Goal: Task Accomplishment & Management: Manage account settings

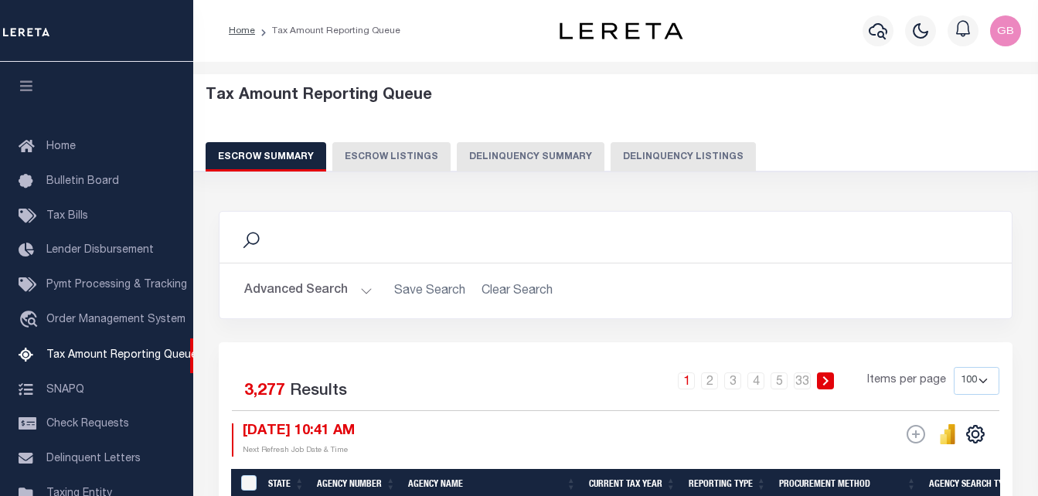
select select "100"
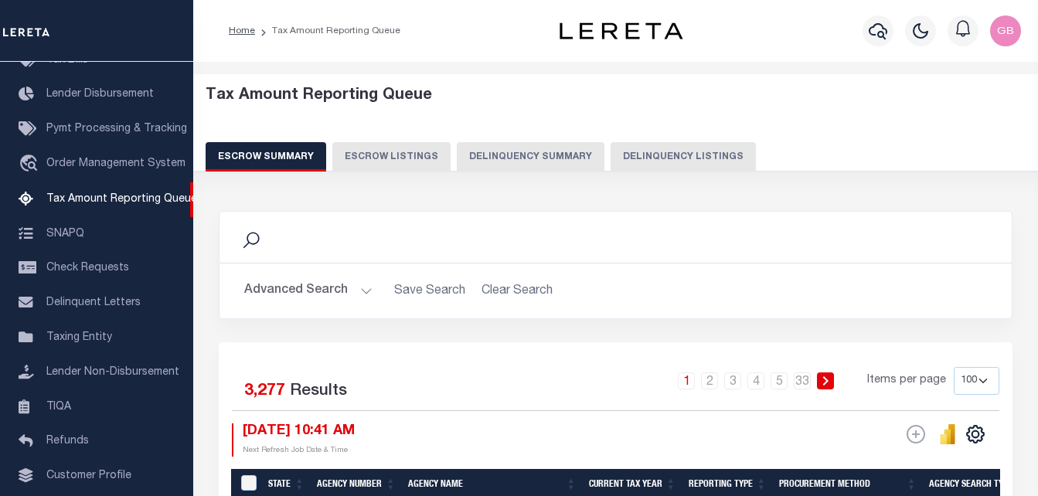
click at [496, 158] on button "Delinquency Summary" at bounding box center [531, 156] width 148 height 29
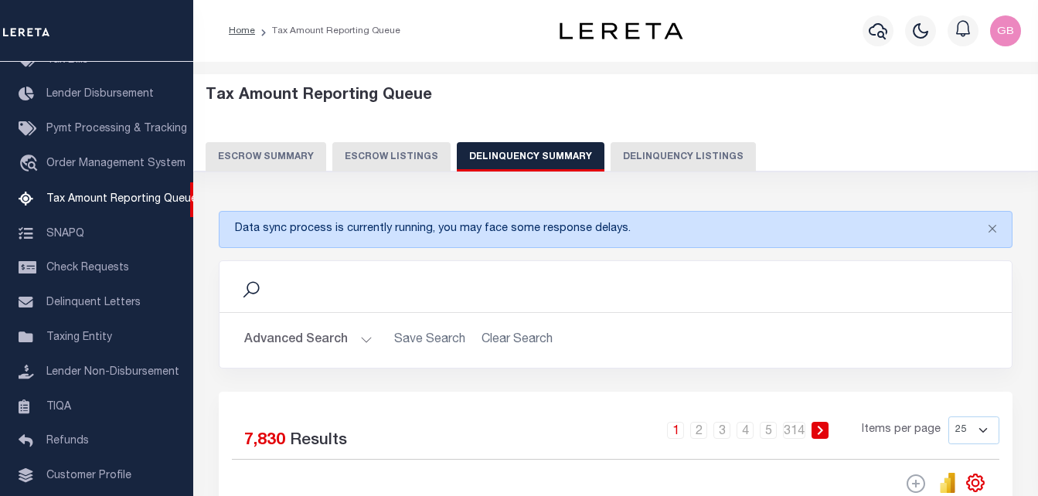
click at [646, 156] on button "Delinquency Listings" at bounding box center [682, 156] width 145 height 29
select select
select select "100"
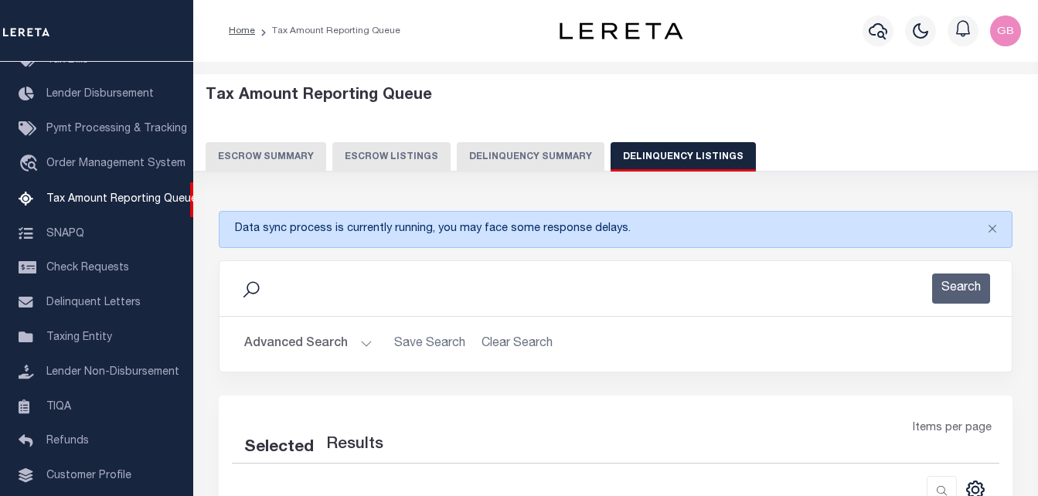
select select "100"
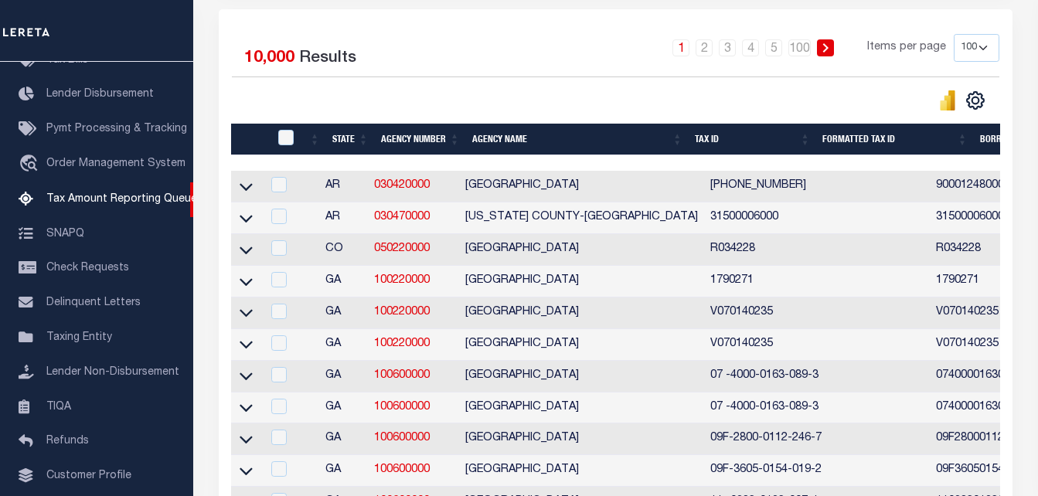
scroll to position [309, 0]
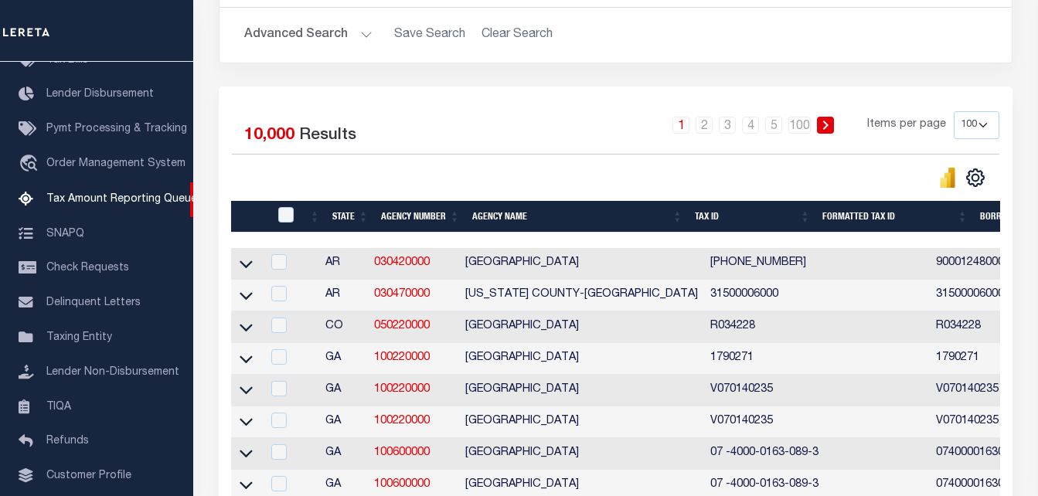
click at [294, 35] on button "Advanced Search" at bounding box center [308, 35] width 128 height 30
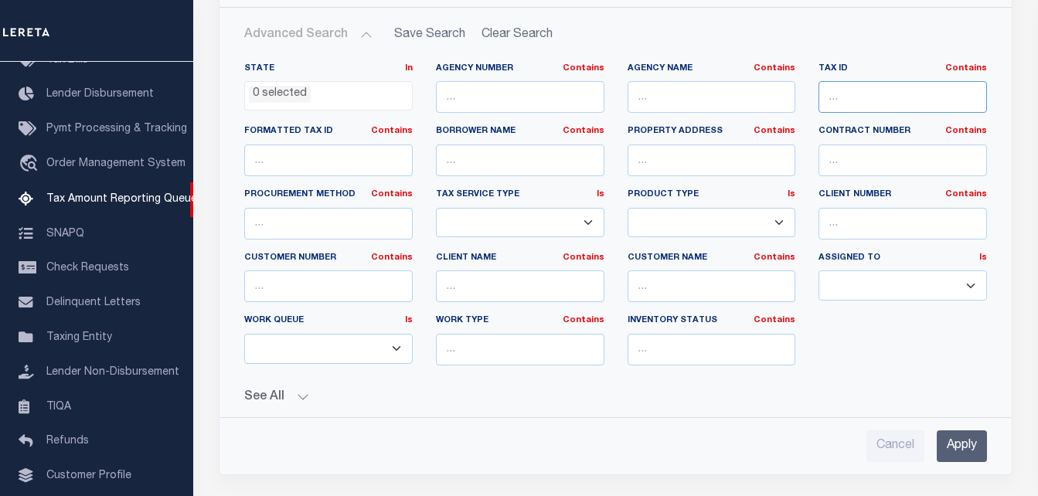
click at [855, 97] on input "text" at bounding box center [902, 97] width 168 height 32
click at [898, 99] on input "text" at bounding box center [902, 97] width 168 height 32
paste input "0200100000"
type input "0200100000"
click at [965, 440] on input "Apply" at bounding box center [961, 446] width 50 height 32
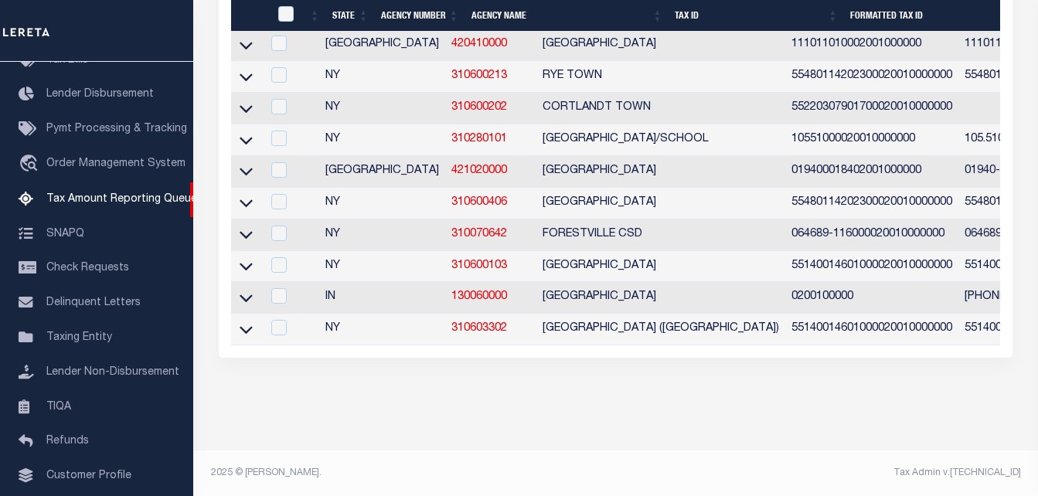
scroll to position [532, 0]
click at [250, 294] on icon at bounding box center [245, 298] width 13 height 8
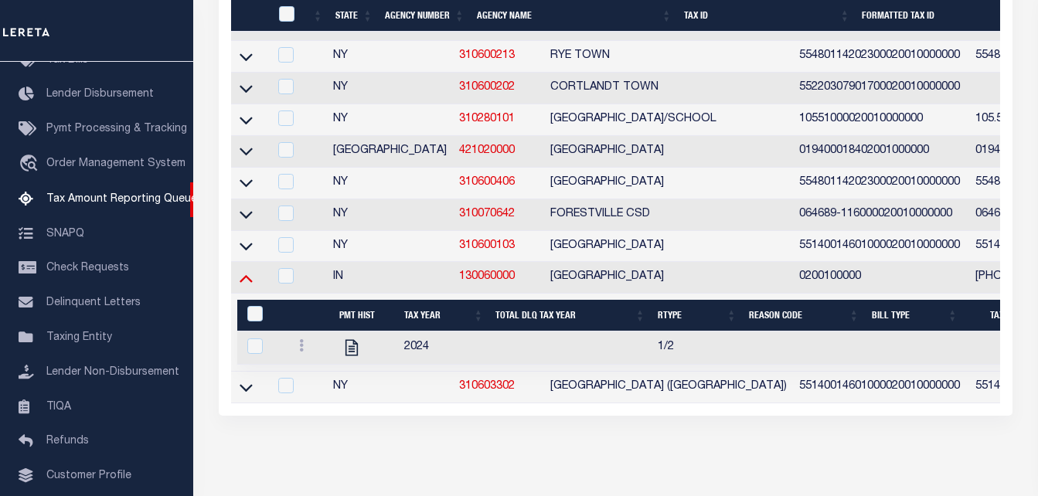
click at [251, 285] on icon at bounding box center [245, 278] width 13 height 16
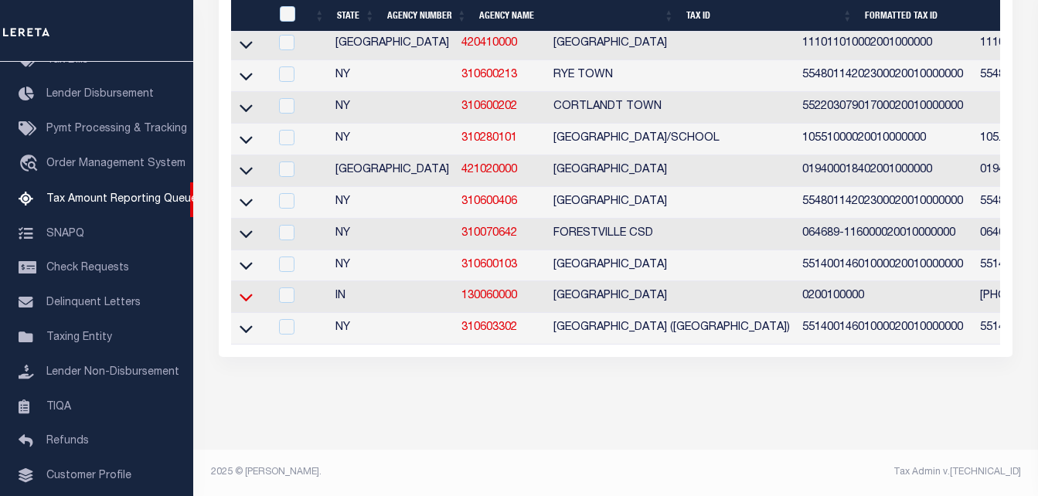
click at [246, 294] on icon at bounding box center [245, 298] width 13 height 8
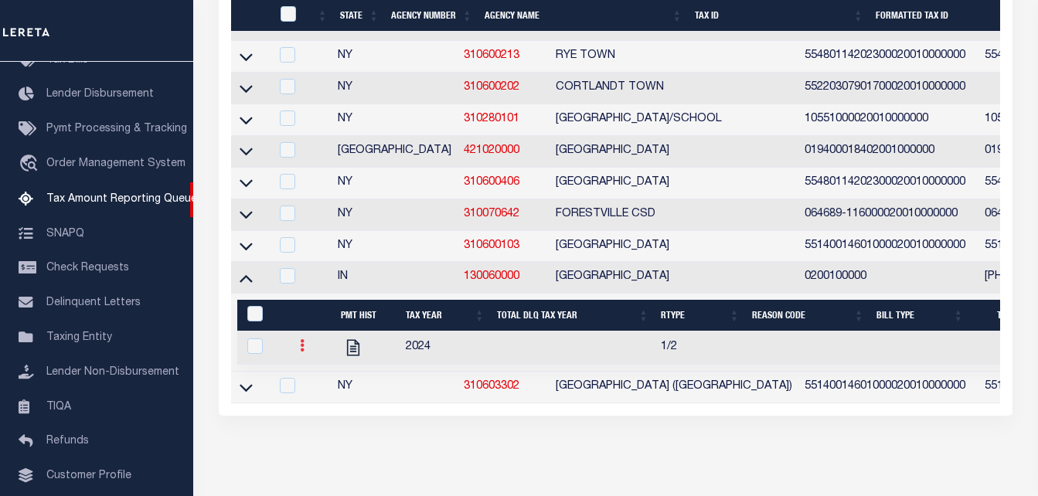
click at [301, 352] on icon at bounding box center [302, 345] width 5 height 12
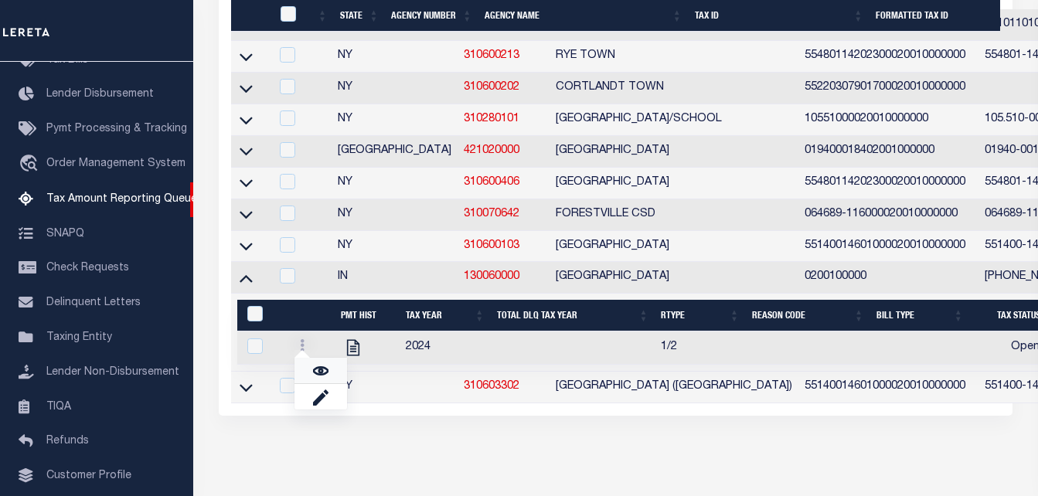
click at [317, 379] on img "" at bounding box center [320, 370] width 15 height 15
checkbox input "true"
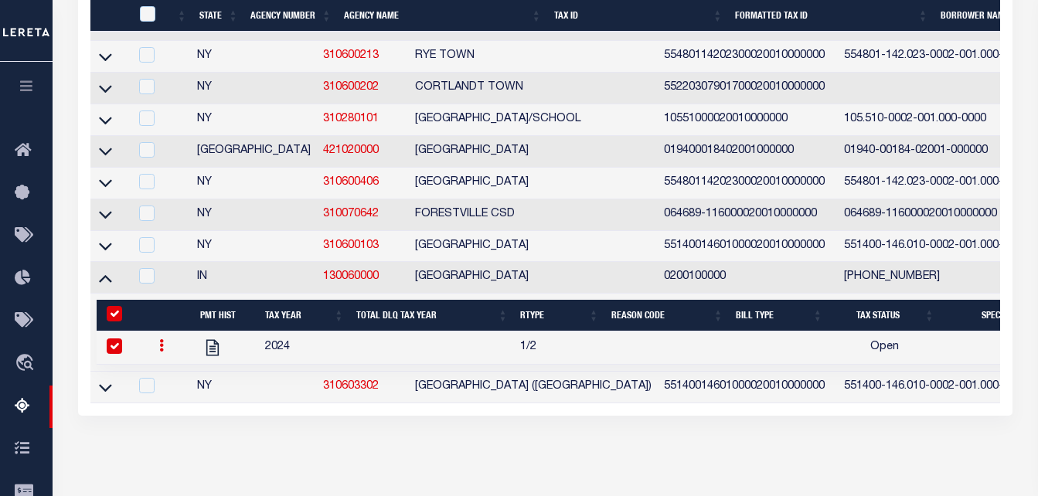
click at [159, 352] on icon at bounding box center [161, 345] width 5 height 12
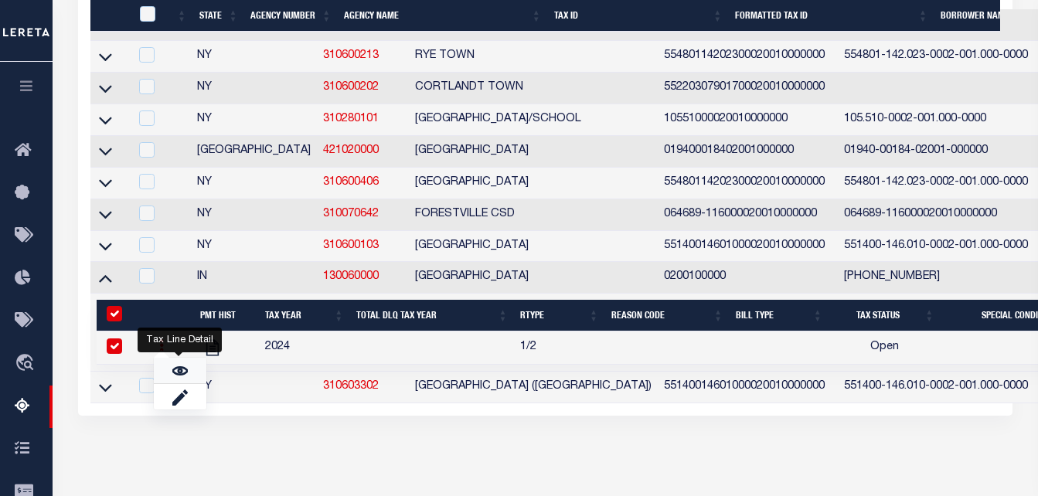
click at [178, 379] on img "" at bounding box center [179, 370] width 15 height 15
checkbox input "false"
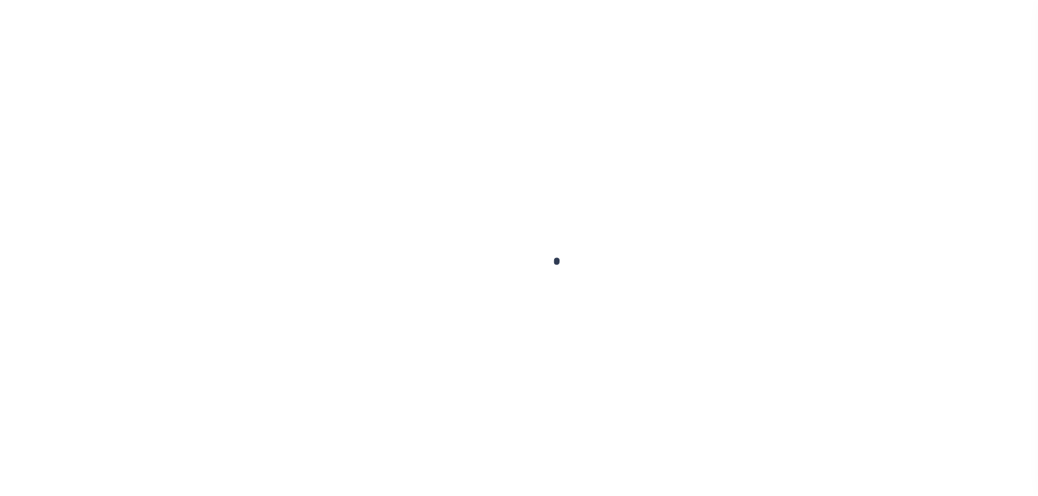
select select "OP2"
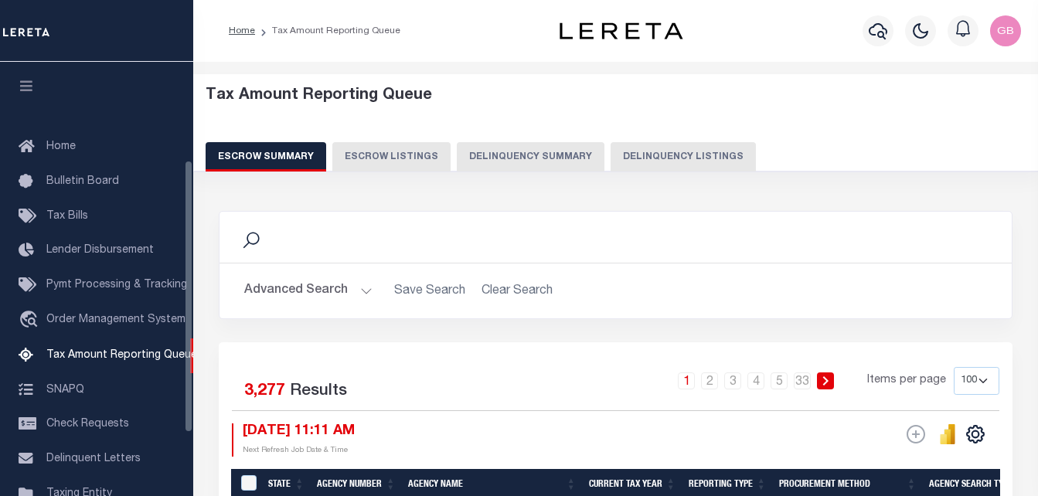
click at [656, 159] on button "Delinquency Listings" at bounding box center [682, 156] width 145 height 29
select select "100"
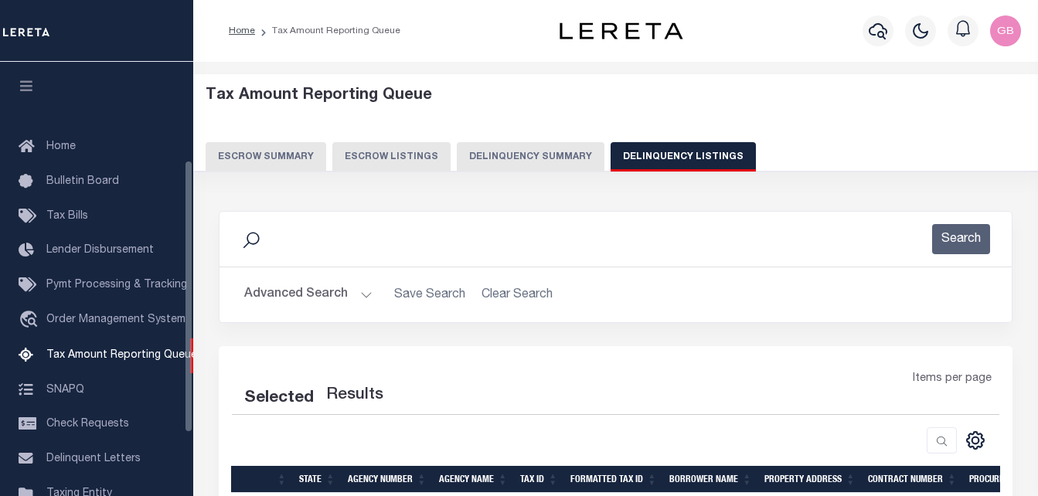
scroll to position [156, 0]
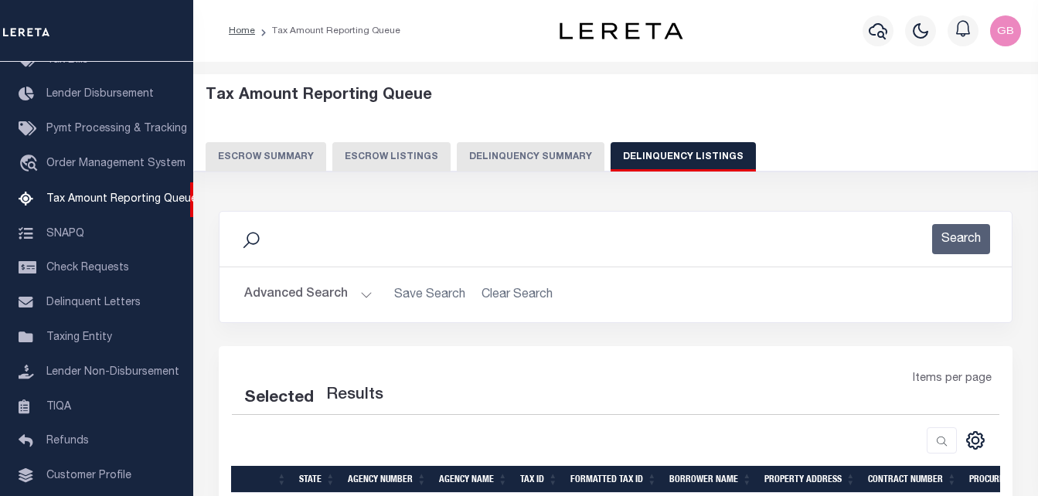
select select "100"
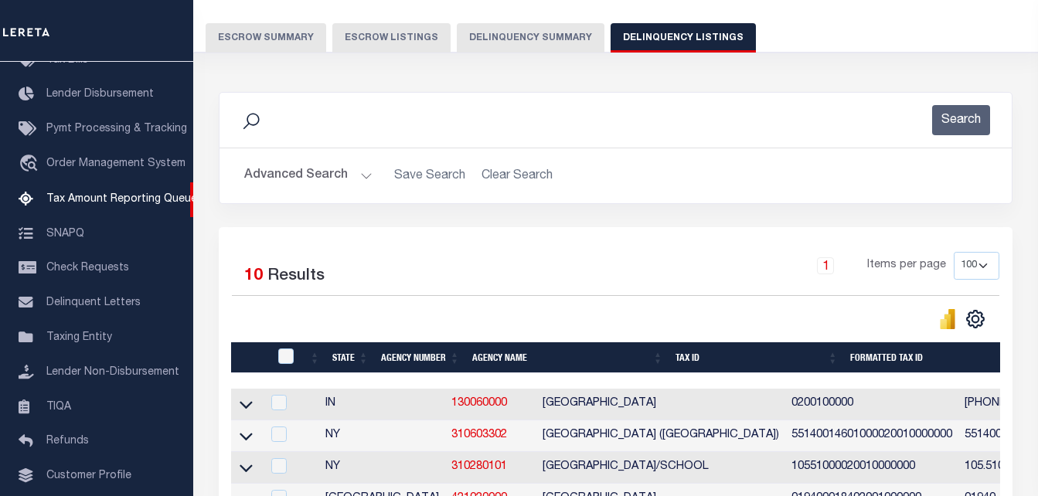
scroll to position [155, 0]
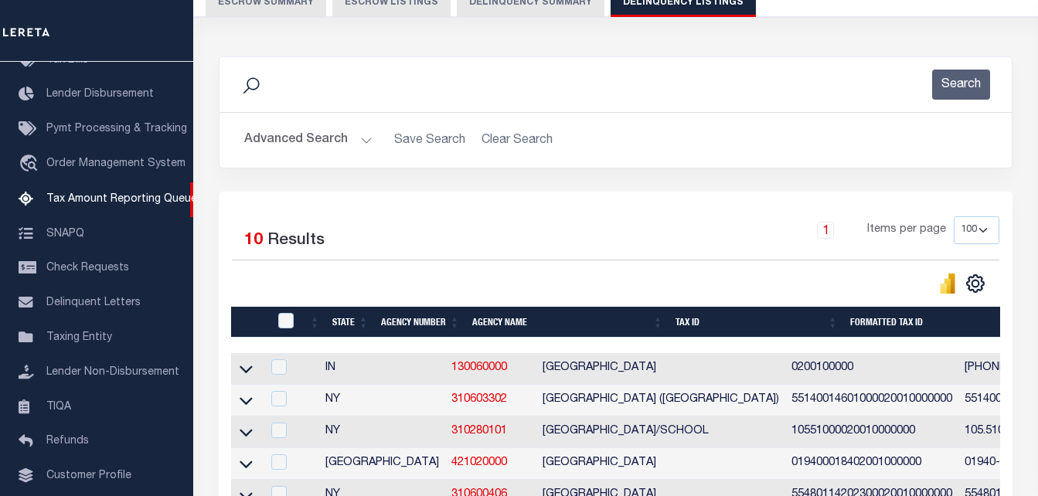
click at [260, 82] on icon at bounding box center [251, 86] width 20 height 20
click at [290, 139] on button "Advanced Search" at bounding box center [308, 140] width 128 height 30
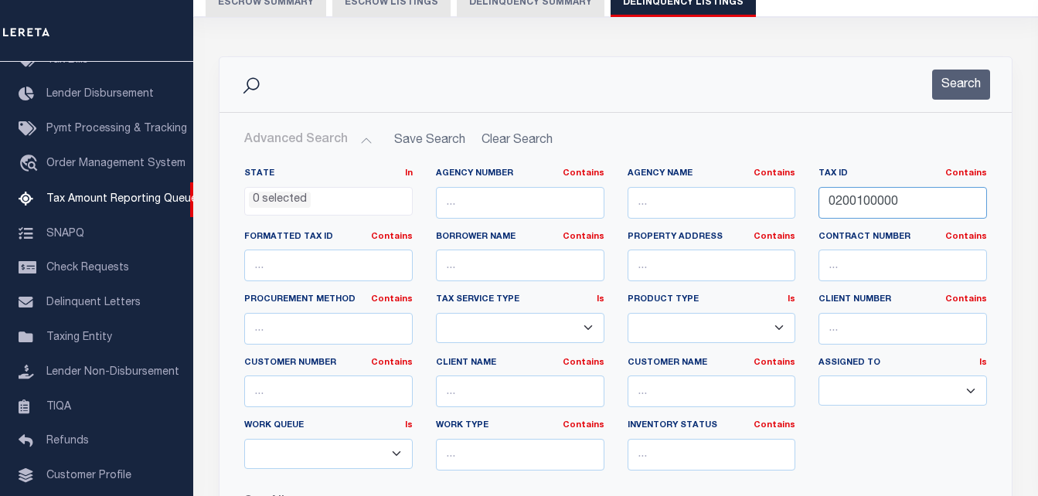
click at [823, 206] on input "0200100000" at bounding box center [902, 203] width 168 height 32
click at [832, 209] on input "0200100000" at bounding box center [902, 203] width 168 height 32
paste input "leretapay.com"
type input "leretapay.com"
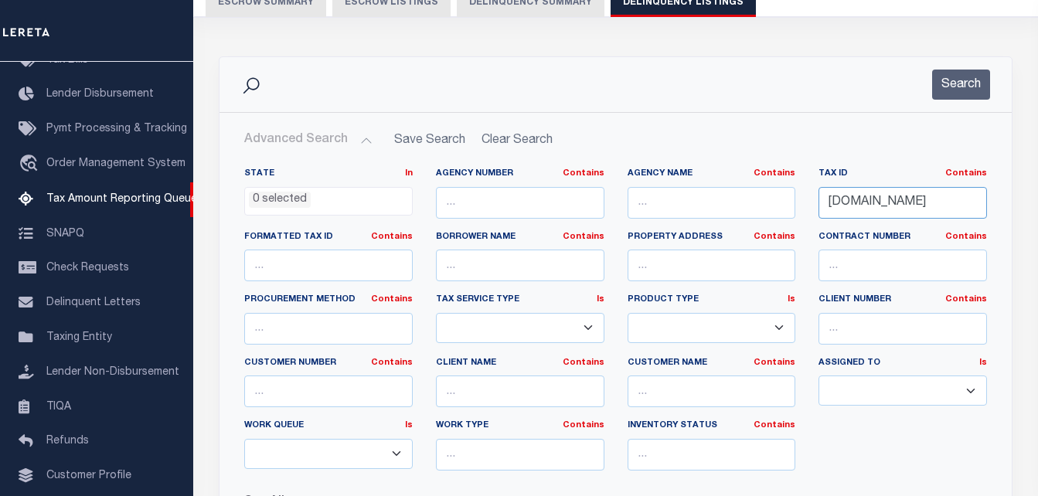
click at [875, 208] on input "leretapay.com" at bounding box center [902, 203] width 168 height 32
click at [871, 203] on input "text" at bounding box center [902, 203] width 168 height 32
paste input "55-02-31-355-008.000-004"
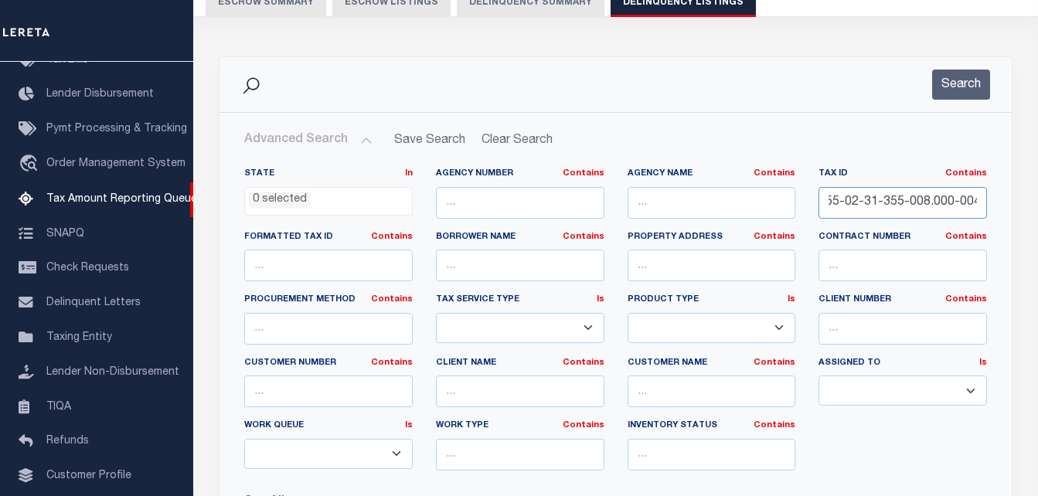
type input "55-02-31-355-008.000-004"
click at [940, 84] on button "Search" at bounding box center [961, 85] width 58 height 30
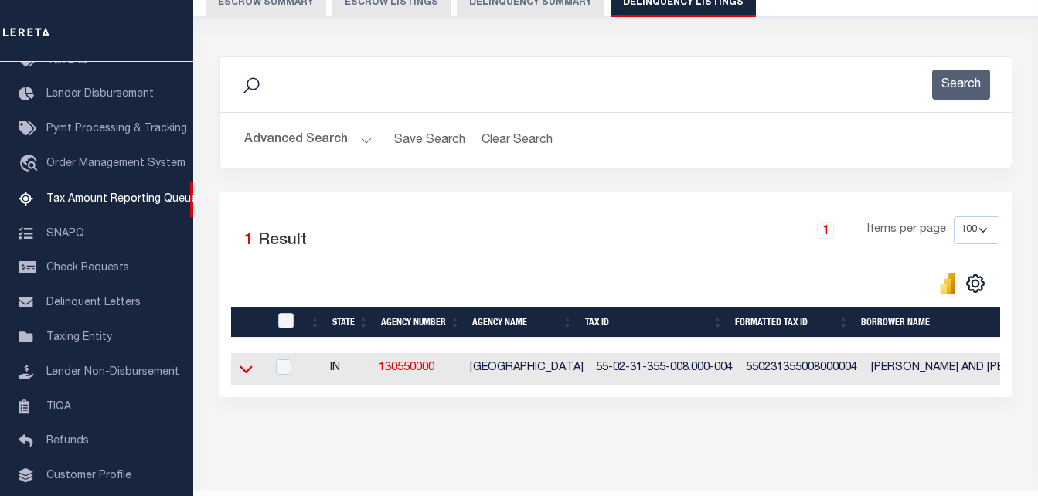
click at [250, 372] on icon at bounding box center [245, 370] width 13 height 8
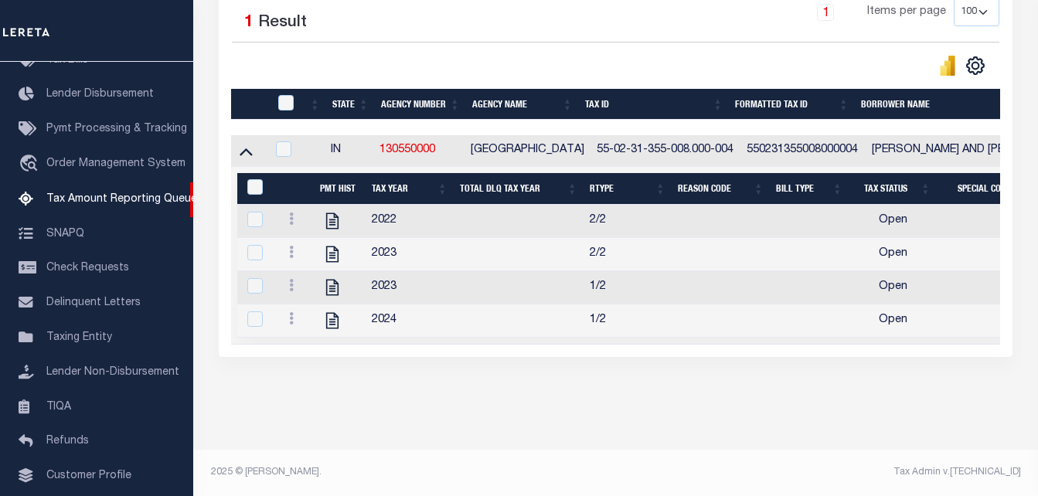
scroll to position [386, 0]
click at [242, 148] on icon at bounding box center [245, 152] width 13 height 8
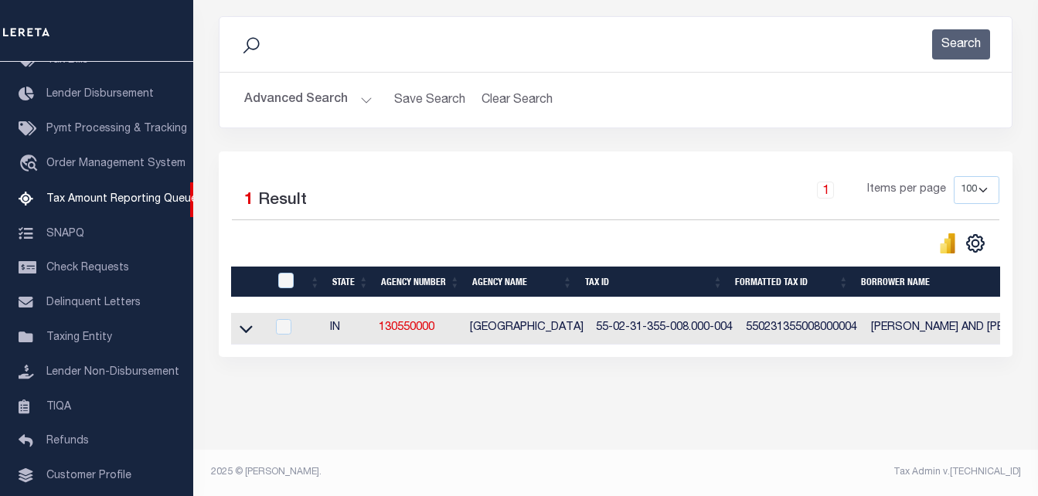
scroll to position [208, 0]
click at [279, 273] on input "checkbox" at bounding box center [285, 280] width 15 height 15
checkbox input "true"
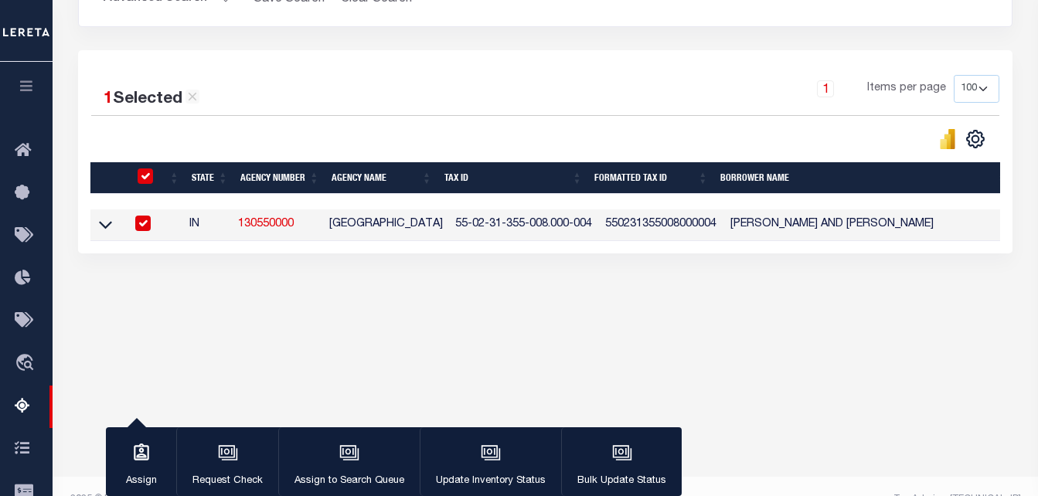
scroll to position [323, 0]
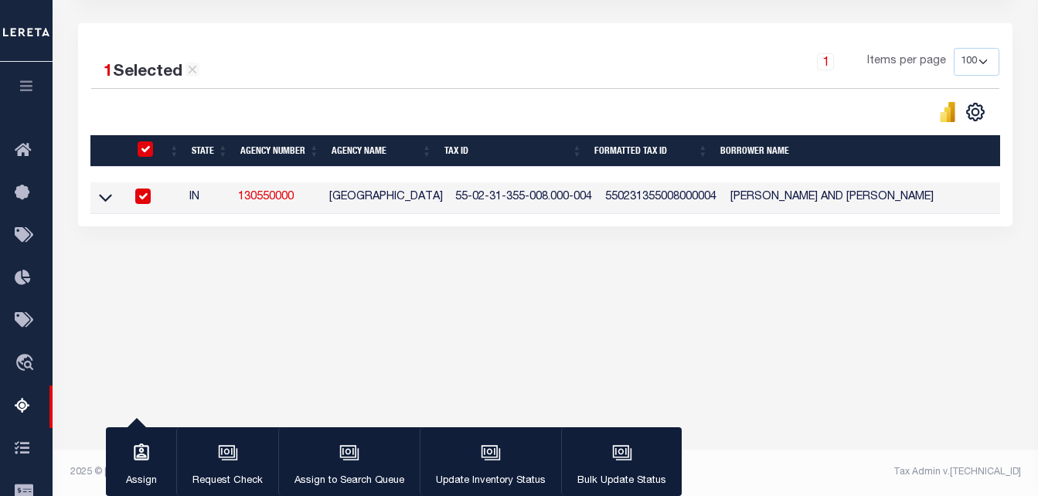
click at [145, 147] on input "checkbox" at bounding box center [145, 148] width 15 height 15
checkbox input "false"
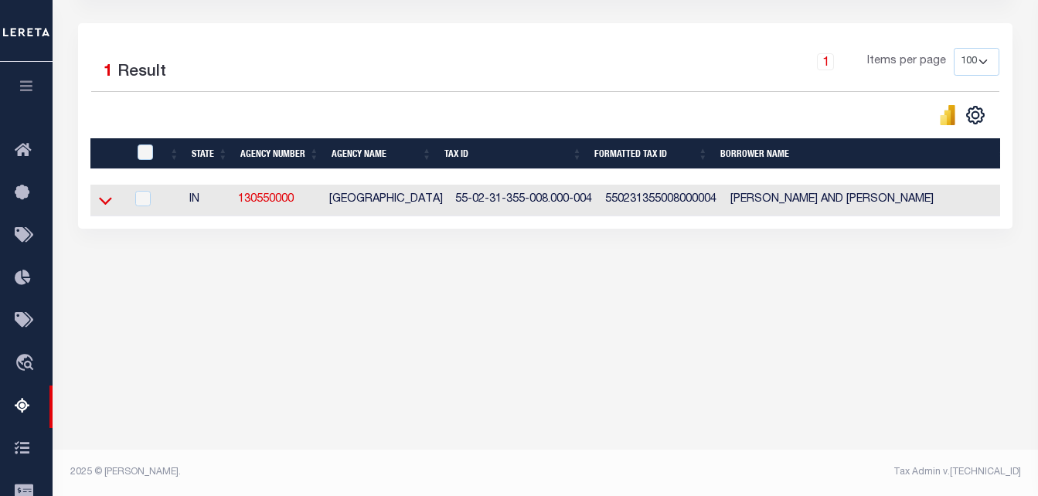
click at [105, 206] on icon at bounding box center [105, 202] width 13 height 8
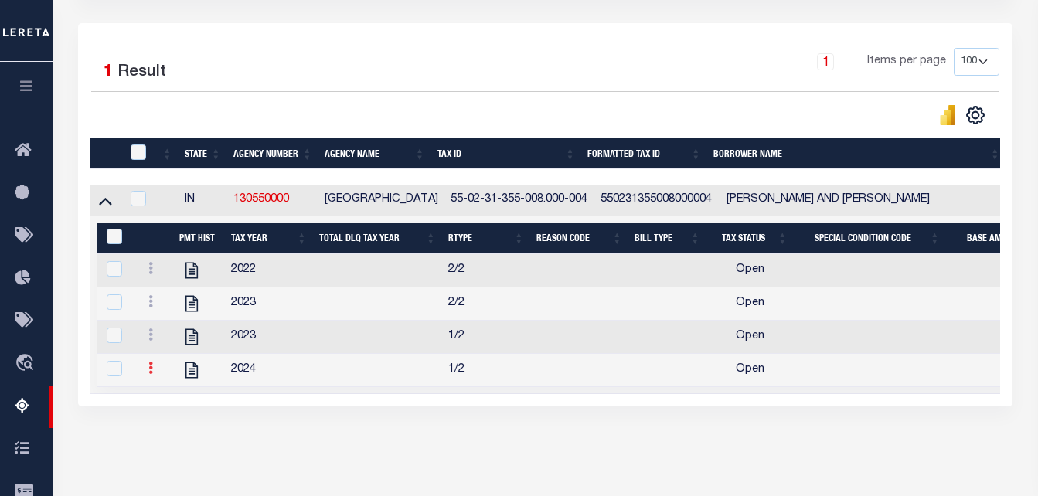
click at [143, 375] on link at bounding box center [150, 370] width 17 height 12
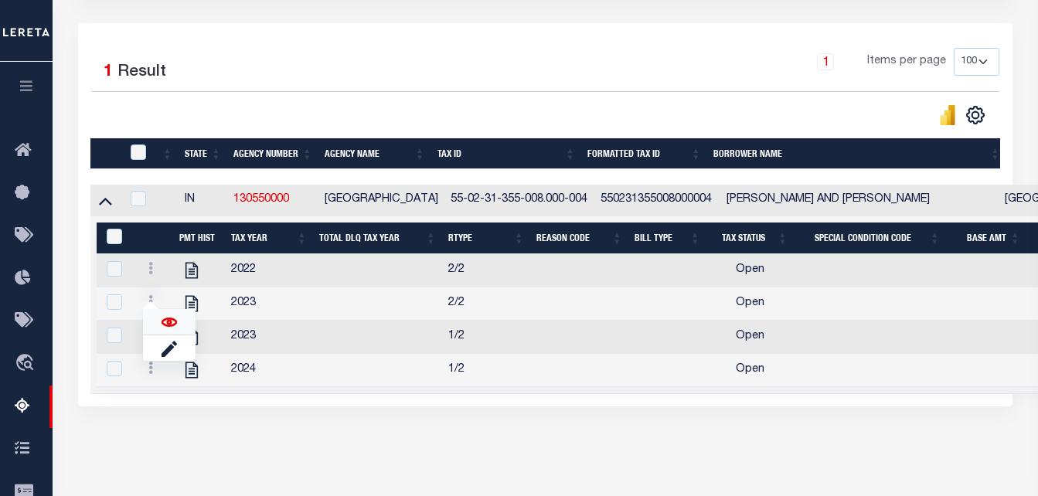
click at [167, 325] on img at bounding box center [168, 321] width 15 height 15
checkbox input "true"
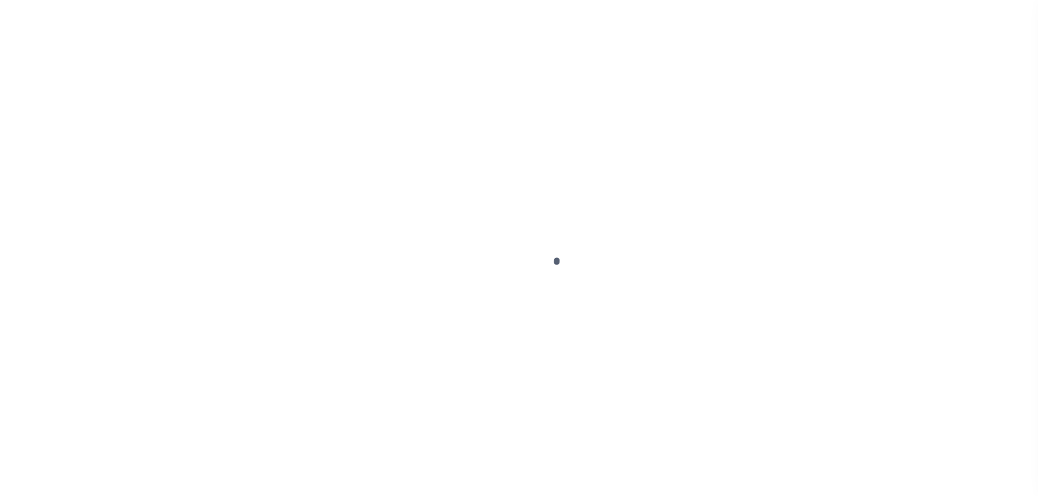
select select "OP2"
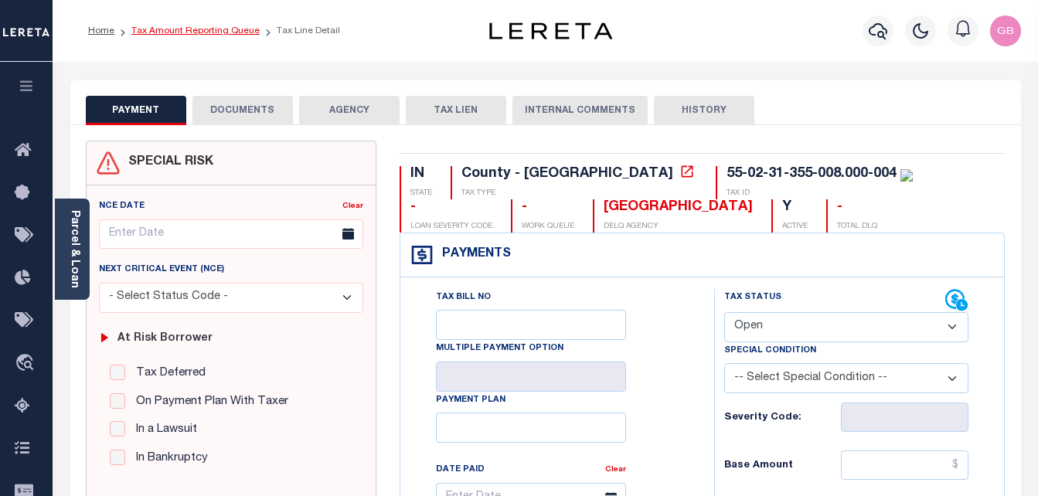
click at [165, 29] on link "Tax Amount Reporting Queue" at bounding box center [195, 30] width 128 height 9
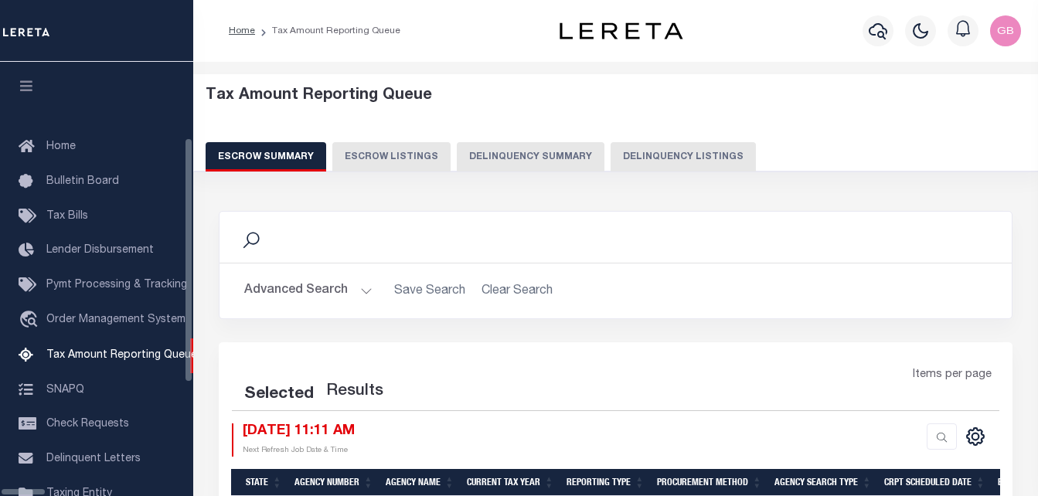
select select "100"
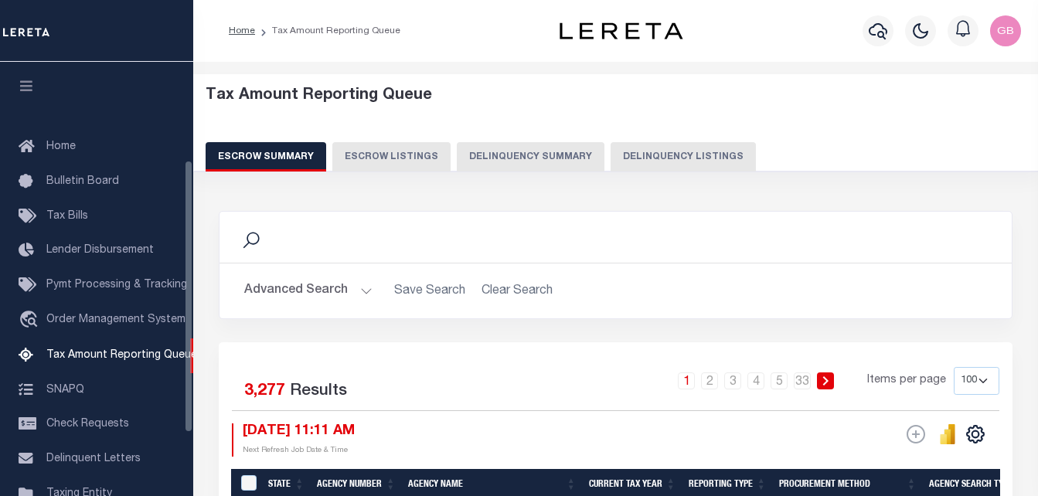
scroll to position [156, 0]
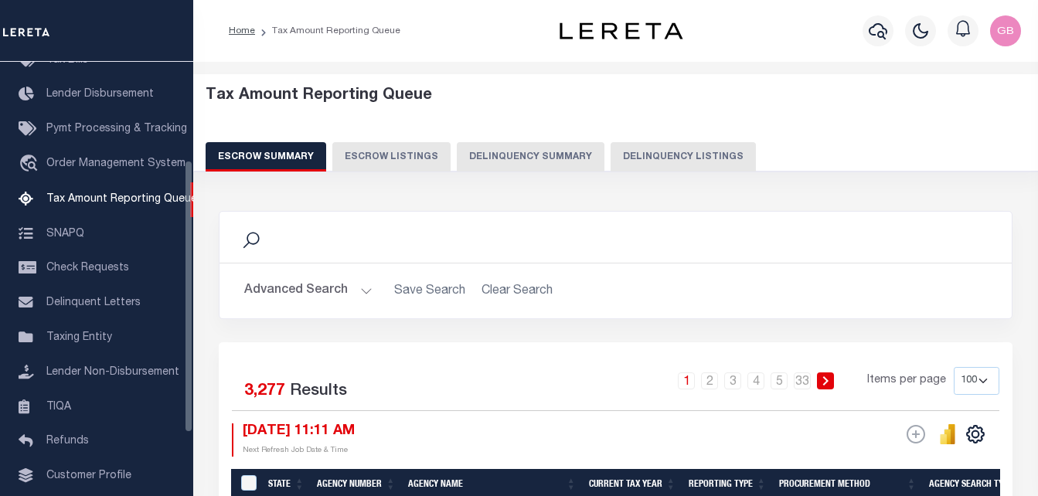
click at [613, 140] on div "Tax Amount Reporting Queue Escrow Summary Escrow Listings Delinquency Summary" at bounding box center [616, 129] width 820 height 85
click at [620, 154] on button "Delinquency Listings" at bounding box center [682, 156] width 145 height 29
select select "100"
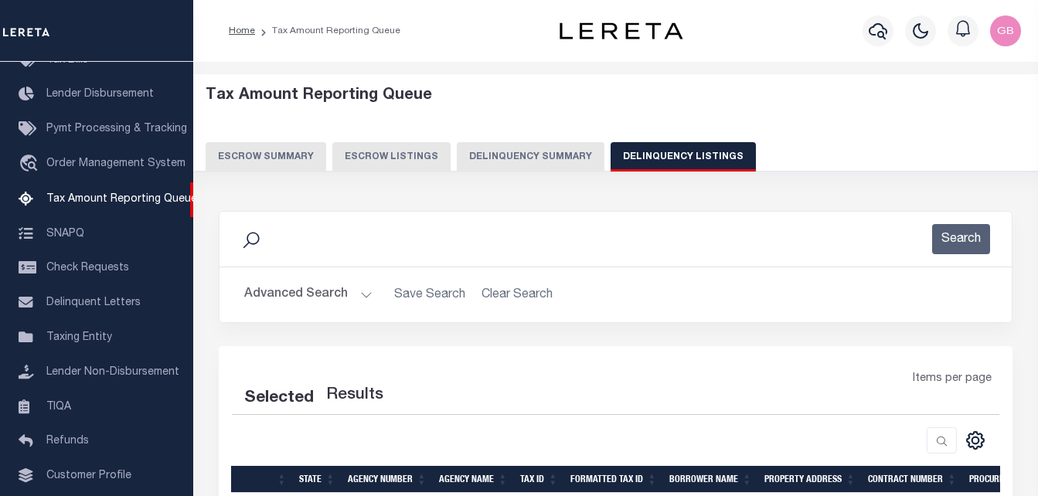
select select "100"
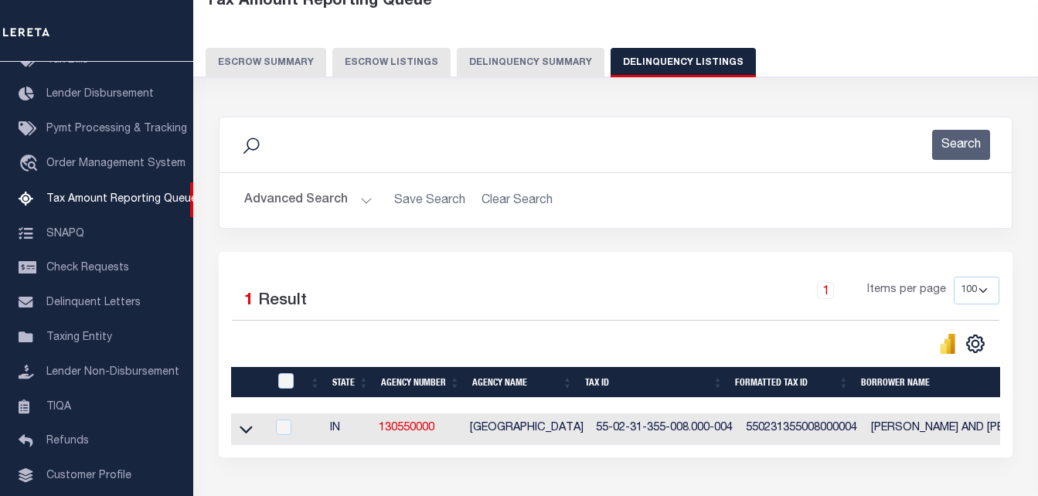
scroll to position [155, 0]
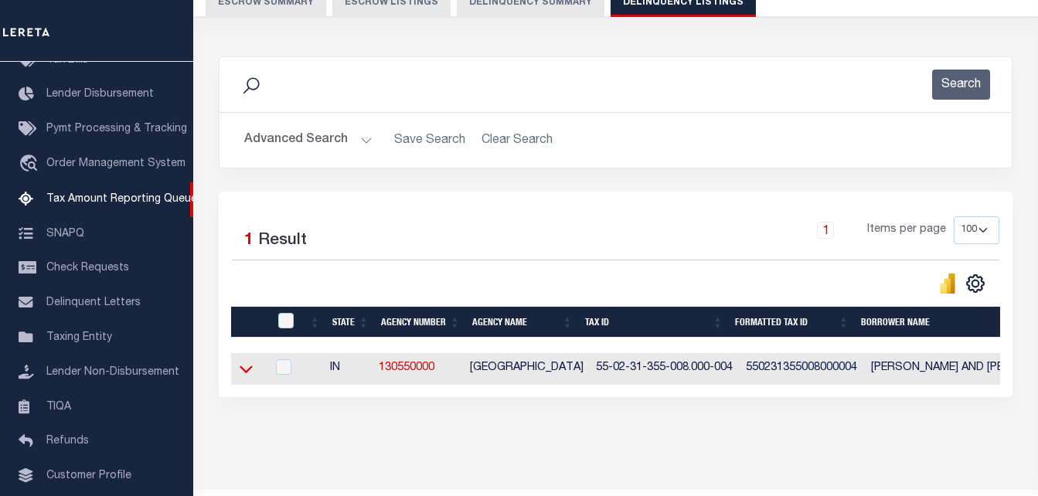
click at [243, 370] on icon at bounding box center [245, 369] width 13 height 16
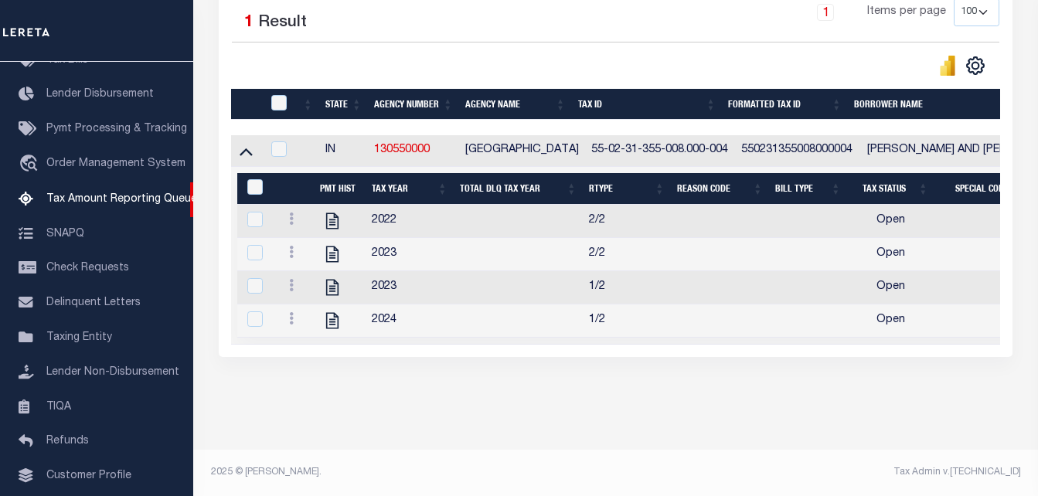
scroll to position [389, 0]
click at [294, 215] on link at bounding box center [291, 221] width 17 height 12
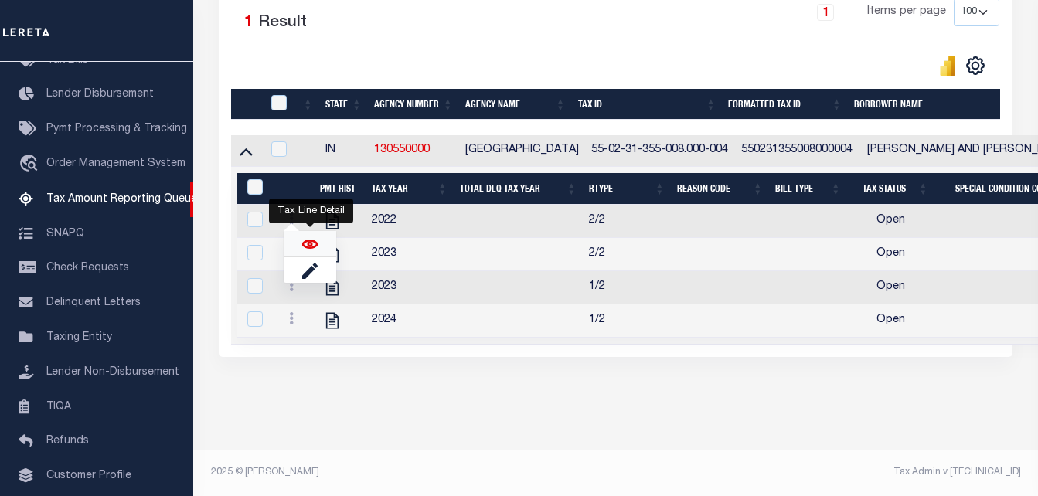
click at [311, 250] on img "" at bounding box center [309, 243] width 15 height 15
checkbox input "true"
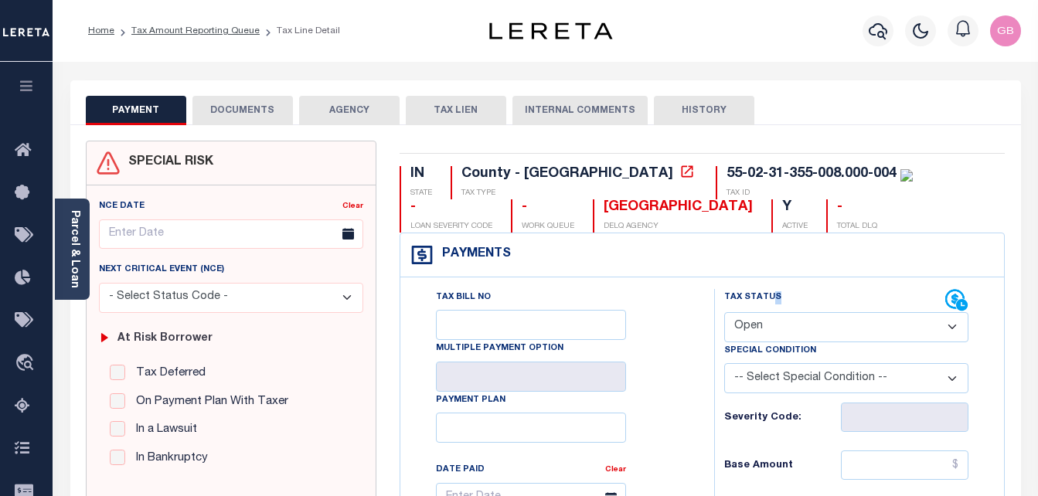
drag, startPoint x: 772, startPoint y: 305, endPoint x: 767, endPoint y: 336, distance: 31.2
click at [767, 336] on div "Tax Status Status Open Paid" at bounding box center [846, 315] width 245 height 53
click at [767, 336] on select "- Select Status Code - Open Due/Unpaid Paid Incomplete No Tax Due Internal Refu…" at bounding box center [846, 327] width 245 height 30
select select "DUE"
click at [724, 313] on select "- Select Status Code - Open Due/Unpaid Paid Incomplete No Tax Due Internal Refu…" at bounding box center [846, 327] width 245 height 30
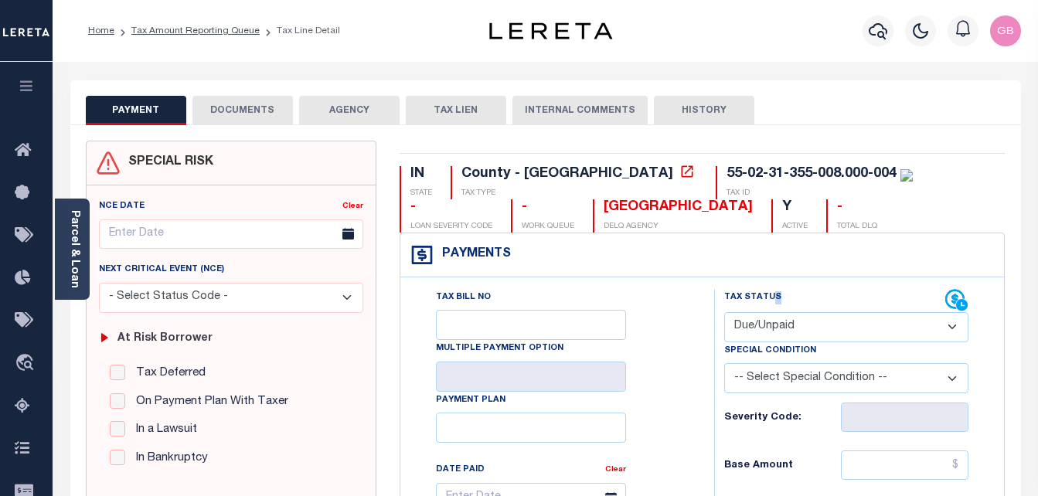
type input "[DATE]"
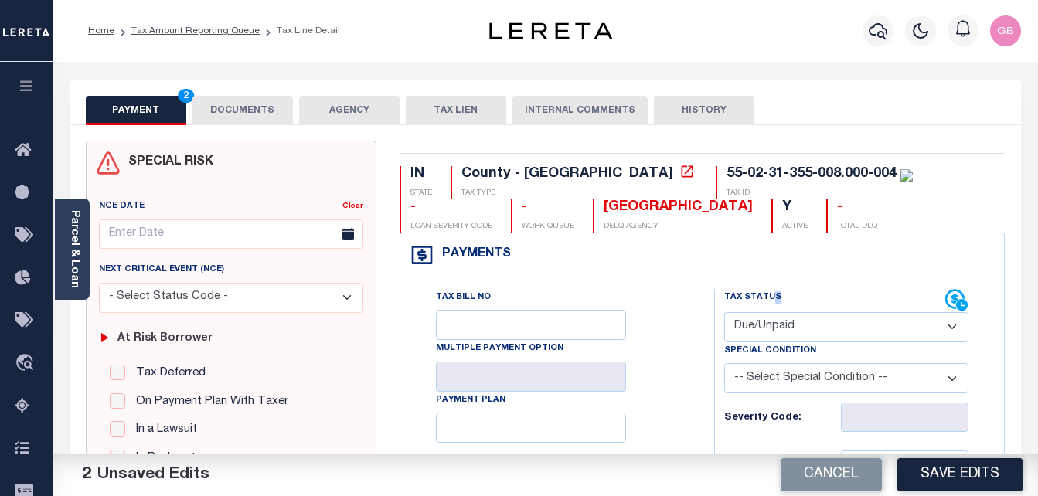
click at [773, 331] on select "- Select Status Code - Open Due/Unpaid Paid Incomplete No Tax Due Internal Refu…" at bounding box center [846, 327] width 245 height 30
select select "PYD"
click at [724, 313] on select "- Select Status Code - Open Due/Unpaid Paid Incomplete No Tax Due Internal Refu…" at bounding box center [846, 327] width 245 height 30
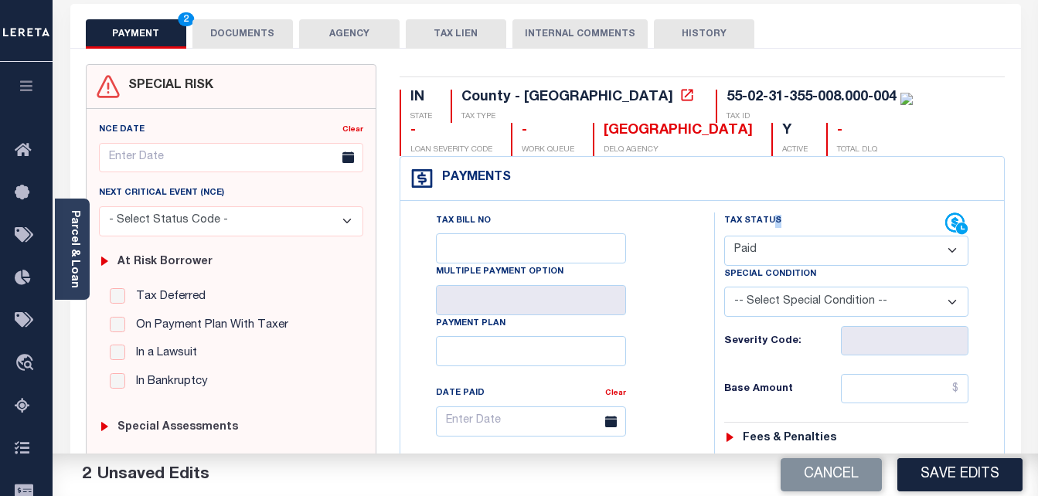
scroll to position [77, 0]
click at [858, 392] on input "text" at bounding box center [904, 387] width 127 height 29
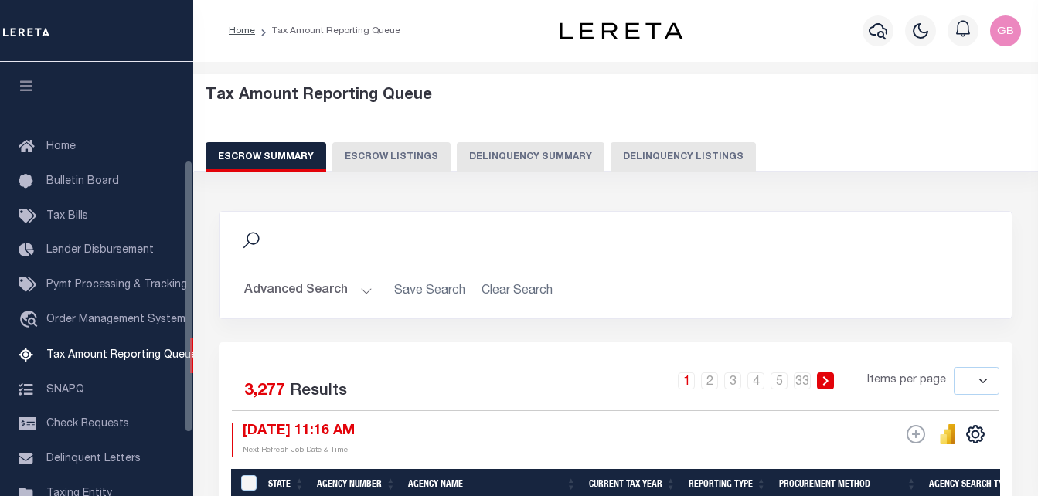
select select
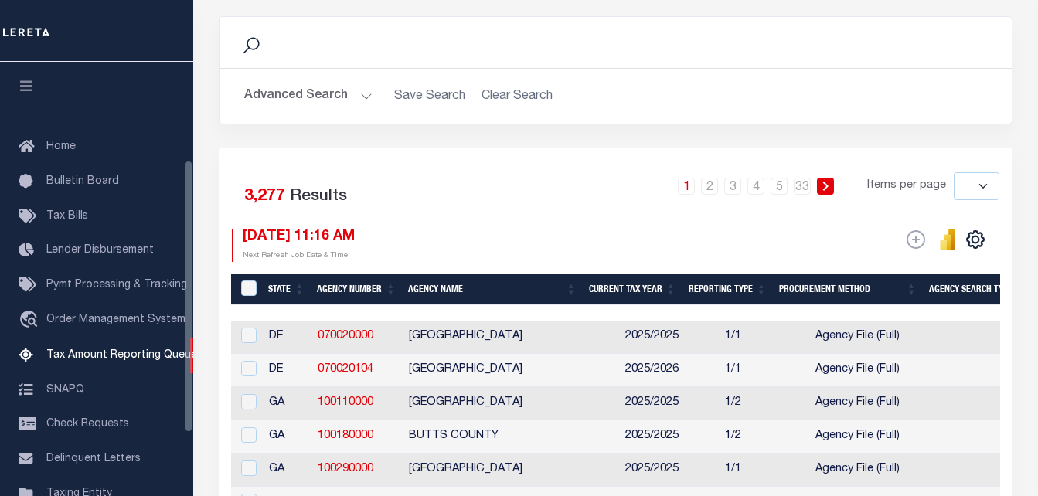
scroll to position [156, 0]
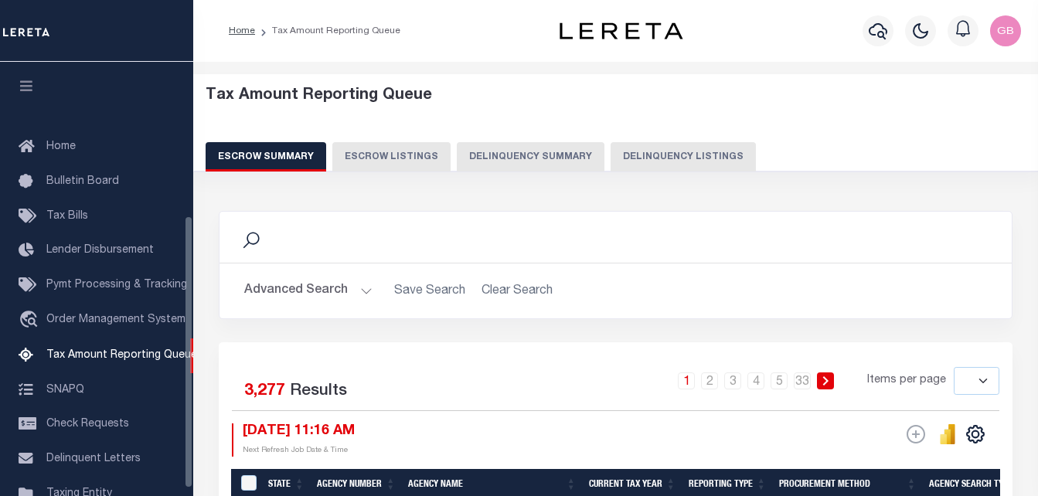
select select
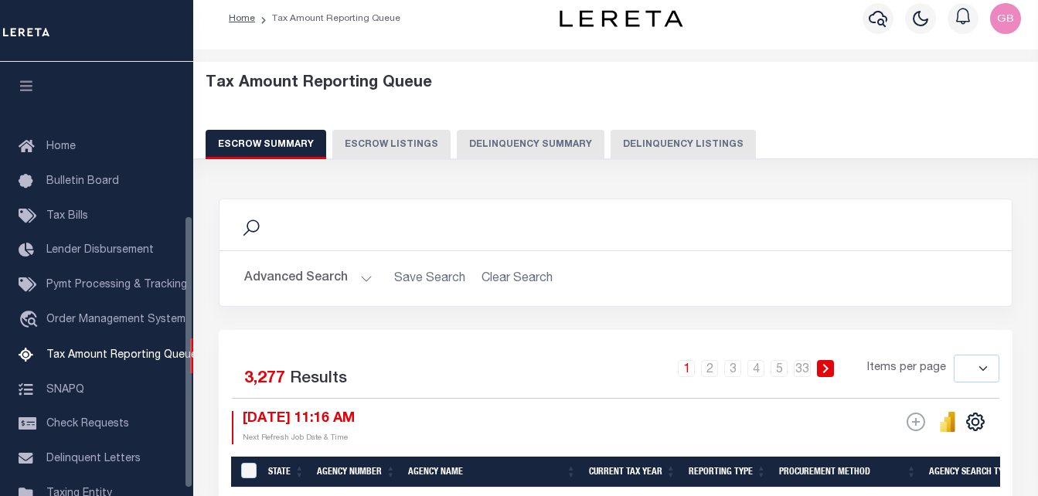
scroll to position [245, 0]
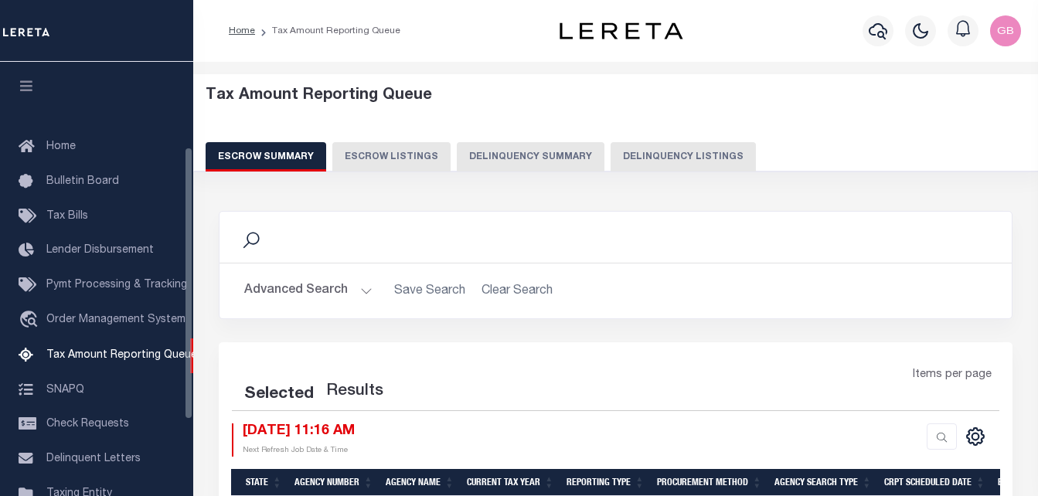
click at [644, 158] on button "Delinquency Listings" at bounding box center [682, 156] width 145 height 29
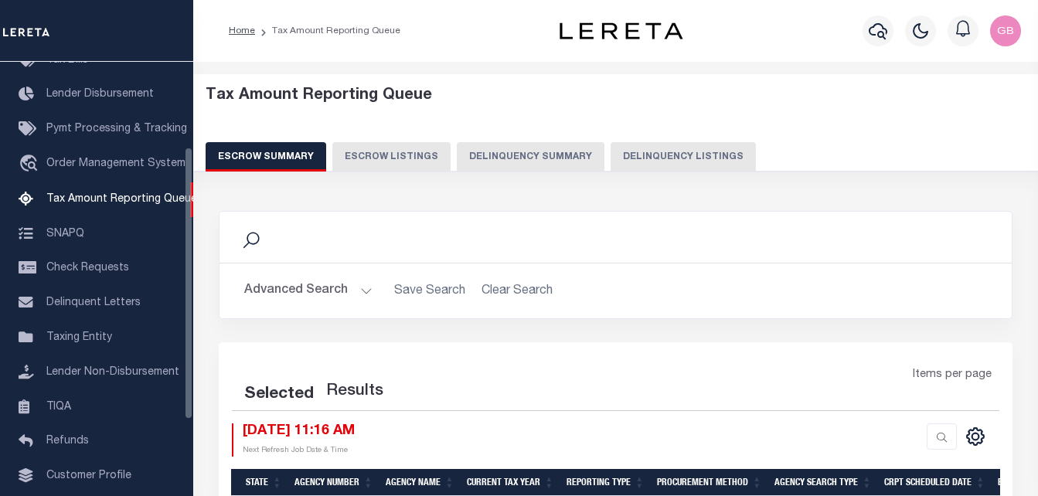
select select "100"
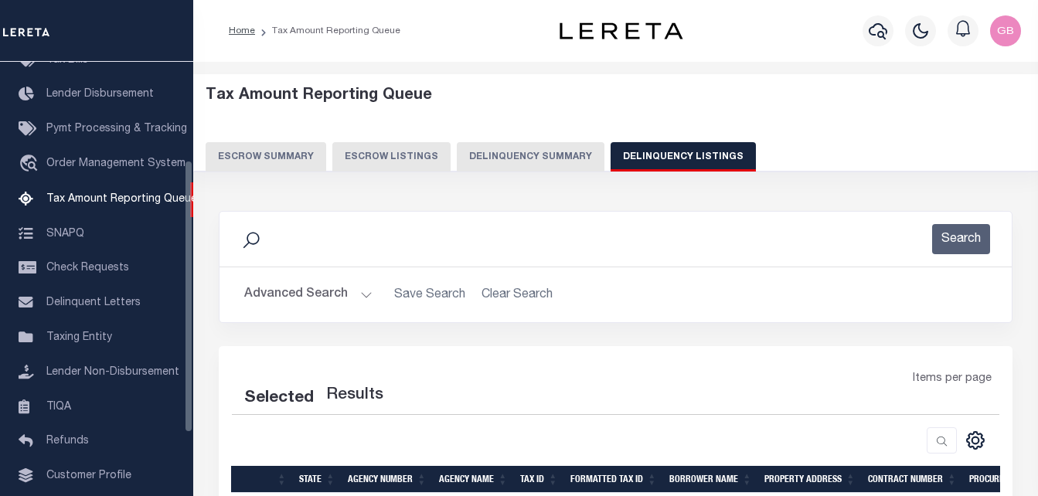
scroll to position [156, 0]
select select "100"
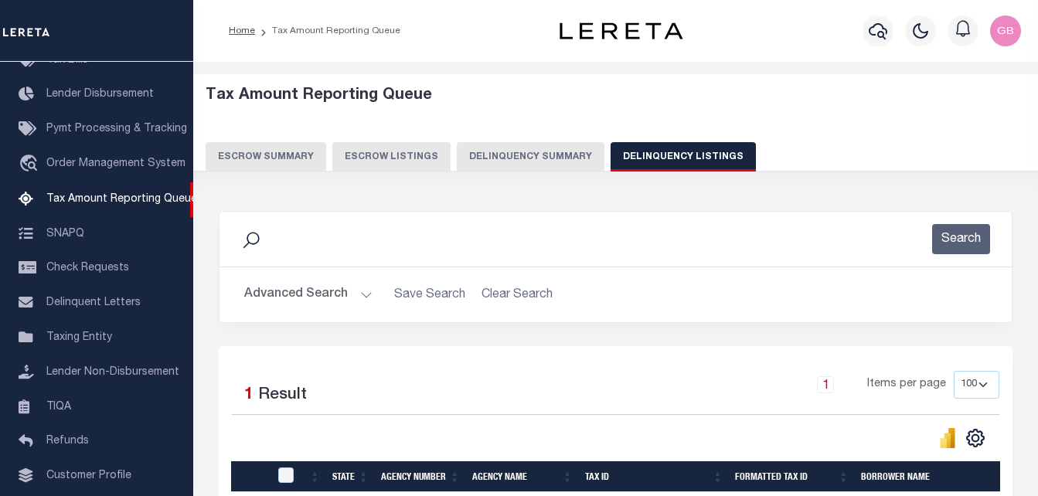
click at [342, 292] on button "Advanced Search" at bounding box center [308, 295] width 128 height 30
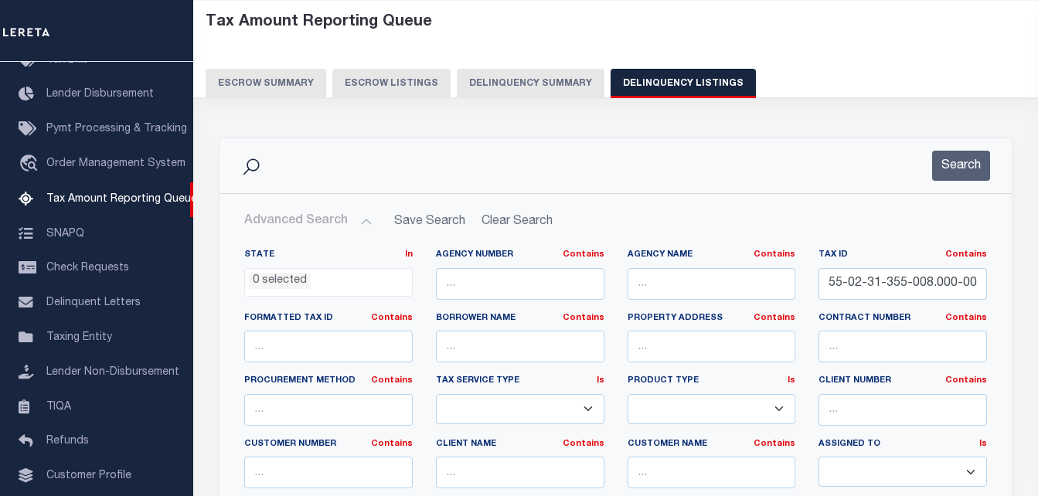
scroll to position [77, 0]
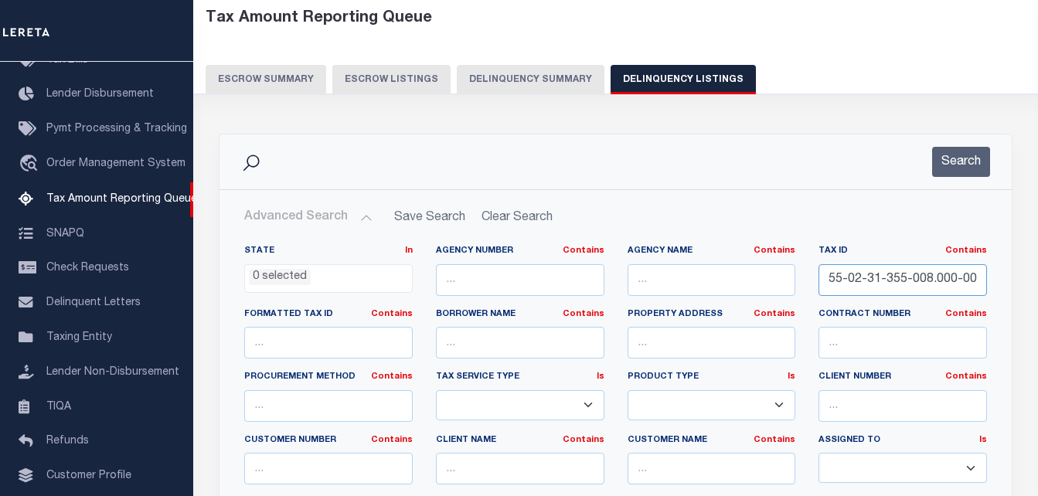
click at [889, 289] on input "55-02-31-355-008.000-004" at bounding box center [902, 280] width 168 height 32
click at [877, 287] on input "text" at bounding box center [902, 280] width 168 height 32
paste input "55-05-25-112-008.000-008"
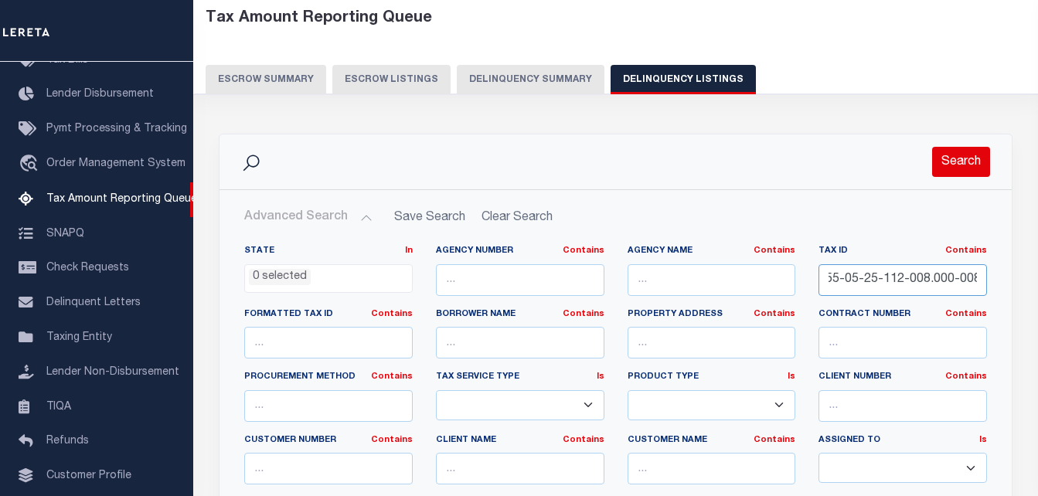
type input "55-05-25-112-008.000-008"
click at [973, 168] on button "Search" at bounding box center [961, 162] width 58 height 30
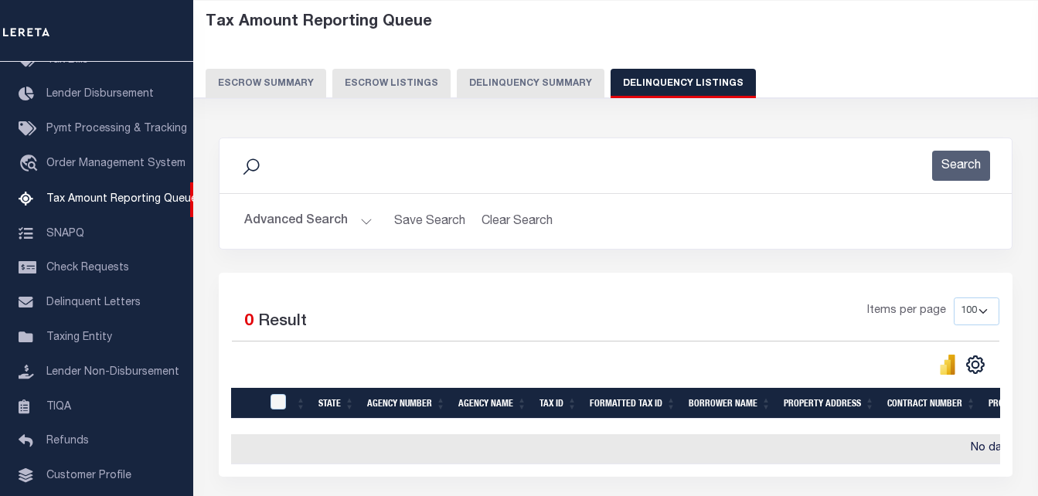
scroll to position [51, 0]
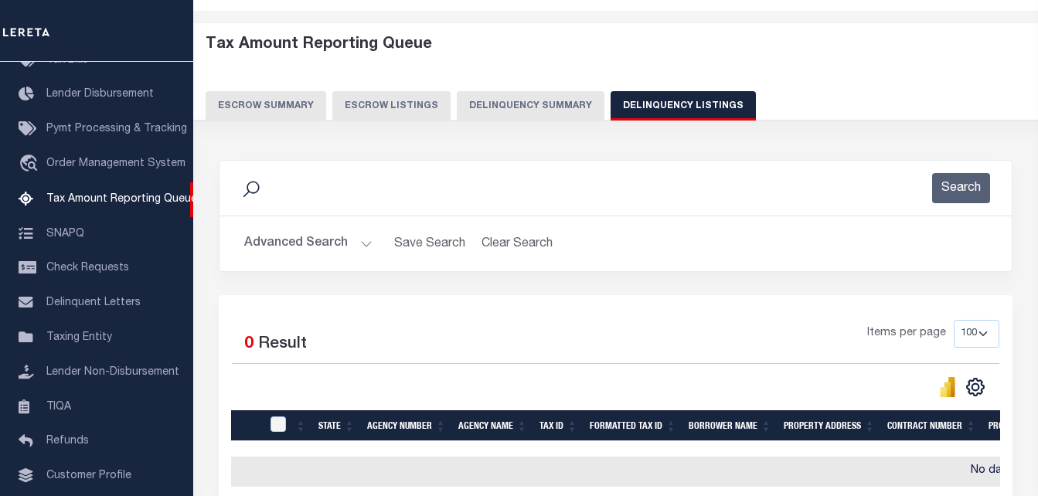
click at [363, 236] on button "Advanced Search" at bounding box center [308, 244] width 128 height 30
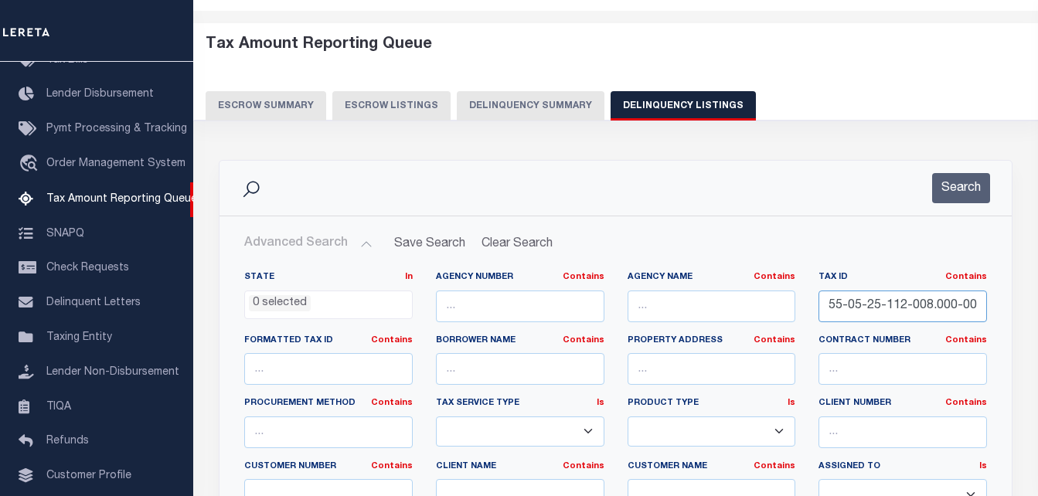
click at [875, 318] on input "55-05-25-112-008.000-008" at bounding box center [902, 306] width 168 height 32
click at [882, 314] on input "55-05-25-112-008.000-008" at bounding box center [902, 306] width 168 height 32
click at [899, 303] on input "55-05-25-112-008.000-008" at bounding box center [902, 306] width 168 height 32
paste input "55-05-25-112-008.000-008"
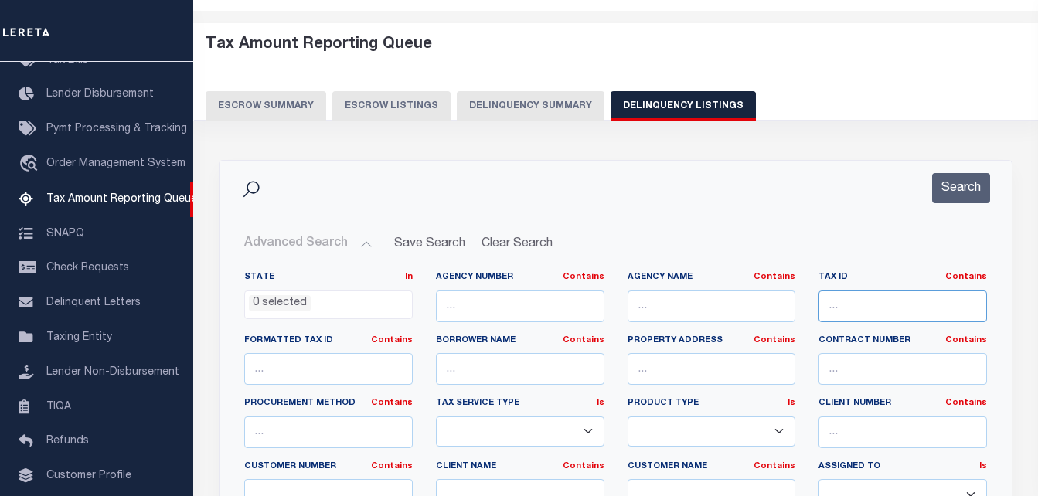
type input "55-05-25-112-008.000-008"
click at [953, 200] on button "Search" at bounding box center [961, 188] width 58 height 30
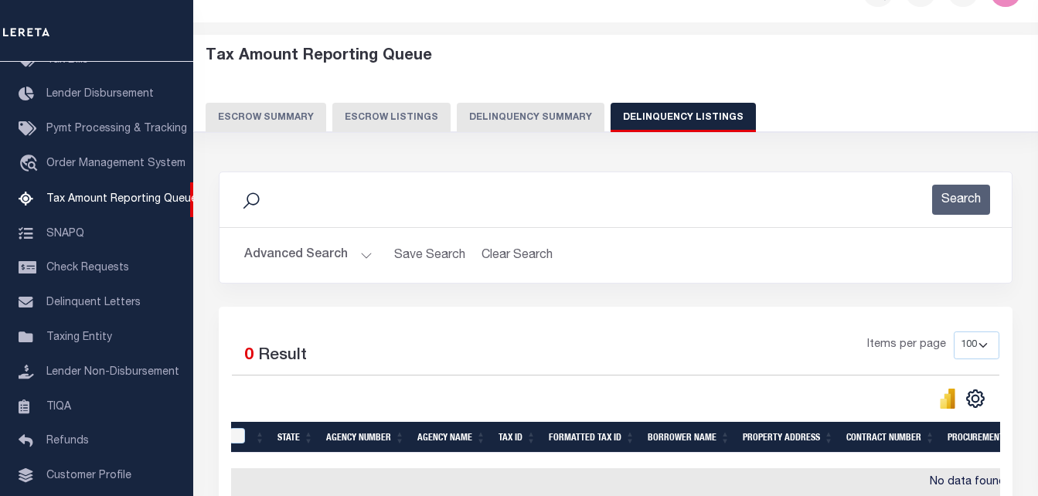
scroll to position [77, 0]
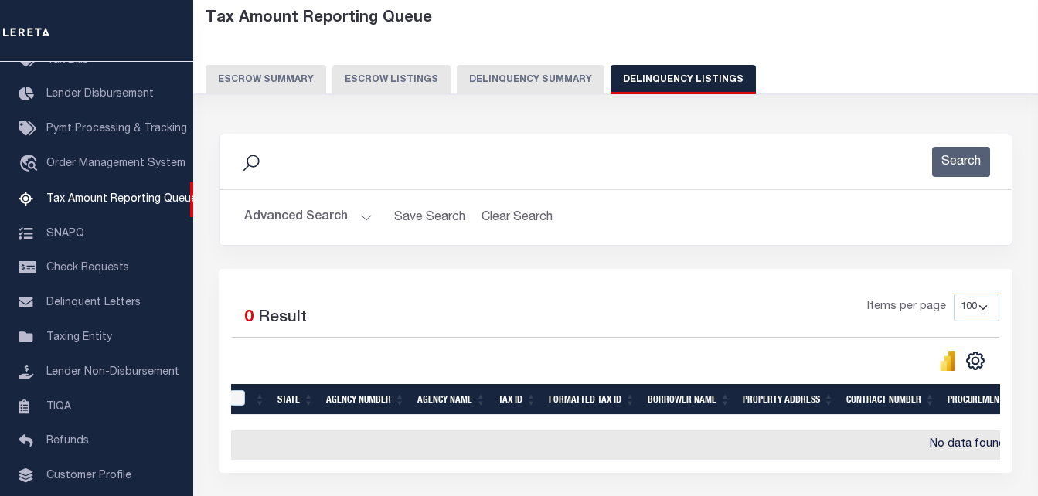
click at [291, 226] on button "Advanced Search" at bounding box center [308, 217] width 128 height 30
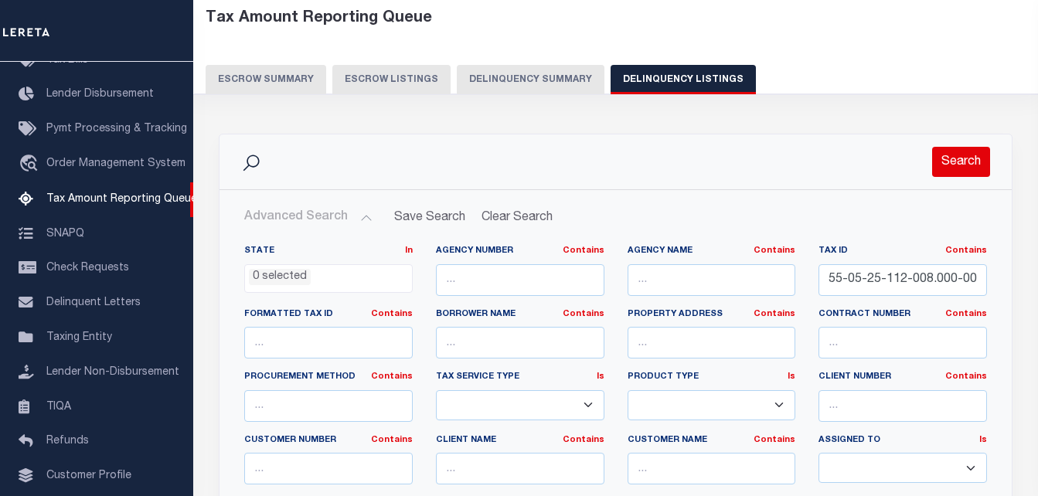
click at [971, 159] on button "Search" at bounding box center [961, 162] width 58 height 30
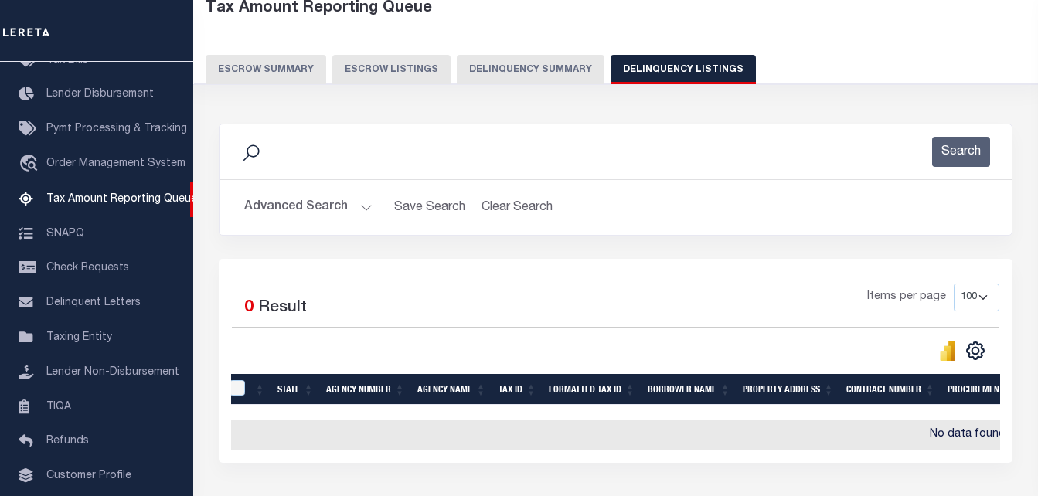
scroll to position [206, 0]
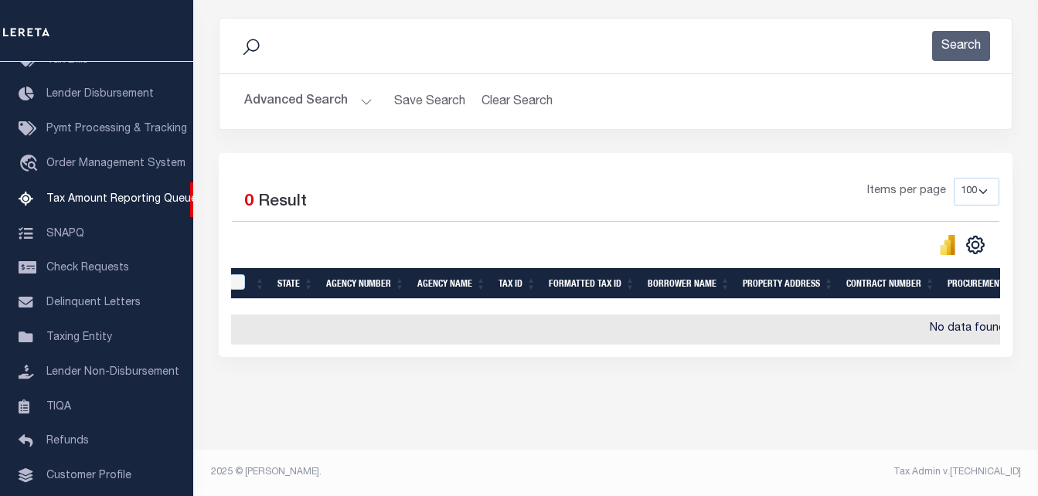
click at [323, 87] on button "Advanced Search" at bounding box center [308, 102] width 128 height 30
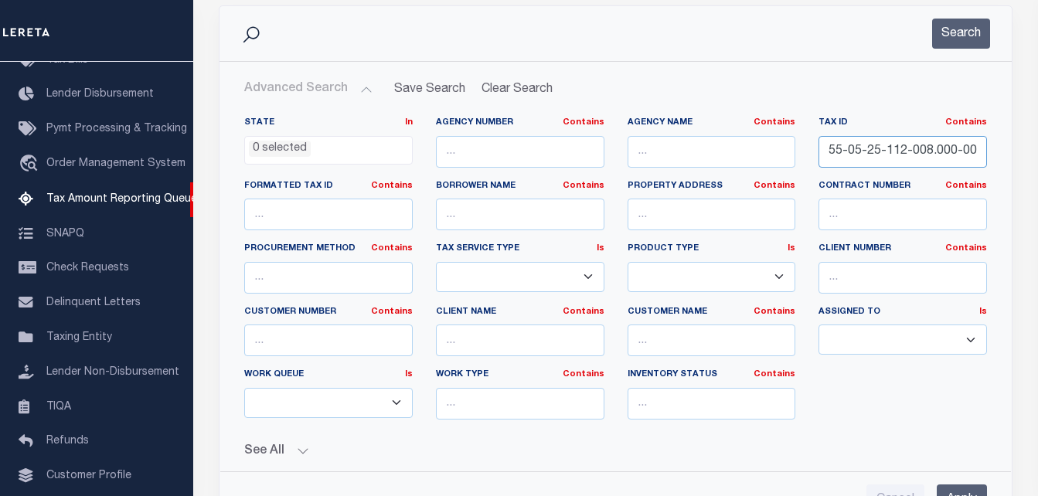
click at [867, 146] on input "55-05-25-112-008.000-008" at bounding box center [902, 152] width 168 height 32
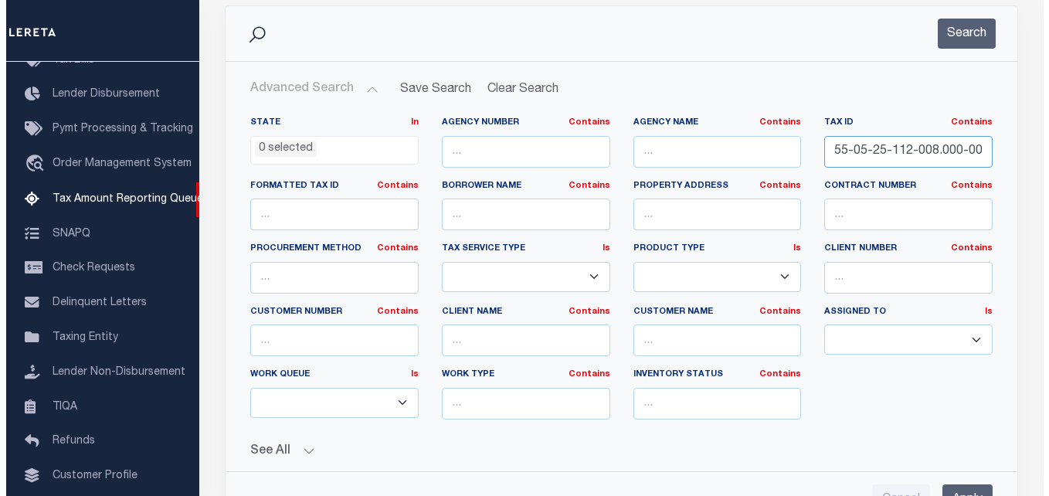
scroll to position [0, 0]
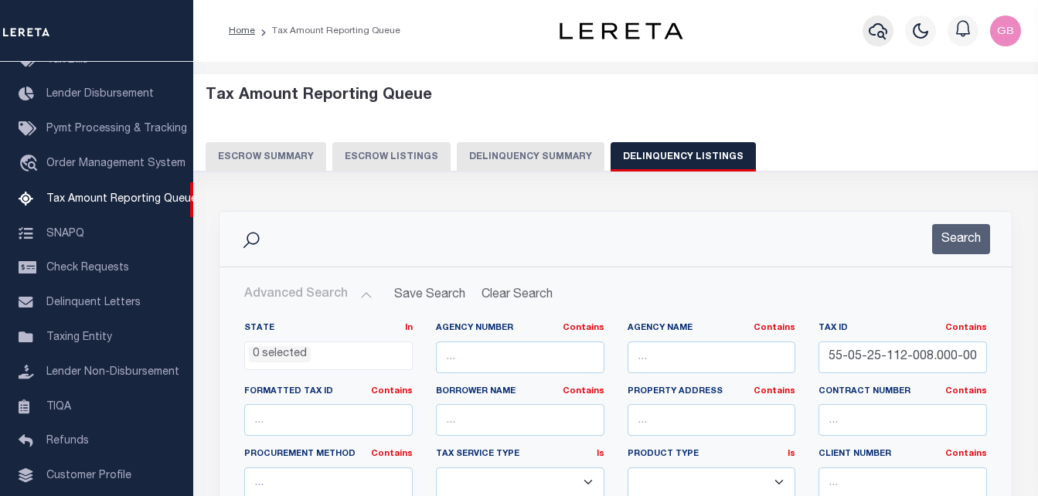
click at [882, 23] on icon "button" at bounding box center [877, 31] width 19 height 19
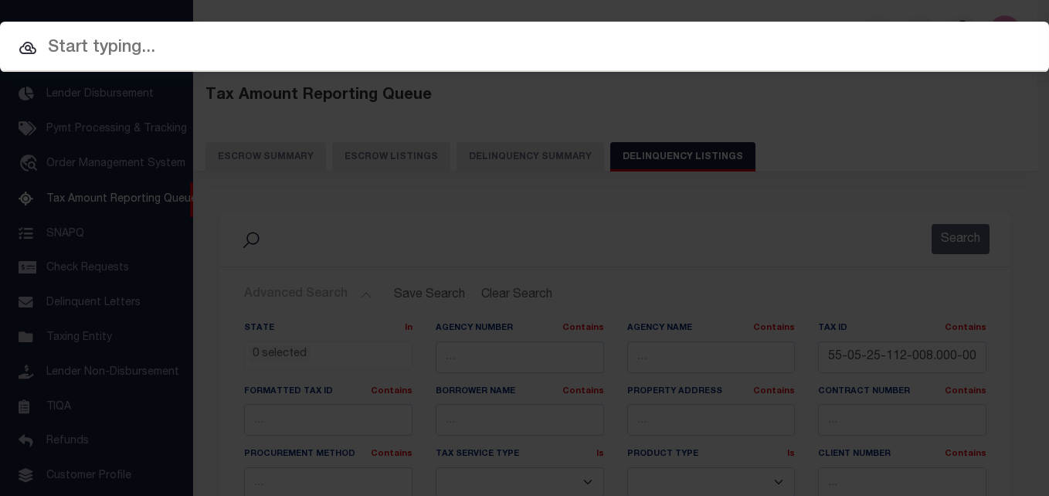
paste input "55-05-25-112-008.000-008"
type input "55-05-25-112-008.000-008"
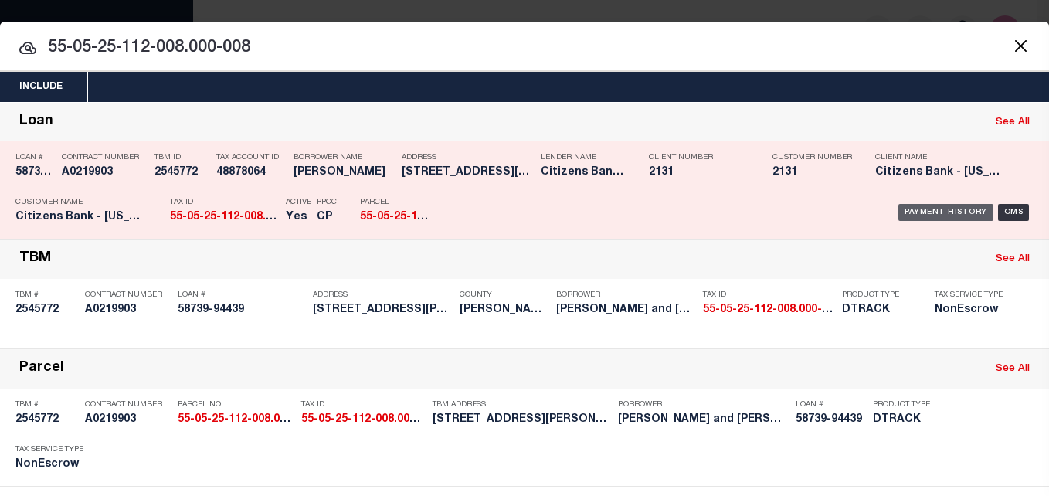
click at [942, 213] on div "Payment History" at bounding box center [945, 212] width 95 height 17
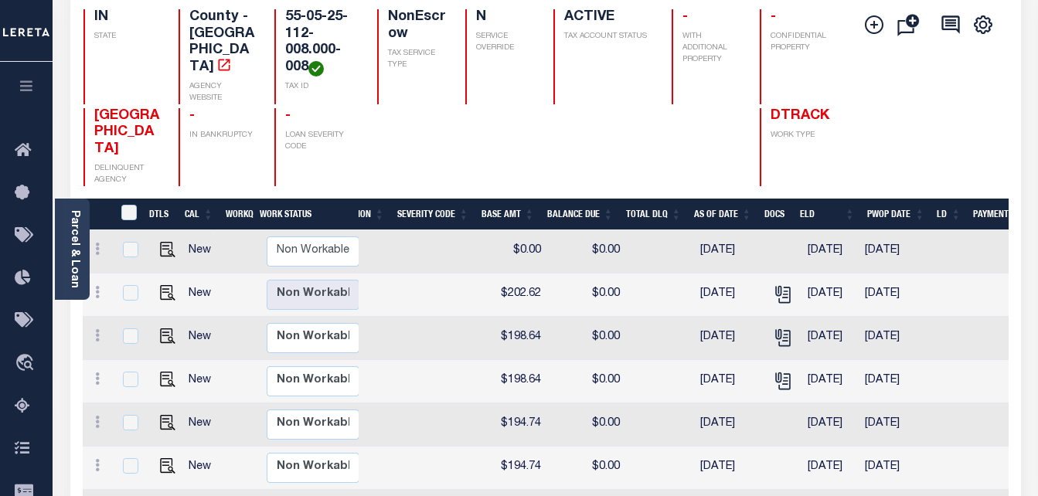
scroll to position [155, 0]
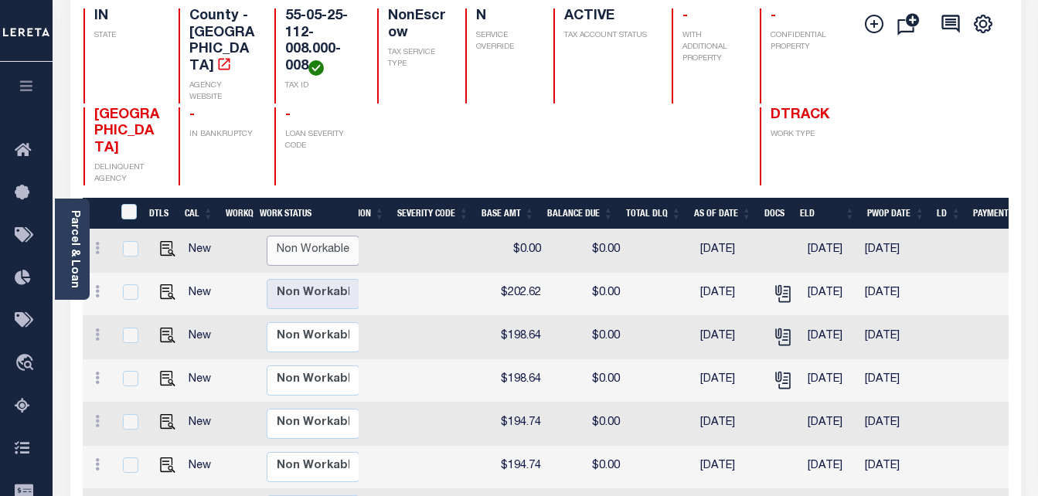
click at [315, 236] on select "Non Workable Workable" at bounding box center [313, 251] width 93 height 30
checkbox input "true"
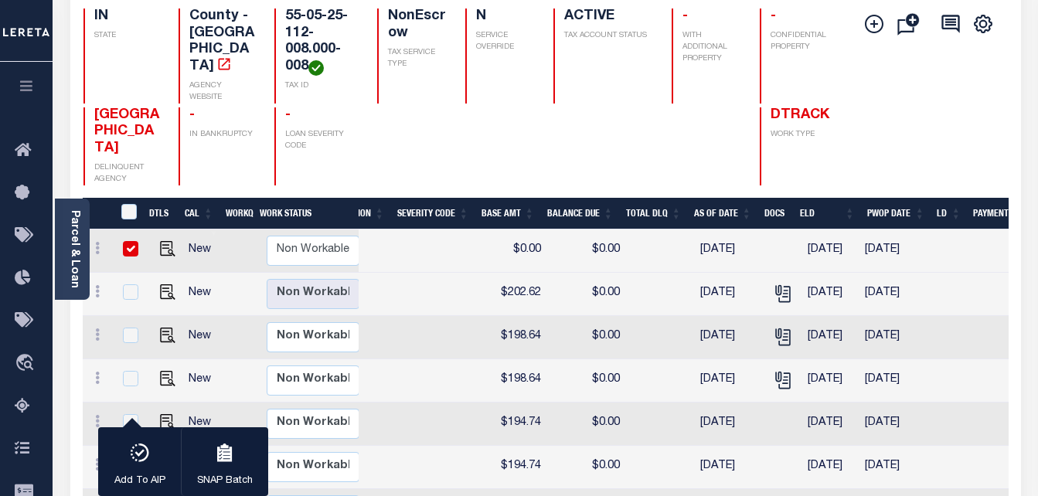
click at [377, 229] on td at bounding box center [347, 250] width 100 height 43
checkbox input "false"
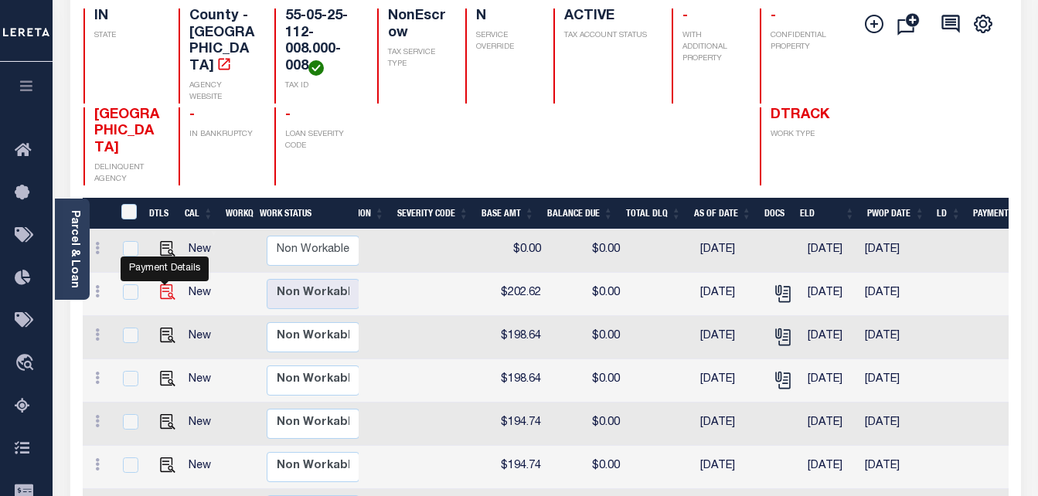
click at [163, 284] on img "" at bounding box center [167, 291] width 15 height 15
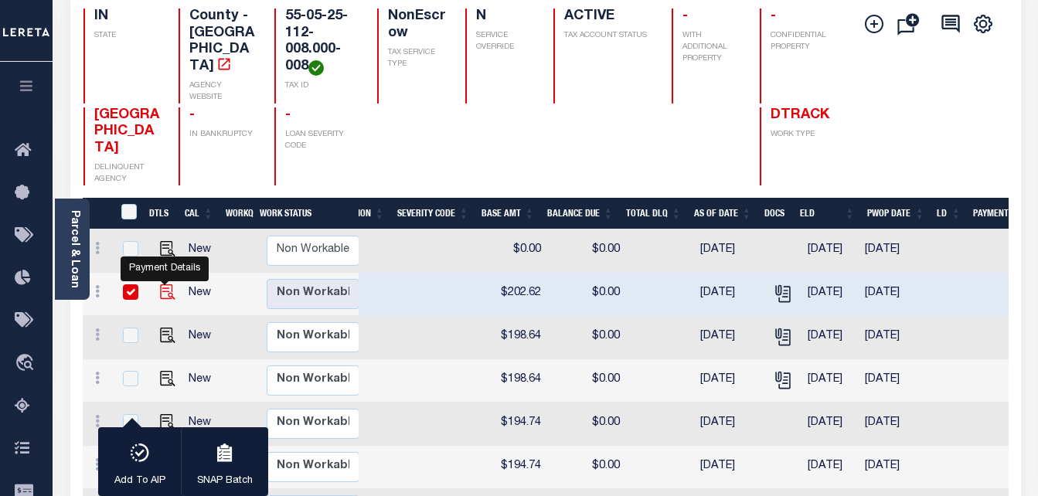
checkbox input "true"
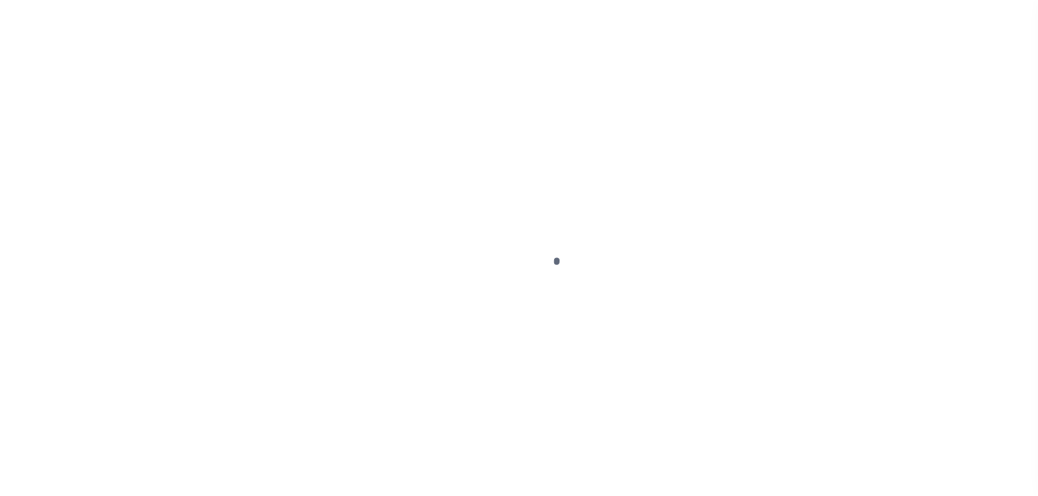
select select "PYD"
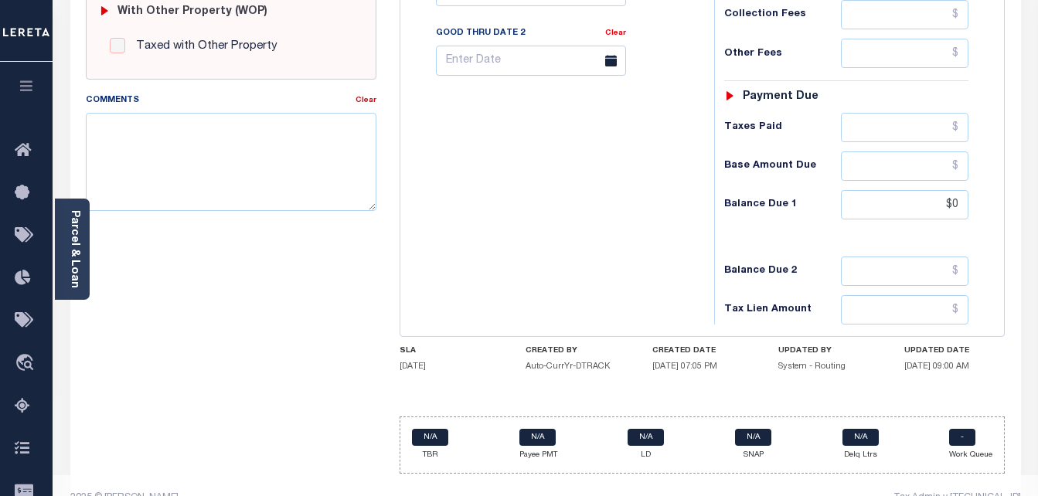
scroll to position [674, 0]
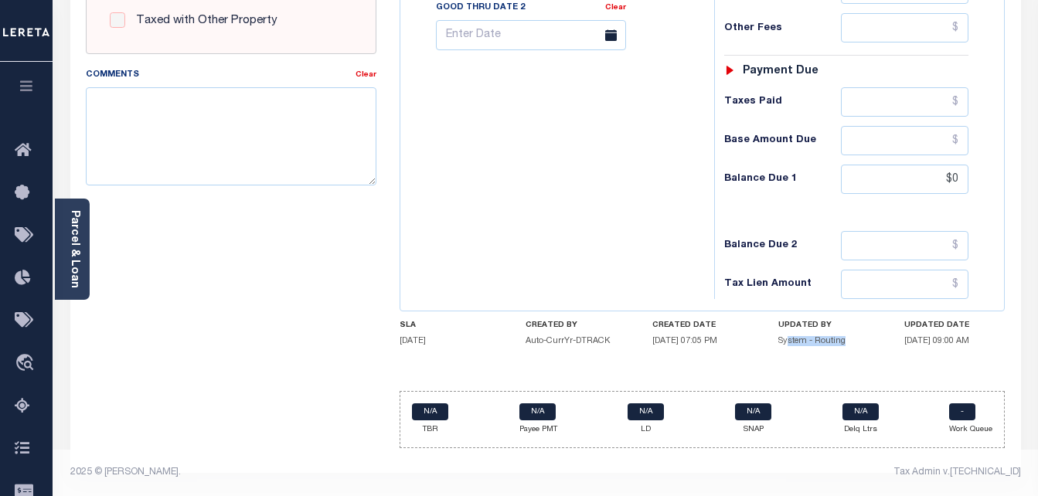
drag, startPoint x: 788, startPoint y: 338, endPoint x: 863, endPoint y: 346, distance: 75.4
click at [862, 345] on h5 "System - Routing" at bounding box center [828, 341] width 101 height 10
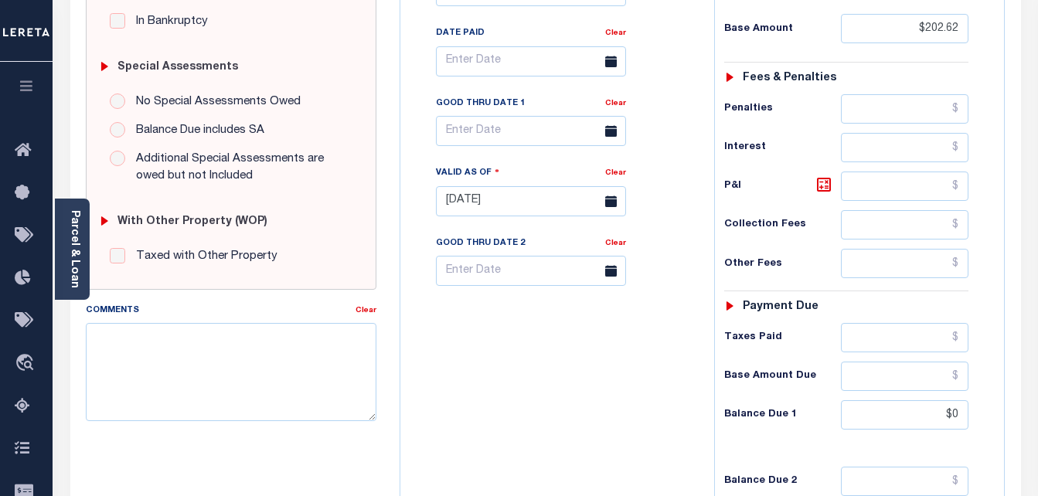
scroll to position [520, 0]
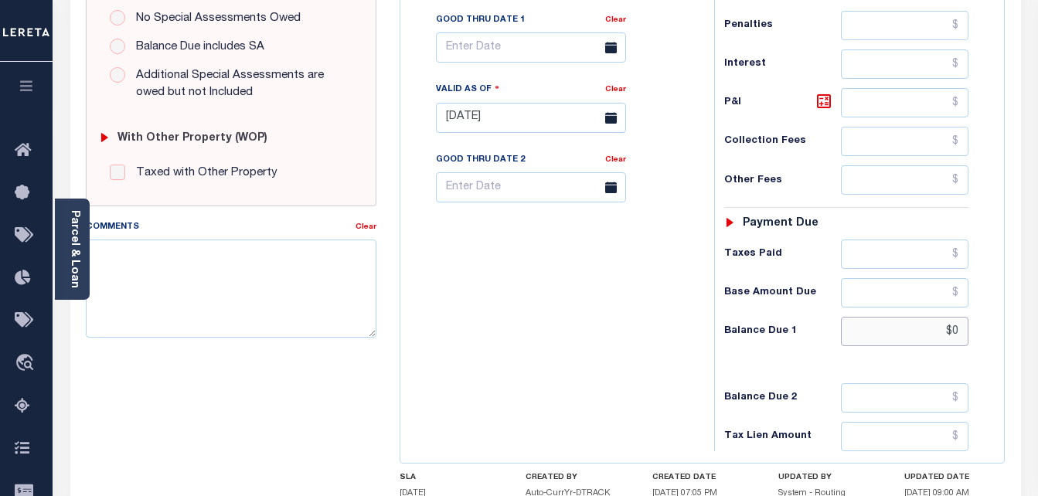
click at [910, 337] on input "$0" at bounding box center [904, 331] width 127 height 29
click at [960, 334] on input "$0" at bounding box center [904, 331] width 127 height 29
type input "$"
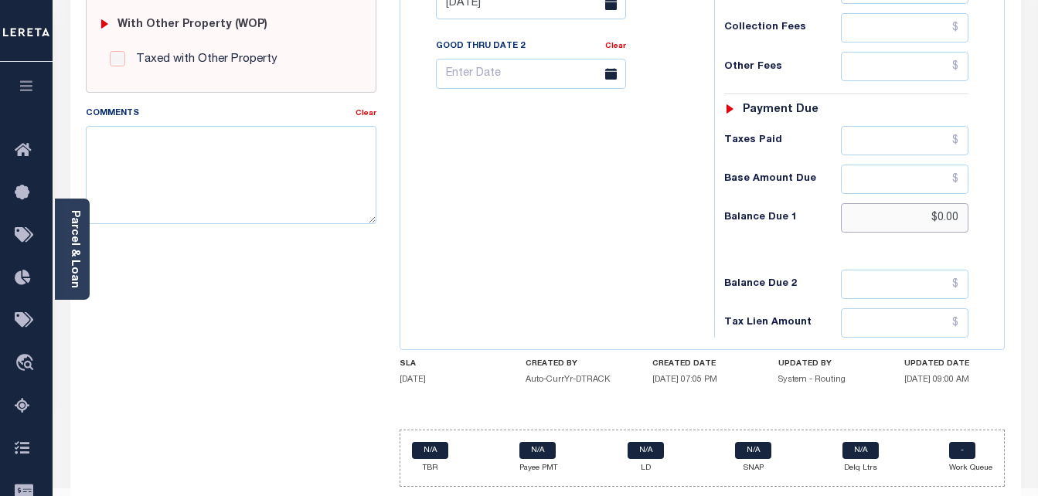
scroll to position [674, 0]
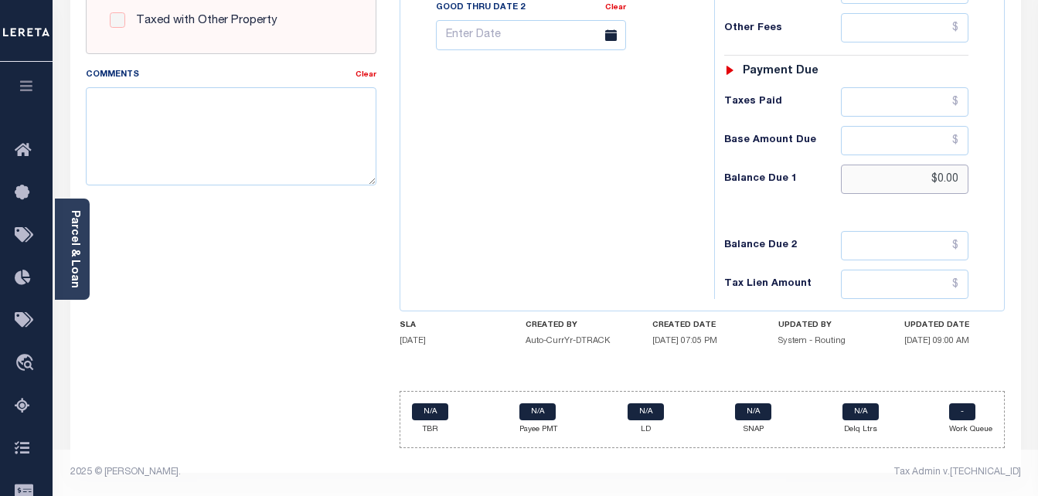
type input "$0.00"
drag, startPoint x: 955, startPoint y: 470, endPoint x: 963, endPoint y: 480, distance: 12.7
click at [958, 477] on div "Tax Admin v.[TECHNICAL_ID]" at bounding box center [789, 472] width 464 height 14
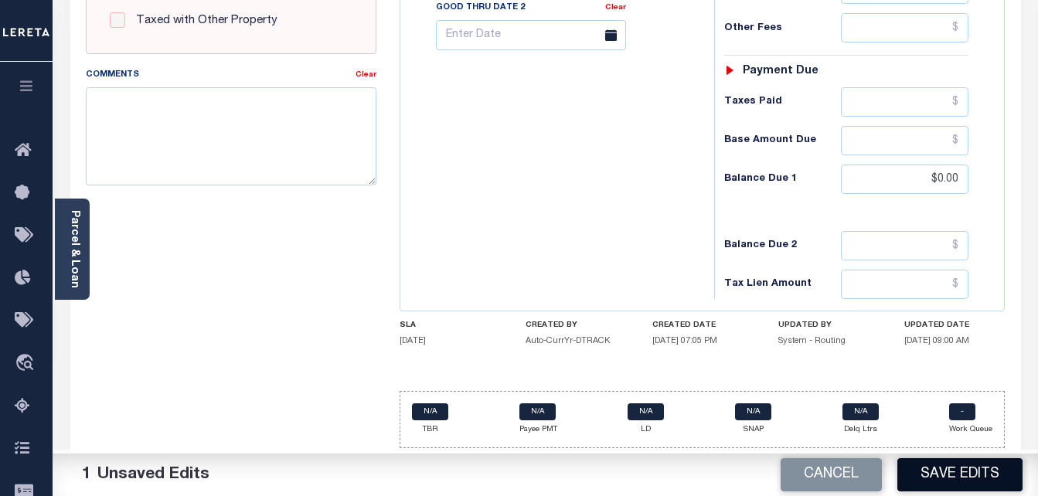
click at [983, 491] on button "Save Edits" at bounding box center [959, 474] width 125 height 33
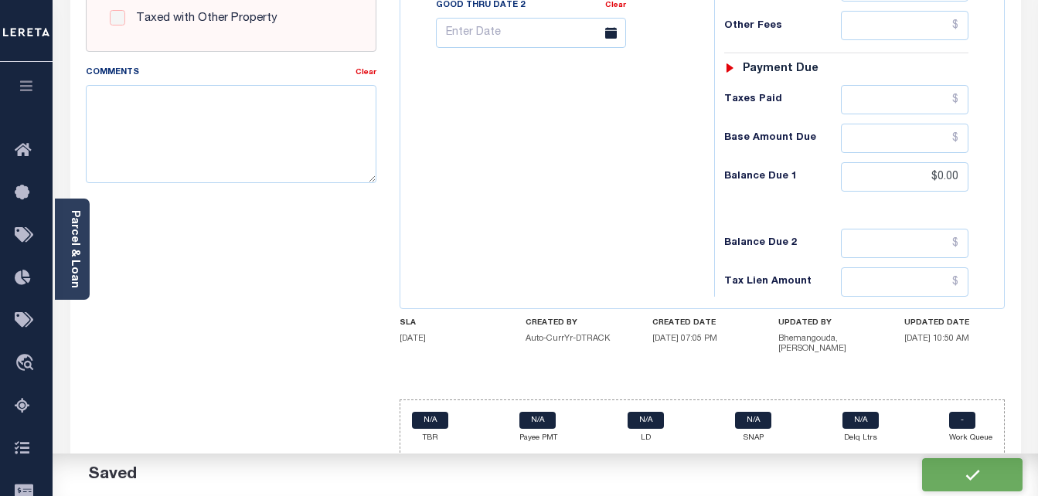
checkbox input "false"
type input "$202.62"
type input "$0"
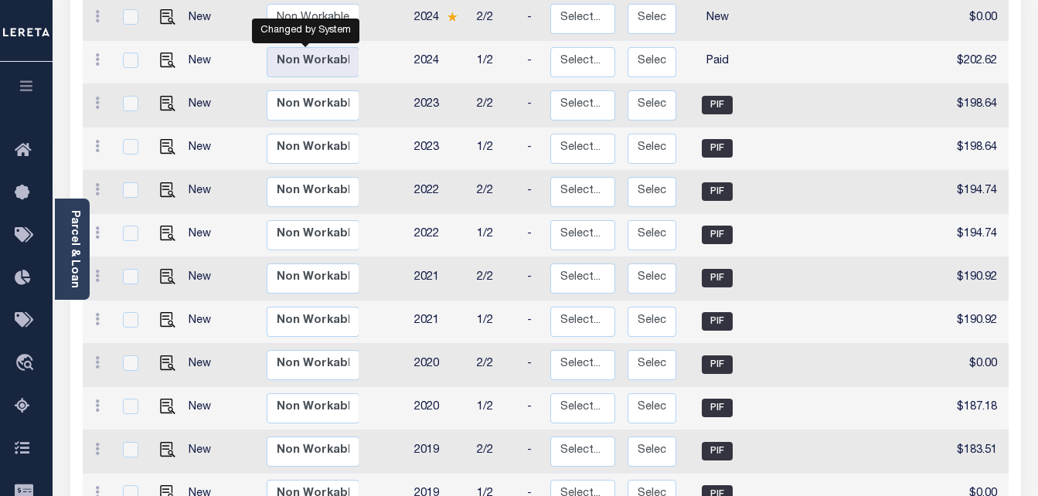
scroll to position [77, 0]
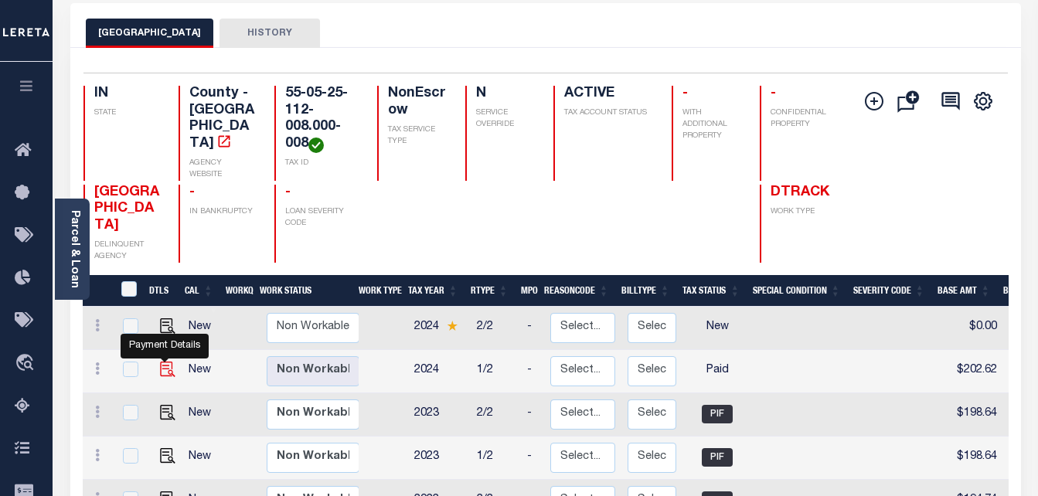
click at [162, 362] on img "" at bounding box center [167, 369] width 15 height 15
checkbox input "true"
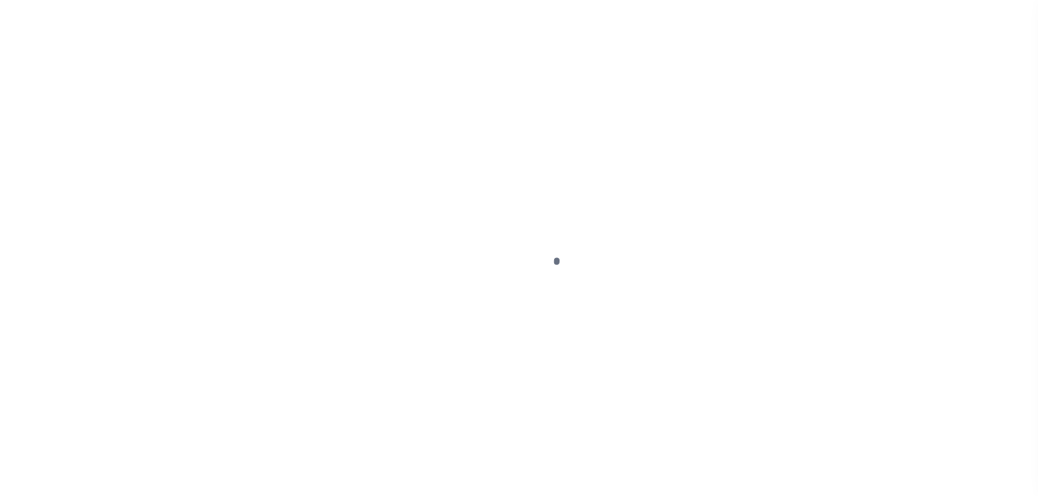
select select "PYD"
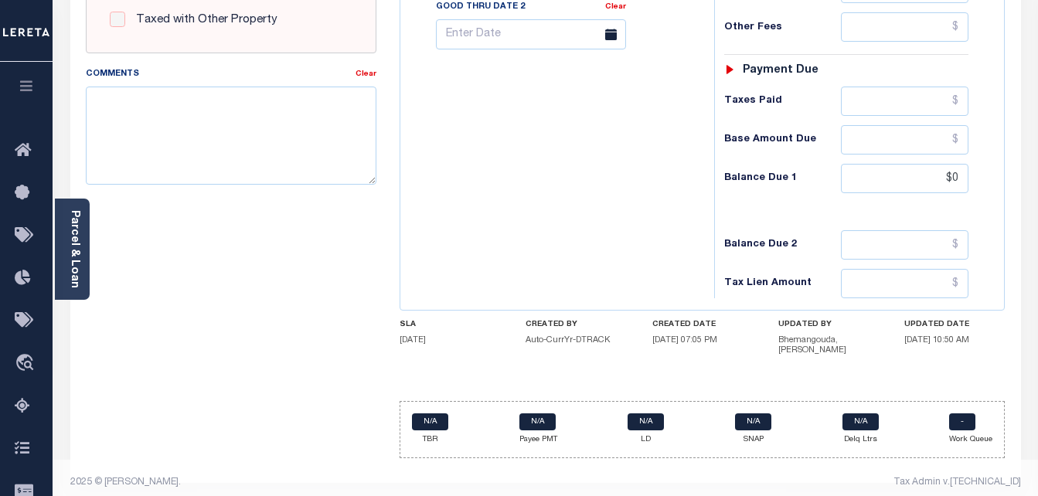
scroll to position [674, 0]
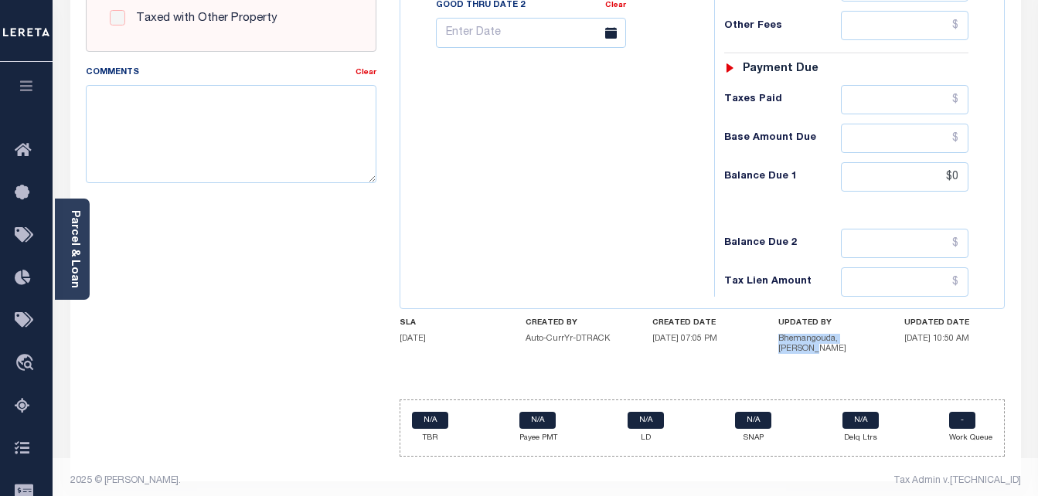
drag, startPoint x: 780, startPoint y: 338, endPoint x: 886, endPoint y: 342, distance: 106.7
click at [886, 342] on div "SLA [DATE] CREATED BY Auto-CurrYr-DTRACK CREATED DATE [DATE] 07:05 PM UPDATED B…" at bounding box center [701, 339] width 605 height 42
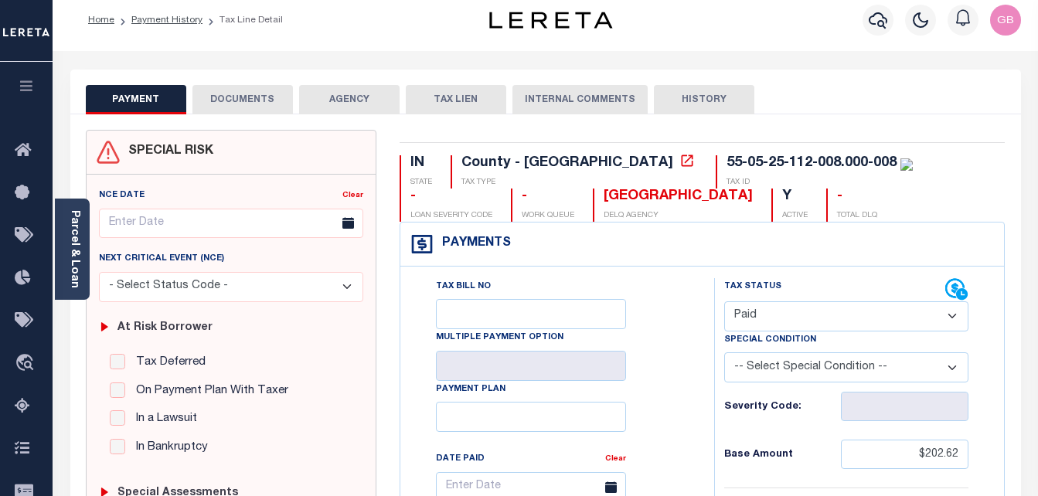
scroll to position [0, 0]
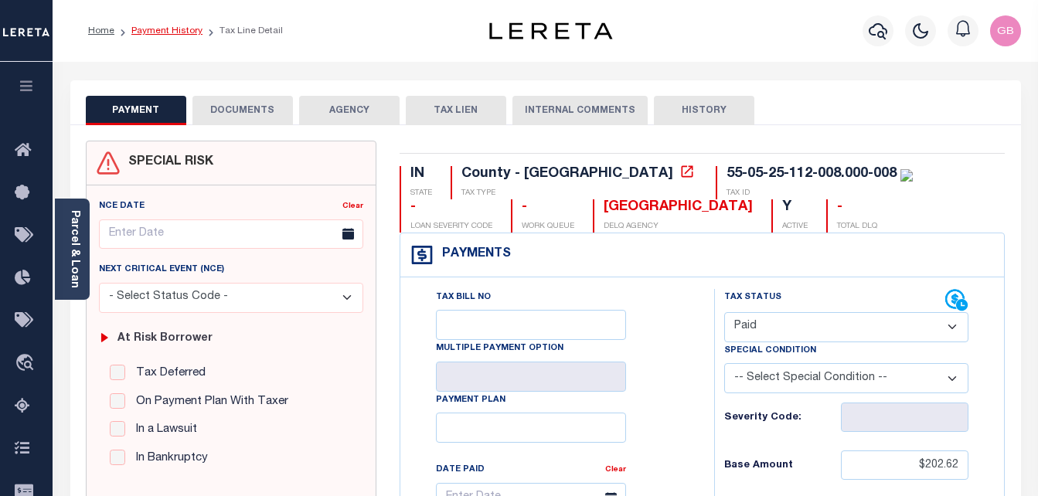
click at [158, 30] on link "Payment History" at bounding box center [166, 30] width 71 height 9
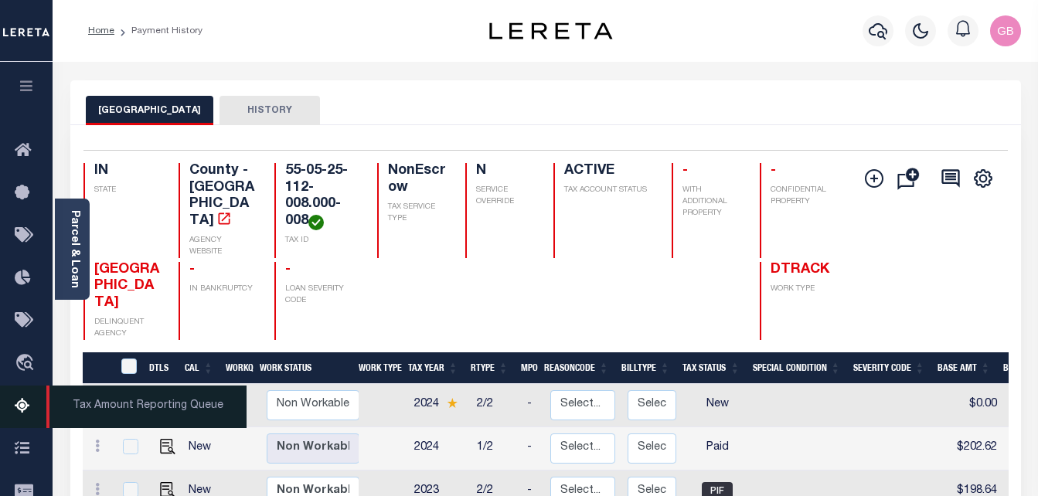
click at [21, 406] on icon at bounding box center [27, 406] width 25 height 19
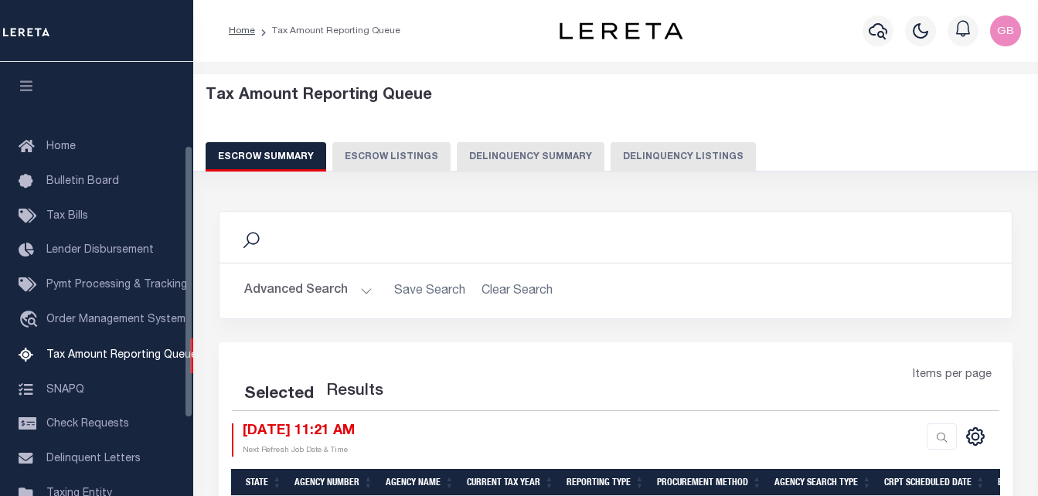
click at [688, 160] on button "Delinquency Listings" at bounding box center [682, 156] width 145 height 29
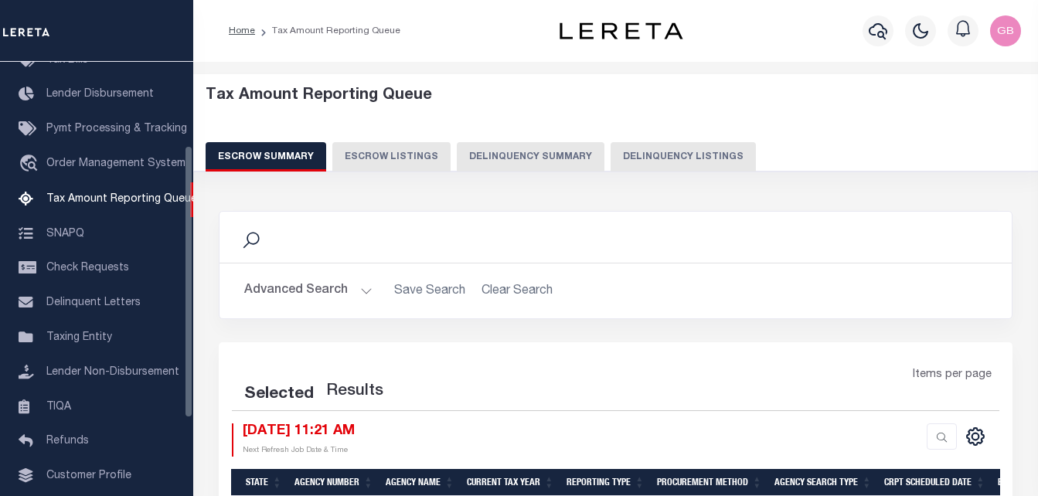
select select "100"
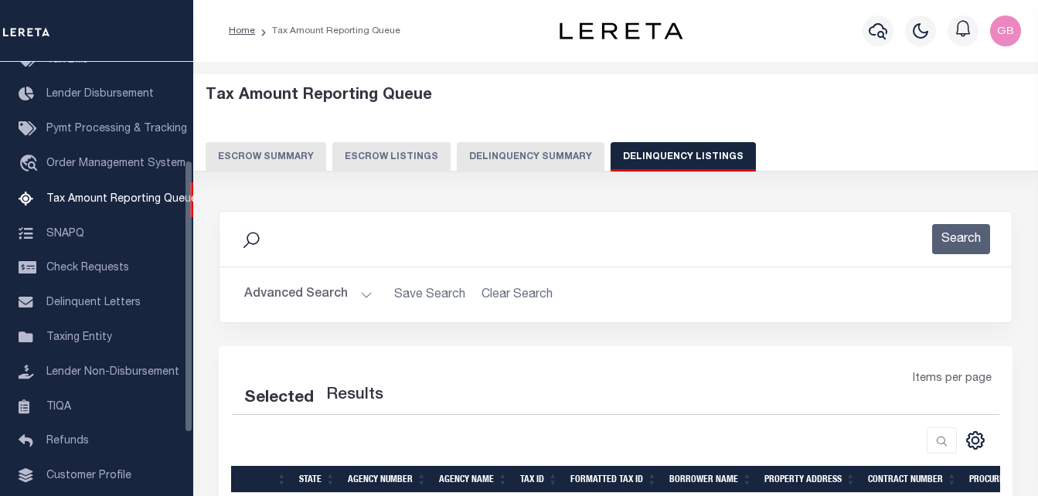
select select "100"
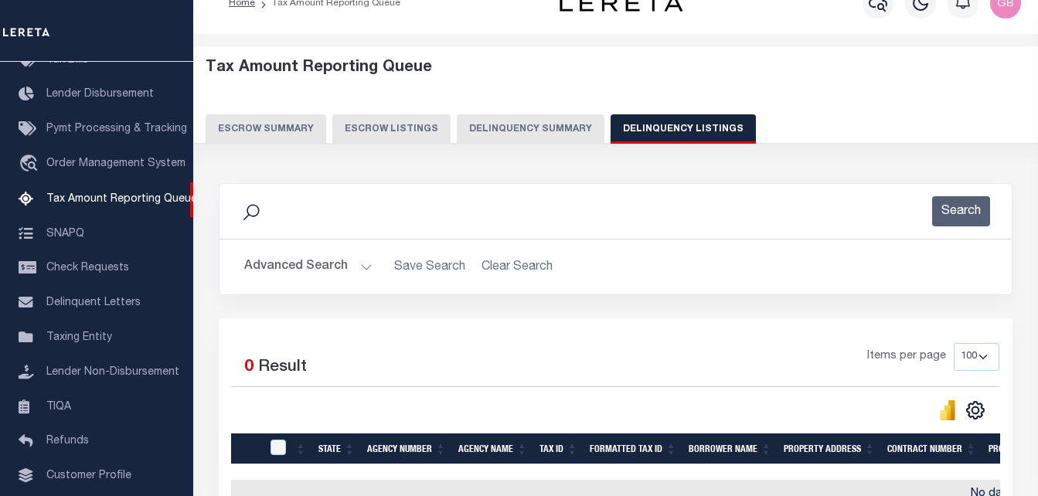
scroll to position [0, 0]
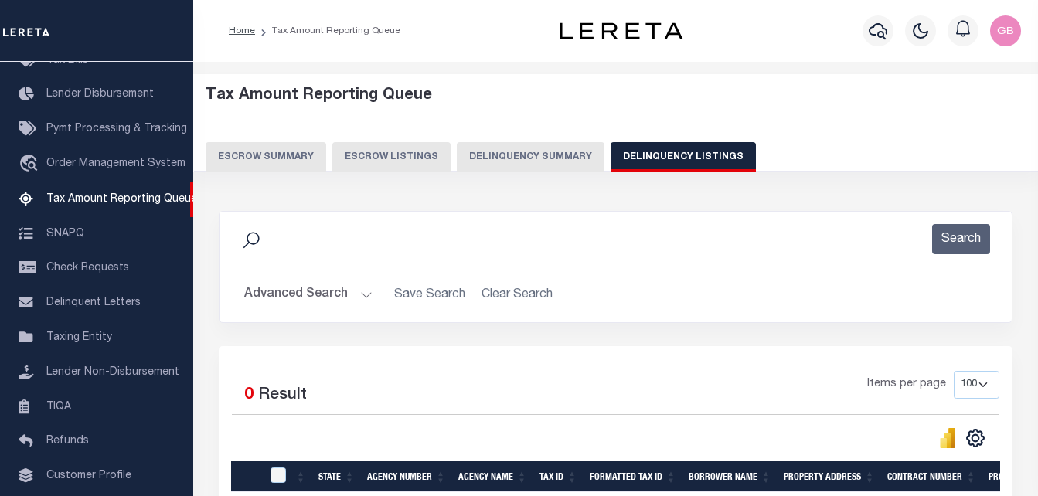
click at [311, 297] on button "Advanced Search" at bounding box center [308, 295] width 128 height 30
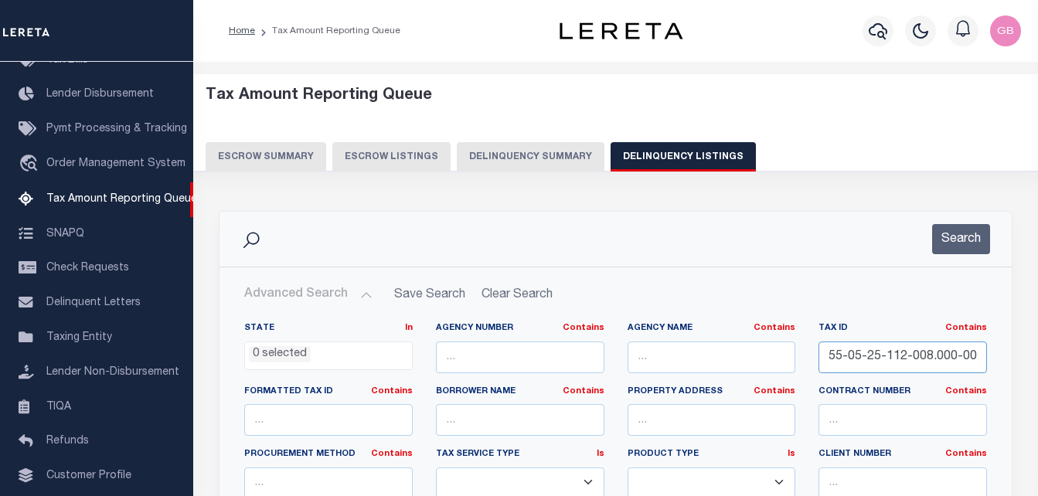
click at [902, 361] on input "55-05-25-112-008.000-008" at bounding box center [902, 357] width 168 height 32
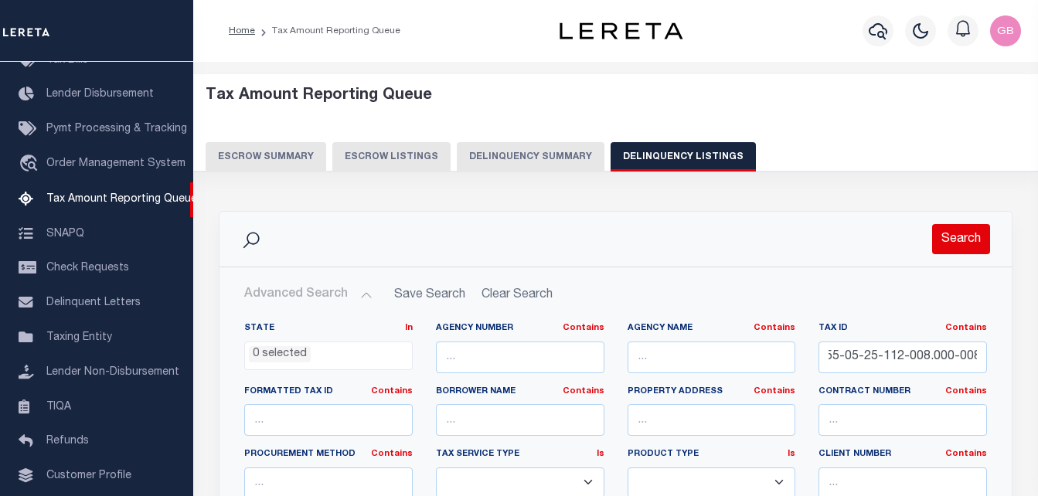
click at [979, 229] on button "Search" at bounding box center [961, 239] width 58 height 30
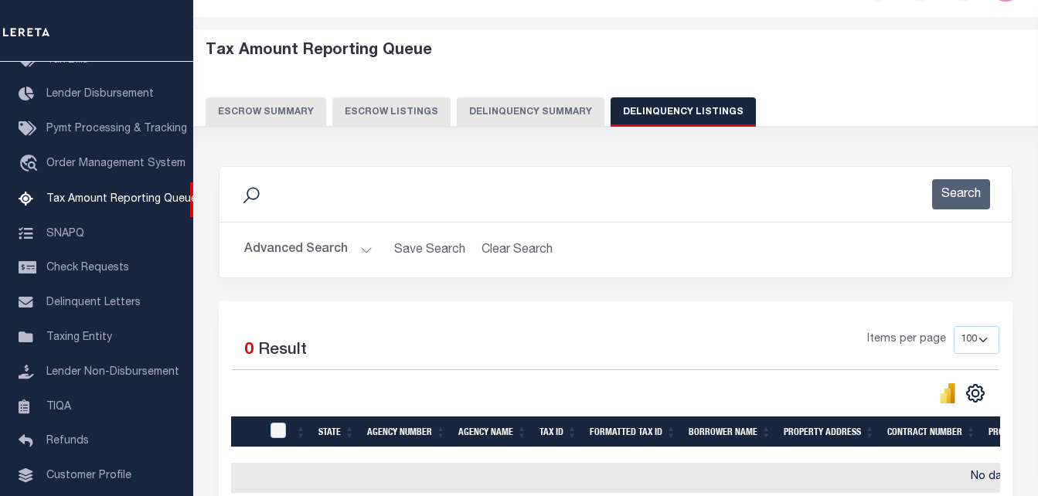
scroll to position [0, 0]
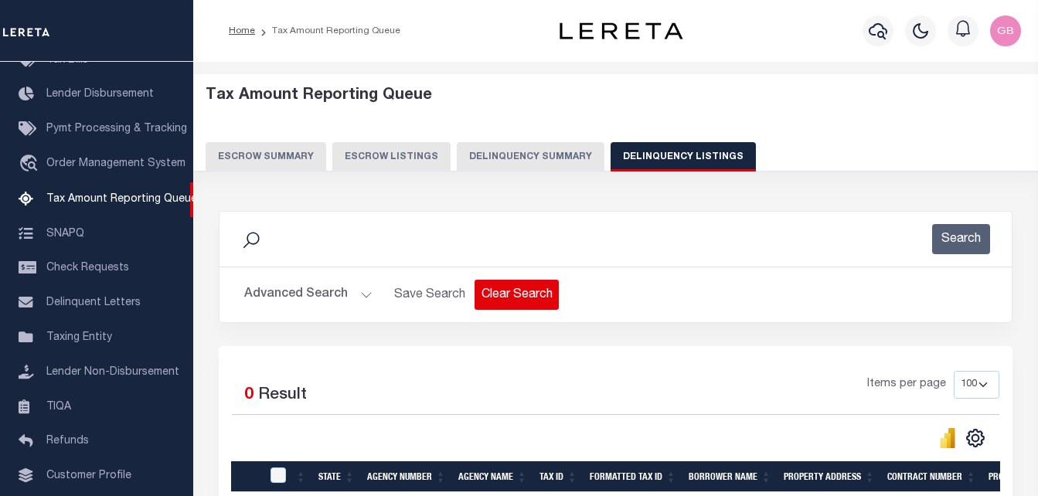
click at [508, 297] on button "Clear Search" at bounding box center [516, 295] width 84 height 30
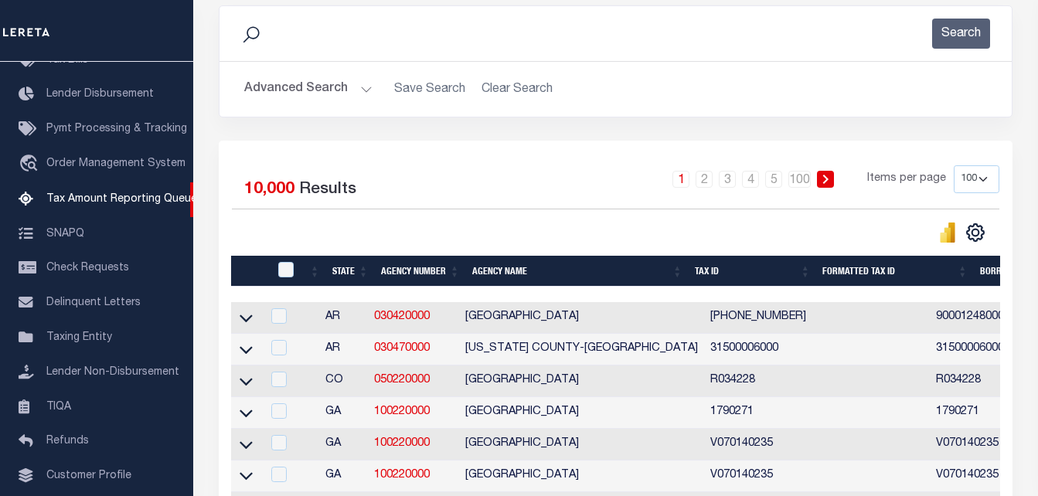
click at [311, 90] on button "Advanced Search" at bounding box center [308, 89] width 128 height 30
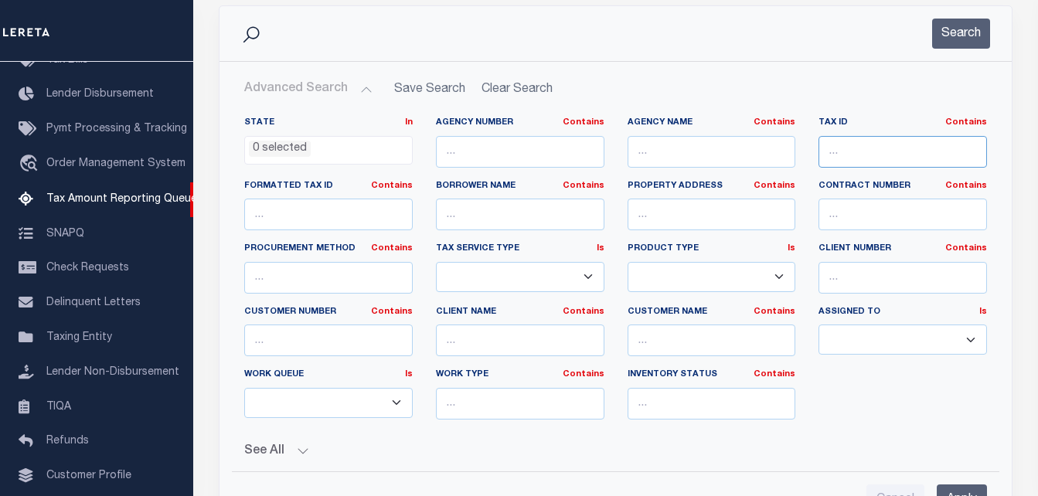
click at [898, 154] on input "text" at bounding box center [902, 152] width 168 height 32
paste input "55-05-25-112-008.000-008"
type input "55-05-25-112-008.000-008"
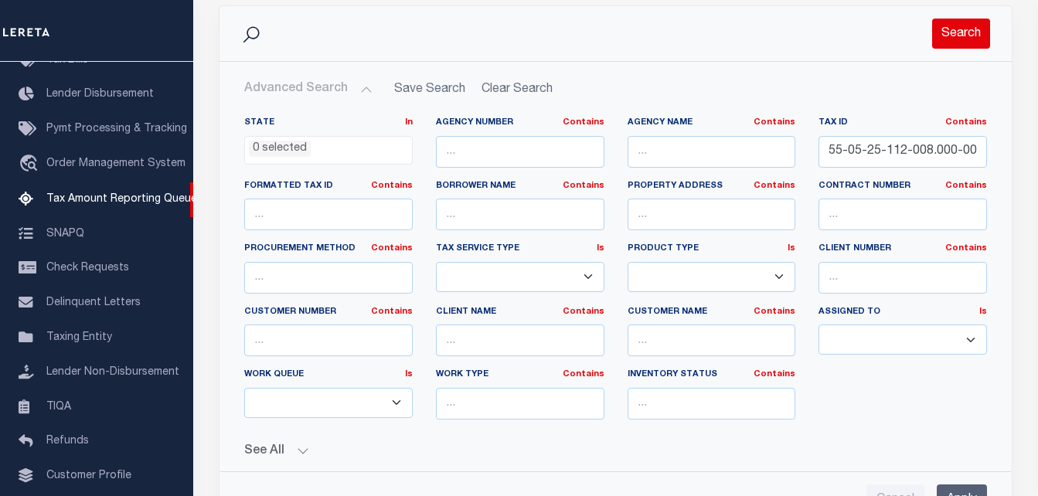
click at [956, 29] on button "Search" at bounding box center [961, 34] width 58 height 30
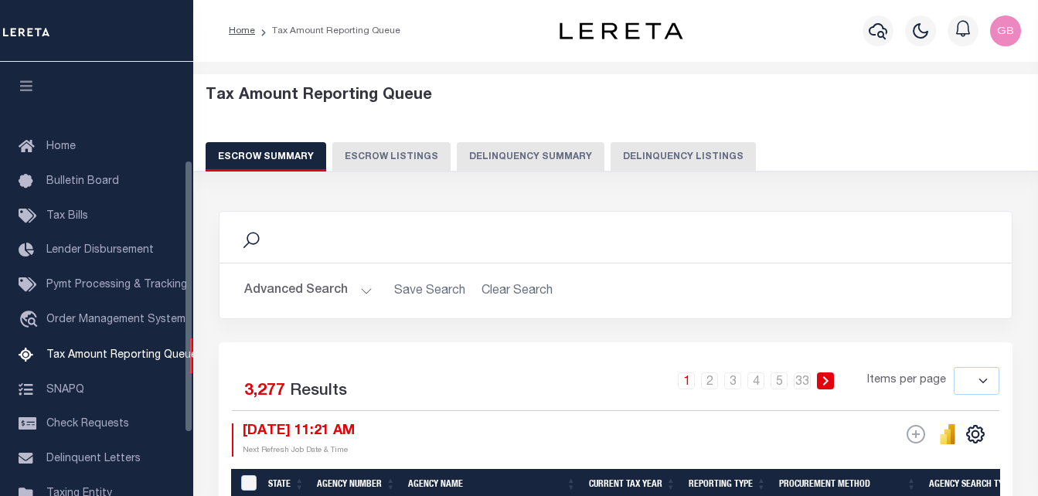
select select
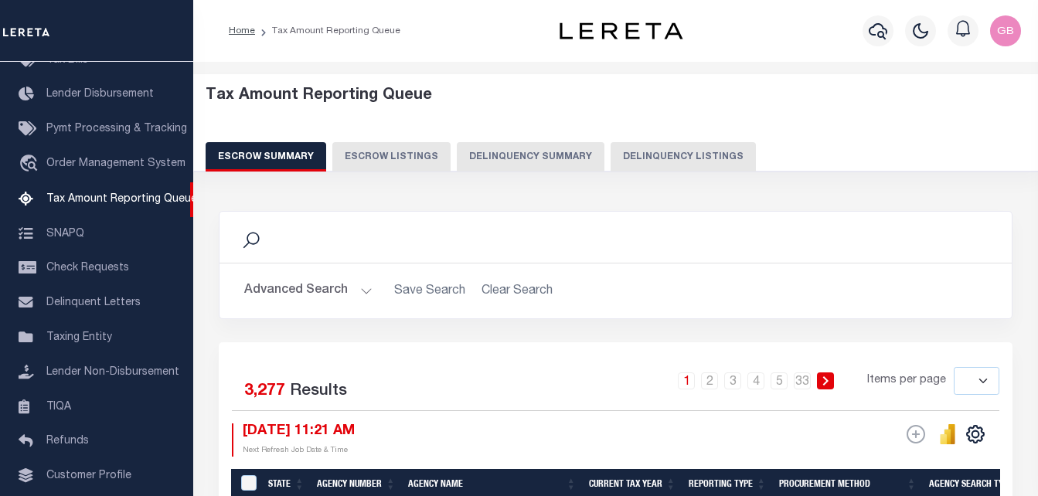
click at [650, 151] on button "Delinquency Listings" at bounding box center [682, 156] width 145 height 29
select select "100"
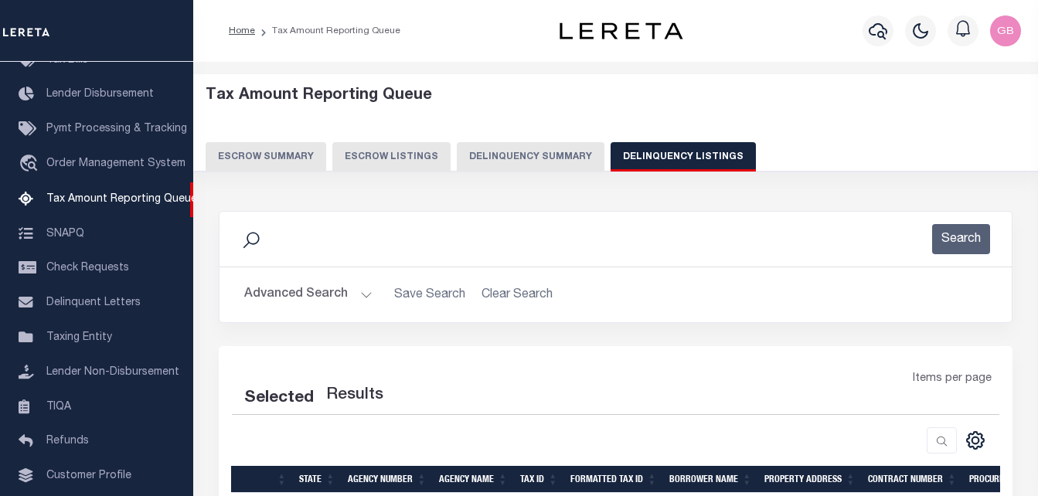
select select "100"
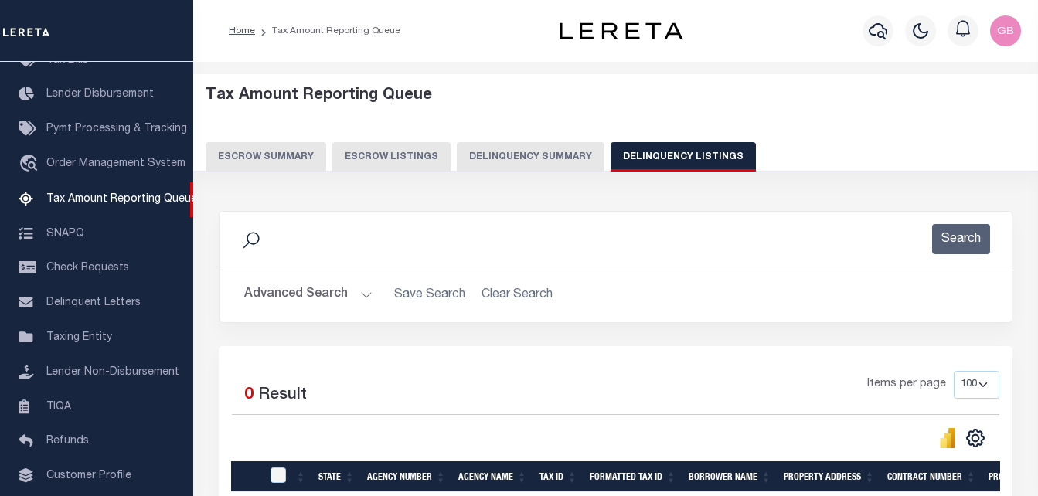
click at [249, 239] on icon at bounding box center [251, 240] width 20 height 20
click at [350, 294] on button "Advanced Search" at bounding box center [308, 295] width 128 height 30
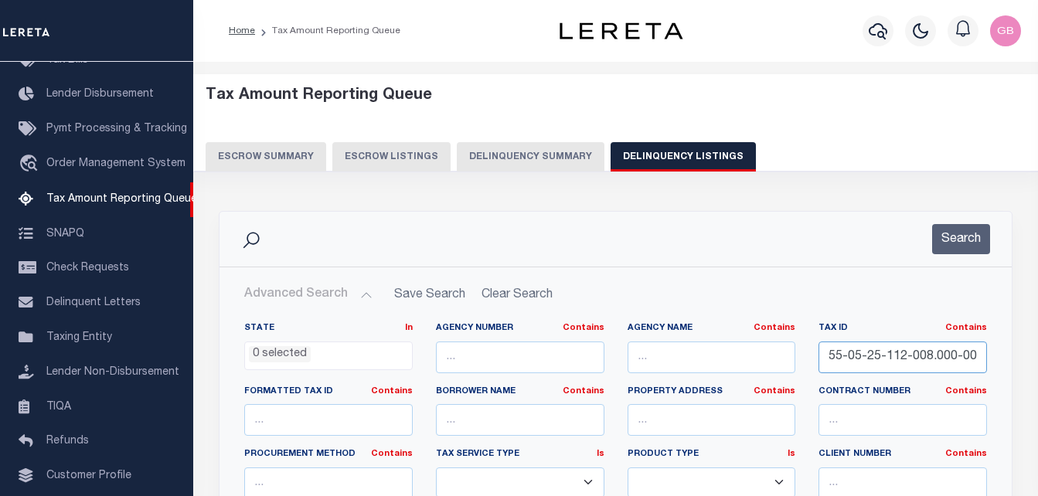
click at [854, 360] on input "55-05-25-112-008.000-008" at bounding box center [902, 357] width 168 height 32
paste input "6-09-150-032.000-015"
click at [954, 245] on button "Search" at bounding box center [961, 239] width 58 height 30
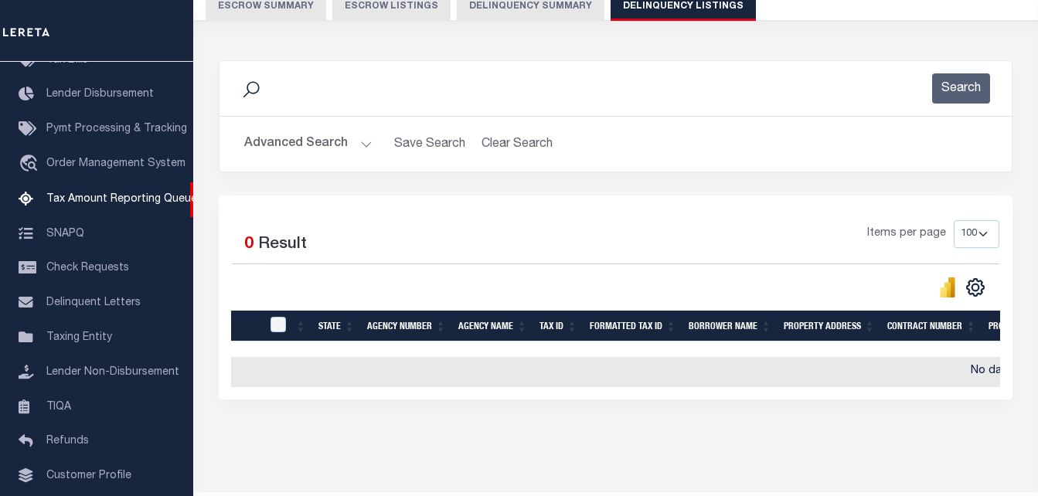
scroll to position [155, 0]
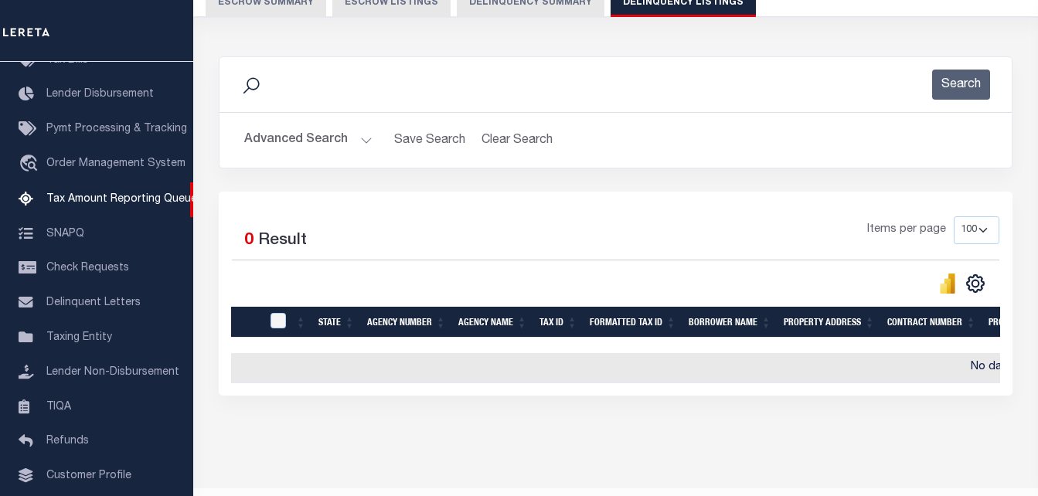
click at [362, 134] on button "Advanced Search" at bounding box center [308, 140] width 128 height 30
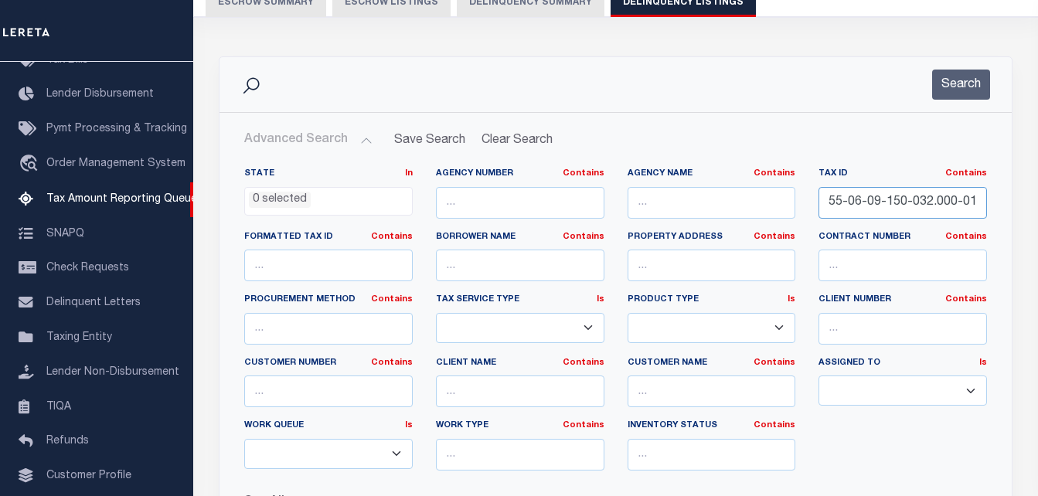
click at [831, 201] on input "55-06-09-150-032.000-015" at bounding box center [902, 203] width 168 height 32
paste input "24-160-003.000-011"
click at [953, 89] on button "Search" at bounding box center [961, 85] width 58 height 30
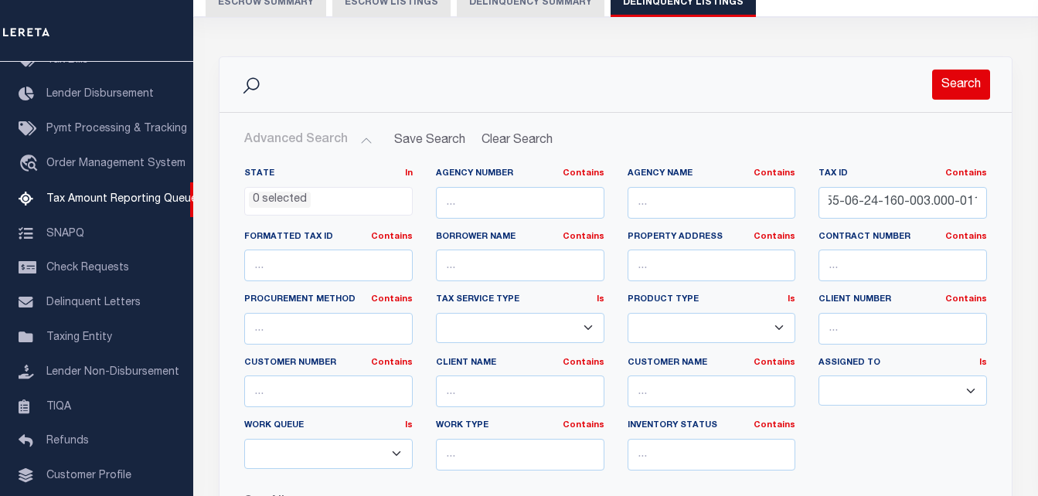
scroll to position [0, 0]
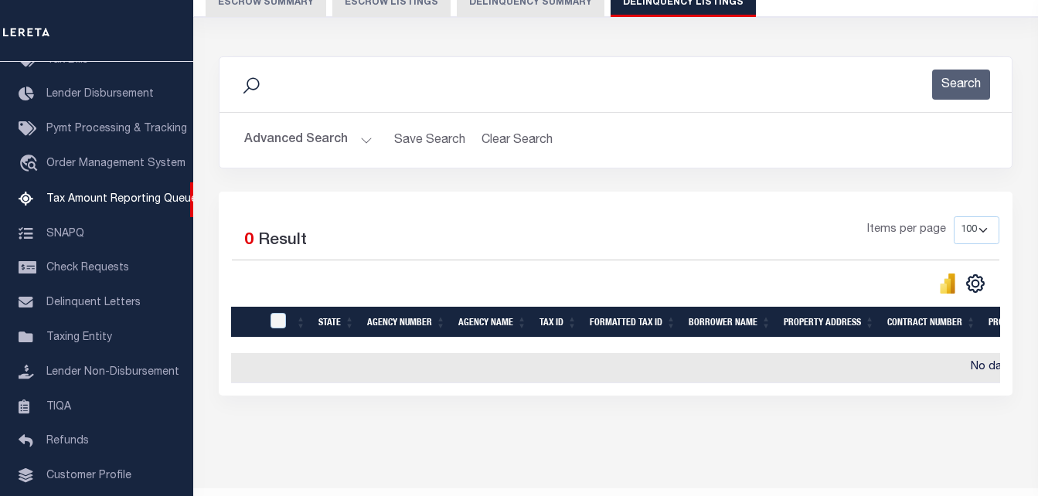
click at [346, 138] on button "Advanced Search" at bounding box center [308, 140] width 128 height 30
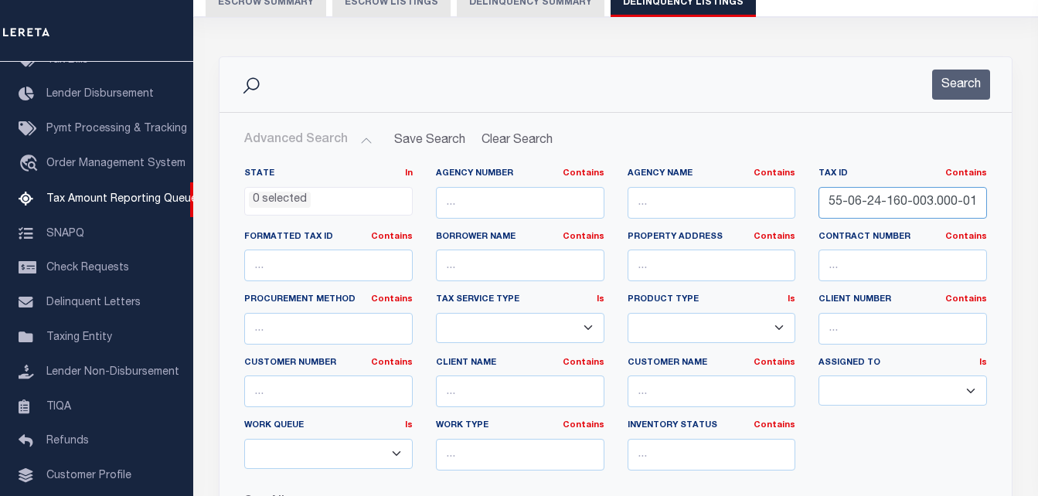
click at [871, 208] on input "55-06-24-160-003.000-011" at bounding box center [902, 203] width 168 height 32
paste input "31-400-004.000-006"
click at [957, 87] on button "Search" at bounding box center [961, 85] width 58 height 30
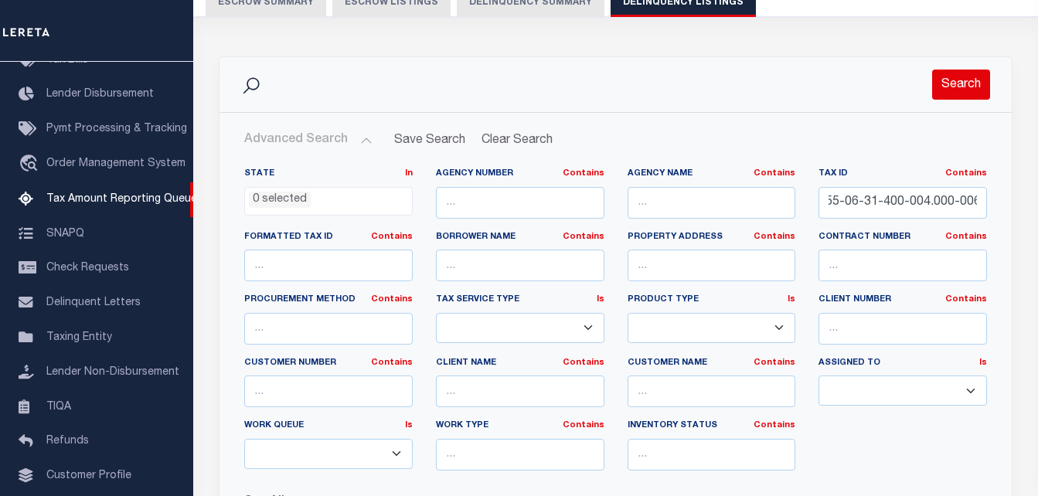
scroll to position [0, 0]
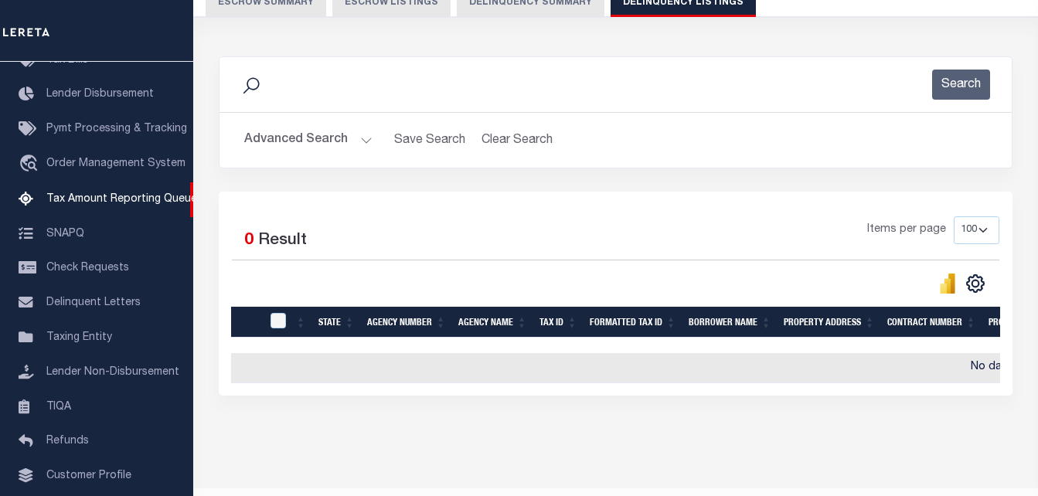
click at [355, 134] on button "Advanced Search" at bounding box center [308, 140] width 128 height 30
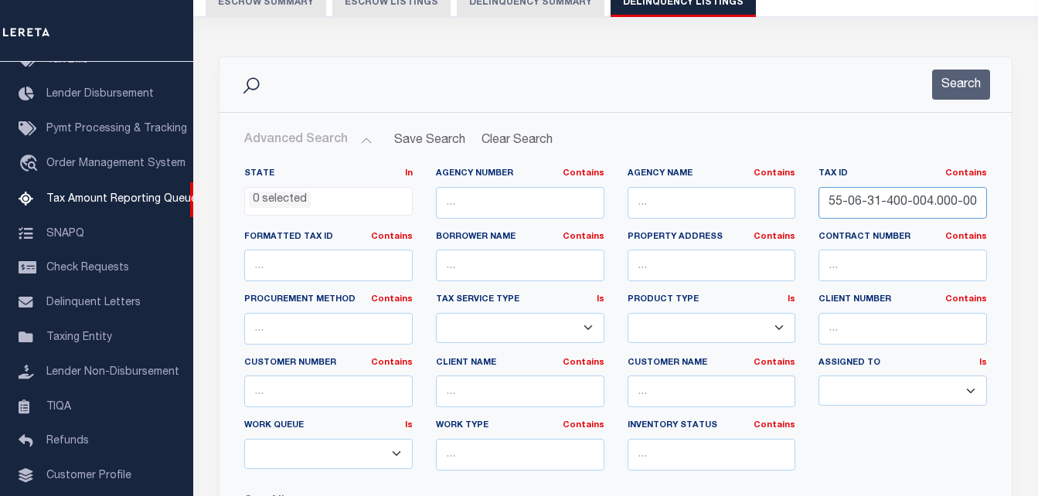
click at [871, 216] on input "55-06-31-400-004.000-006" at bounding box center [902, 203] width 168 height 32
click at [900, 209] on input "55-06-31-400-004.000-006" at bounding box center [902, 203] width 168 height 32
click at [899, 209] on input "55-06-31-400-004.000-006" at bounding box center [902, 203] width 168 height 32
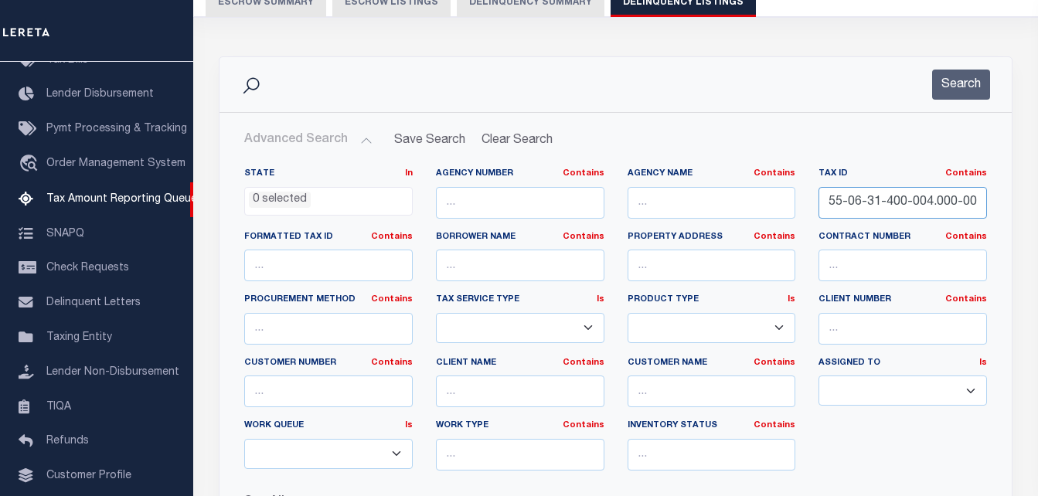
paste input "7-11-400-006.004-002"
click at [972, 90] on button "Search" at bounding box center [961, 85] width 58 height 30
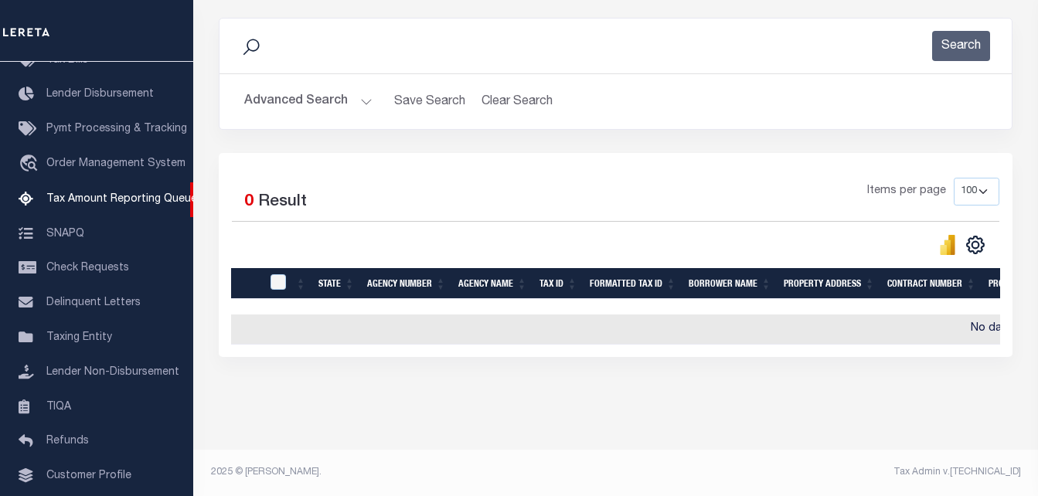
scroll to position [206, 0]
click at [349, 90] on button "Advanced Search" at bounding box center [308, 102] width 128 height 30
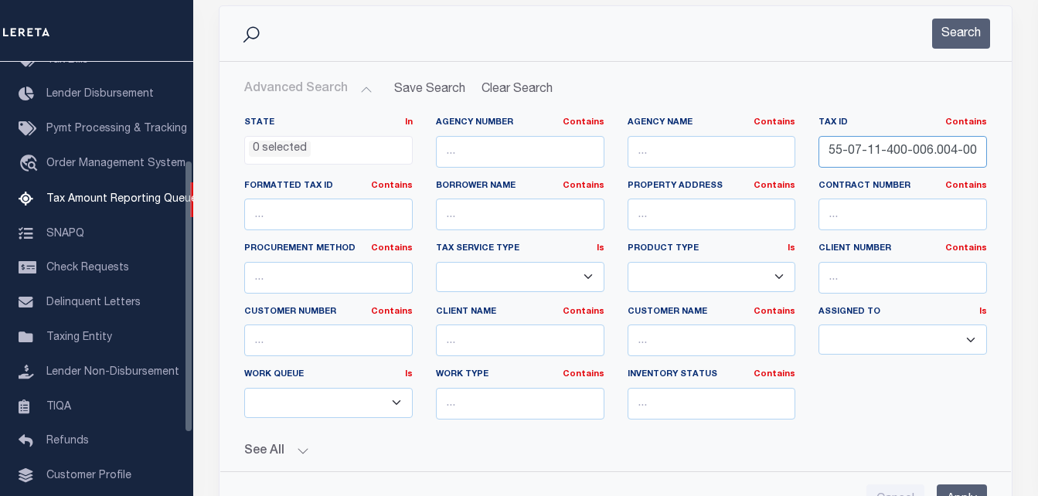
click at [919, 161] on input "55-07-11-400-006.004-002" at bounding box center [902, 152] width 168 height 32
paste input "8-03-380-001.000-010"
drag, startPoint x: 962, startPoint y: 31, endPoint x: 963, endPoint y: 49, distance: 17.8
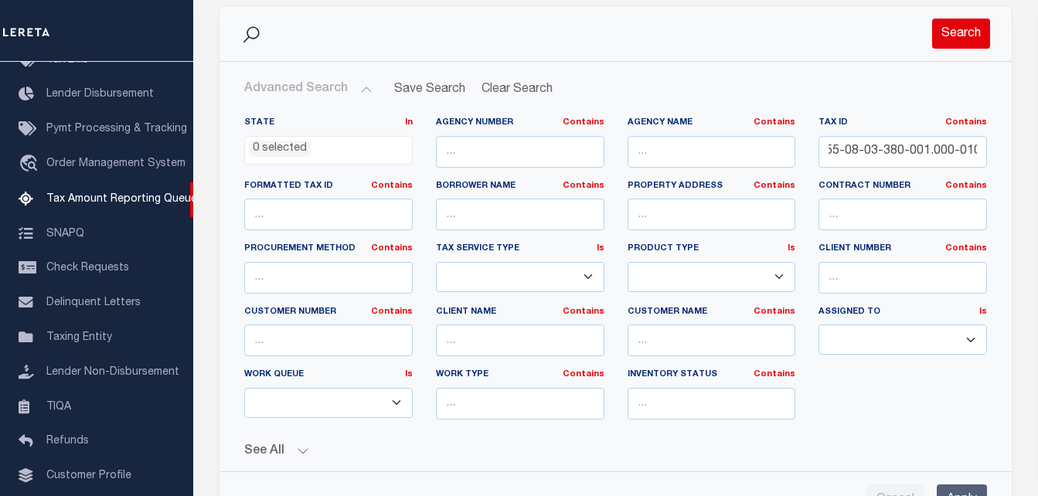
click at [962, 32] on button "Search" at bounding box center [961, 34] width 58 height 30
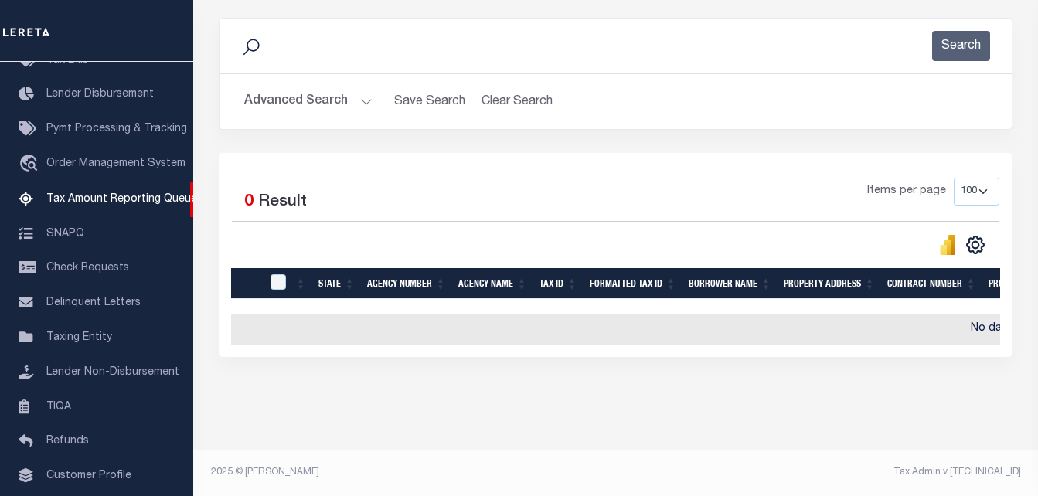
click at [331, 87] on button "Advanced Search" at bounding box center [308, 102] width 128 height 30
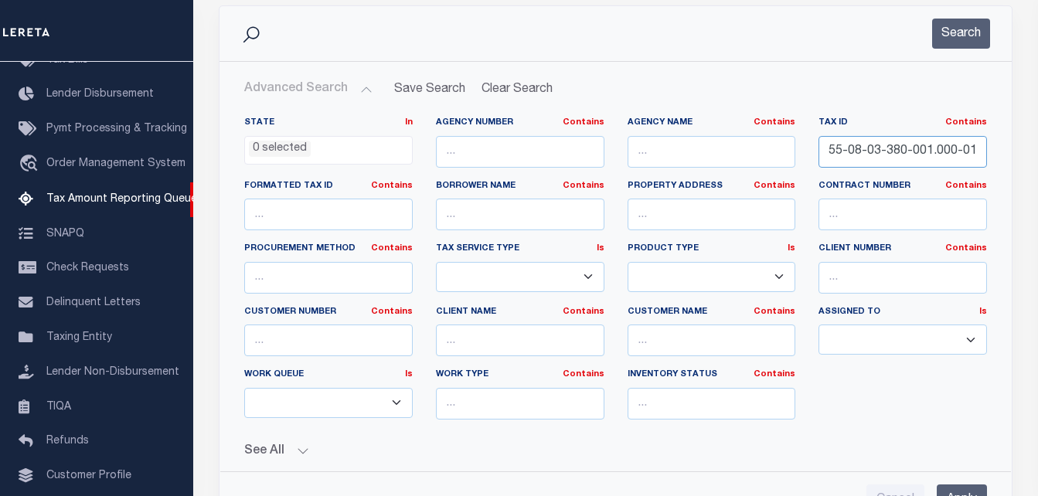
click at [905, 165] on input "55-08-03-380-001.000-010" at bounding box center [902, 152] width 168 height 32
paste input "12-400-004.000-014"
type input "55-08-12-400-004.000-014"
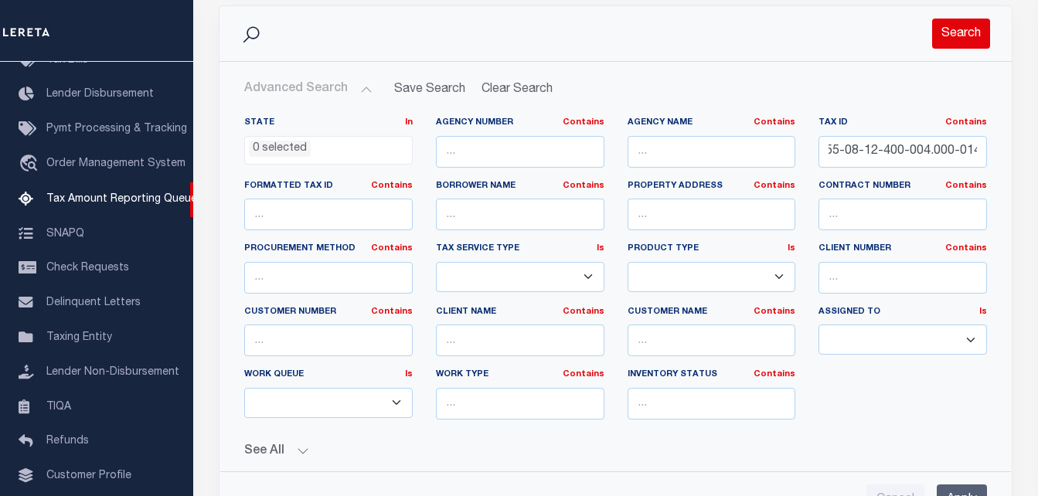
scroll to position [0, 0]
click at [946, 41] on button "Search" at bounding box center [961, 34] width 58 height 30
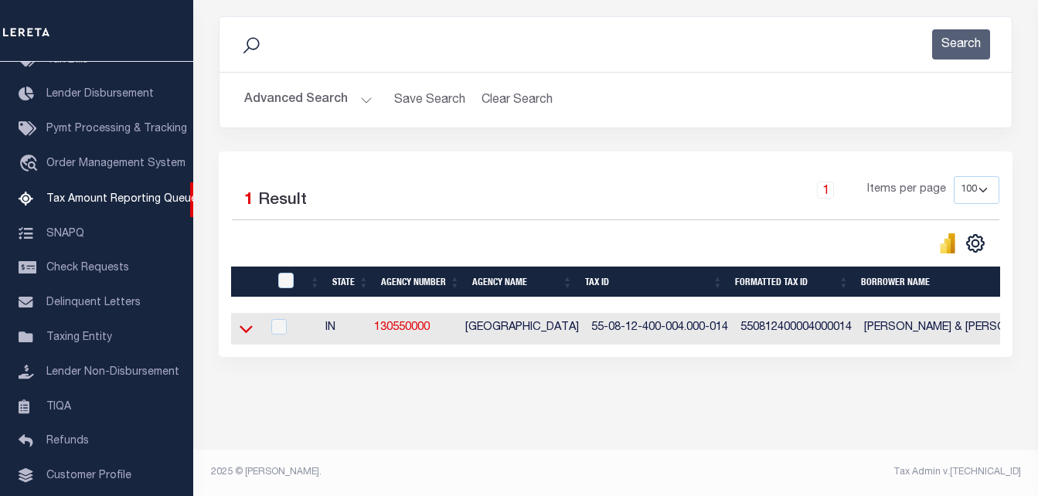
click at [248, 321] on icon at bounding box center [245, 329] width 13 height 16
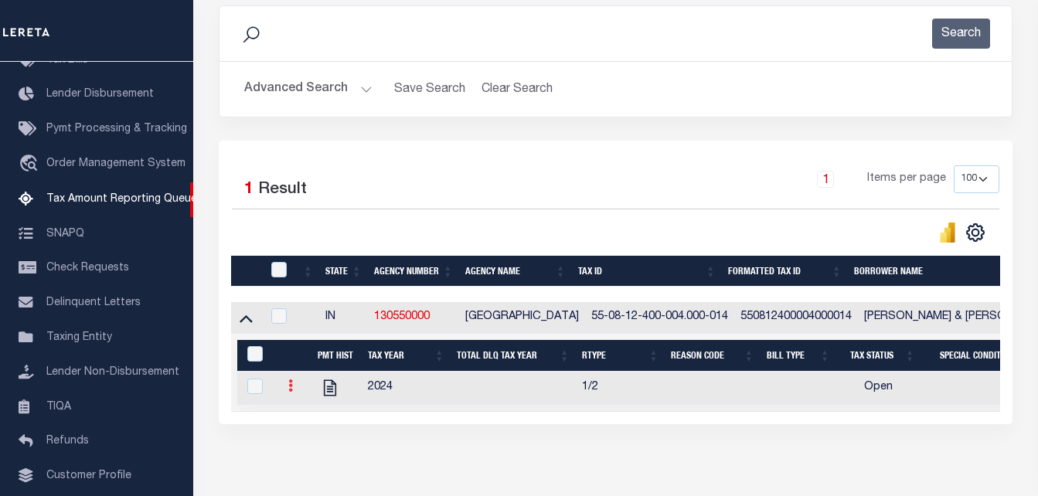
click at [296, 389] on link at bounding box center [290, 388] width 17 height 12
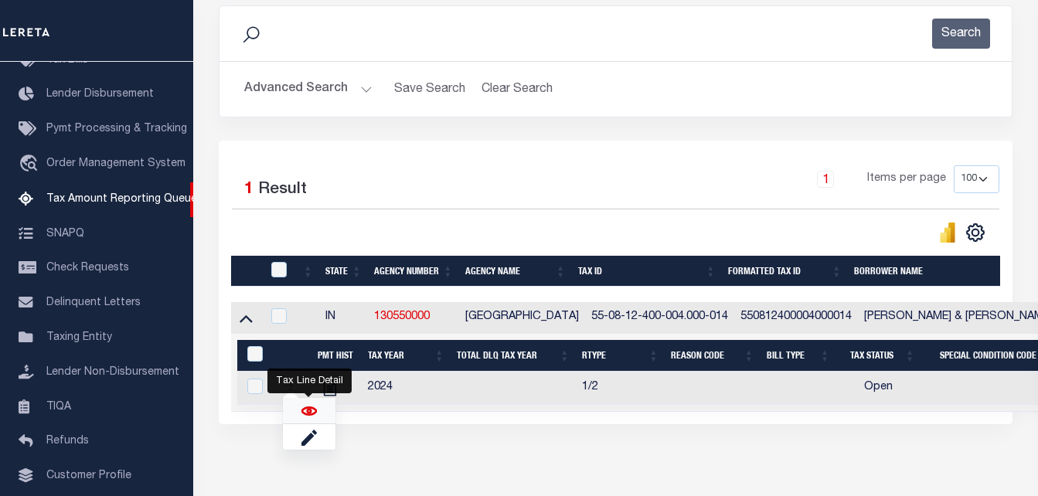
click at [304, 410] on img "" at bounding box center [308, 410] width 15 height 15
checkbox input "true"
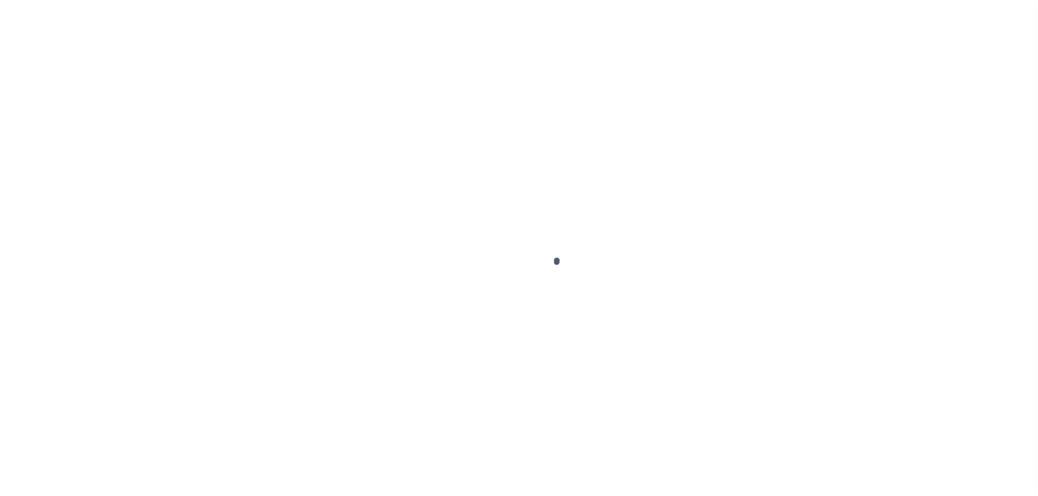
select select "OP2"
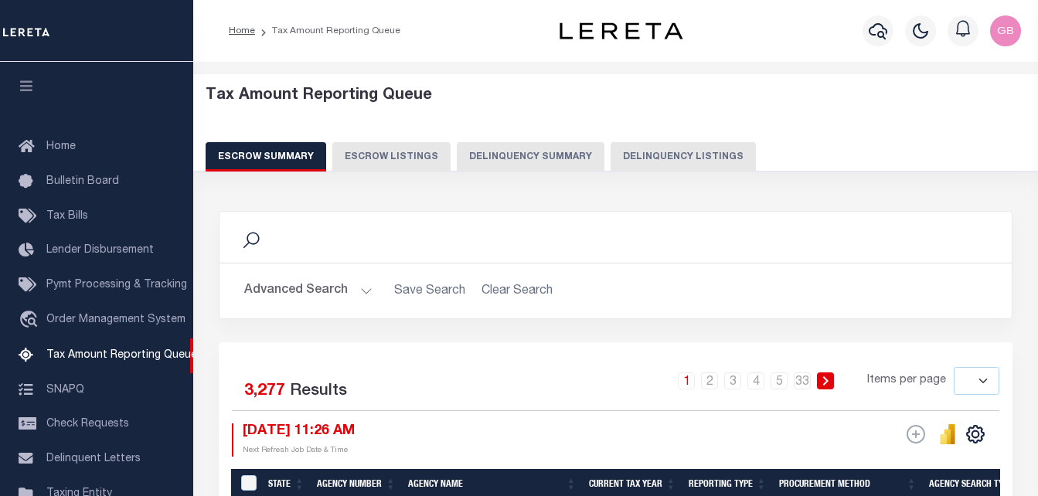
select select
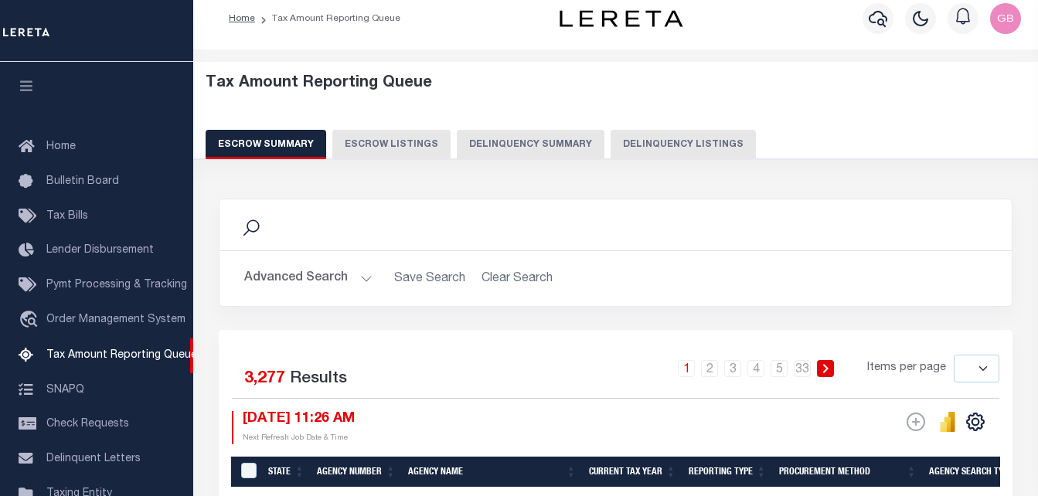
click at [317, 273] on button "Advanced Search" at bounding box center [308, 278] width 128 height 30
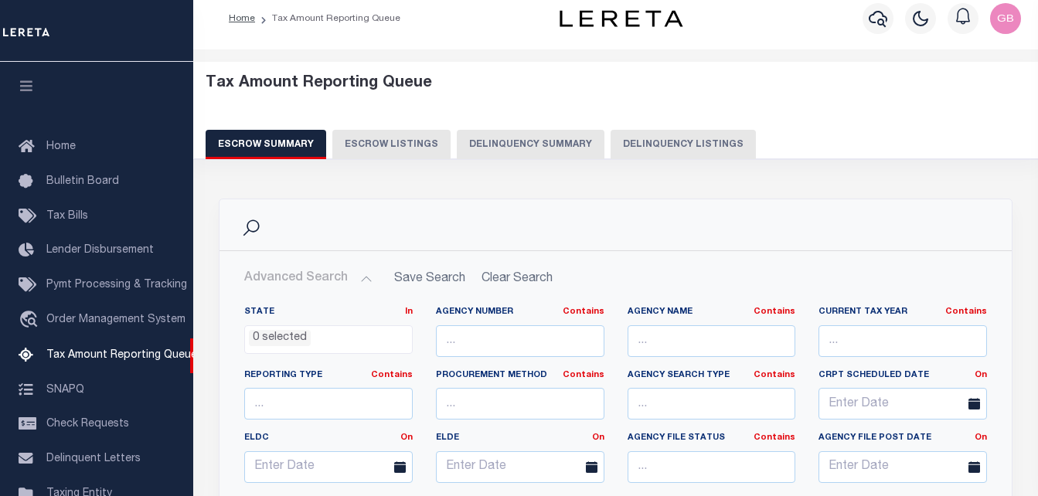
scroll to position [245, 0]
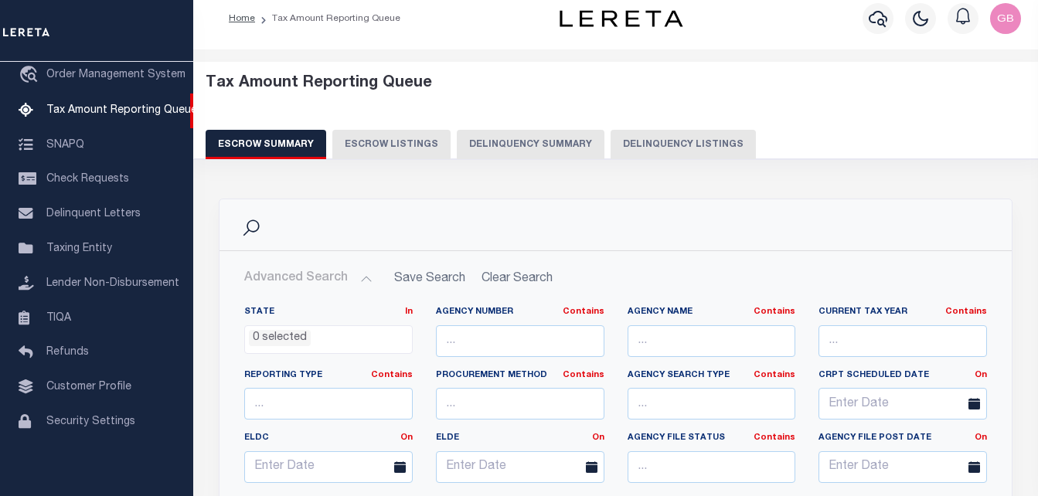
click at [691, 132] on button "Delinquency Listings" at bounding box center [682, 144] width 145 height 29
select select
select select "100"
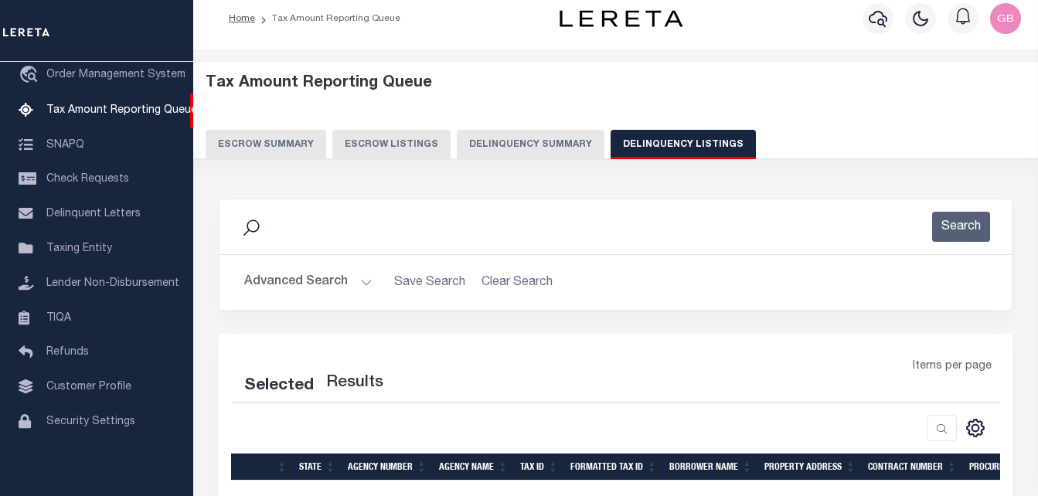
select select "100"
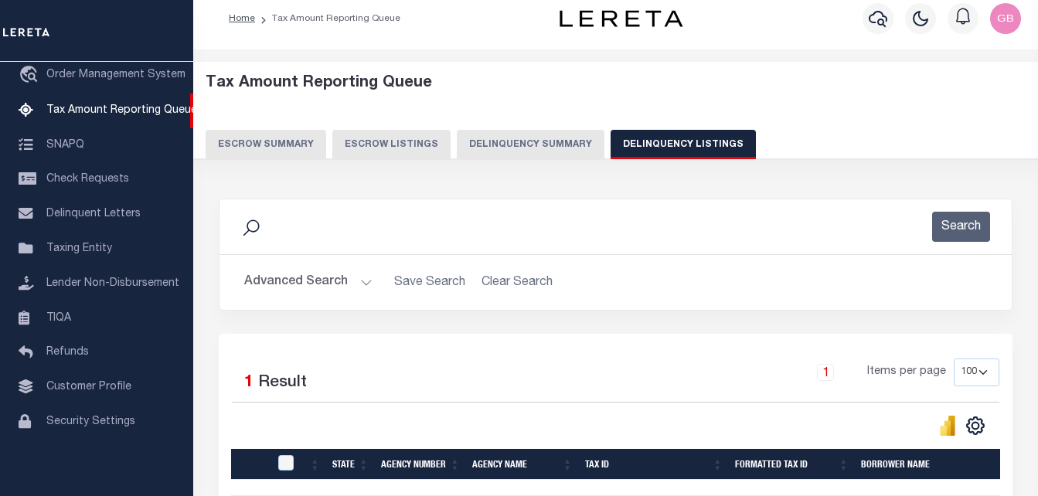
click at [310, 278] on button "Advanced Search" at bounding box center [308, 282] width 128 height 30
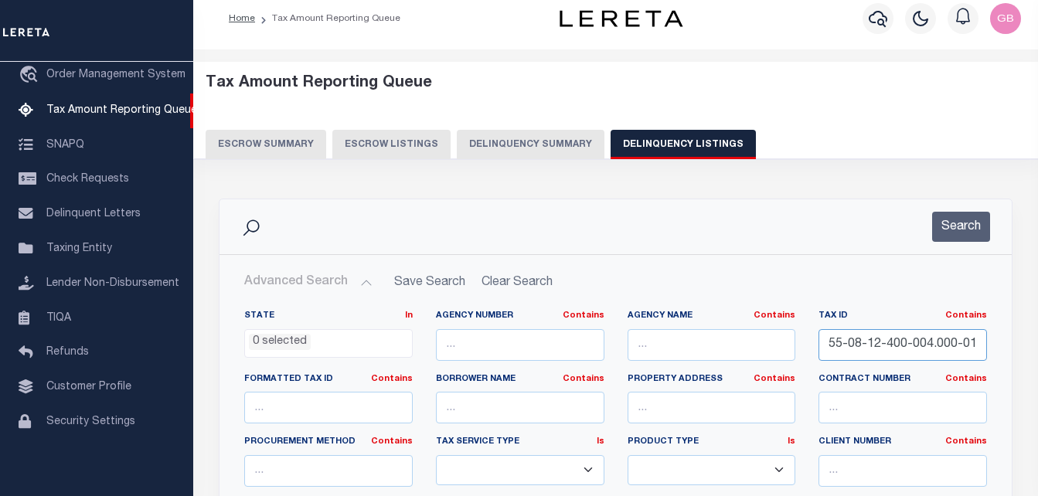
click at [888, 347] on input "55-08-12-400-004.000-014" at bounding box center [902, 345] width 168 height 32
click at [904, 347] on input "55-08-12-400-004.000-014" at bounding box center [902, 345] width 168 height 32
click at [866, 352] on input "55-08-12-400-004.000-014" at bounding box center [902, 345] width 168 height 32
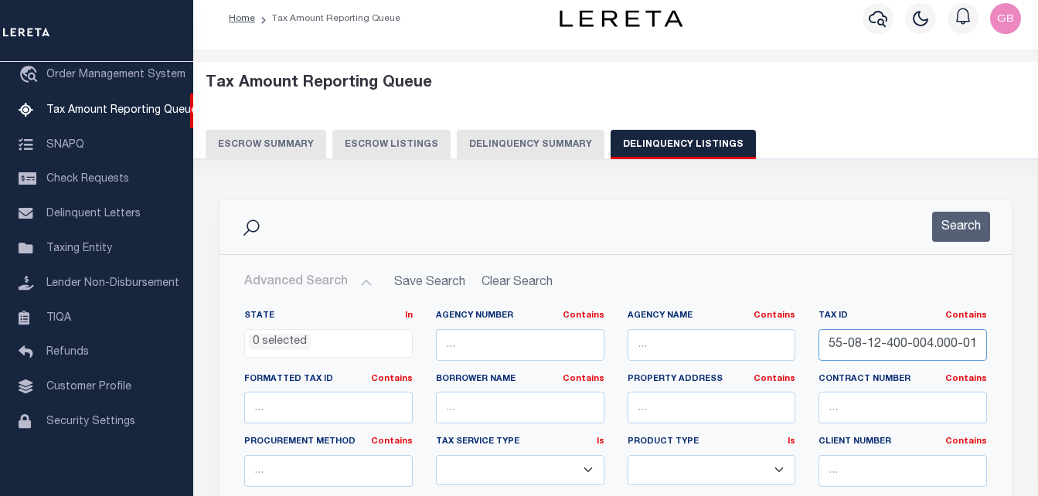
click at [866, 352] on input "55-08-12-400-004.000-014" at bounding box center [902, 345] width 168 height 32
paste input "text"
click at [912, 345] on input "text" at bounding box center [902, 345] width 168 height 32
click at [862, 333] on input "text" at bounding box center [902, 345] width 168 height 32
paste input "55-06-09-150-032.000-015"
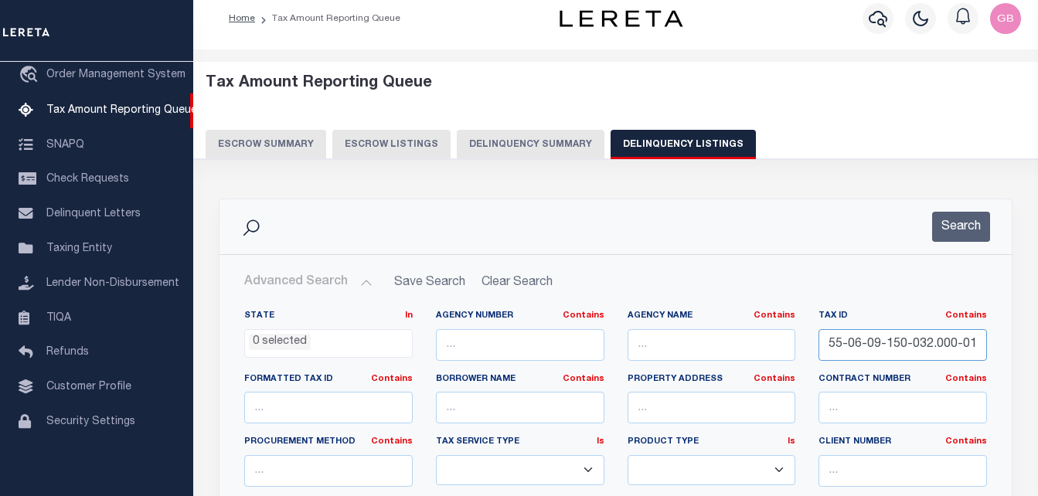
scroll to position [0, 3]
type input "55-06-09-150-032.000-015"
click at [965, 222] on button "Search" at bounding box center [961, 227] width 58 height 30
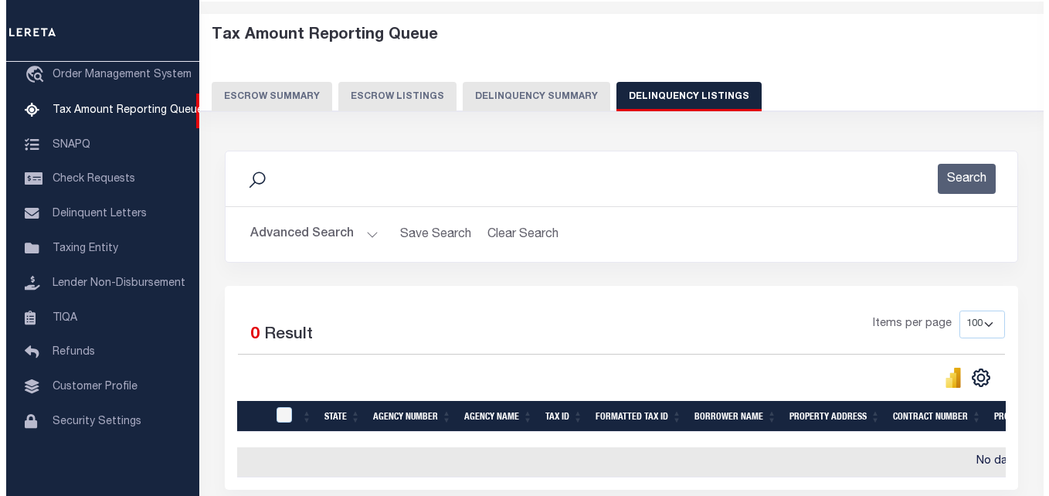
scroll to position [0, 0]
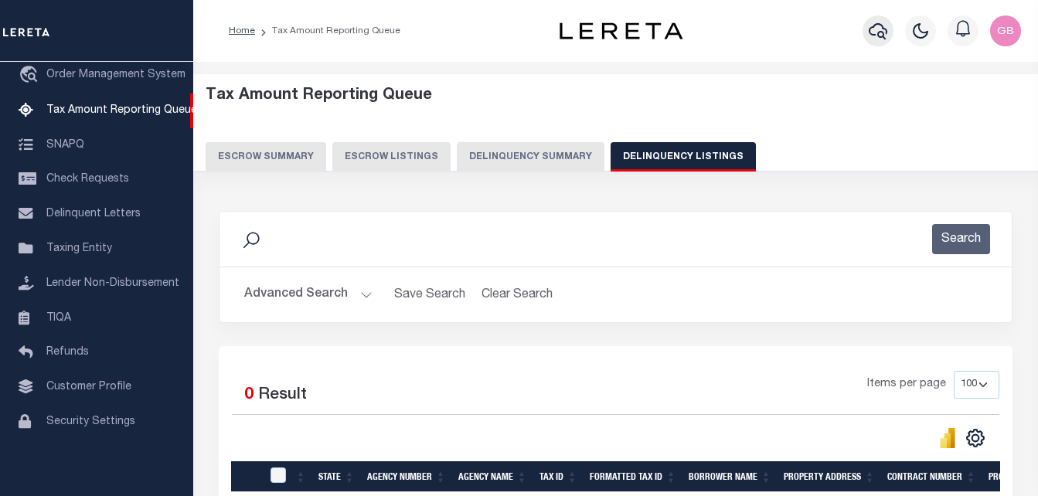
click at [878, 40] on icon "button" at bounding box center [877, 31] width 19 height 19
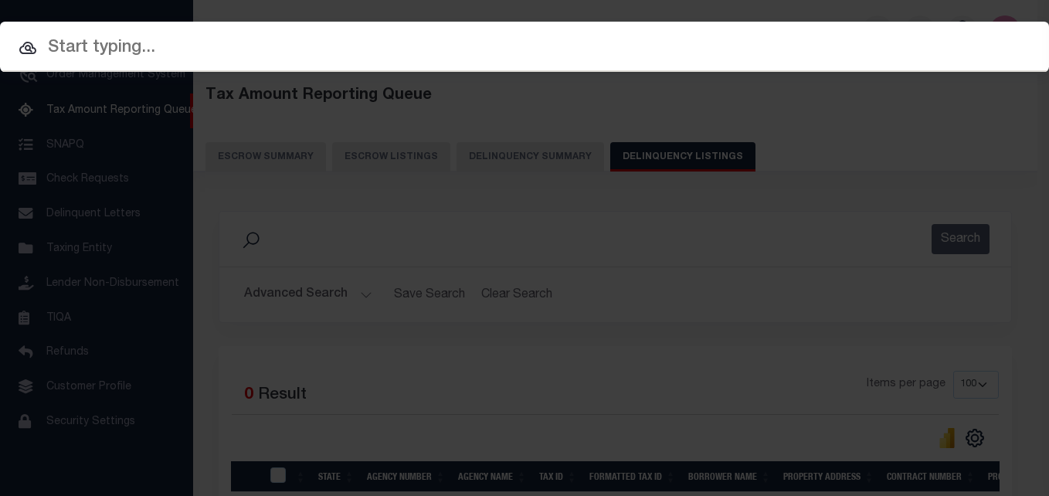
paste input "55-06-09-150-032.000-015"
type input "55-06-09-150-032.000-015"
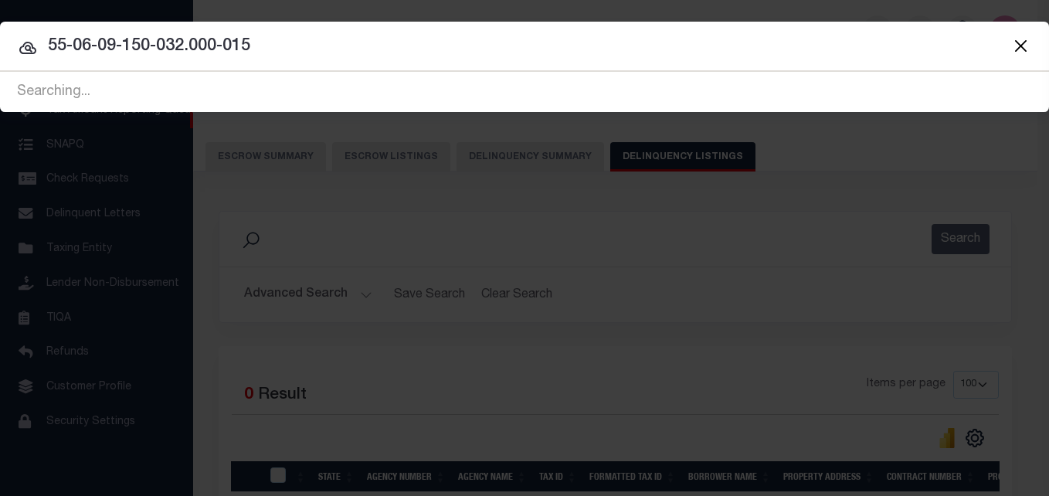
click at [34, 48] on icon at bounding box center [27, 48] width 17 height 12
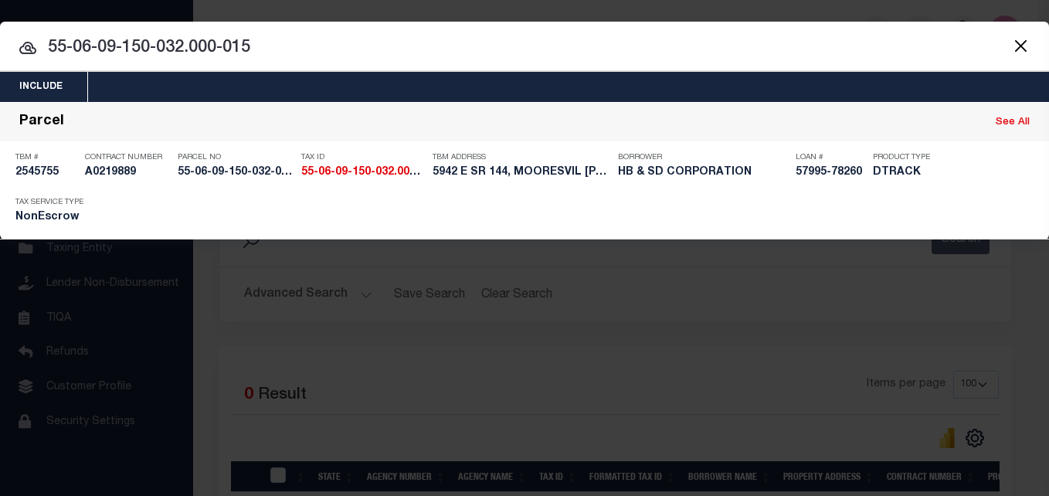
click at [32, 48] on icon at bounding box center [27, 48] width 17 height 12
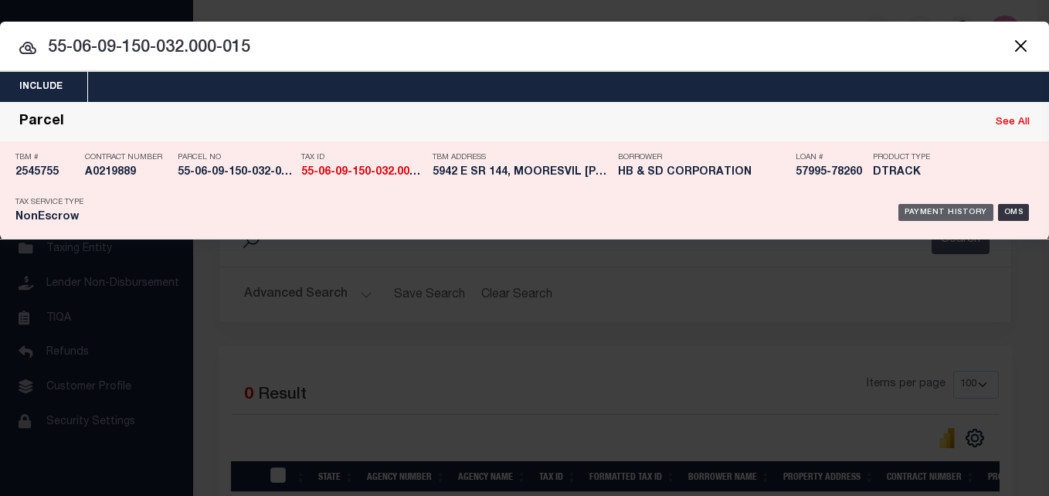
click at [940, 218] on div "Payment History" at bounding box center [945, 212] width 95 height 17
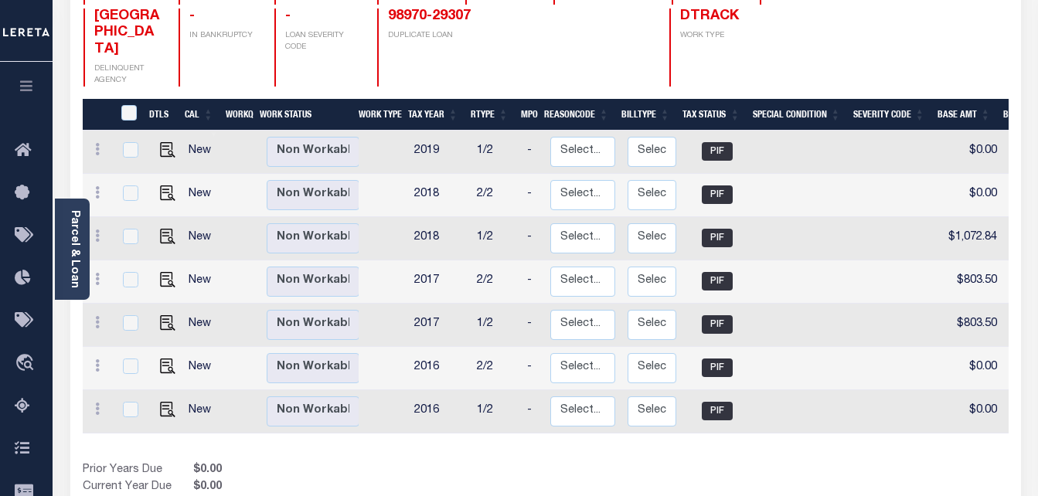
scroll to position [309, 0]
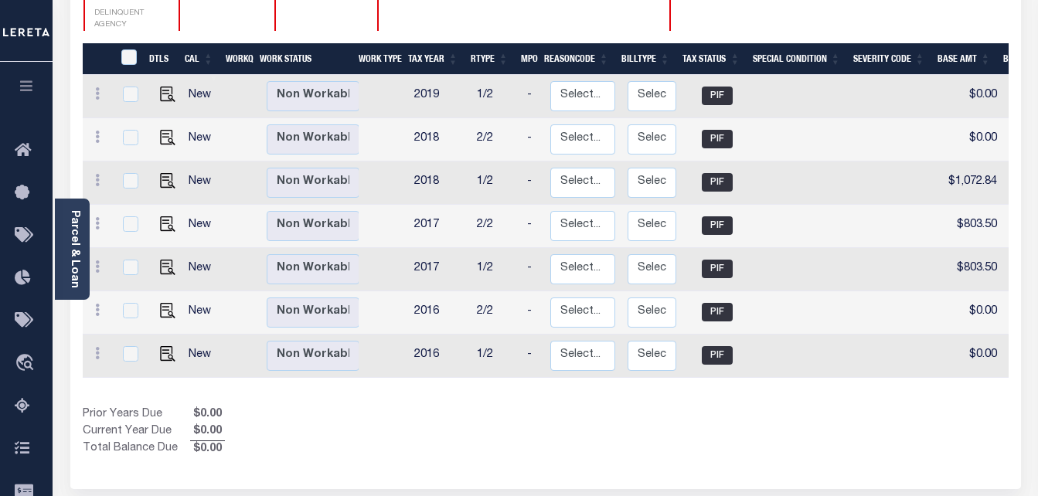
click at [488, 407] on div "Prior Years Due $0.00 Current Year Due $0.00 Total Balance Due $0.00" at bounding box center [314, 432] width 463 height 52
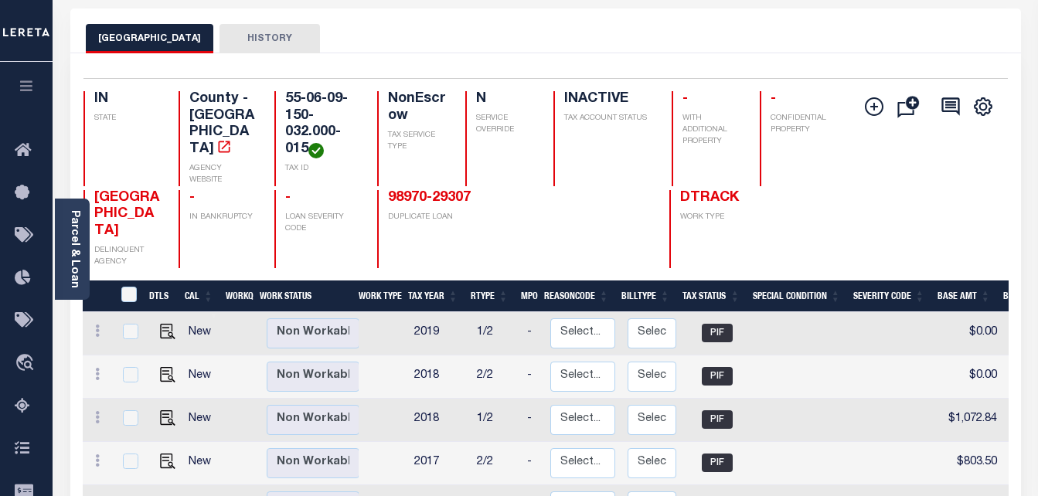
scroll to position [0, 0]
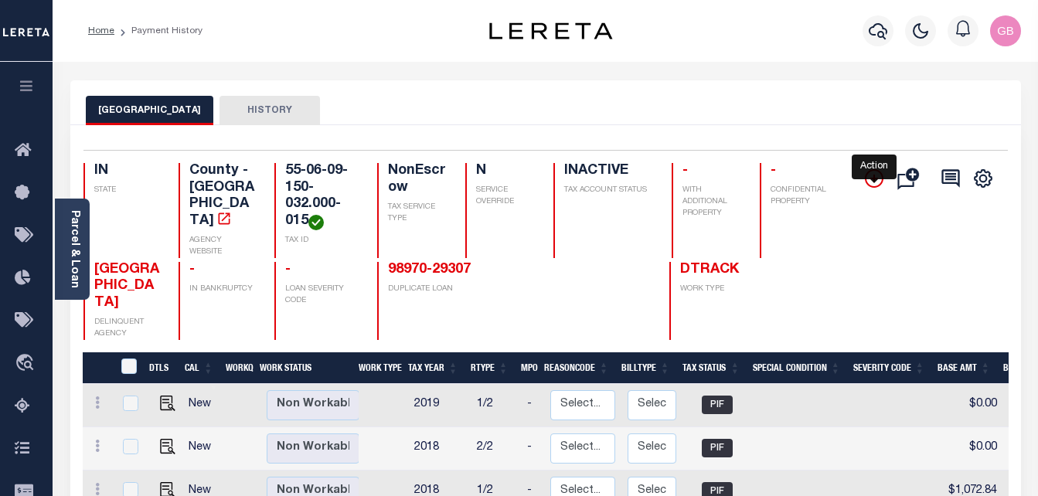
click at [870, 178] on icon "" at bounding box center [873, 178] width 19 height 19
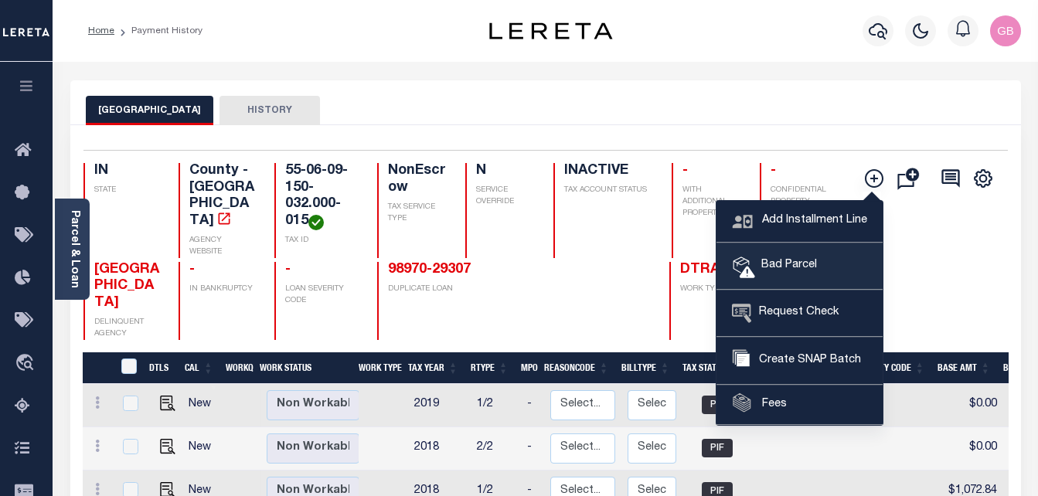
click at [803, 258] on span "Bad Parcel" at bounding box center [786, 265] width 62 height 17
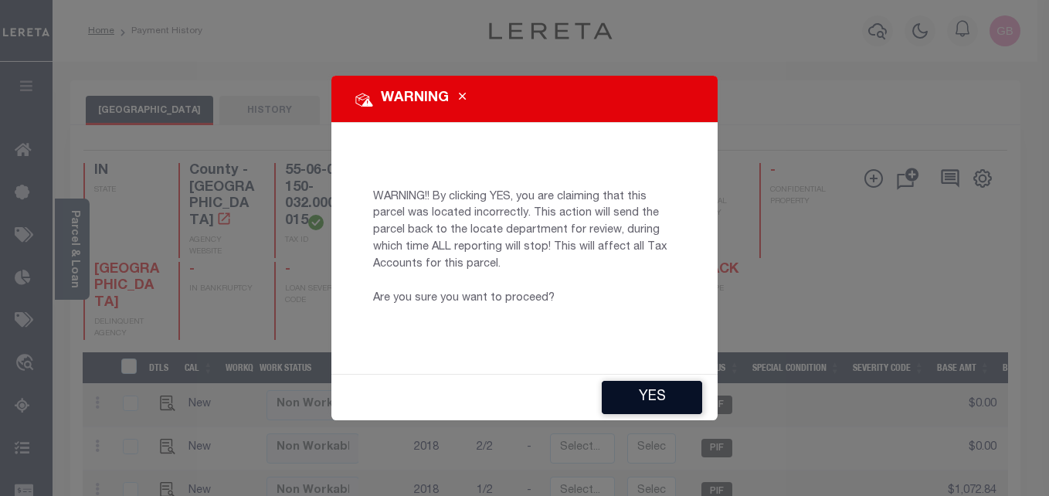
click at [652, 389] on button "YES" at bounding box center [652, 397] width 100 height 33
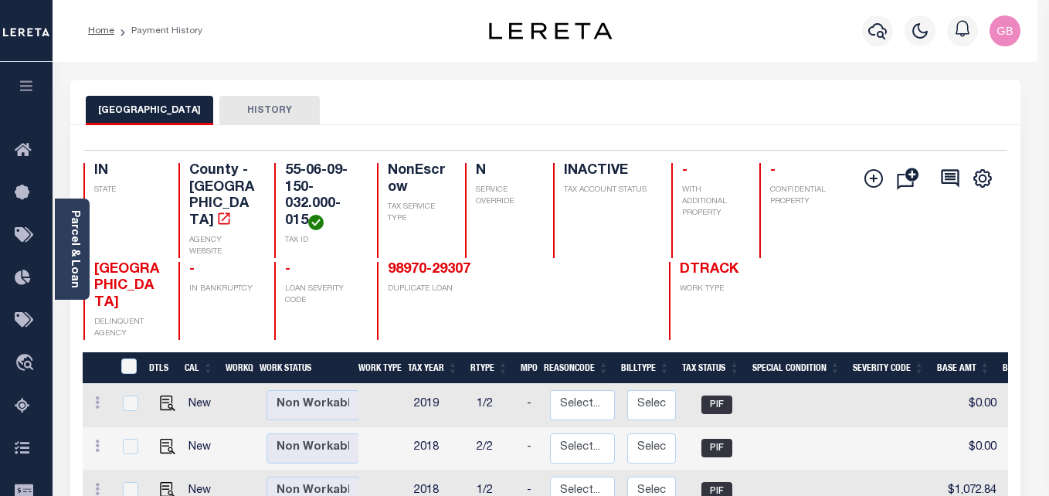
type input "[EMAIL_ADDRESS][DOMAIN_NAME]"
type input "[DATE]"
type input "CP"
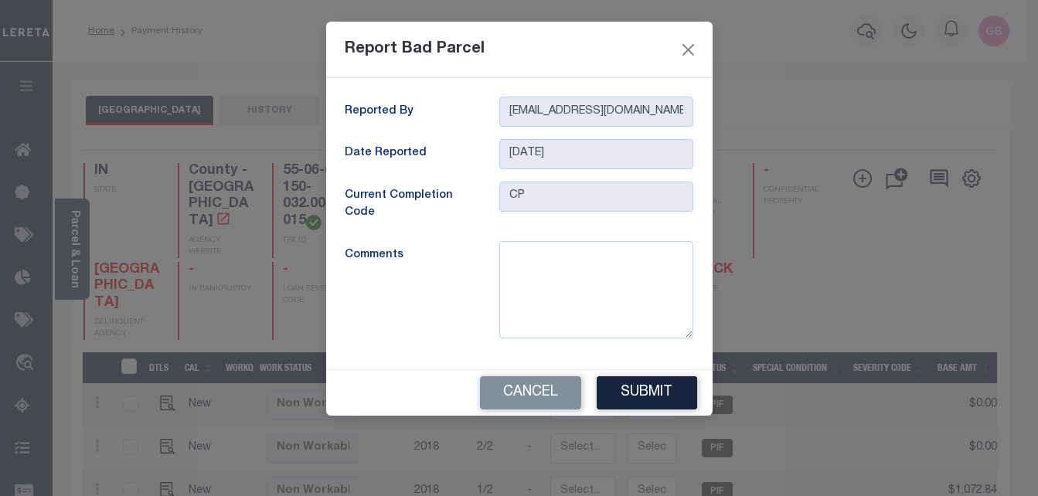
click at [547, 239] on div "Reported By [EMAIL_ADDRESS][DOMAIN_NAME] Date Reported [DATE] Current Completio…" at bounding box center [519, 223] width 386 height 291
click at [538, 277] on textarea at bounding box center [596, 289] width 194 height 97
drag, startPoint x: 538, startPoint y: 277, endPoint x: 513, endPoint y: 285, distance: 26.9
click at [518, 286] on textarea at bounding box center [596, 289] width 194 height 97
type textarea "p"
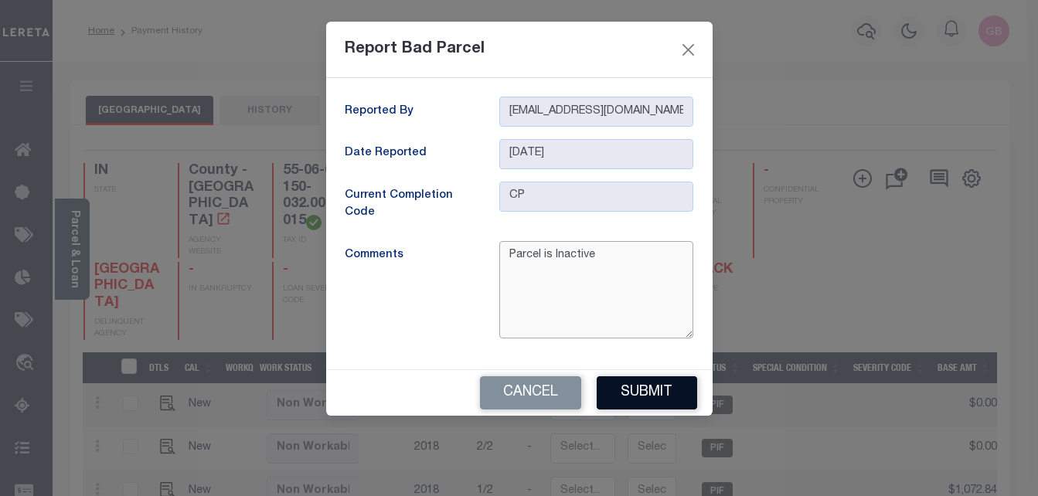
type textarea "Parcel is Inactive"
click at [686, 397] on button "Submit" at bounding box center [646, 392] width 100 height 33
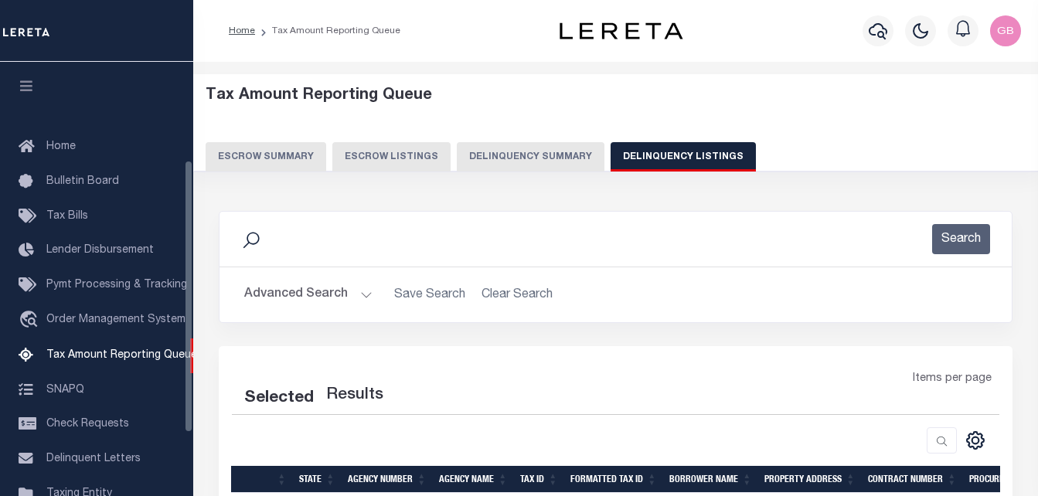
select select
select select "100"
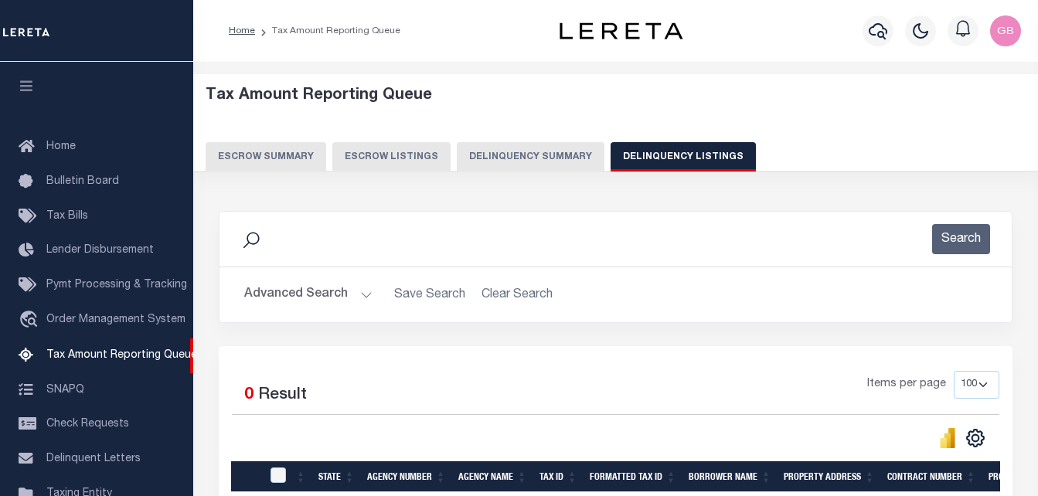
scroll to position [156, 0]
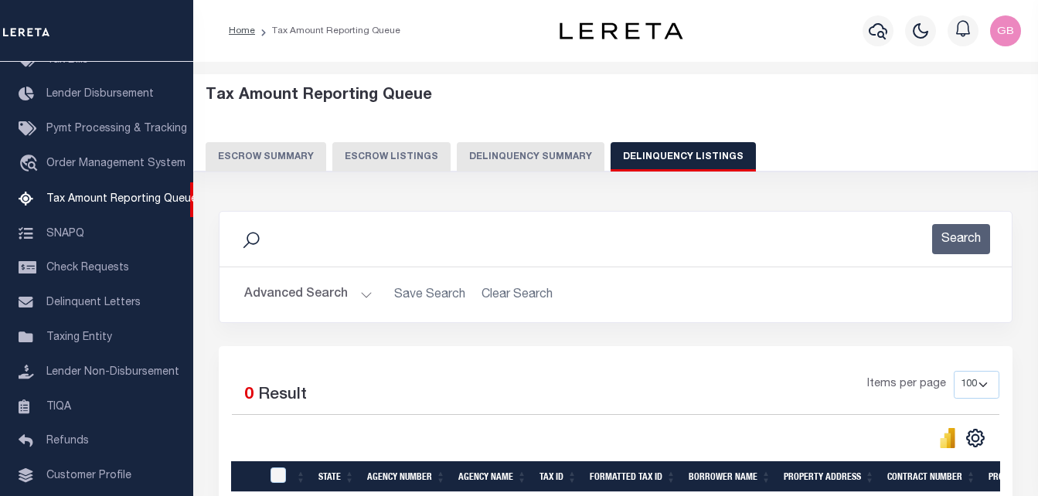
click at [326, 299] on button "Advanced Search" at bounding box center [308, 295] width 128 height 30
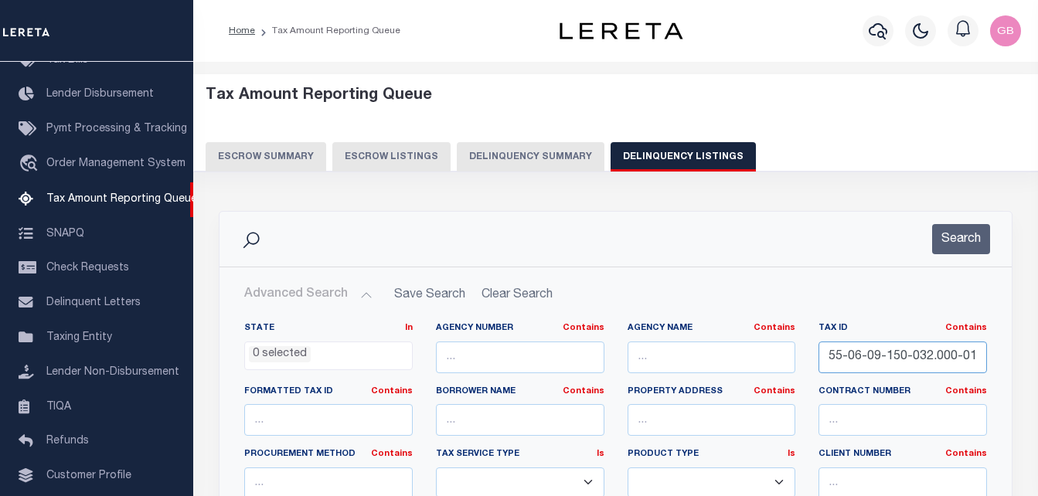
click at [858, 351] on input "55-06-09-150-032.000-015" at bounding box center [902, 357] width 168 height 32
click at [859, 351] on input "55-06-09-150-032.000-015" at bounding box center [902, 357] width 168 height 32
paste input "5-25-112-008.000-008"
type input "55-05-25-112-008.000-008"
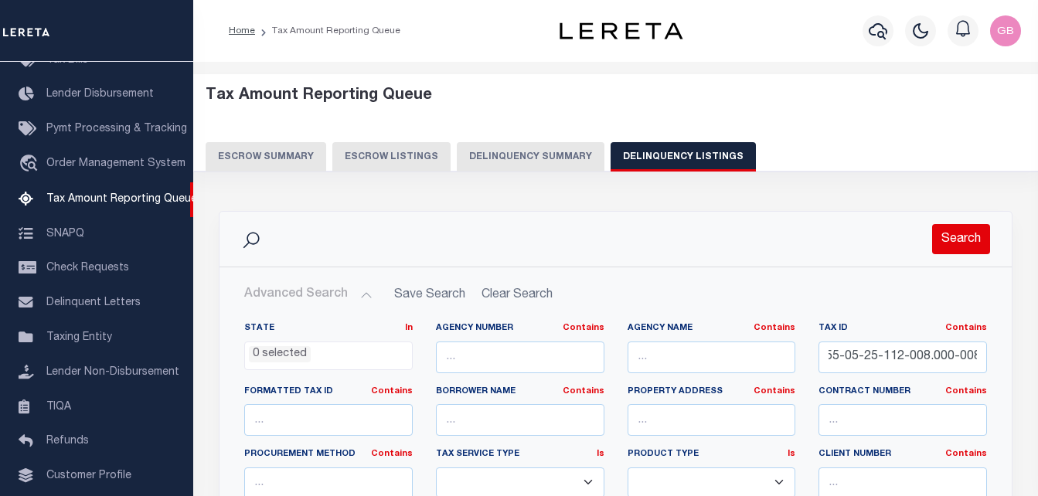
click at [977, 237] on button "Search" at bounding box center [961, 239] width 58 height 30
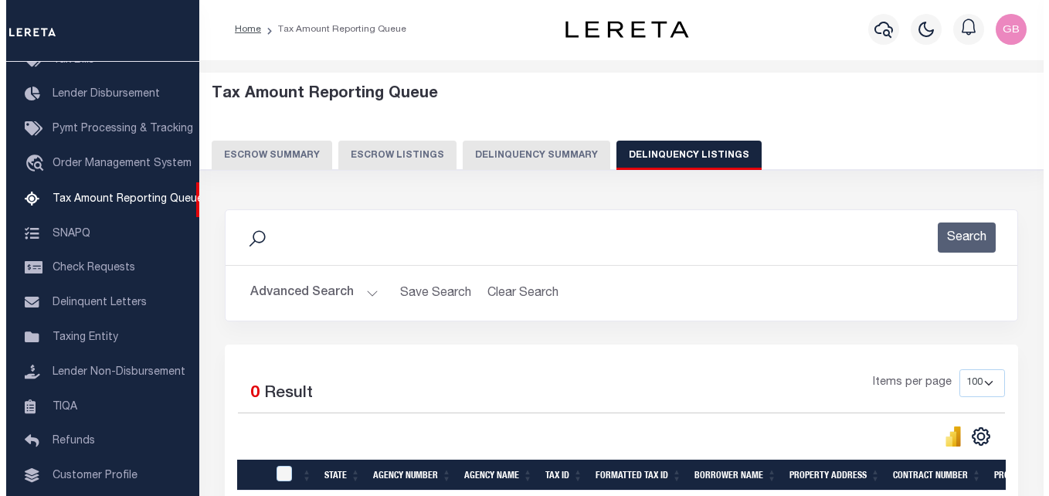
scroll to position [0, 0]
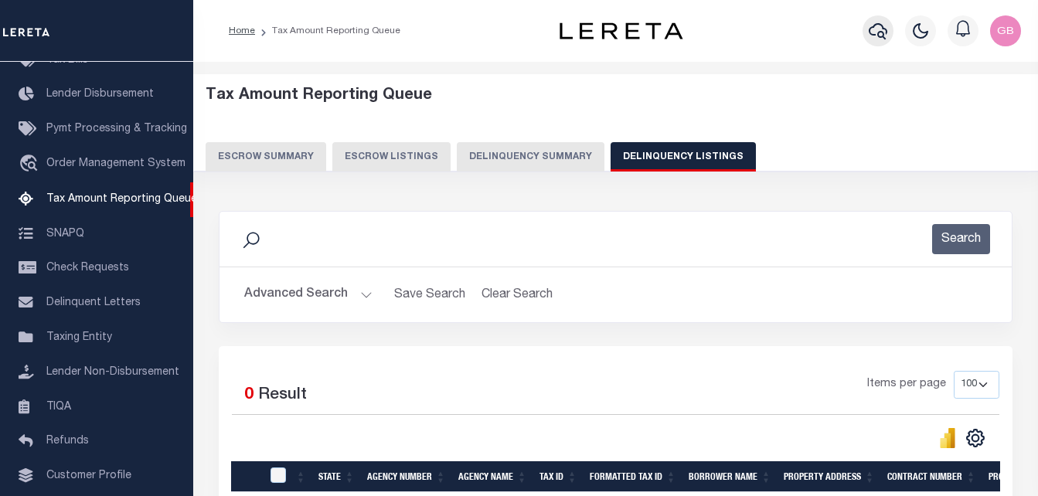
click at [871, 33] on icon "button" at bounding box center [877, 31] width 19 height 19
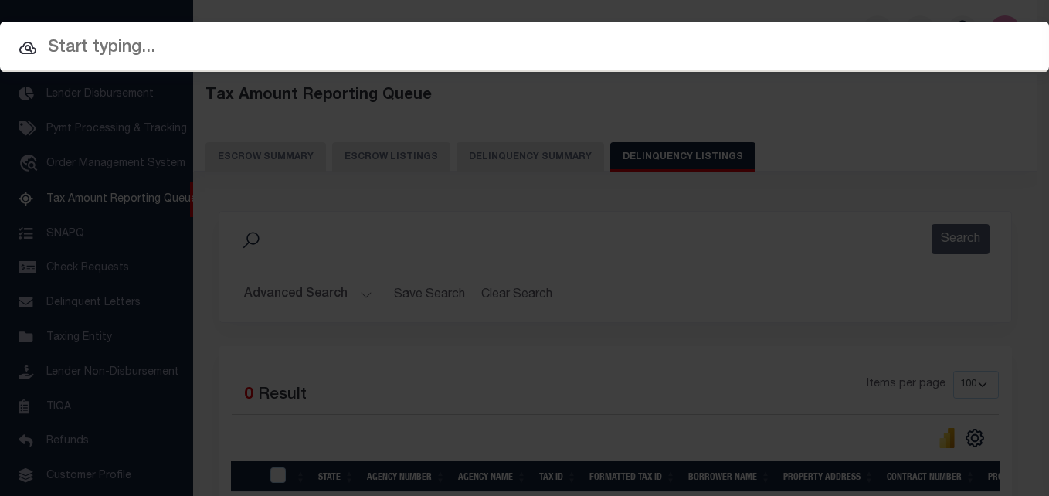
click at [100, 50] on input "text" at bounding box center [524, 48] width 1049 height 27
paste input "55-05-25-112-008.000-008"
type input "55-05-25-112-008.000-008"
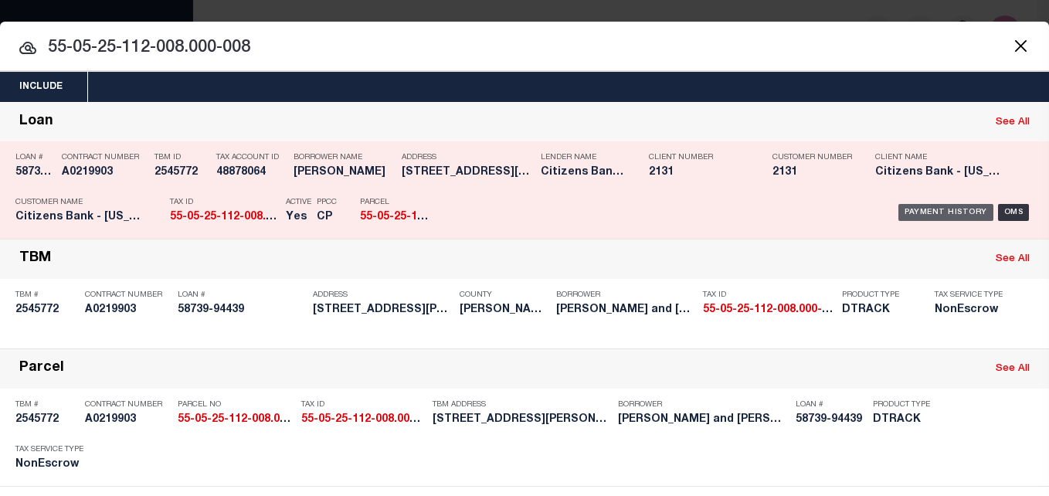
click at [952, 217] on div "Payment History" at bounding box center [945, 212] width 95 height 17
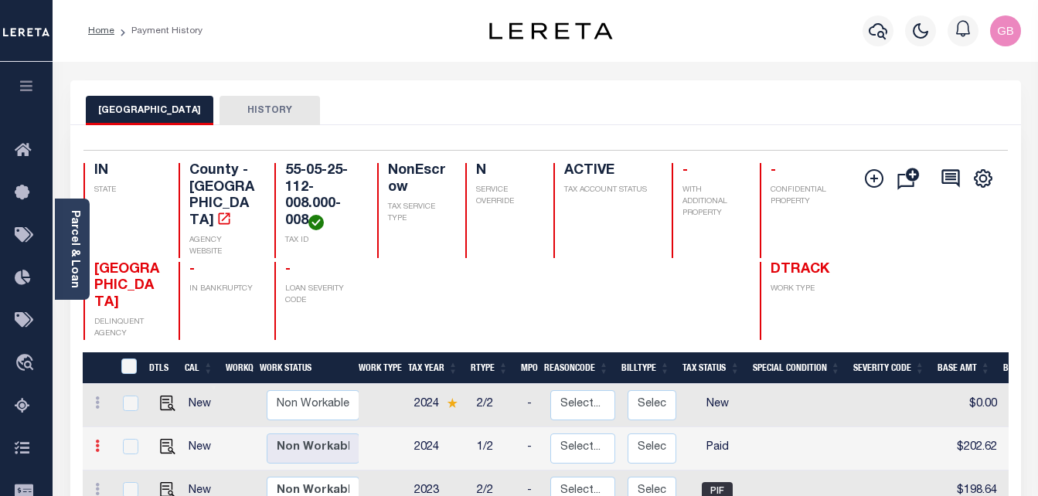
click at [98, 440] on icon at bounding box center [97, 446] width 5 height 12
click at [134, 460] on img at bounding box center [134, 467] width 15 height 15
checkbox input "true"
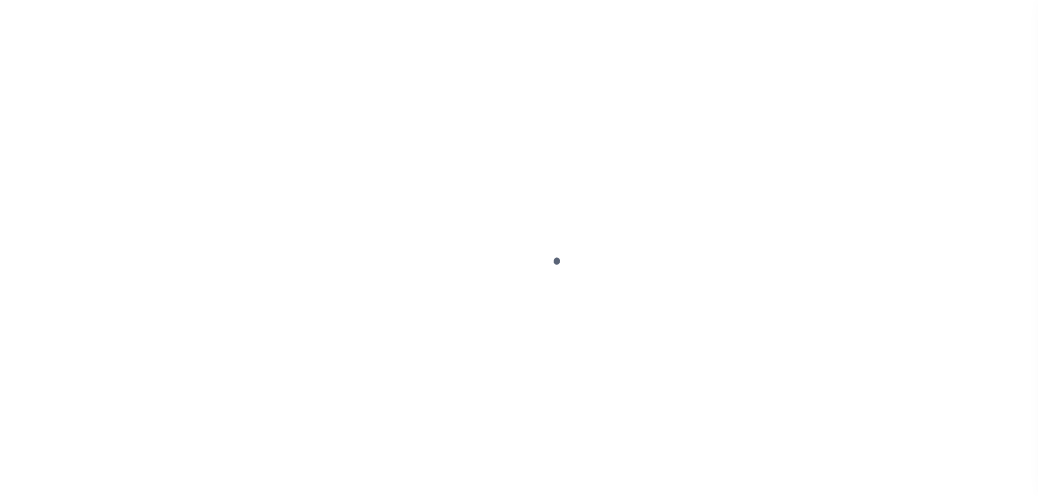
select select "PYD"
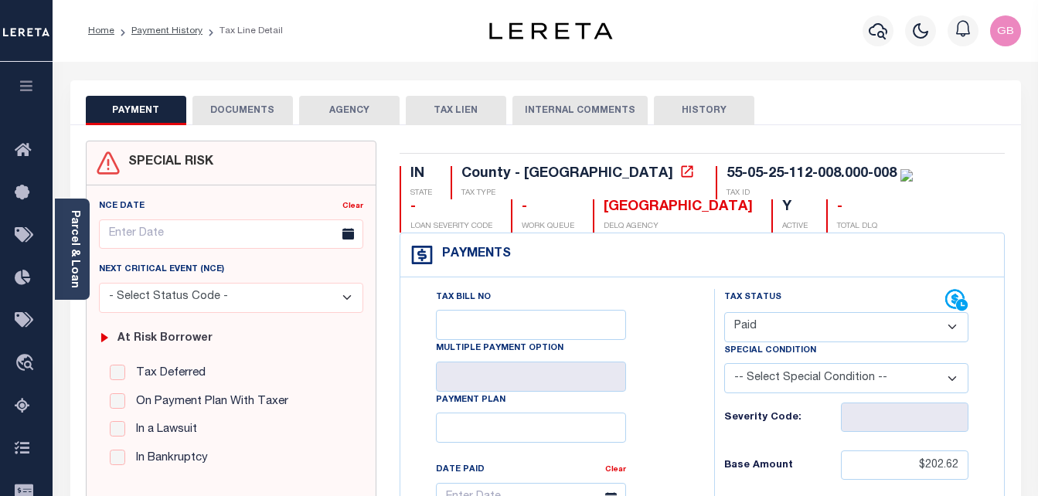
click at [226, 102] on button "DOCUMENTS" at bounding box center [242, 110] width 100 height 29
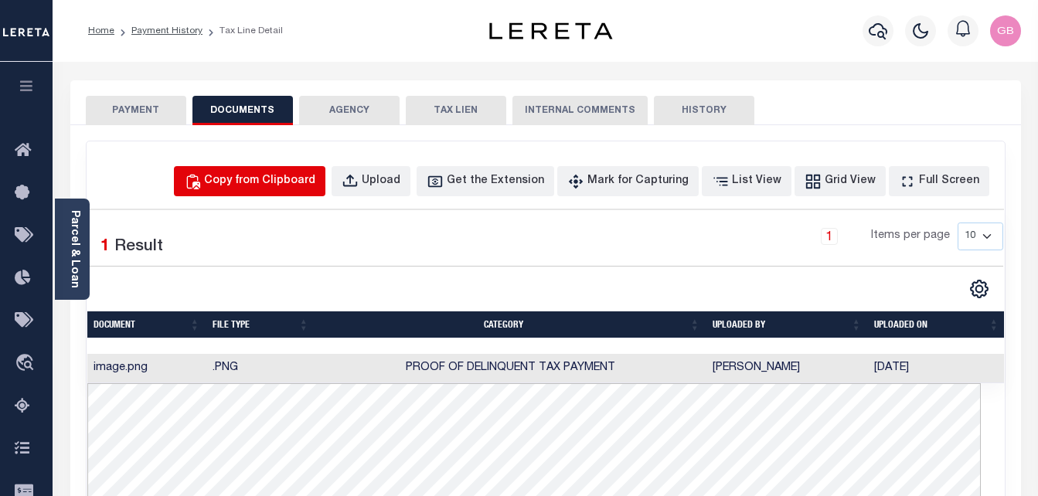
click at [291, 182] on div "Copy from Clipboard" at bounding box center [259, 181] width 111 height 17
select select "POP"
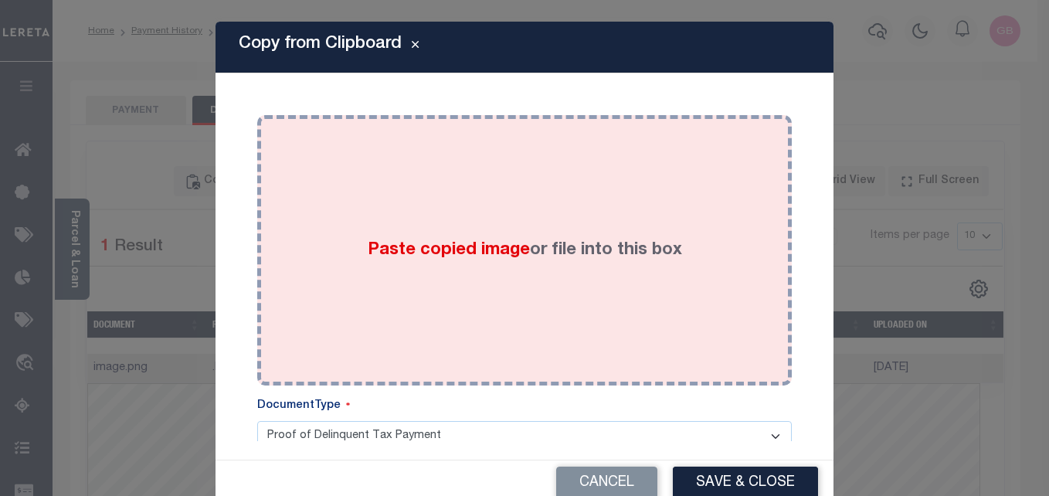
click at [465, 192] on div "Paste copied image or file into this box" at bounding box center [524, 250] width 511 height 247
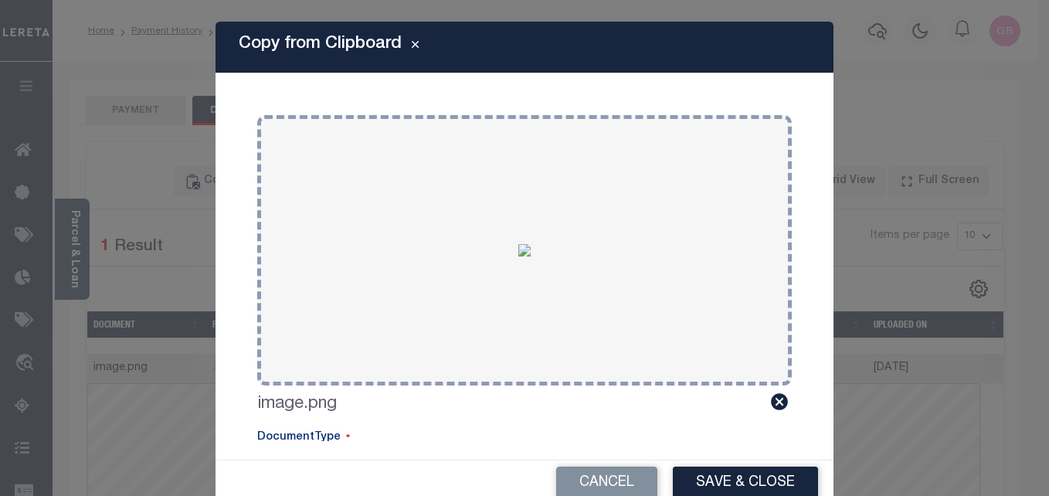
click at [715, 483] on button "Save & Close" at bounding box center [745, 483] width 145 height 33
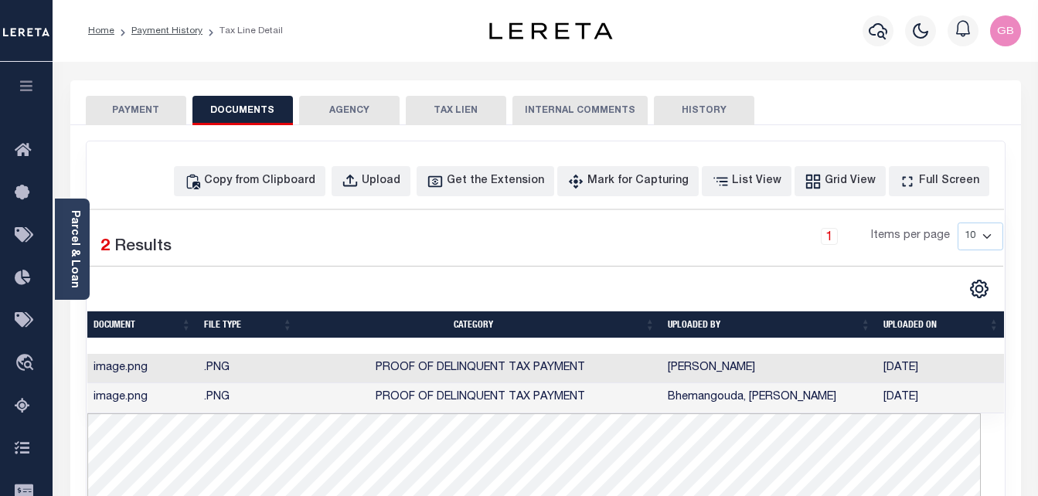
click at [157, 107] on button "PAYMENT" at bounding box center [136, 110] width 100 height 29
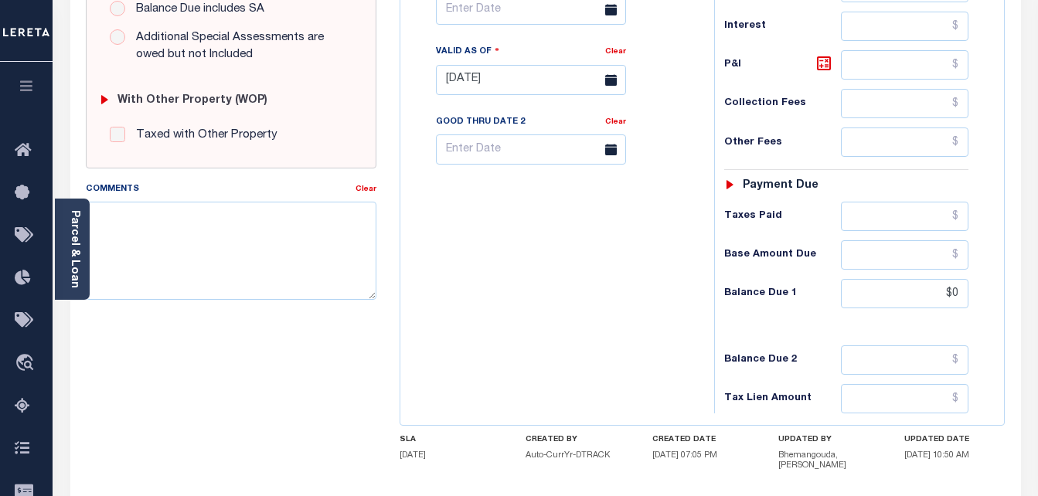
scroll to position [618, 0]
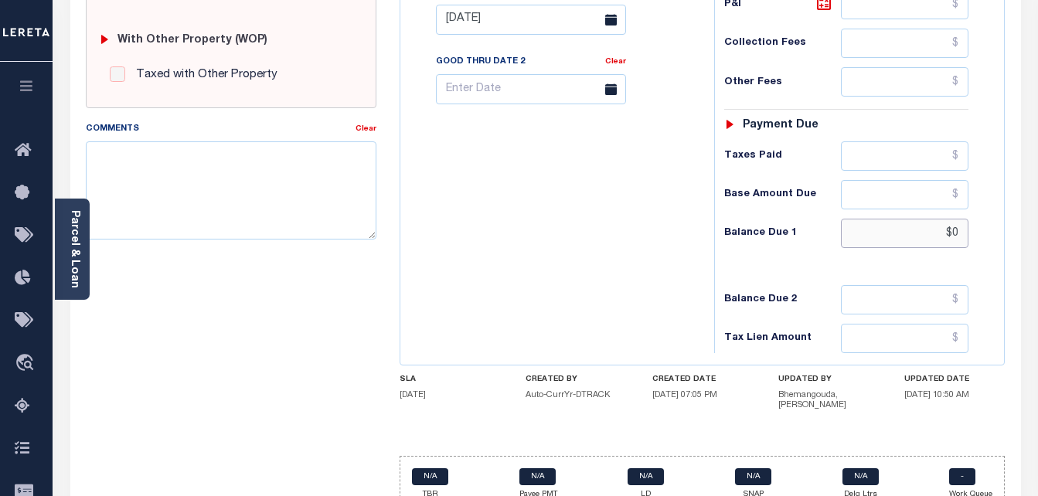
click at [956, 241] on input "$0" at bounding box center [904, 233] width 127 height 29
type input "$"
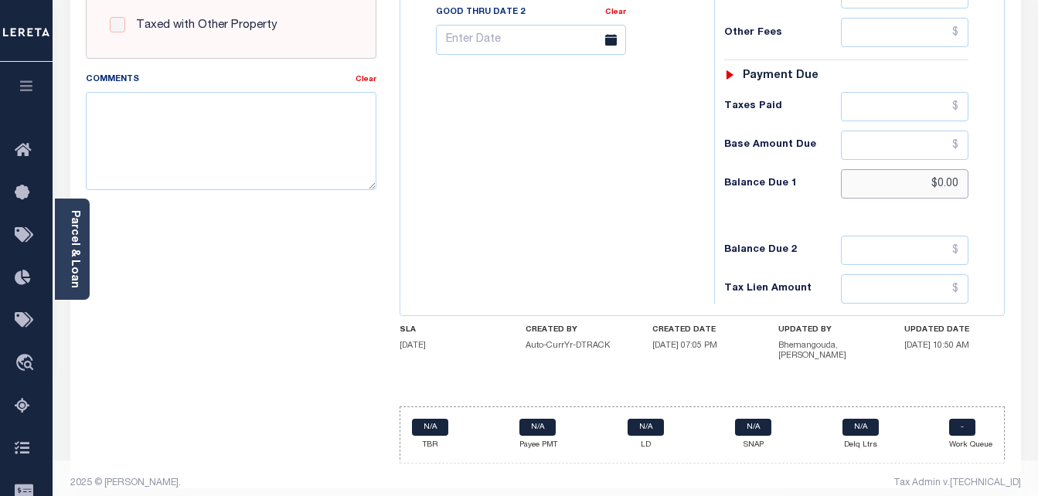
scroll to position [670, 0]
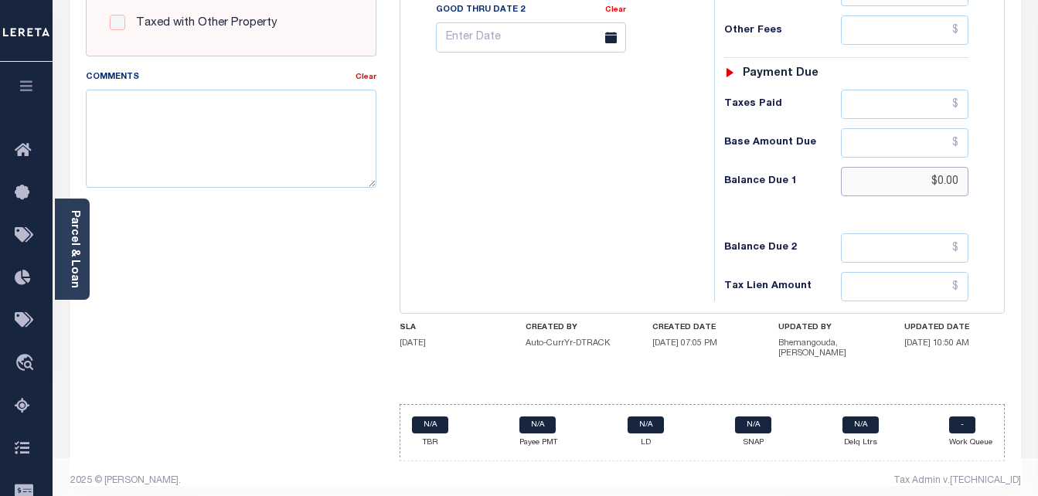
type input "$0.00"
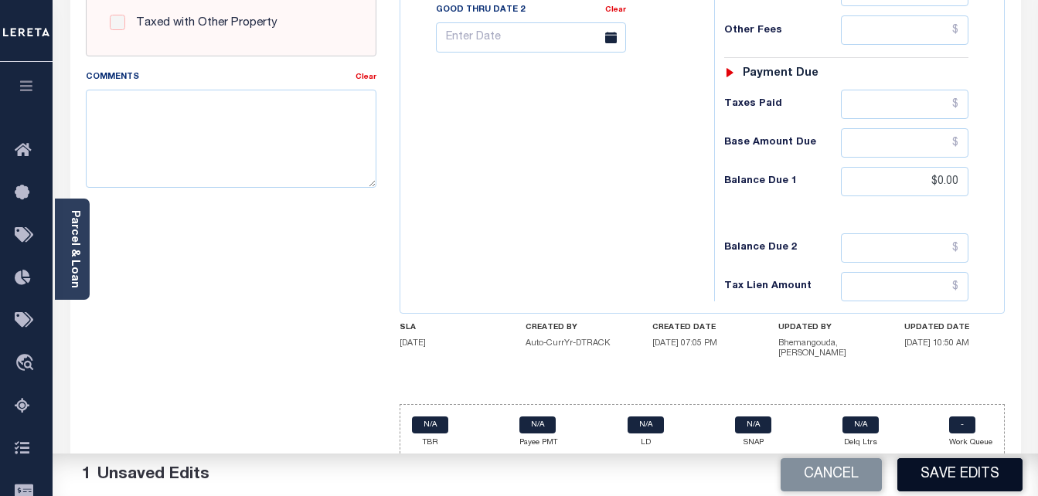
click at [939, 474] on button "Save Edits" at bounding box center [959, 474] width 125 height 33
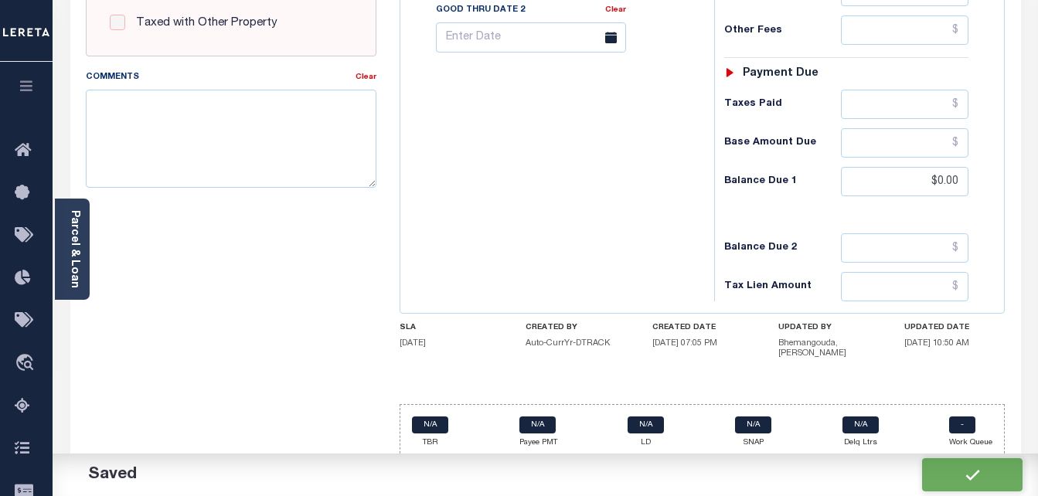
checkbox input "false"
type input "$202.62"
type input "$0"
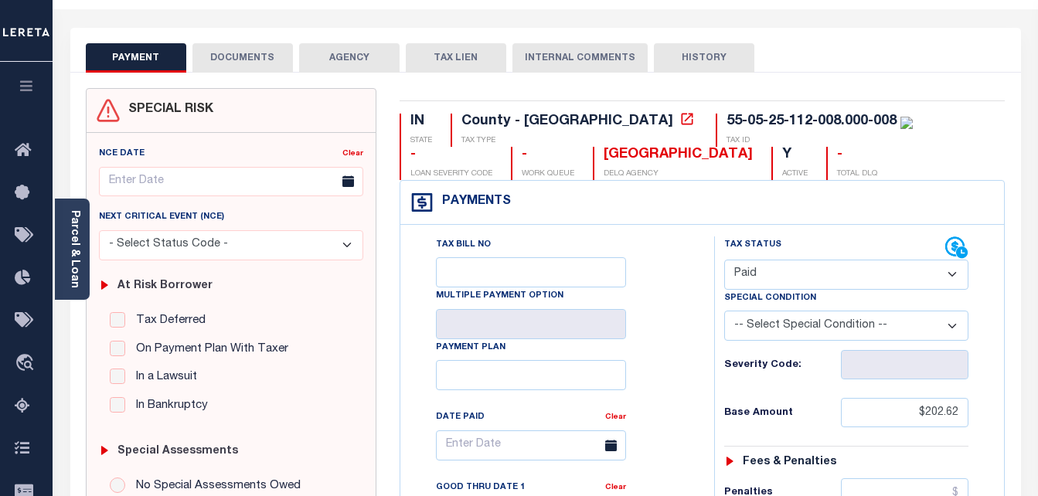
scroll to position [0, 0]
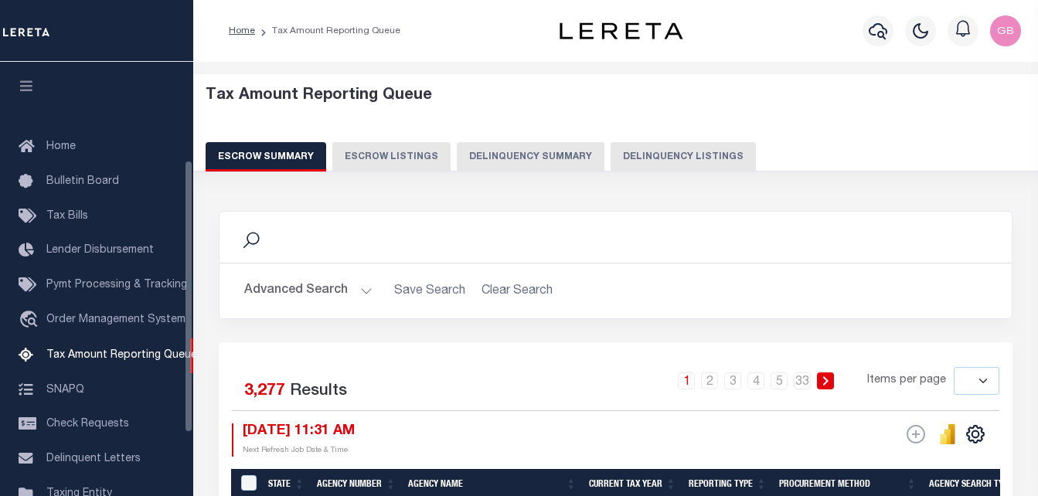
select select
click at [732, 153] on button "Delinquency Listings" at bounding box center [682, 156] width 145 height 29
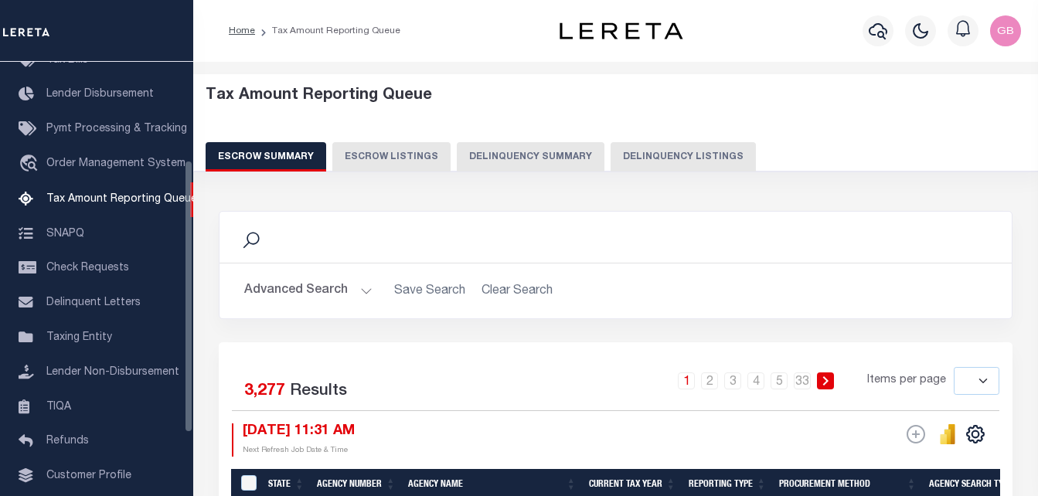
select select "100"
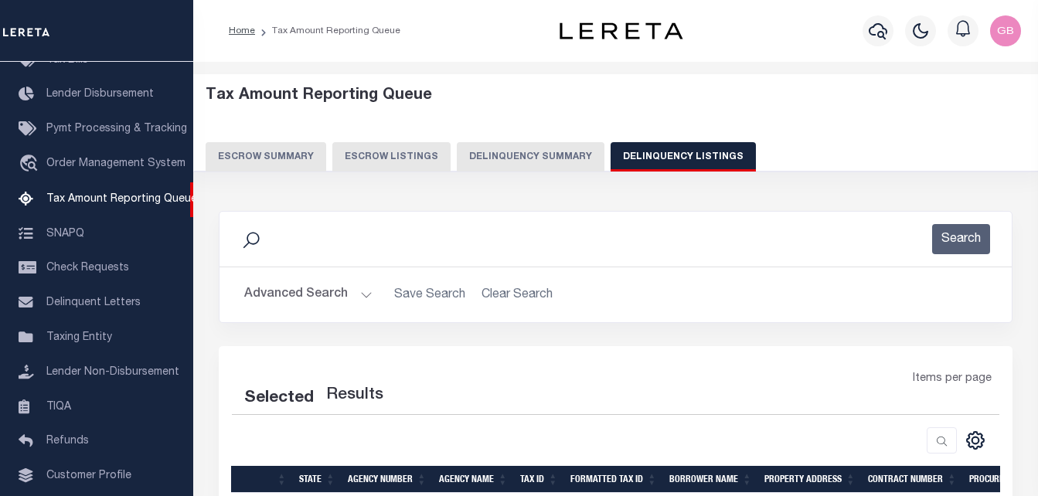
select select "100"
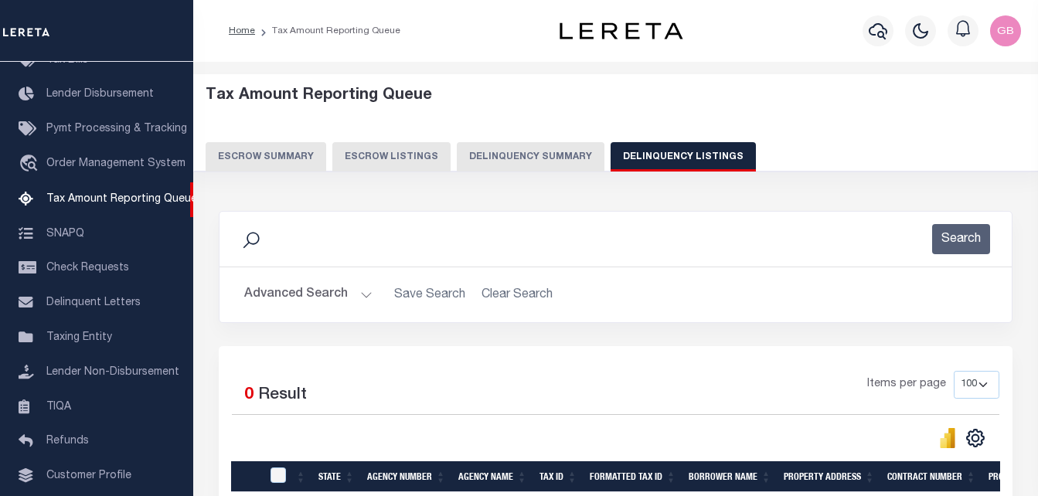
click at [267, 246] on div "Search" at bounding box center [615, 239] width 767 height 30
click at [253, 239] on icon at bounding box center [251, 240] width 20 height 20
click at [335, 297] on button "Advanced Search" at bounding box center [308, 295] width 128 height 30
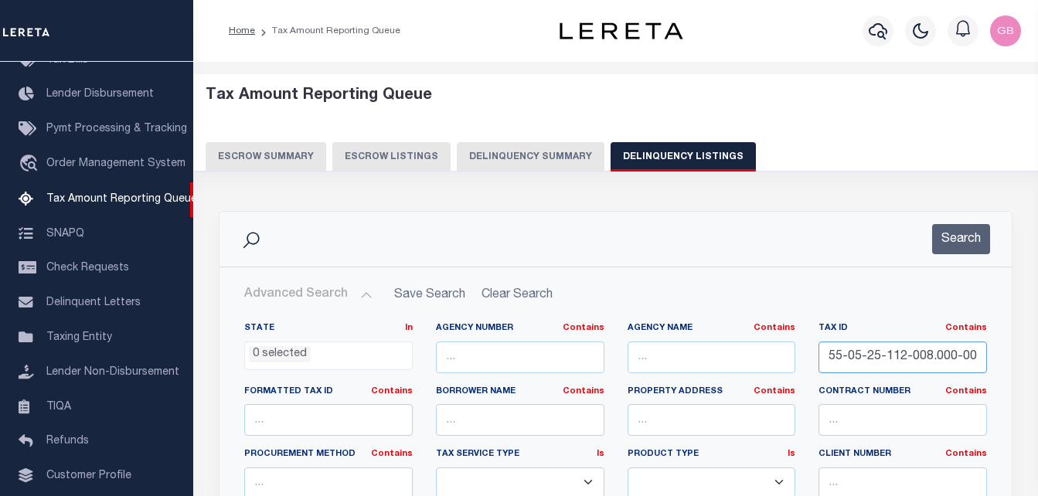
click at [849, 363] on input "55-05-25-112-008.000-008" at bounding box center [902, 357] width 168 height 32
paste input "6-09-150-032.000-015"
type input "55-06-09-150-032.000-015"
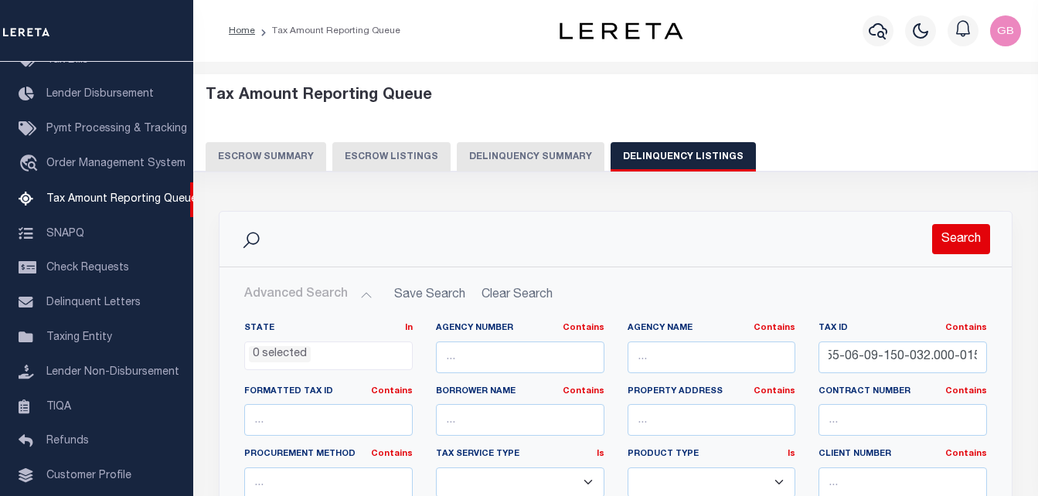
click at [959, 244] on button "Search" at bounding box center [961, 239] width 58 height 30
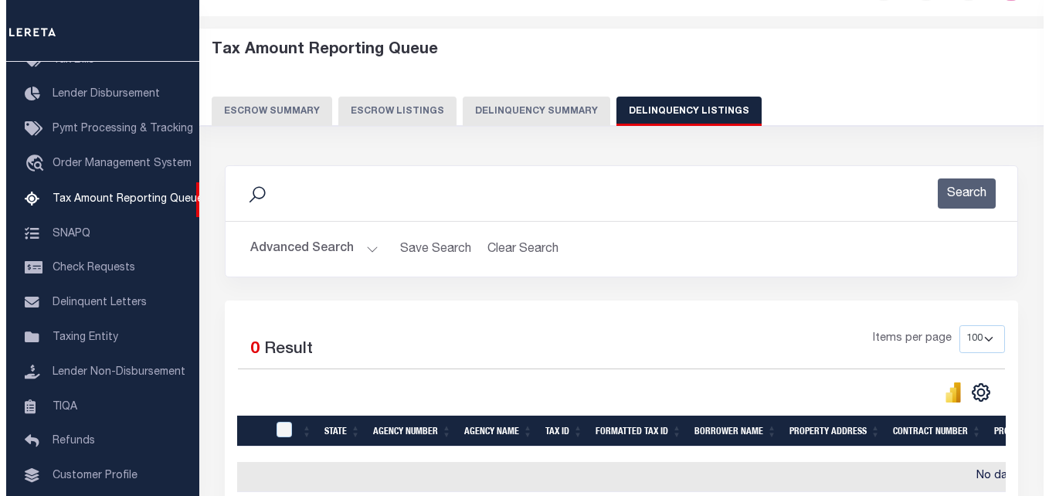
scroll to position [0, 0]
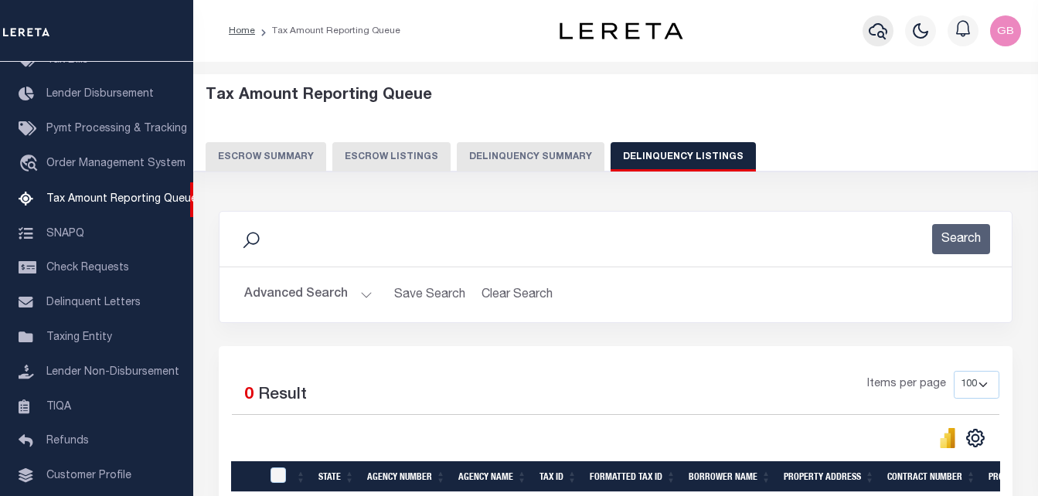
click at [878, 35] on icon "button" at bounding box center [877, 31] width 19 height 19
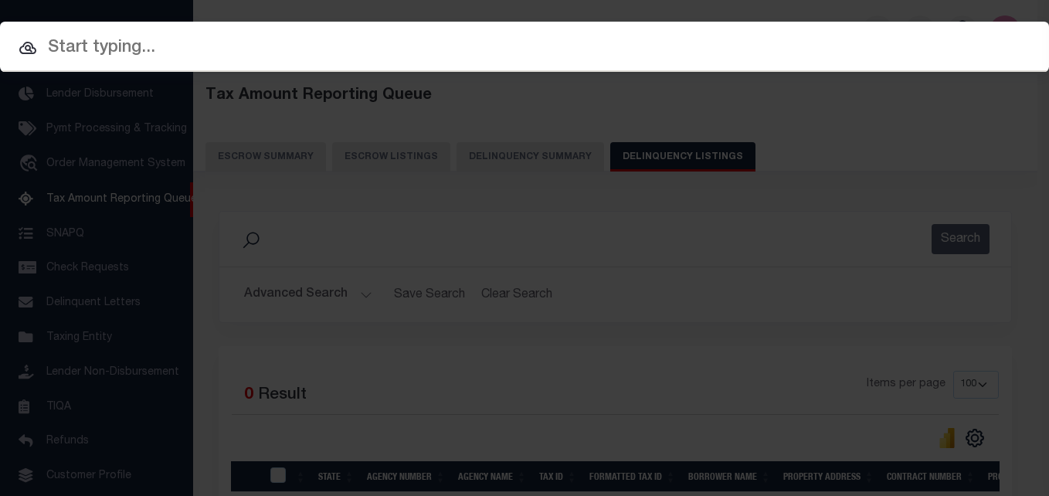
click at [341, 45] on input "text" at bounding box center [524, 48] width 1049 height 27
paste input "55-06-09-150-032.000-015"
type input "55-06-09-150-032.000-015"
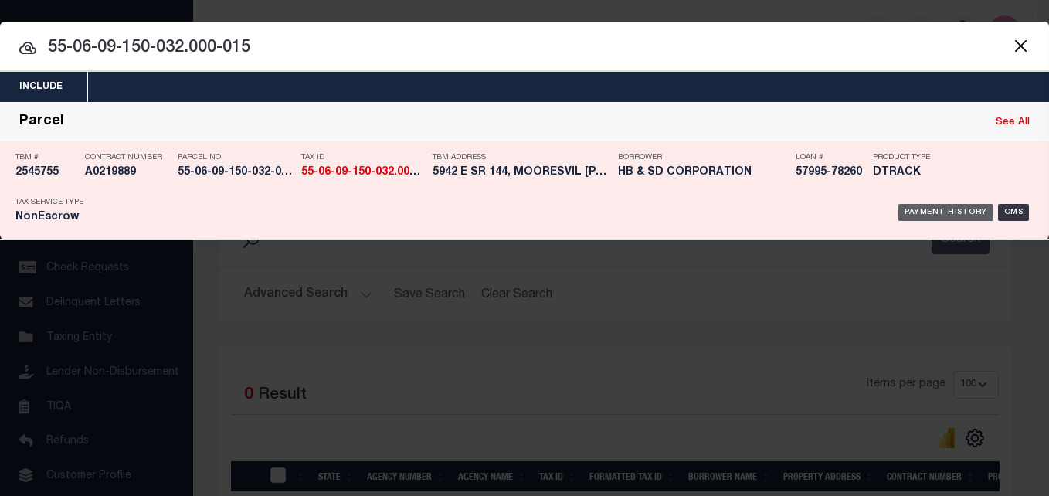
click at [929, 215] on div "Payment History" at bounding box center [945, 212] width 95 height 17
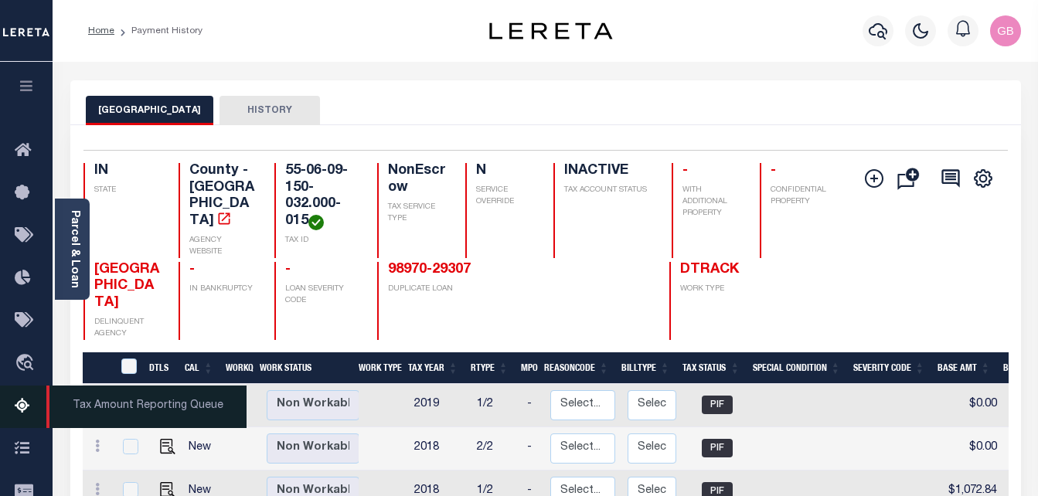
click at [35, 409] on icon at bounding box center [27, 406] width 25 height 19
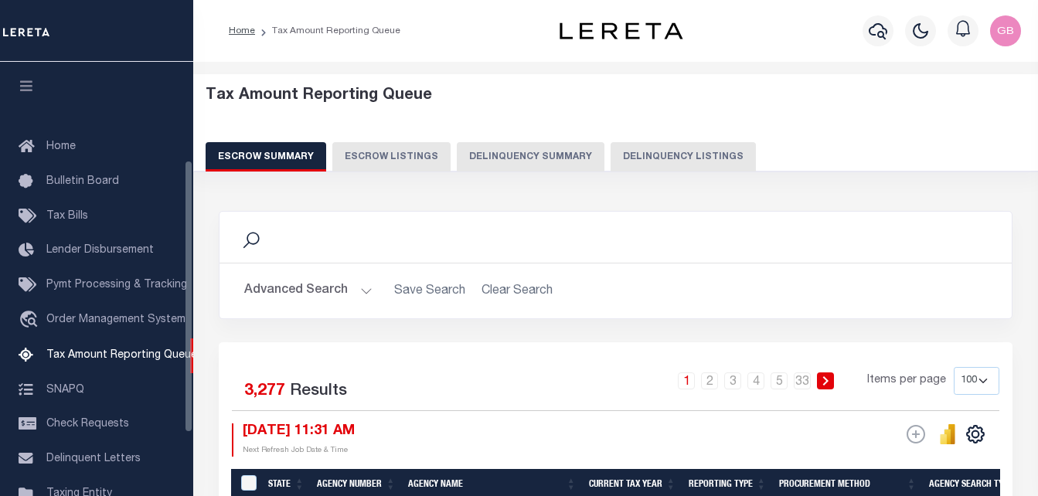
click at [620, 156] on button "Delinquency Listings" at bounding box center [682, 156] width 145 height 29
select select
select select "100"
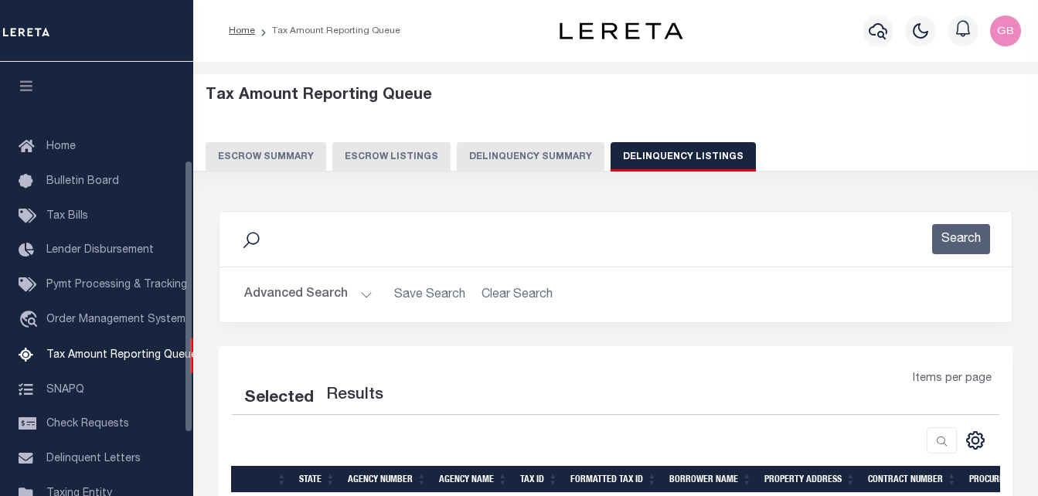
scroll to position [156, 0]
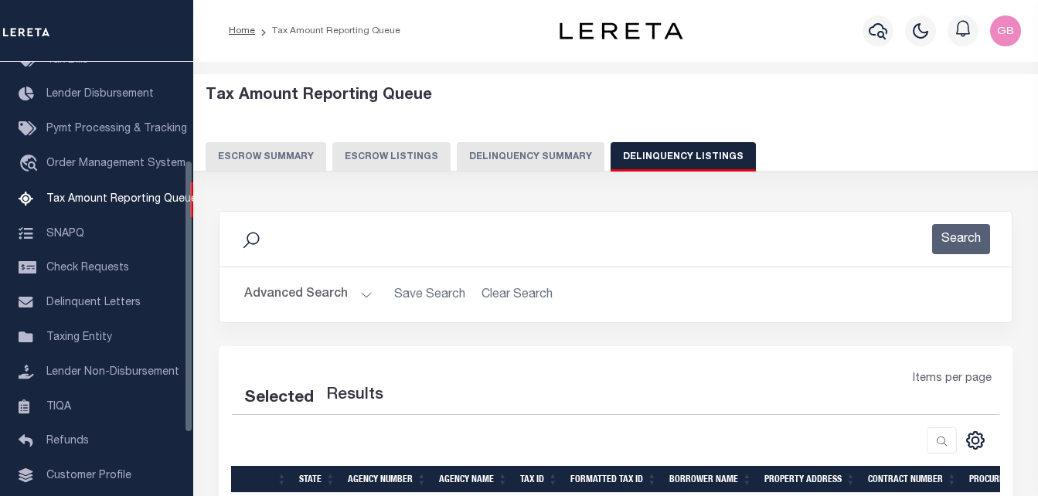
select select "100"
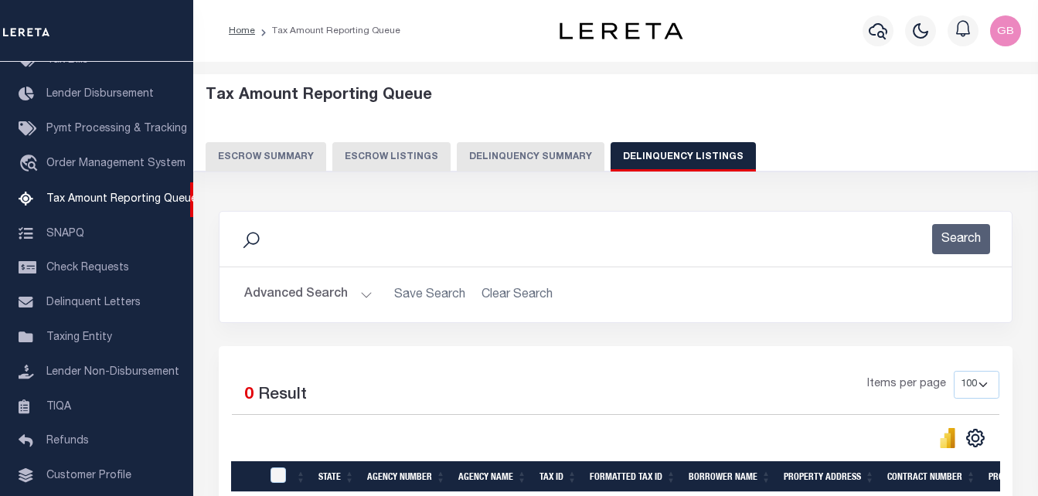
click at [338, 288] on button "Advanced Search" at bounding box center [308, 295] width 128 height 30
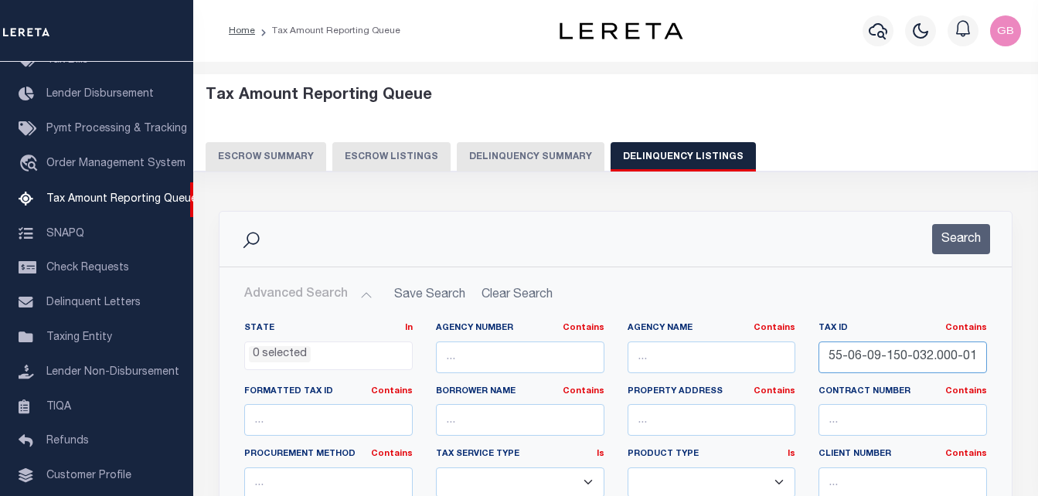
click at [847, 362] on input "55-06-09-150-032.000-015" at bounding box center [902, 357] width 168 height 32
paste input "24-160-003.000-011"
type input "55-06-24-160-003.000-011"
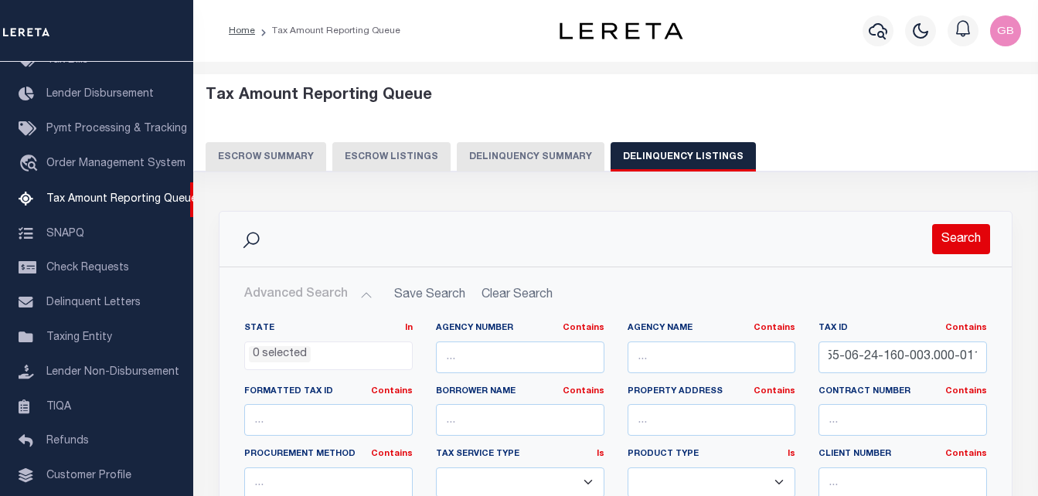
click at [976, 232] on button "Search" at bounding box center [961, 239] width 58 height 30
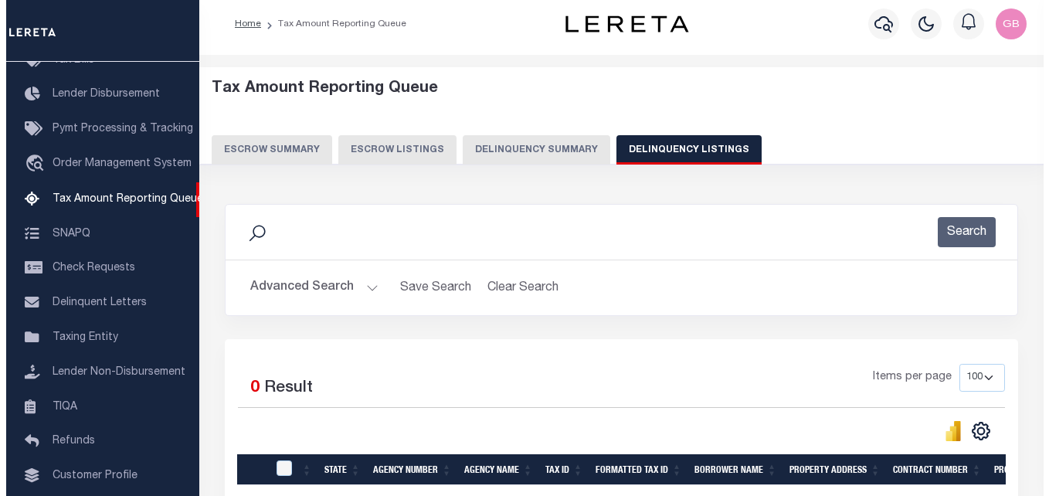
scroll to position [0, 0]
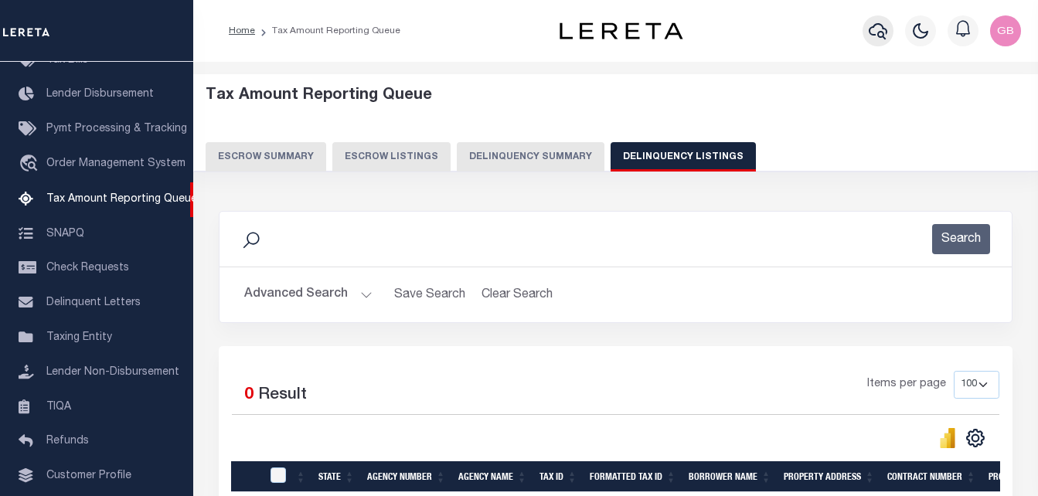
click at [872, 36] on icon "button" at bounding box center [877, 31] width 19 height 16
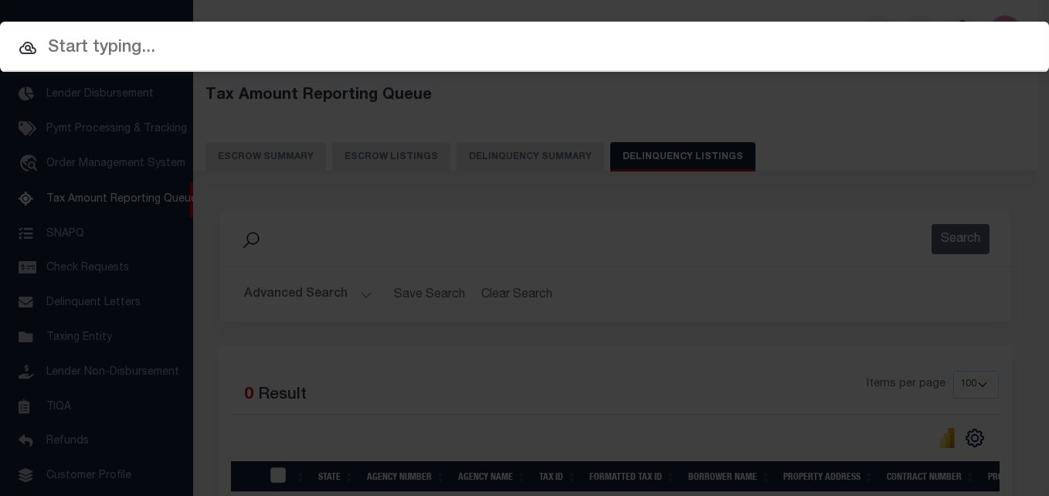
click at [216, 56] on input "text" at bounding box center [524, 48] width 1049 height 27
paste input "55-06-24-160-003.000-011"
type input "55-06-24-160-003.000-011"
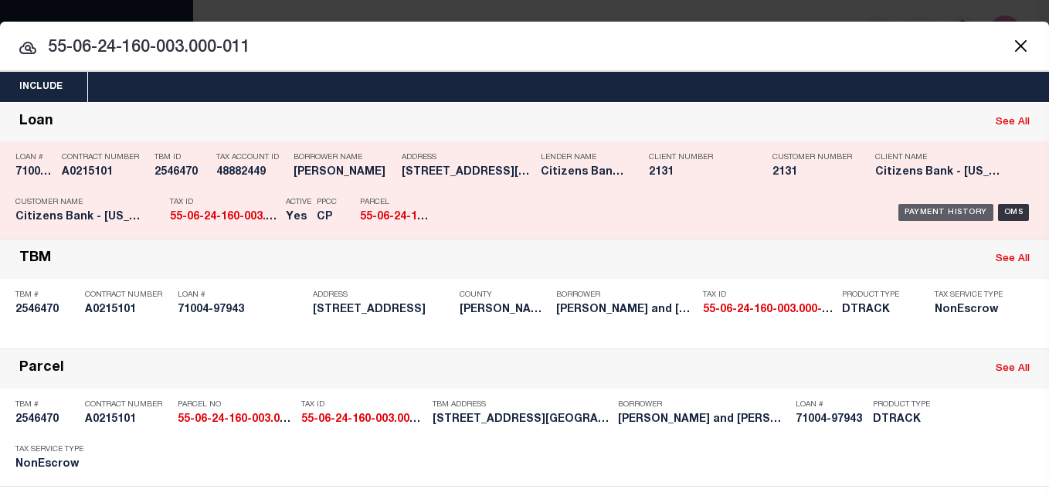
click at [931, 212] on div "Payment History" at bounding box center [945, 212] width 95 height 17
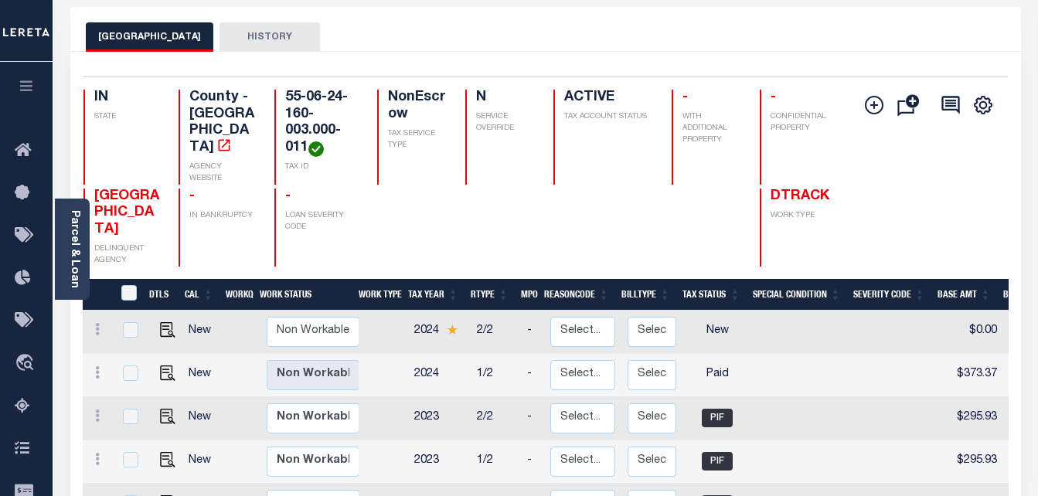
scroll to position [77, 0]
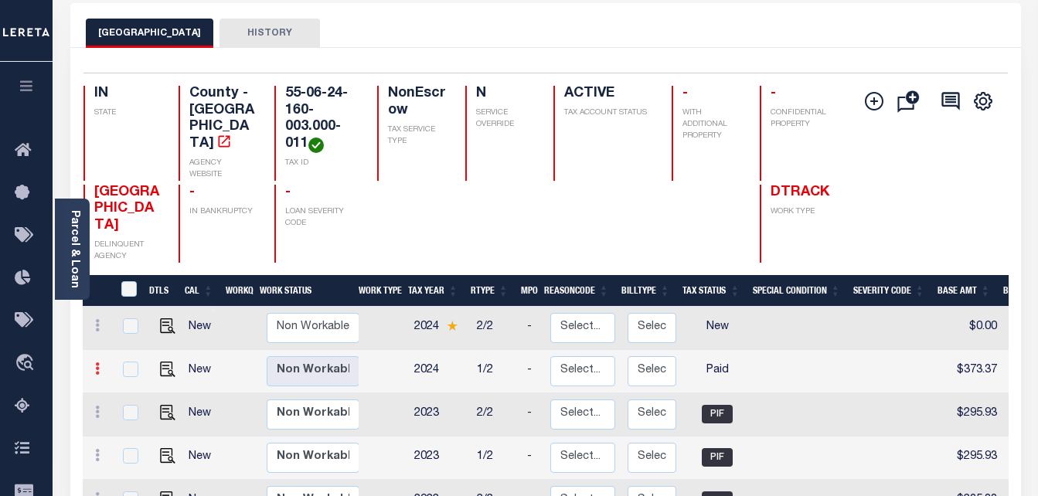
click at [96, 362] on icon at bounding box center [97, 368] width 5 height 12
click at [142, 383] on link at bounding box center [134, 395] width 53 height 25
checkbox input "true"
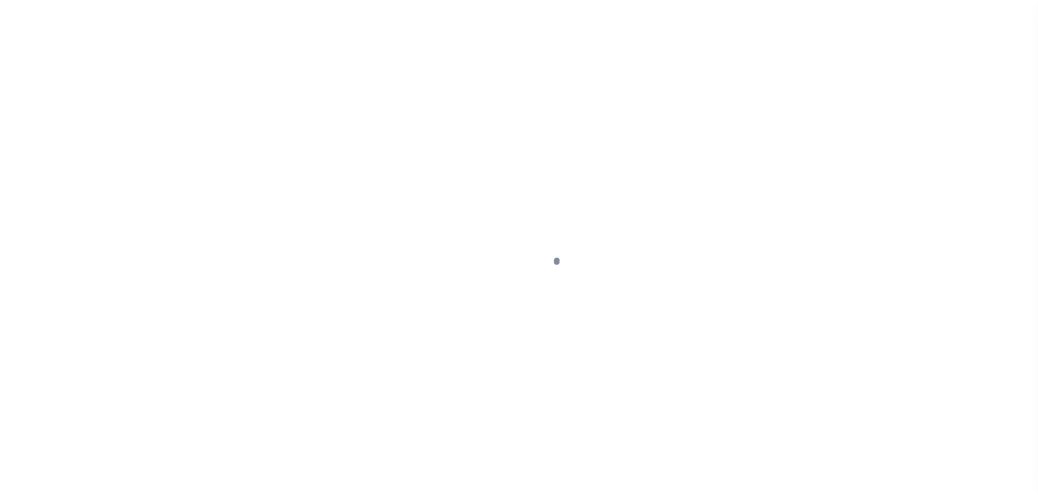
select select "PYD"
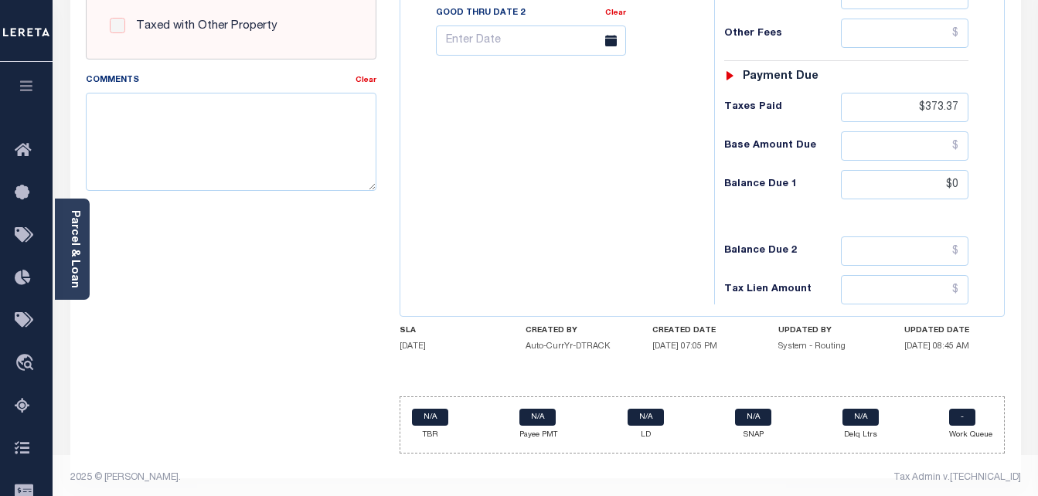
scroll to position [674, 0]
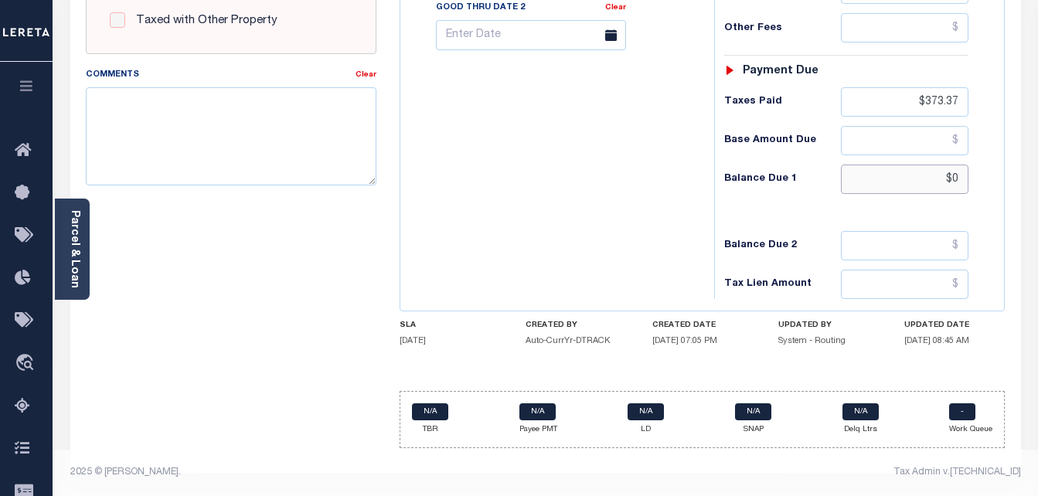
click at [942, 179] on input "$0" at bounding box center [904, 179] width 127 height 29
type input "$0.00"
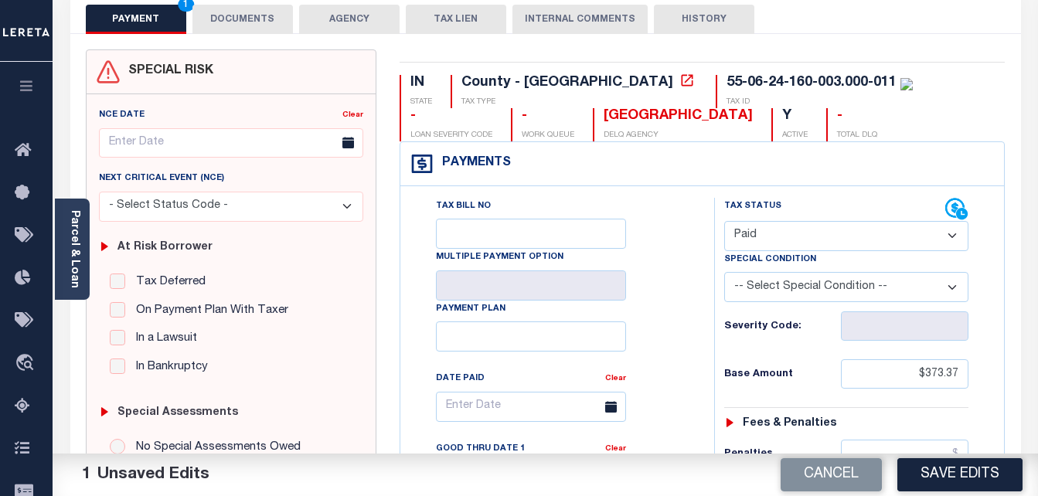
scroll to position [0, 0]
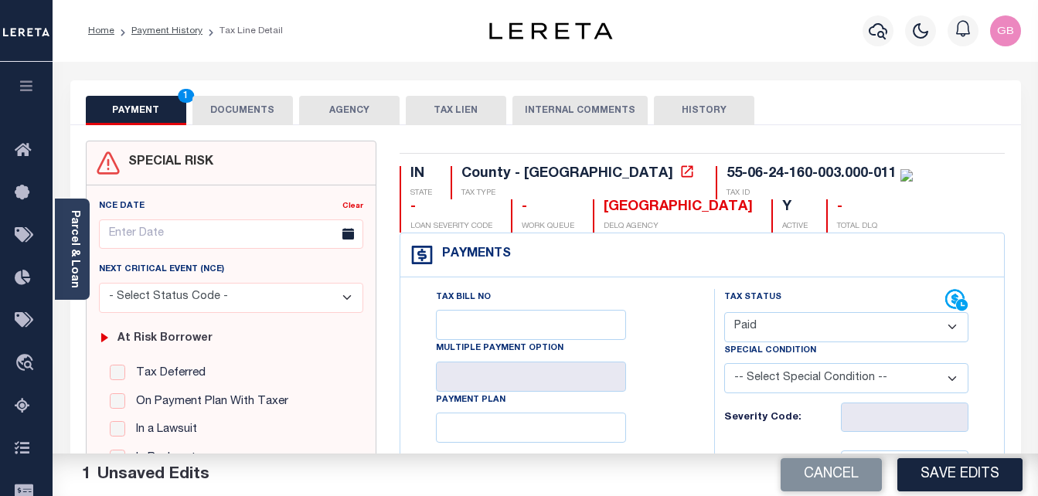
click at [256, 100] on button "DOCUMENTS" at bounding box center [242, 110] width 100 height 29
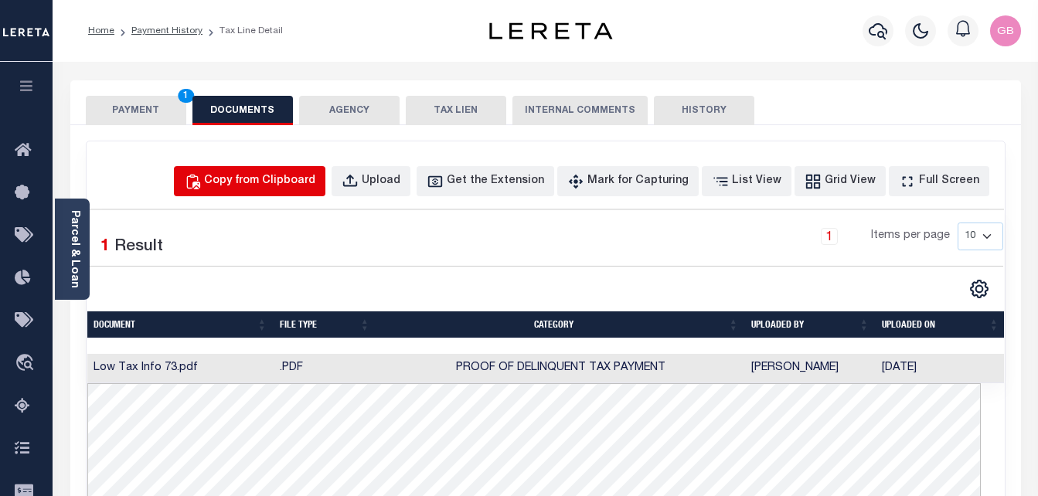
click at [268, 174] on div "Copy from Clipboard" at bounding box center [259, 181] width 111 height 17
select select "POP"
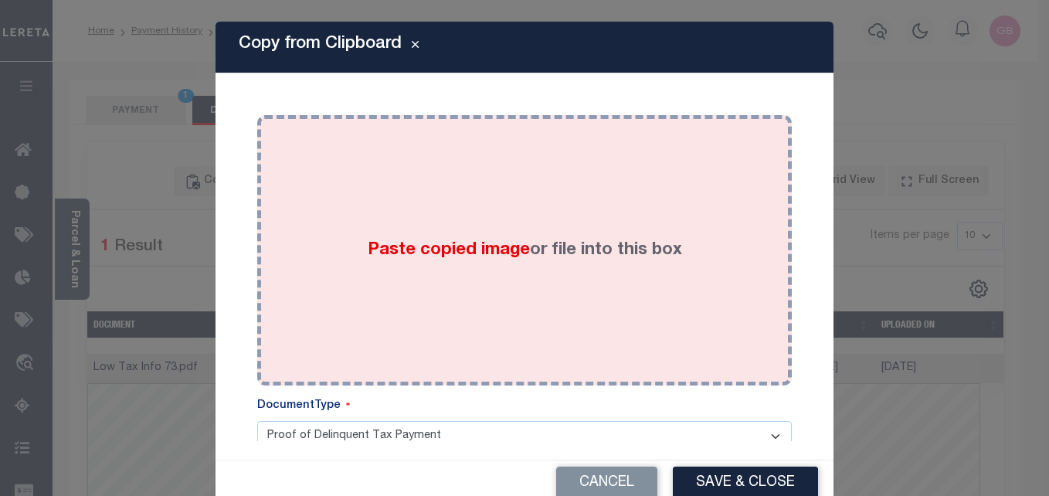
click at [444, 211] on div "Paste copied image or file into this box" at bounding box center [524, 250] width 511 height 247
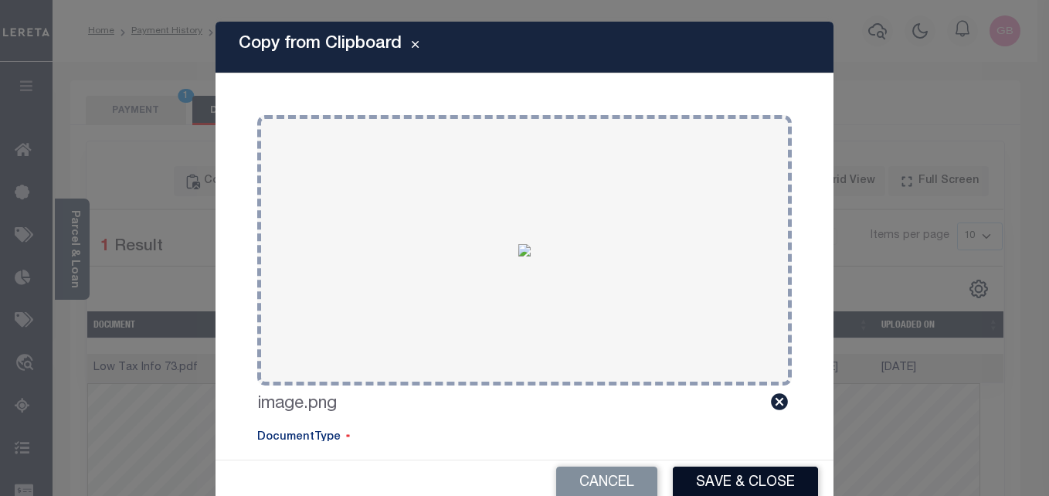
click at [728, 477] on button "Save & Close" at bounding box center [745, 483] width 145 height 33
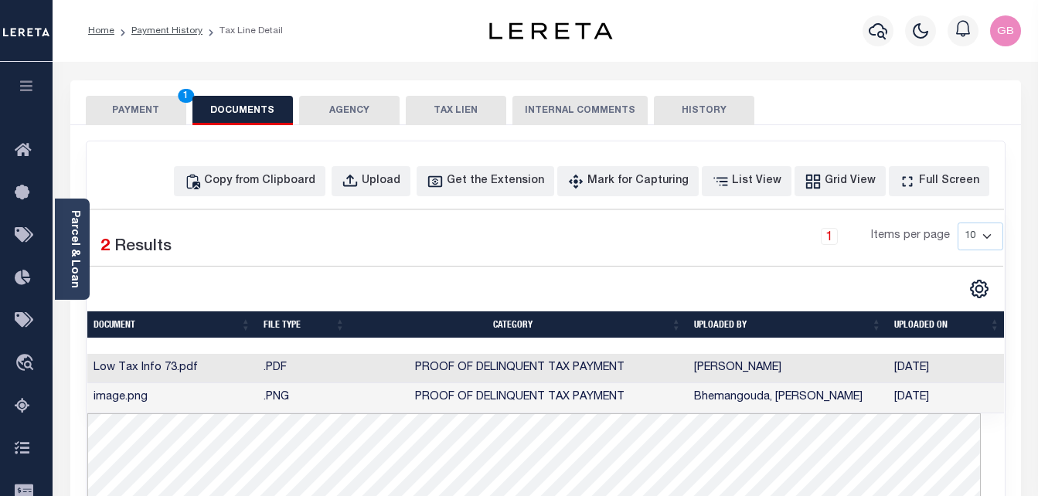
click at [176, 112] on button "PAYMENT 1" at bounding box center [136, 110] width 100 height 29
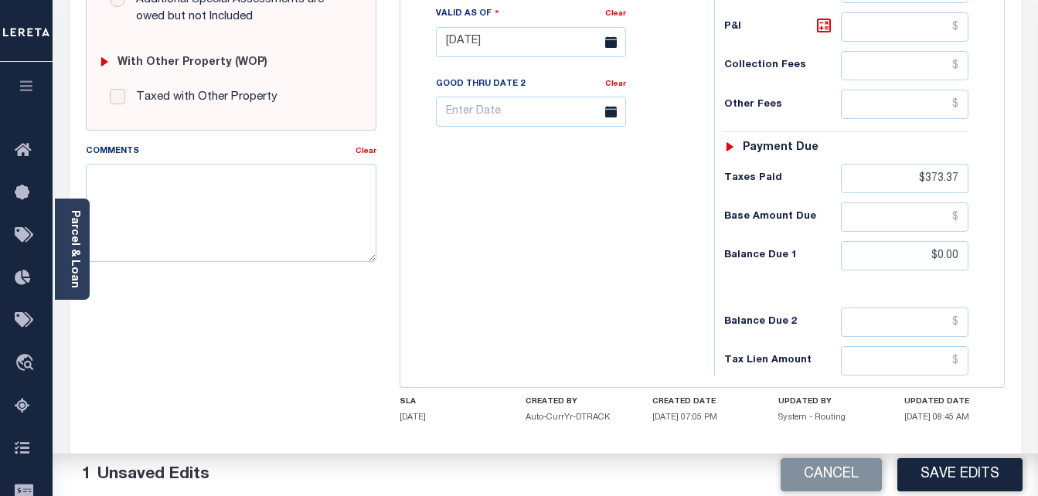
scroll to position [670, 0]
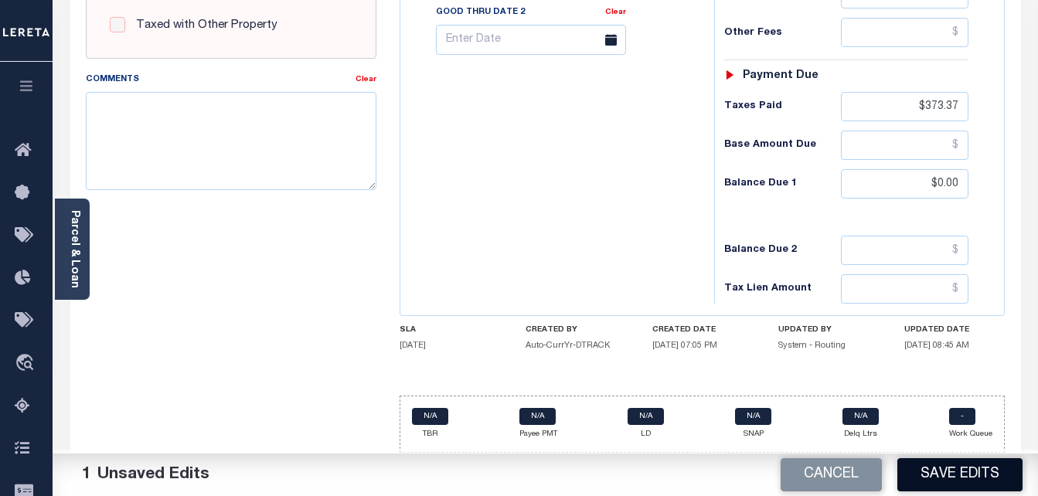
click at [972, 468] on button "Save Edits" at bounding box center [959, 474] width 125 height 33
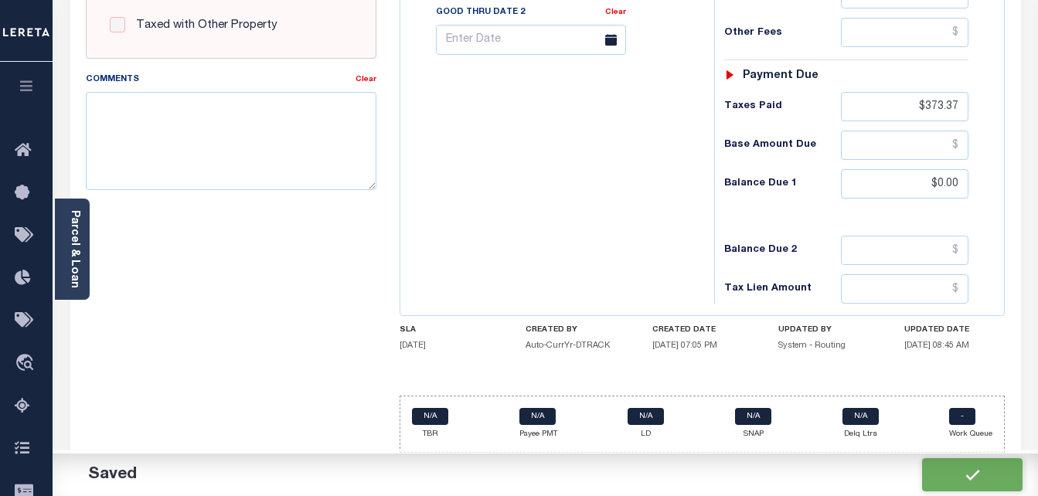
checkbox input "false"
type input "$373.37"
type input "$0"
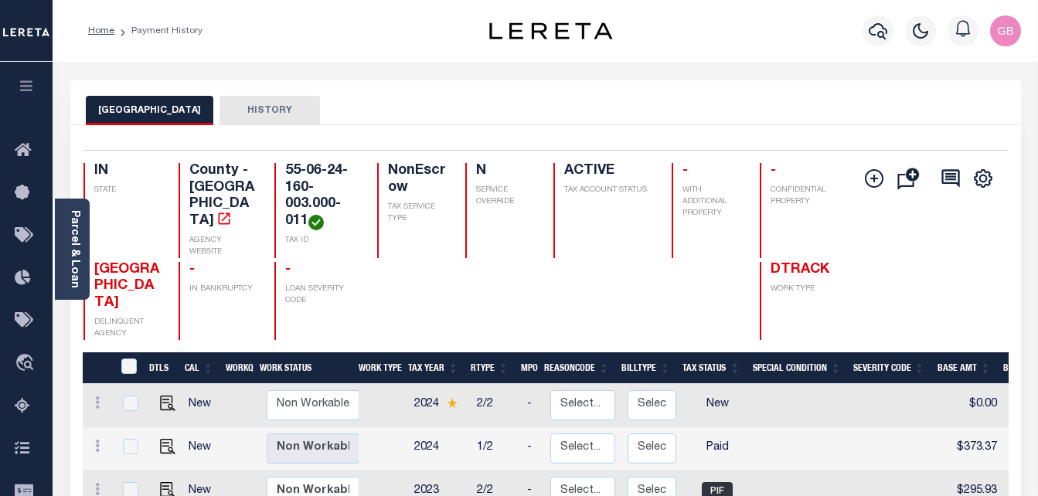
click at [22, 408] on icon at bounding box center [27, 406] width 25 height 19
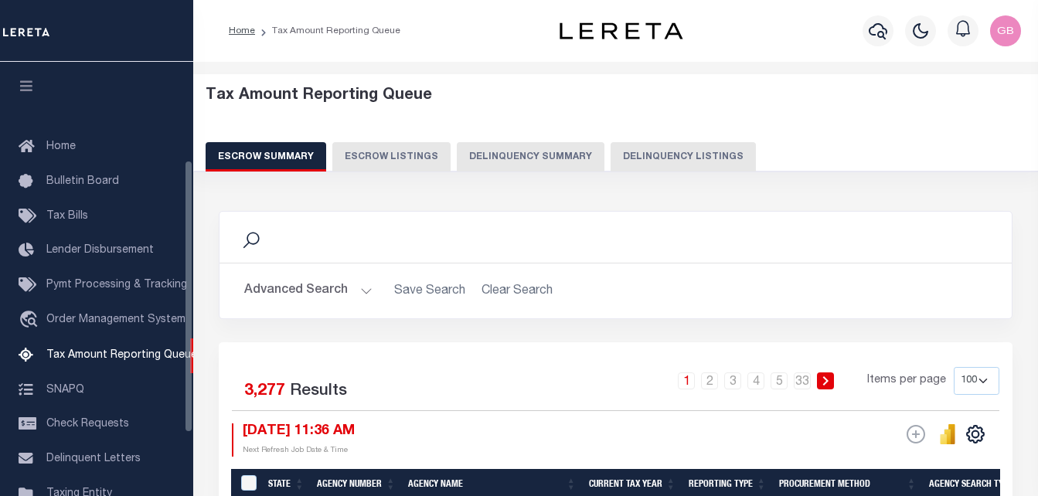
click at [696, 151] on button "Delinquency Listings" at bounding box center [682, 156] width 145 height 29
select select
select select "100"
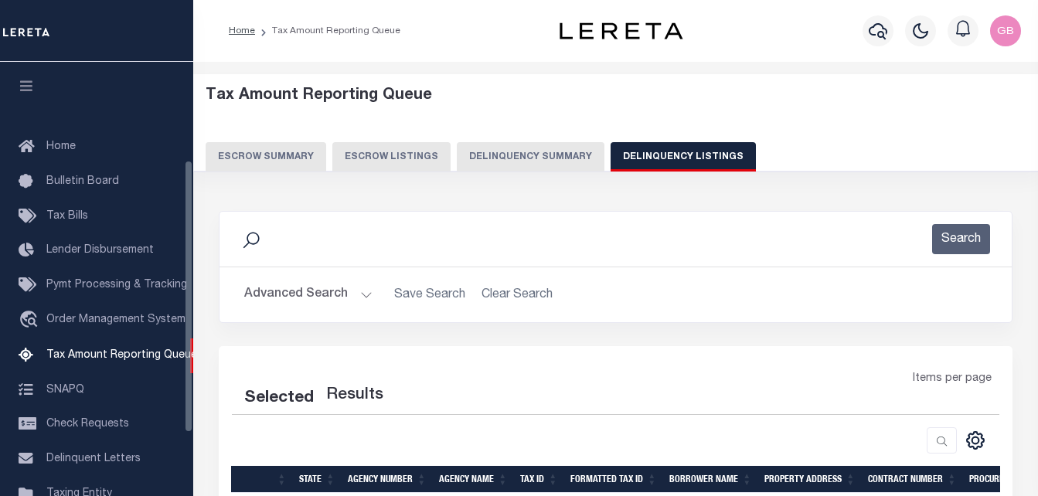
select select "100"
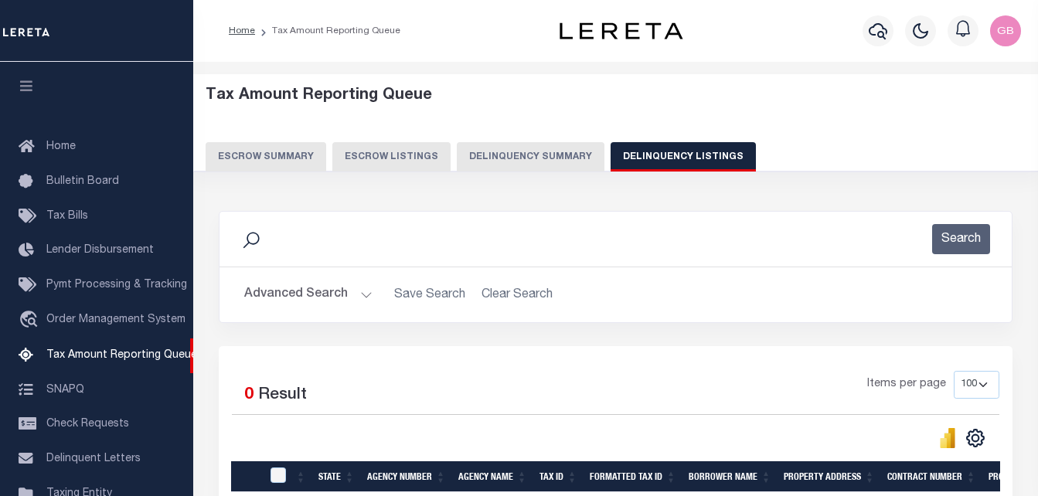
scroll to position [156, 0]
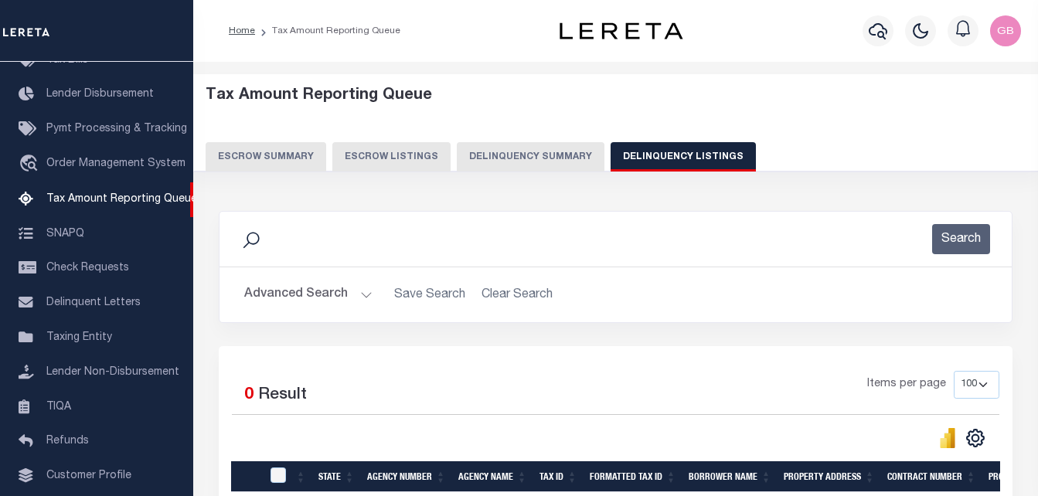
click at [259, 241] on icon at bounding box center [251, 240] width 20 height 20
click at [338, 304] on button "Advanced Search" at bounding box center [308, 295] width 128 height 30
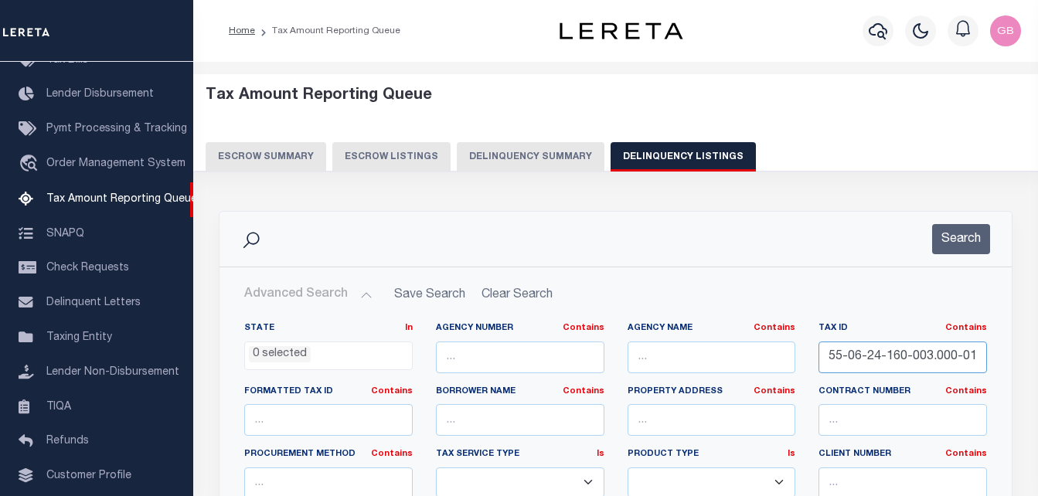
click at [871, 352] on input "55-06-24-160-003.000-011" at bounding box center [902, 357] width 168 height 32
paste input "31-400-004.000-006"
type input "55-06-31-400-004.000-006"
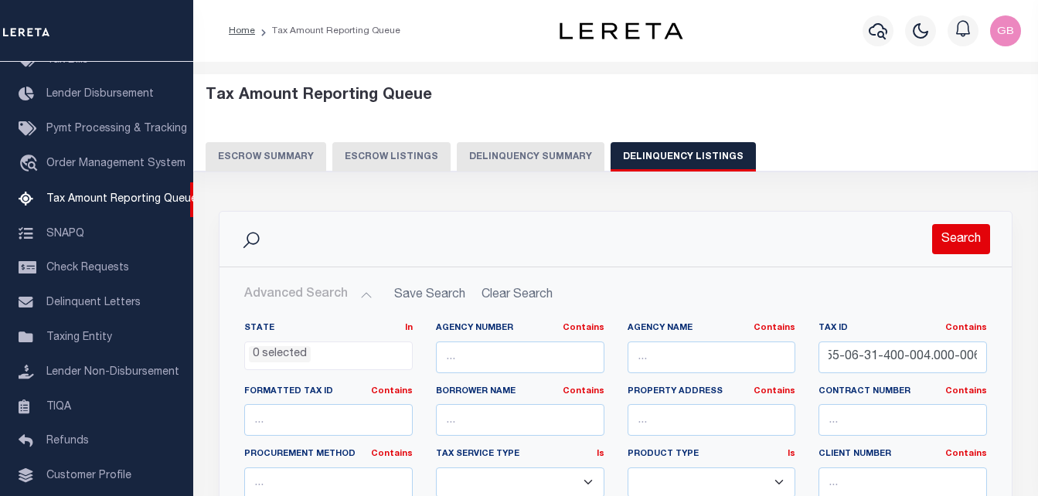
click at [955, 250] on button "Search" at bounding box center [961, 239] width 58 height 30
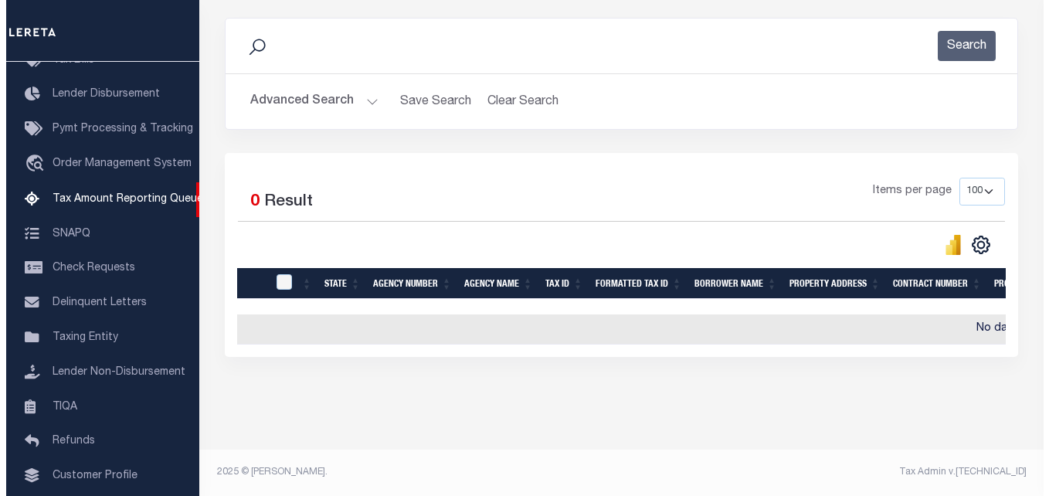
scroll to position [0, 0]
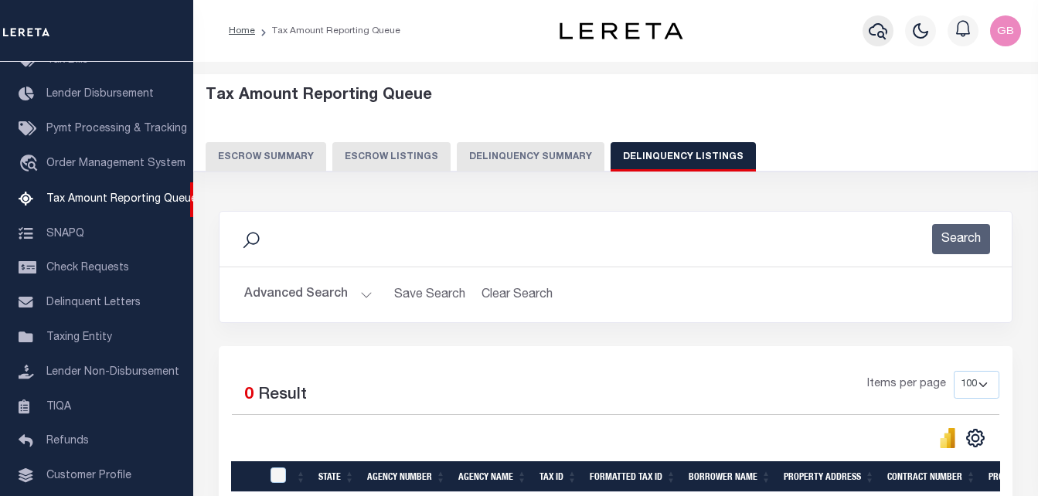
click at [877, 29] on icon "button" at bounding box center [877, 31] width 19 height 19
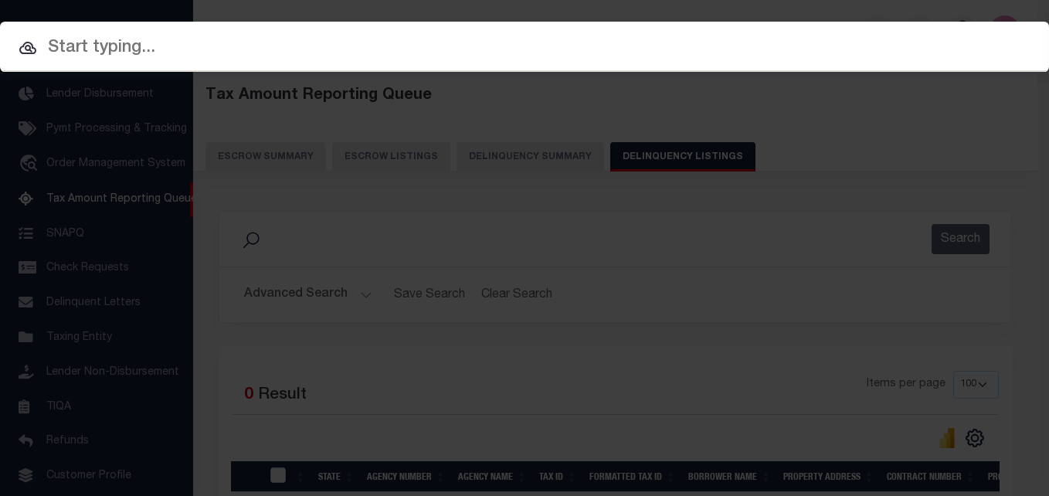
click at [453, 38] on input "text" at bounding box center [524, 48] width 1049 height 27
paste input "55-06-31-400-004.000-006"
type input "55-06-31-400-004.000-006"
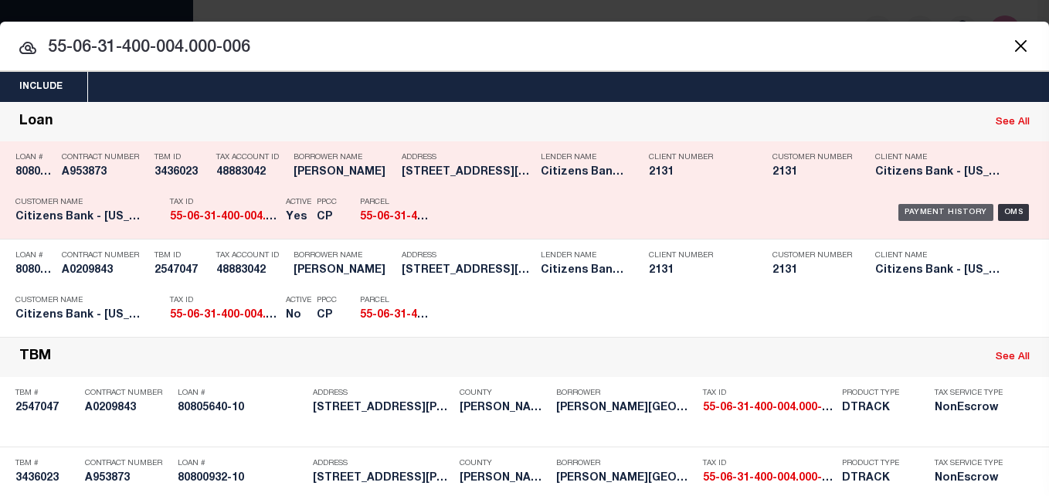
click at [921, 214] on div "Payment History" at bounding box center [945, 212] width 95 height 17
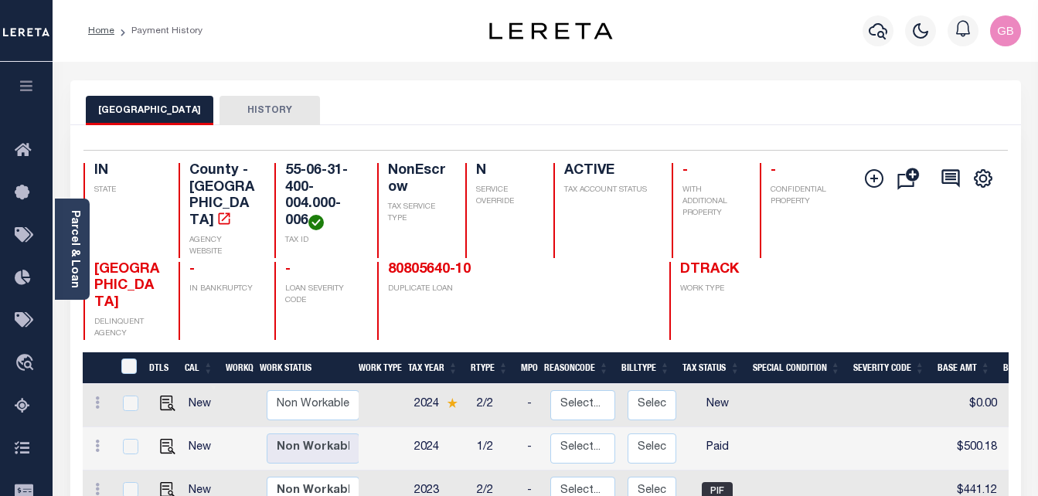
scroll to position [155, 0]
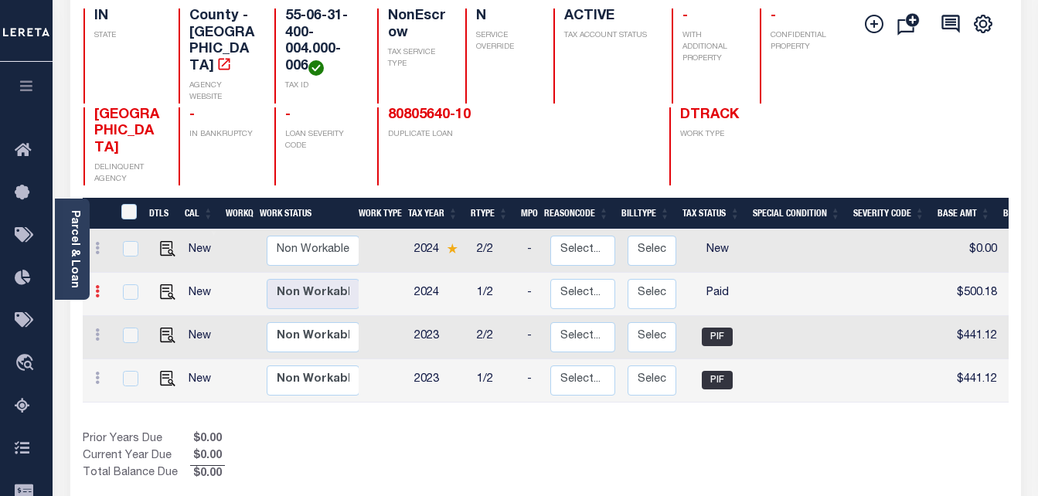
click at [95, 285] on icon at bounding box center [97, 291] width 5 height 12
click at [142, 306] on link at bounding box center [134, 318] width 53 height 25
checkbox input "true"
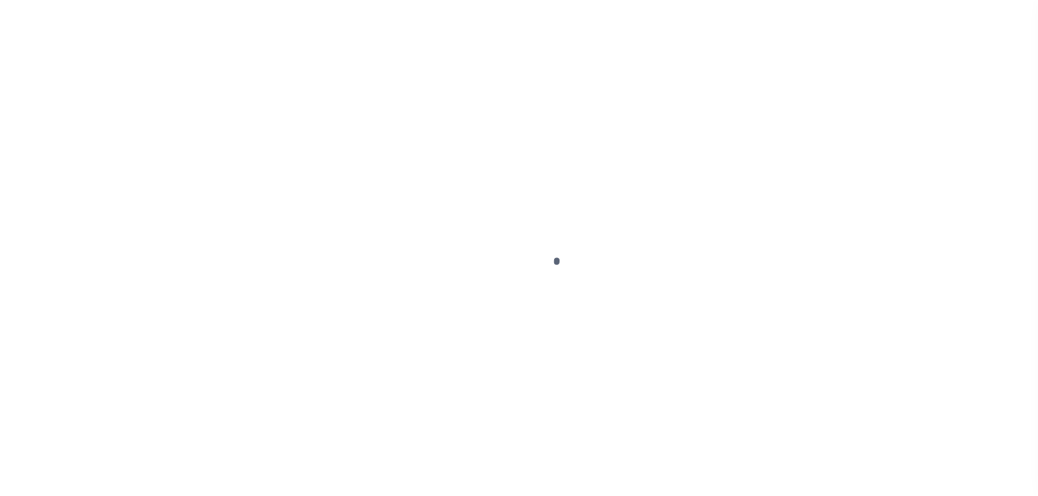
select select "PYD"
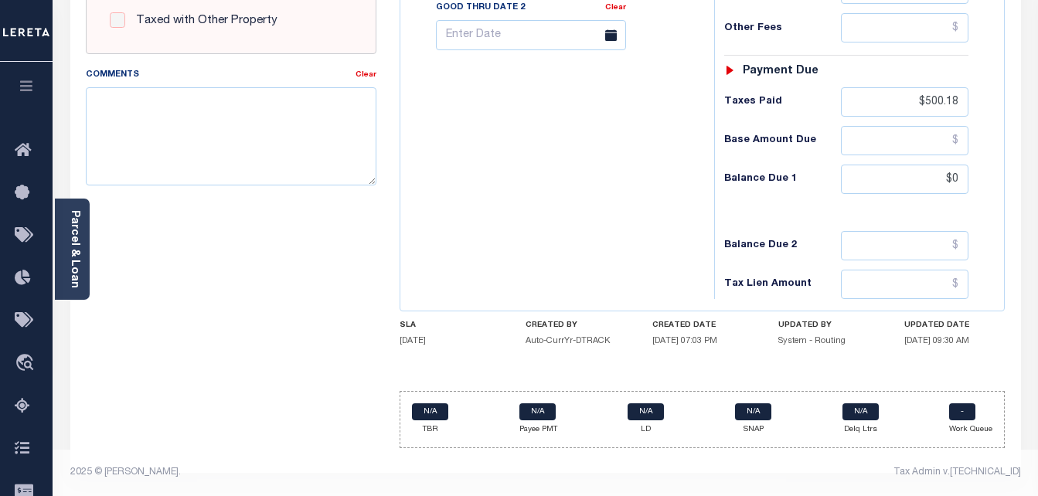
scroll to position [674, 0]
click at [956, 169] on input "$0" at bounding box center [904, 179] width 127 height 29
click at [956, 176] on input "$0" at bounding box center [904, 179] width 127 height 29
click at [953, 183] on input "$0" at bounding box center [904, 179] width 127 height 29
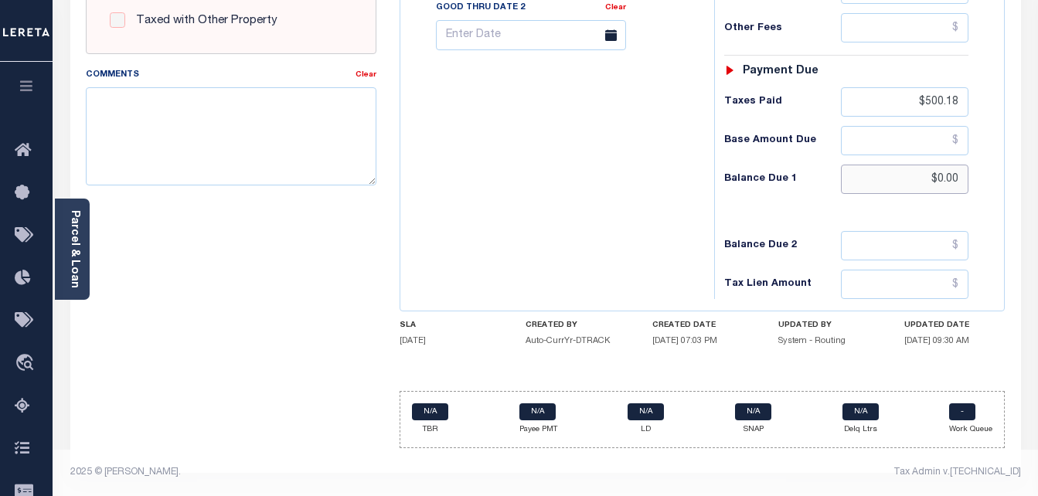
type input "$0.00"
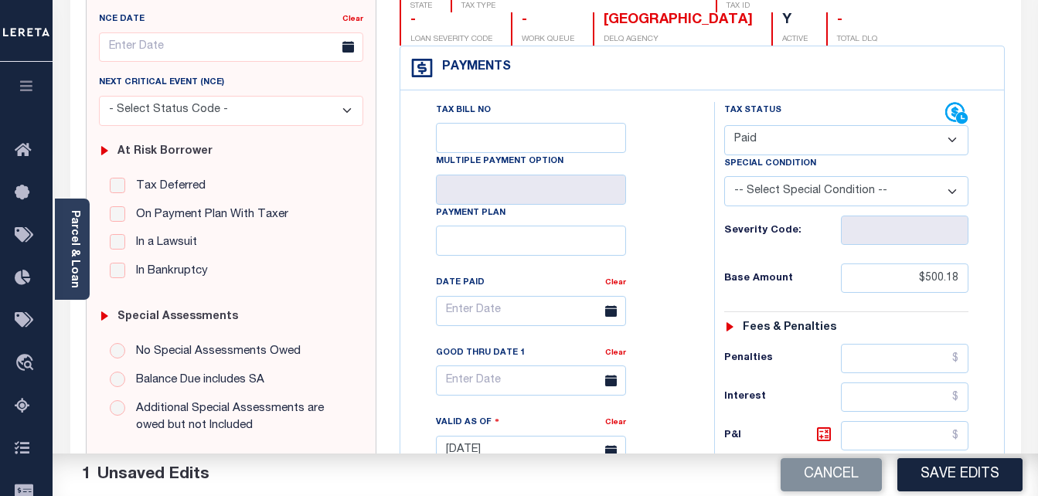
scroll to position [0, 0]
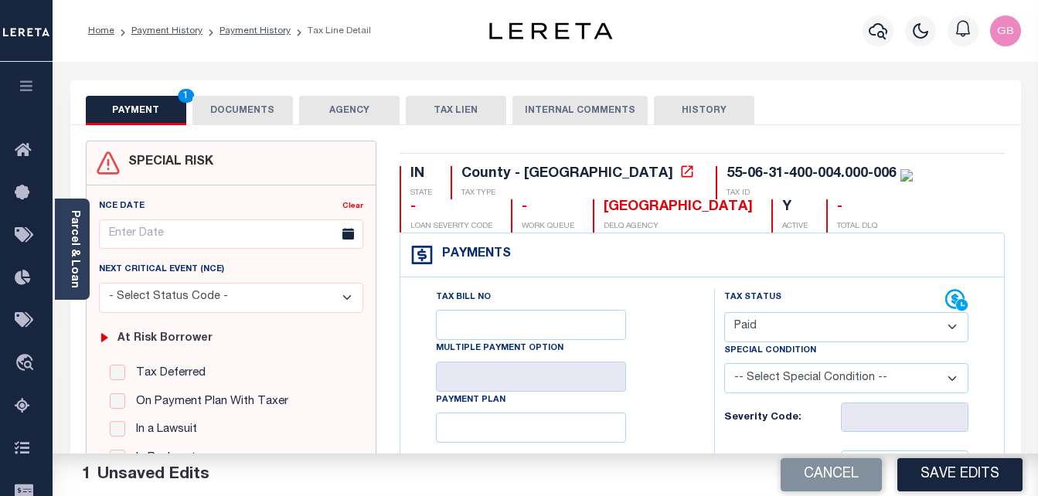
click at [246, 97] on button "DOCUMENTS" at bounding box center [242, 110] width 100 height 29
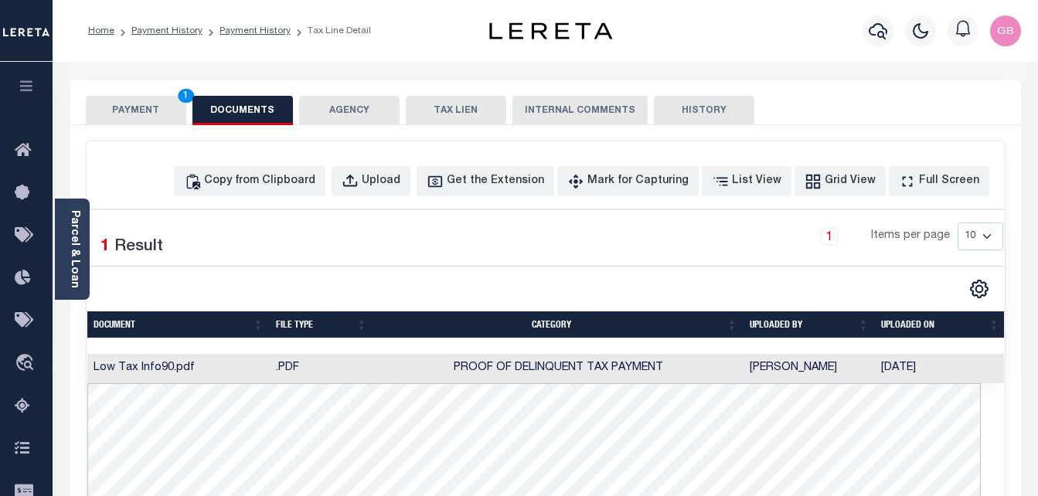
click at [245, 107] on button "DOCUMENTS" at bounding box center [242, 110] width 100 height 29
click at [315, 189] on div "Copy from Clipboard" at bounding box center [259, 181] width 111 height 17
select select "POP"
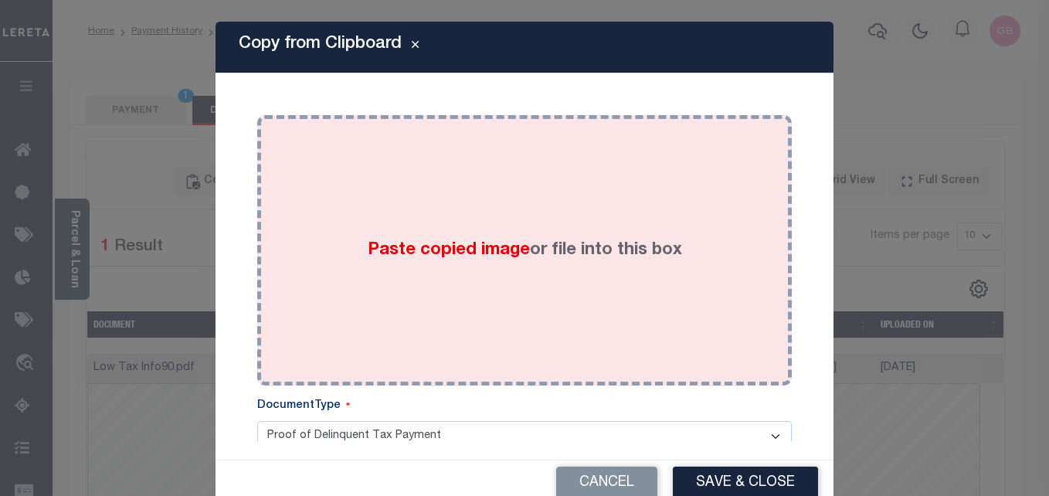
click at [500, 212] on div "Paste copied image or file into this box" at bounding box center [524, 250] width 511 height 247
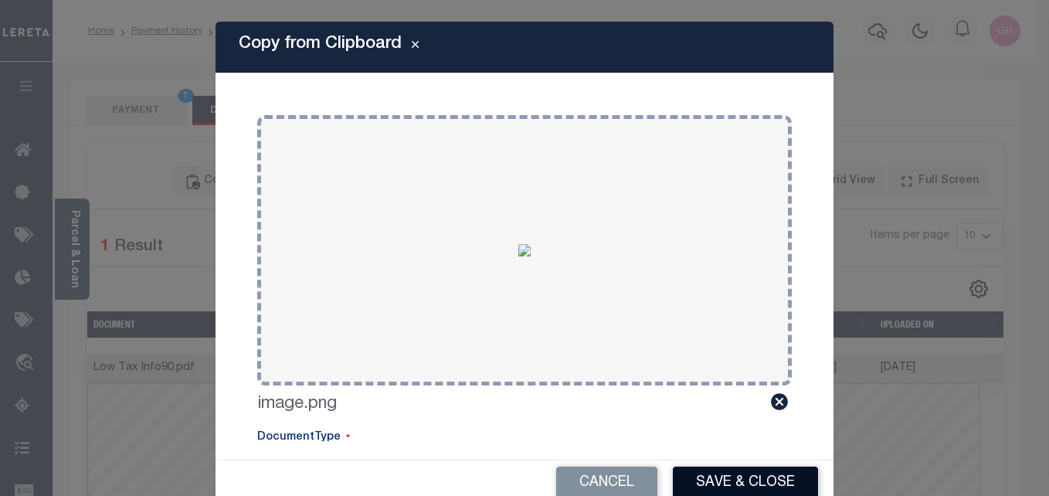
click at [725, 473] on button "Save & Close" at bounding box center [745, 483] width 145 height 33
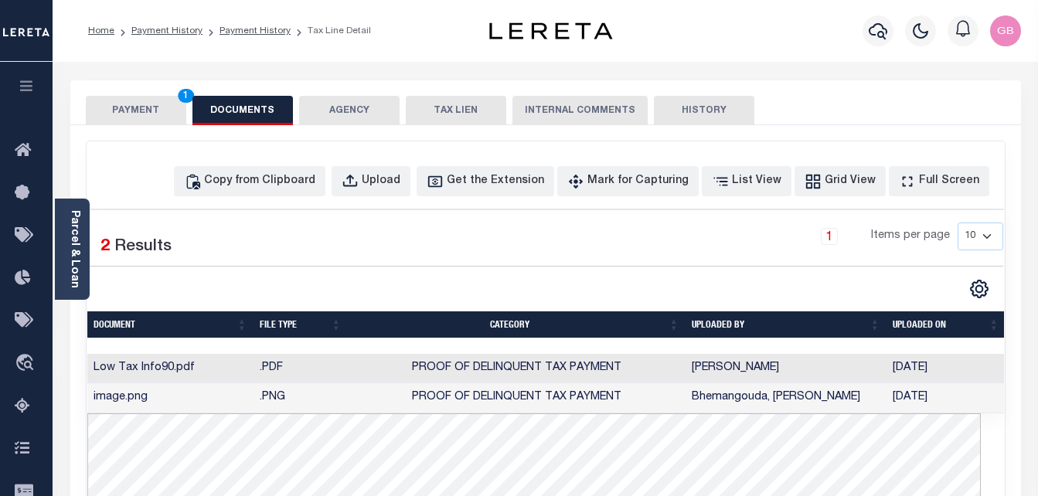
click at [164, 123] on button "PAYMENT 1" at bounding box center [136, 110] width 100 height 29
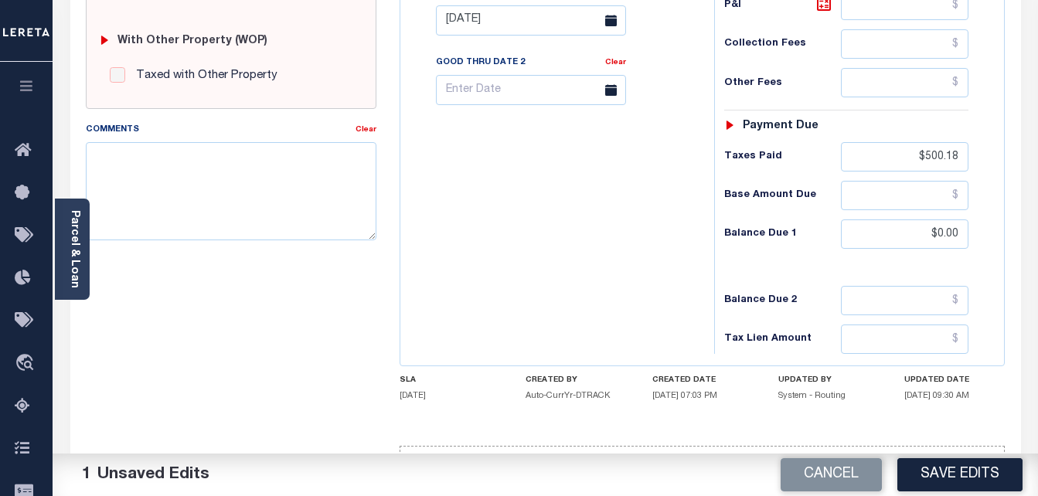
scroll to position [618, 0]
click at [990, 469] on button "Save Edits" at bounding box center [959, 474] width 125 height 33
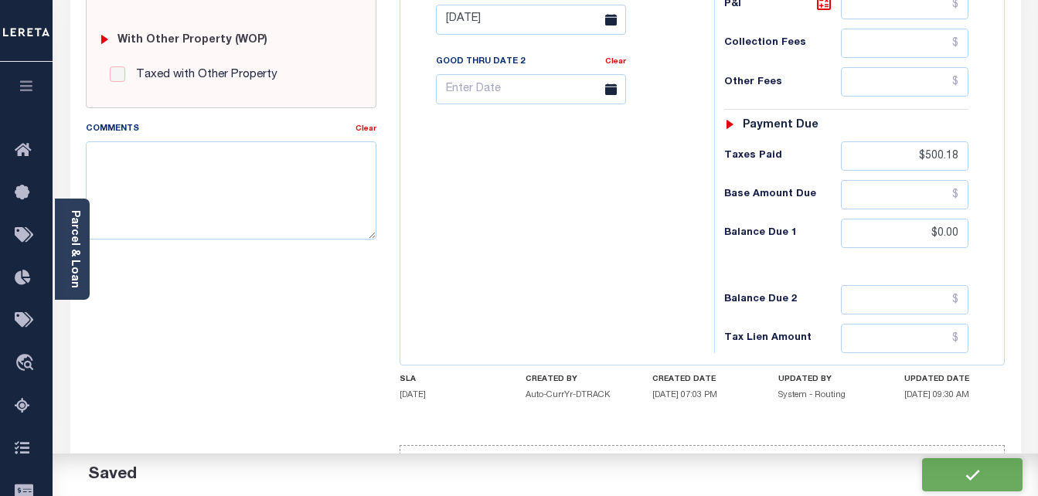
checkbox input "false"
type input "$500.18"
type input "$0"
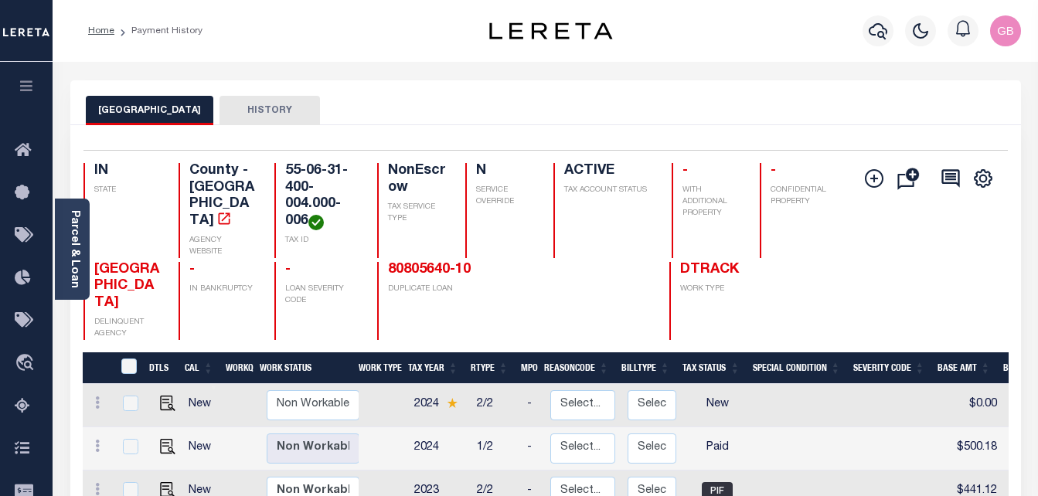
click at [20, 409] on icon at bounding box center [27, 406] width 25 height 19
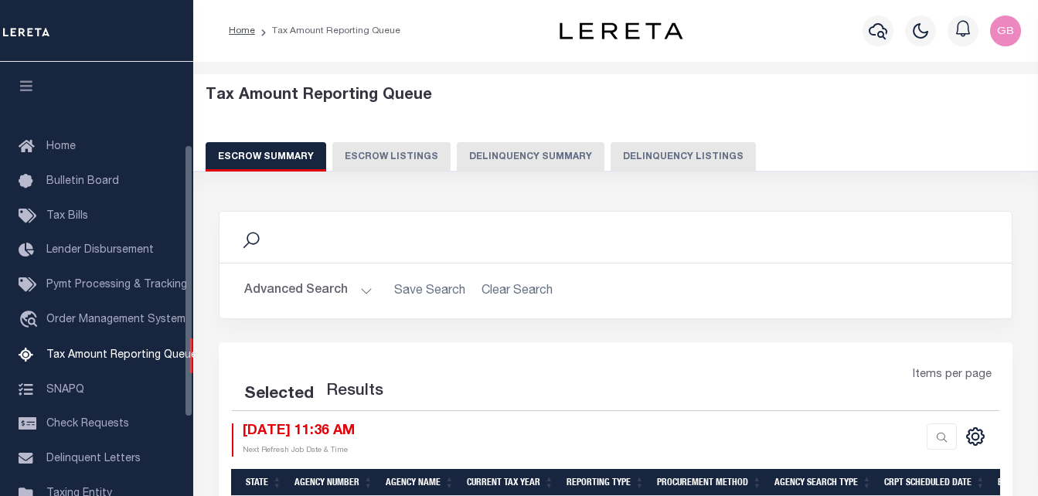
select select
select select "100"
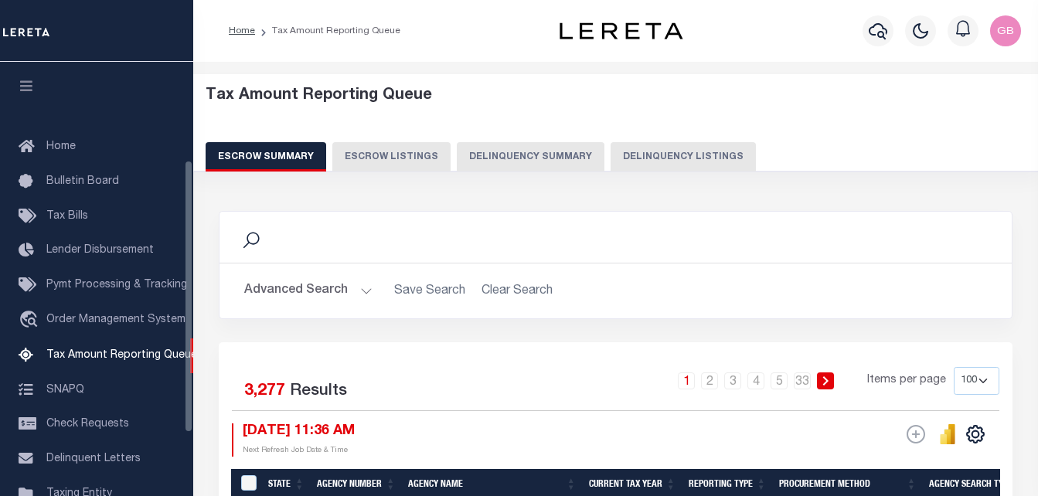
scroll to position [156, 0]
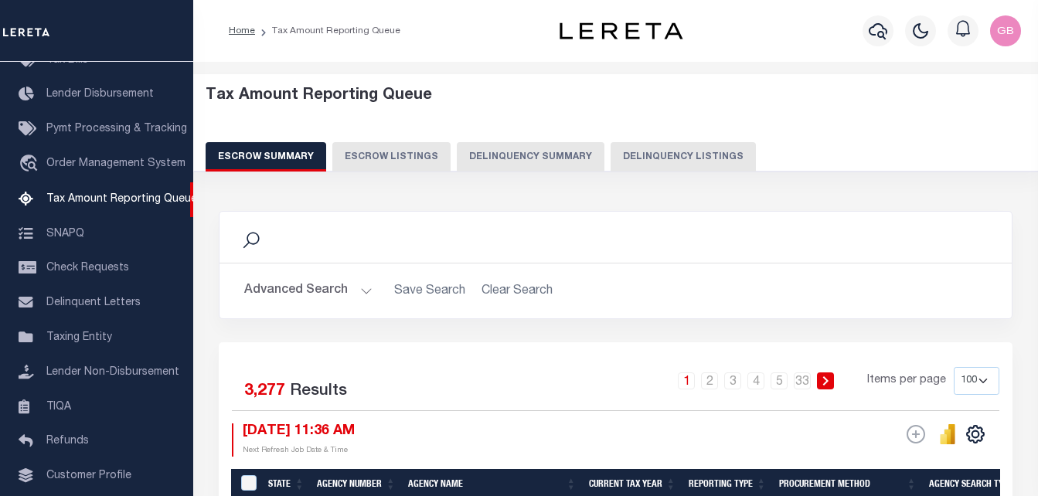
click at [264, 294] on button "Advanced Search" at bounding box center [308, 291] width 128 height 30
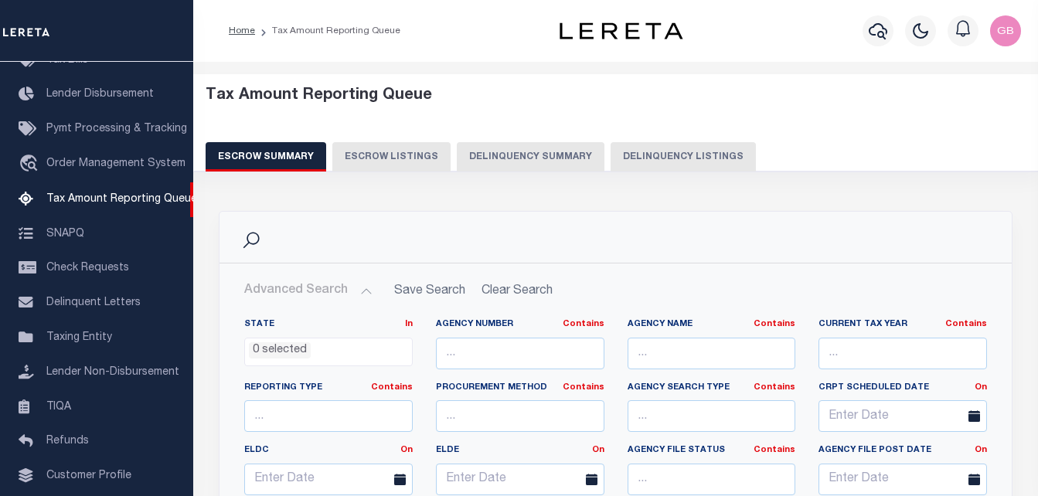
scroll to position [77, 0]
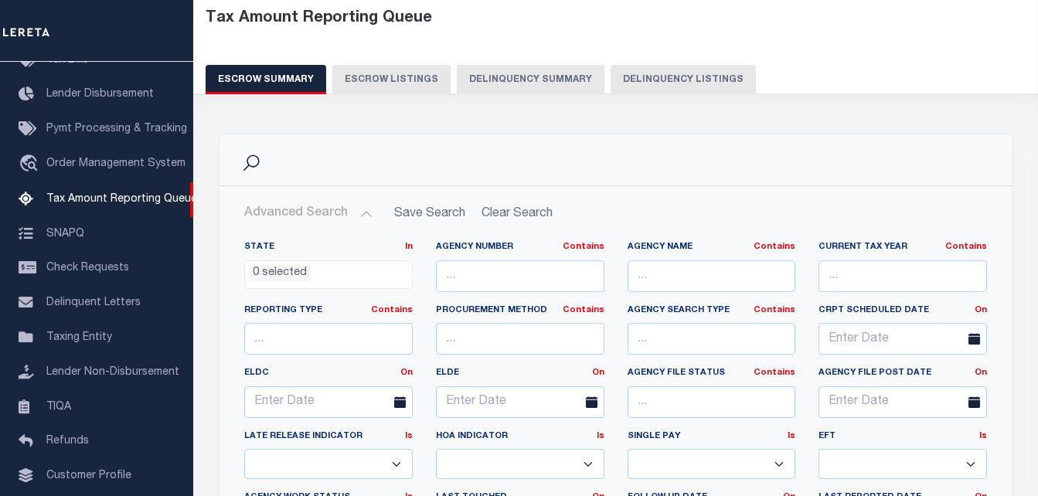
click at [667, 80] on button "Delinquency Listings" at bounding box center [682, 79] width 145 height 29
select select "100"
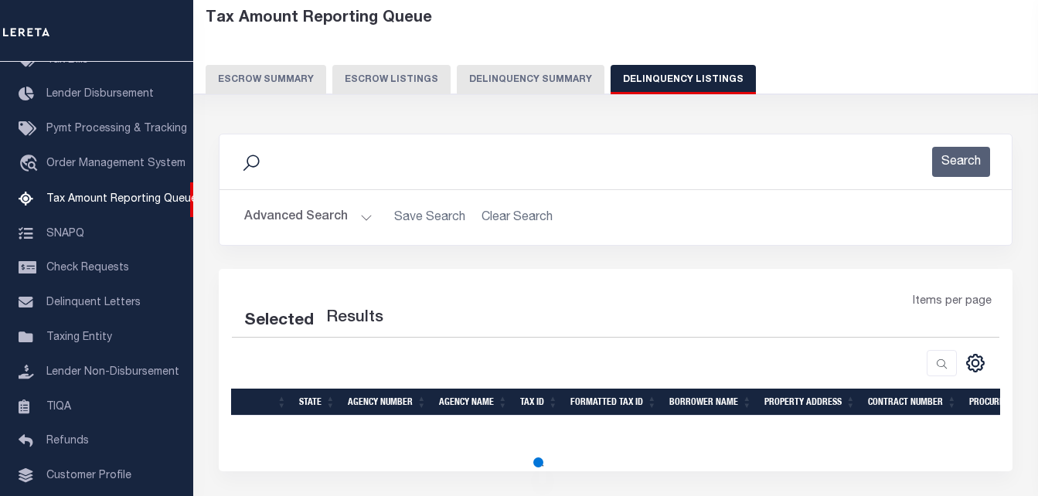
select select "100"
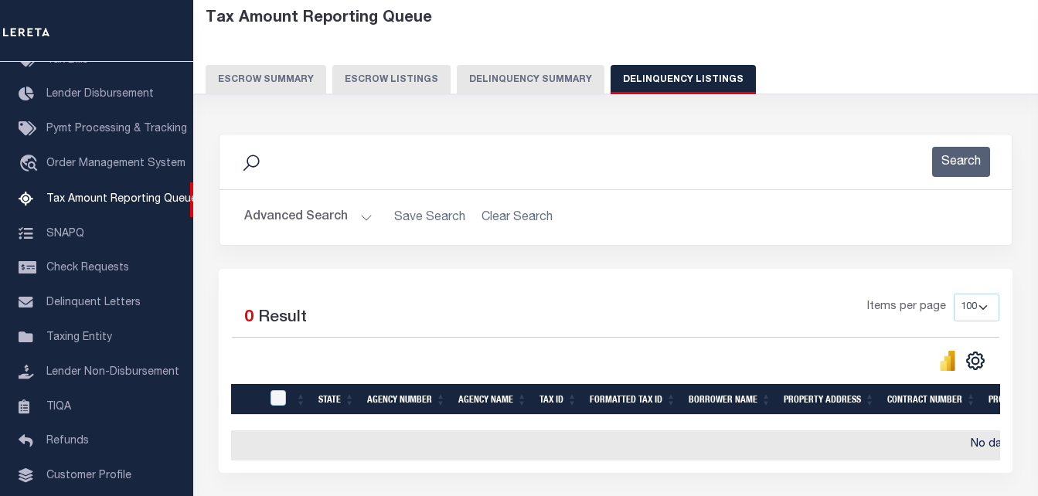
click at [265, 225] on button "Advanced Search" at bounding box center [308, 217] width 128 height 30
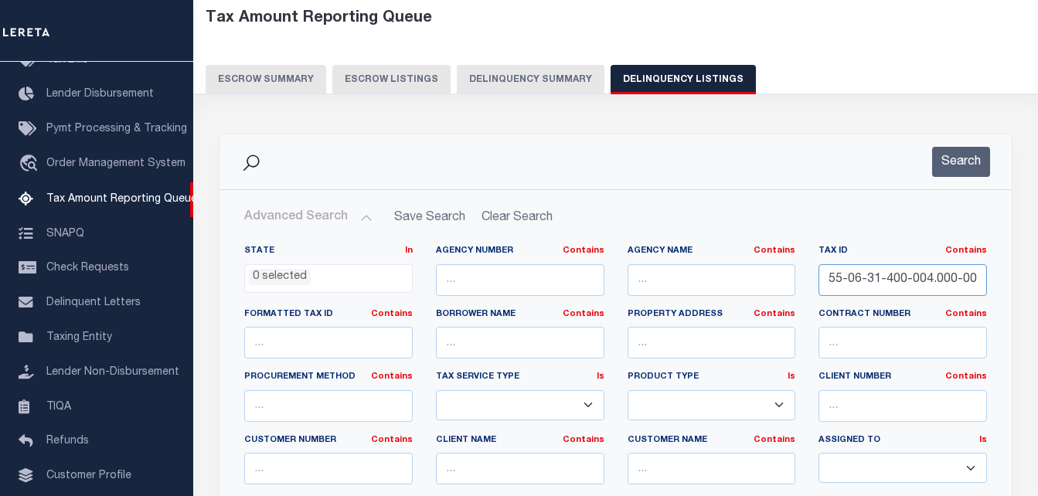
click at [858, 285] on input "55-06-31-400-004.000-006" at bounding box center [902, 280] width 168 height 32
paste input "7-11-400-006.004-002"
type input "55-07-11-400-006.004-002"
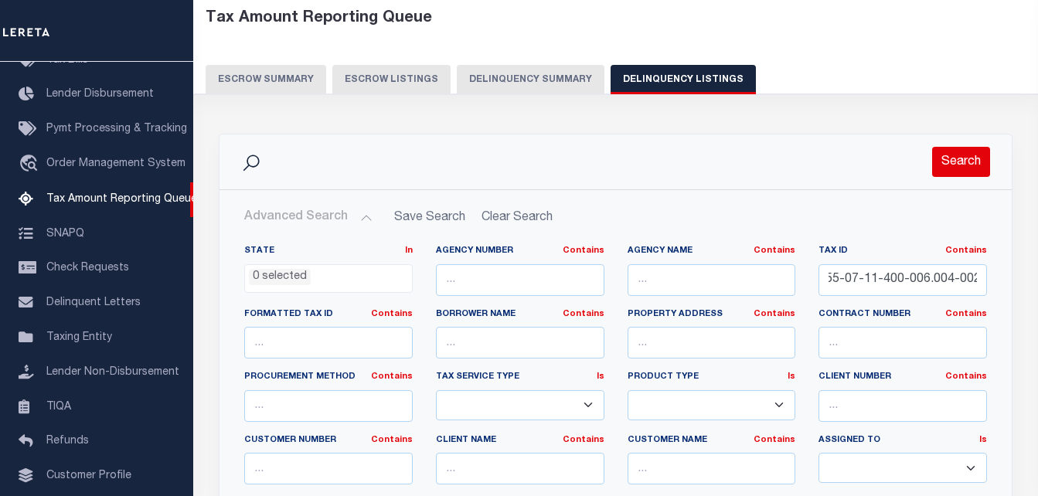
click at [980, 156] on button "Search" at bounding box center [961, 162] width 58 height 30
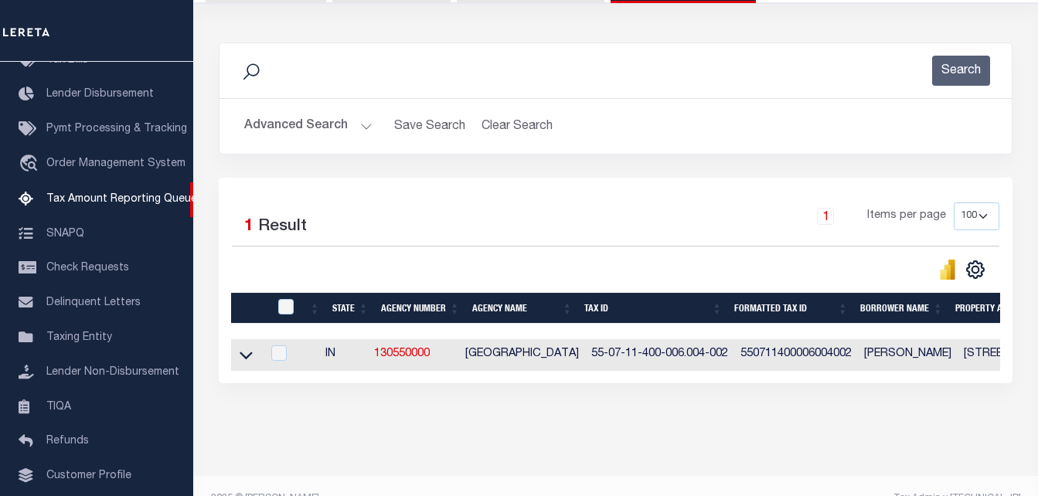
scroll to position [208, 0]
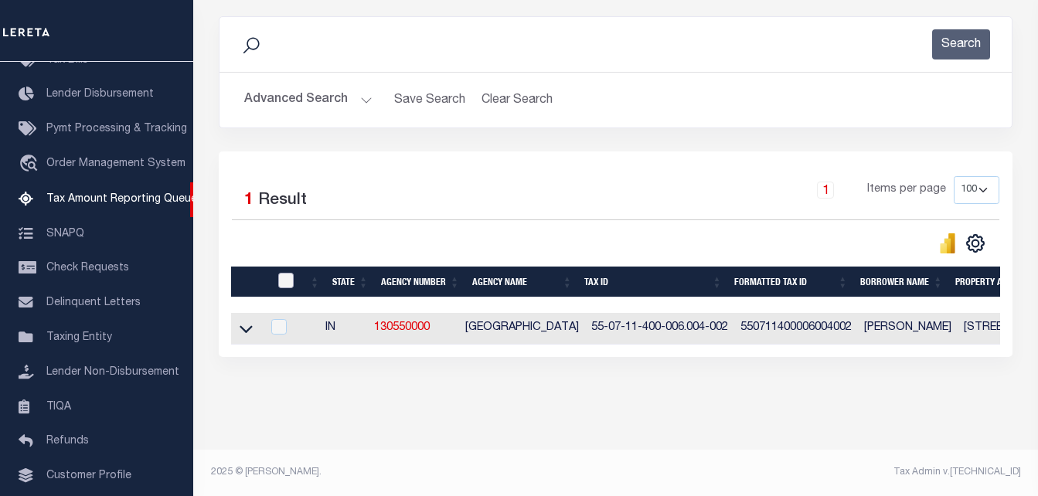
click at [287, 273] on input "checkbox" at bounding box center [285, 280] width 15 height 15
checkbox input "true"
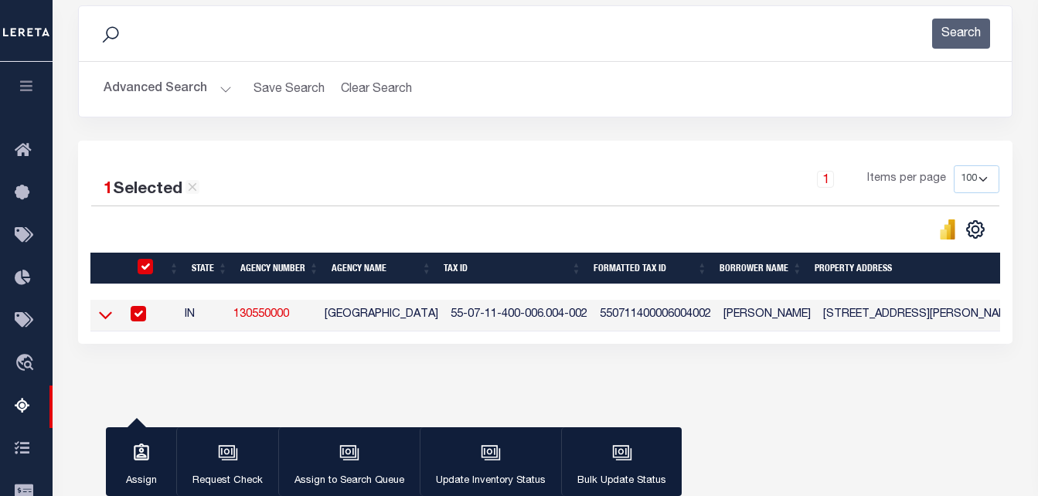
click at [99, 317] on icon at bounding box center [105, 315] width 13 height 16
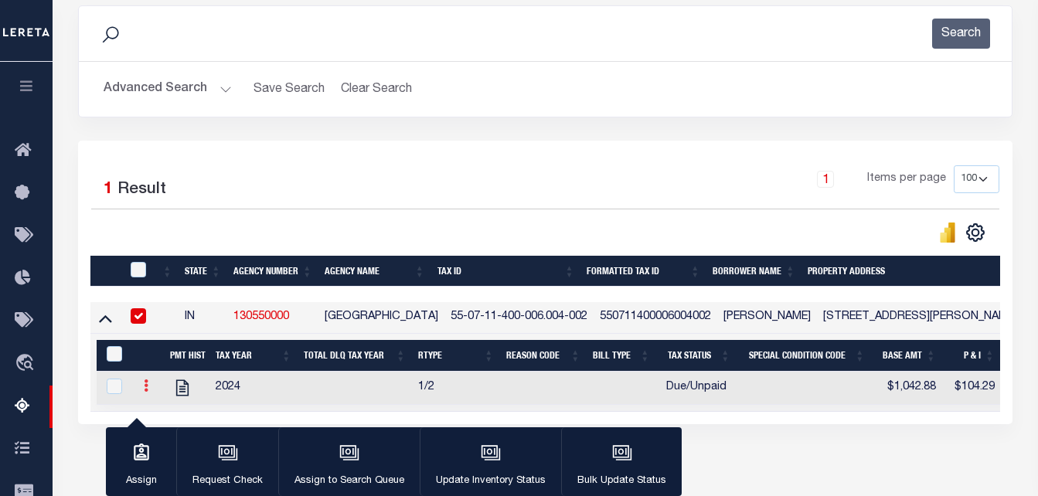
click at [147, 389] on icon at bounding box center [146, 385] width 5 height 12
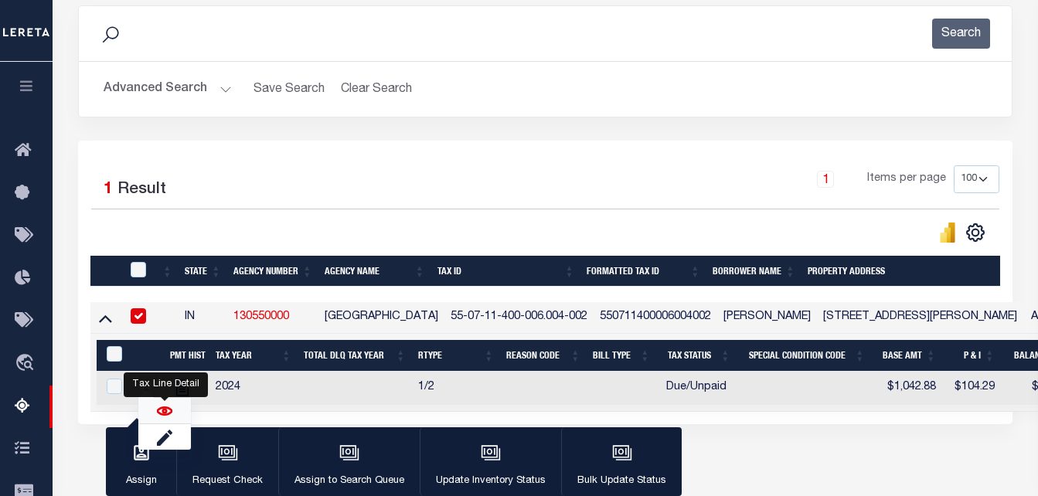
click at [170, 416] on img "" at bounding box center [164, 410] width 15 height 15
checkbox input "true"
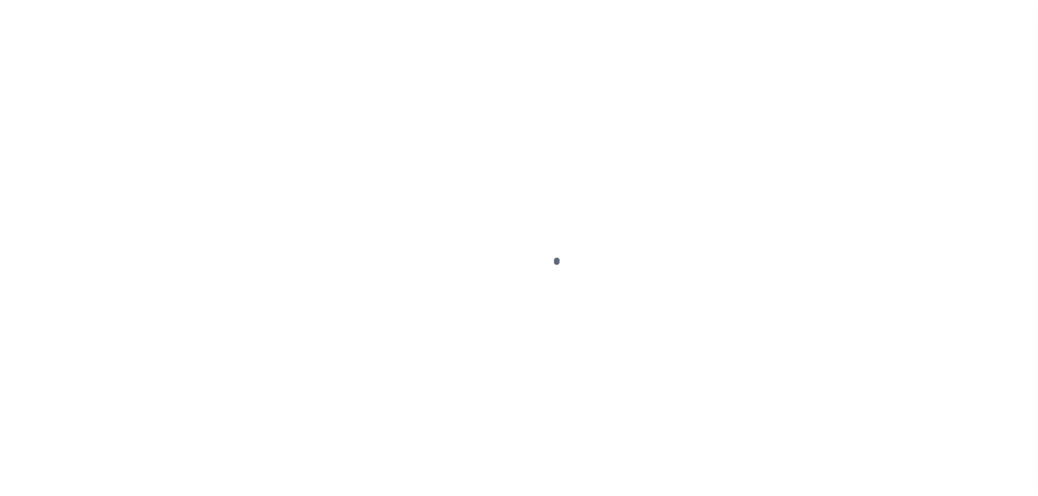
select select "DUE"
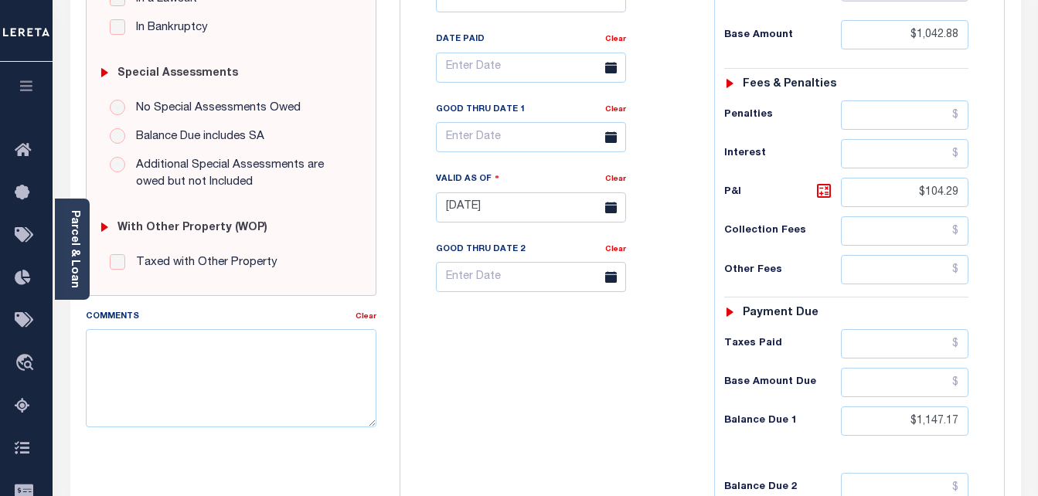
scroll to position [386, 0]
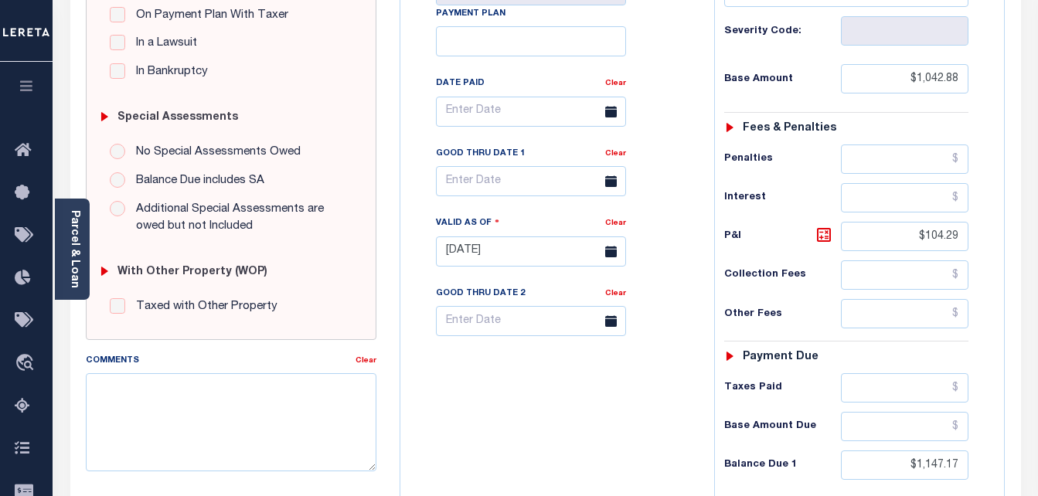
click at [614, 185] on icon at bounding box center [611, 181] width 12 height 12
click at [512, 193] on body "Home Tax Amount Reporting Queue Tax Line Detail" at bounding box center [519, 198] width 1038 height 1168
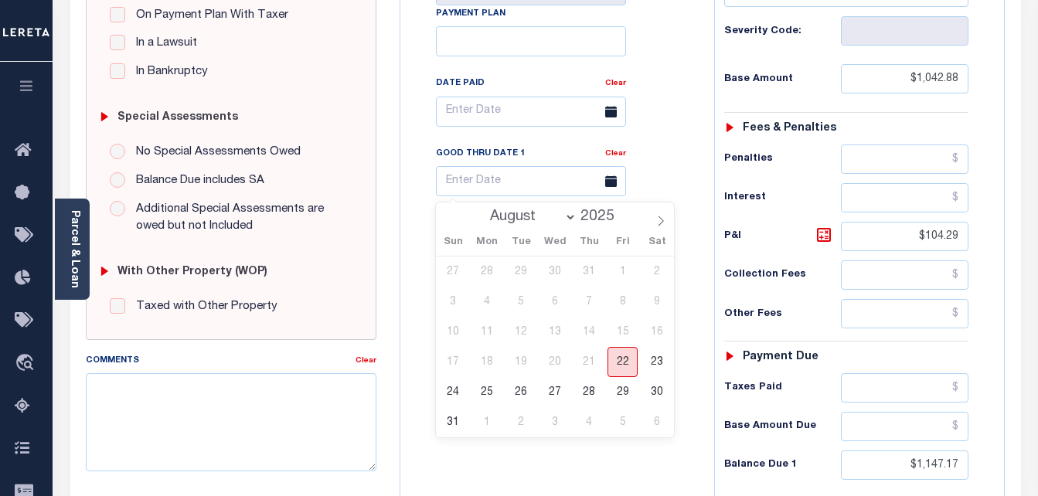
click at [630, 355] on span "22" at bounding box center [622, 362] width 30 height 30
type input "[DATE]"
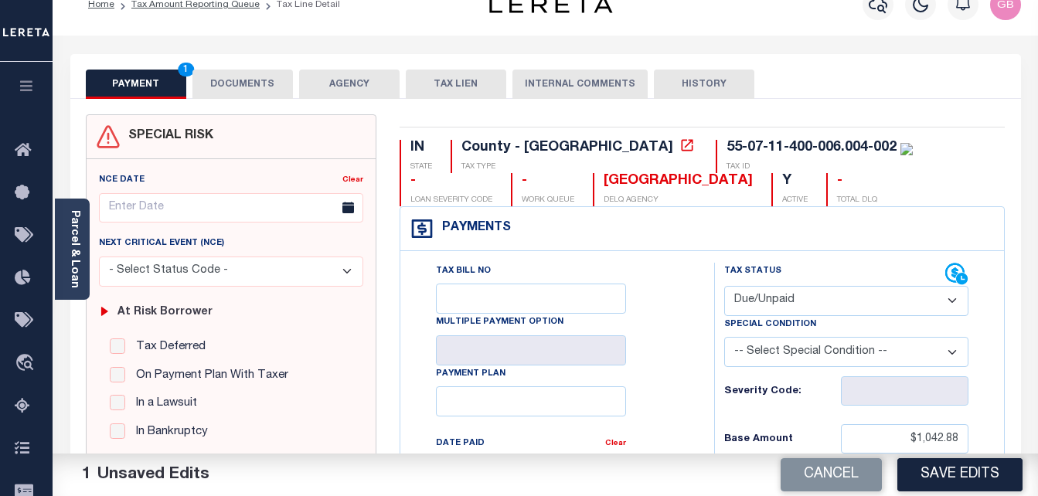
scroll to position [0, 0]
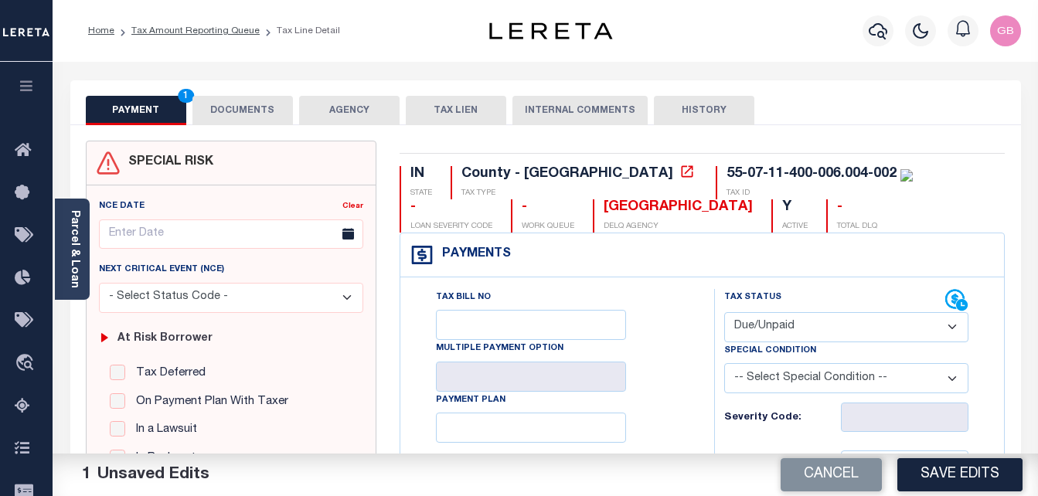
click at [266, 107] on button "DOCUMENTS" at bounding box center [242, 110] width 100 height 29
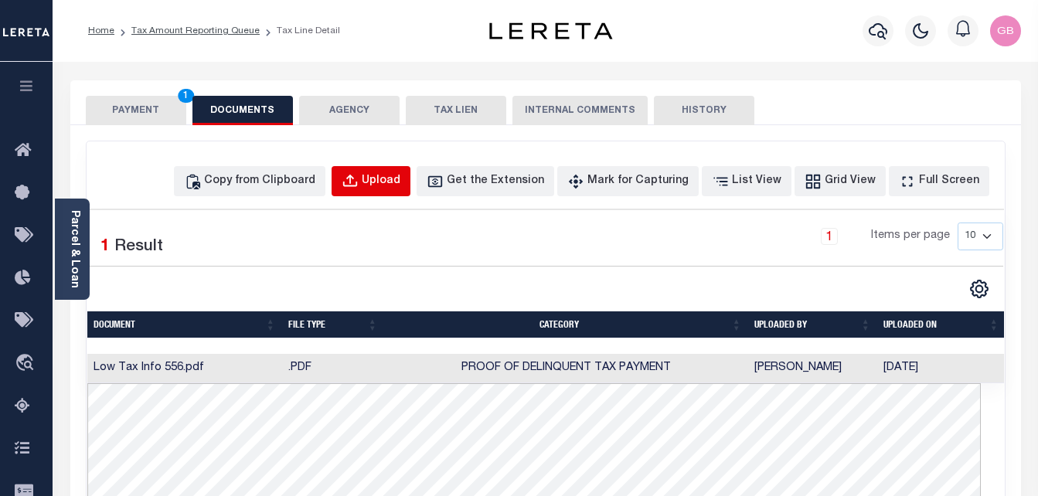
click at [398, 178] on div "Upload" at bounding box center [381, 181] width 39 height 17
select select "POP"
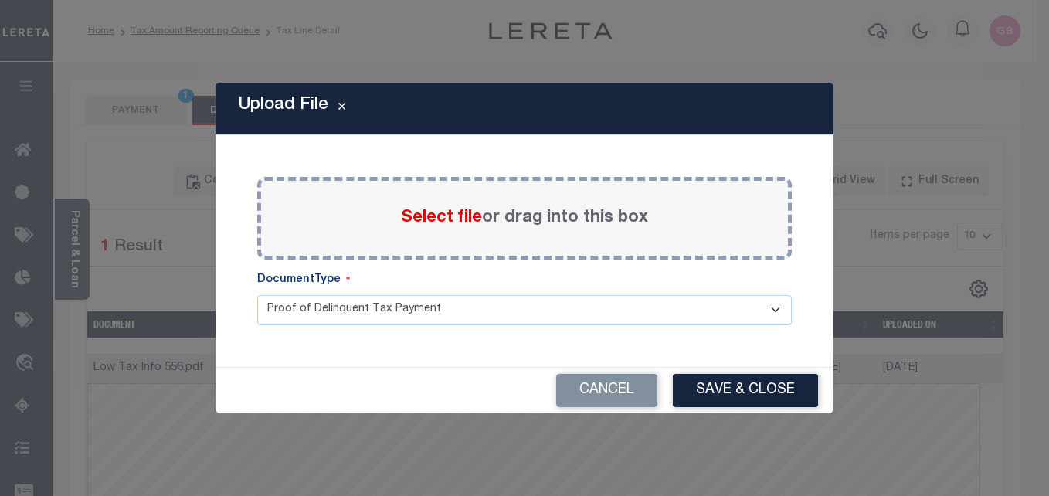
click at [460, 236] on div "Select file or drag into this box" at bounding box center [524, 218] width 535 height 83
click at [461, 220] on span "Select file" at bounding box center [441, 217] width 81 height 17
click at [0, 0] on input "Select file or drag into this box" at bounding box center [0, 0] width 0 height 0
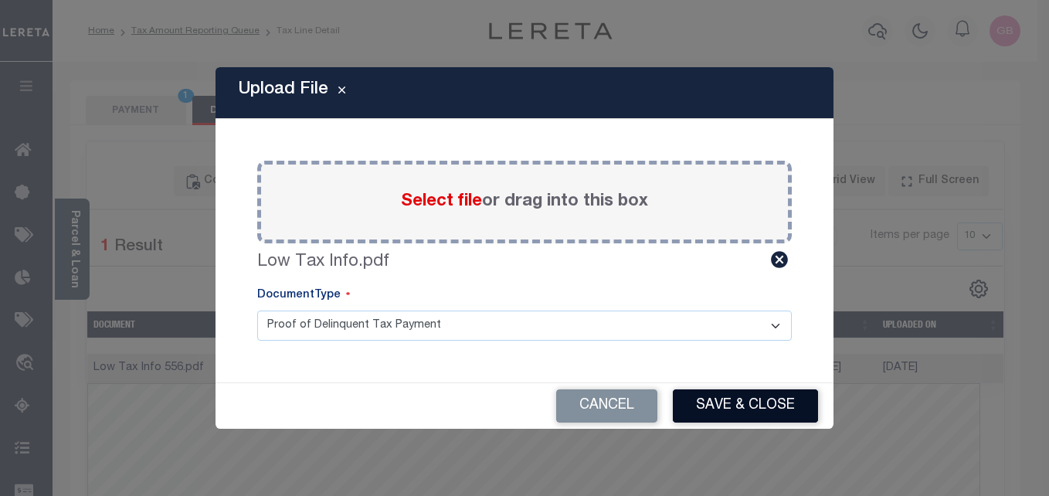
click at [728, 401] on button "Save & Close" at bounding box center [745, 405] width 145 height 33
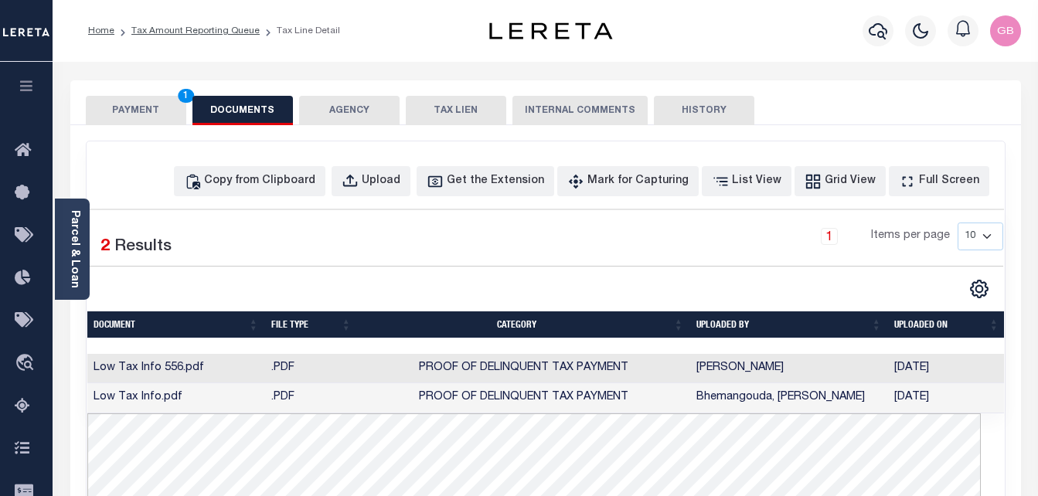
click at [134, 107] on button "PAYMENT 1" at bounding box center [136, 110] width 100 height 29
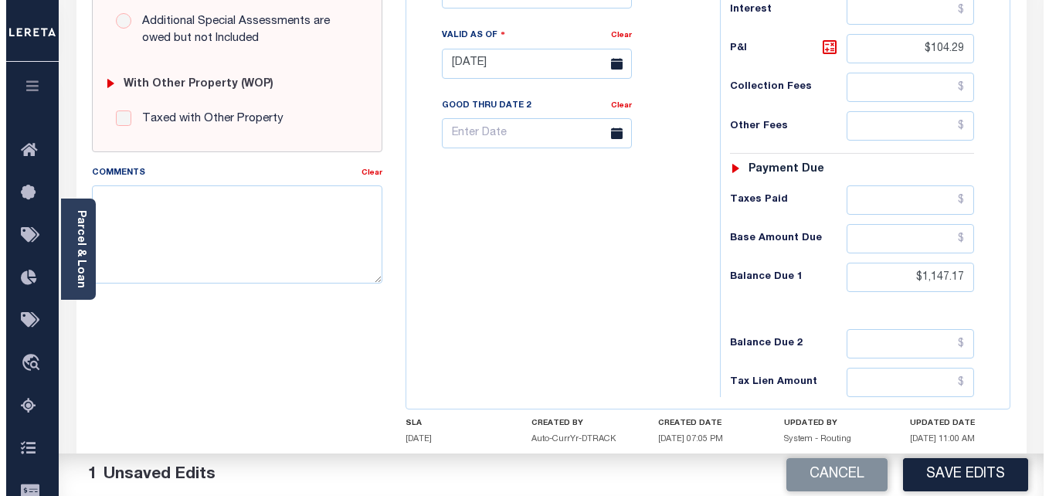
scroll to position [618, 0]
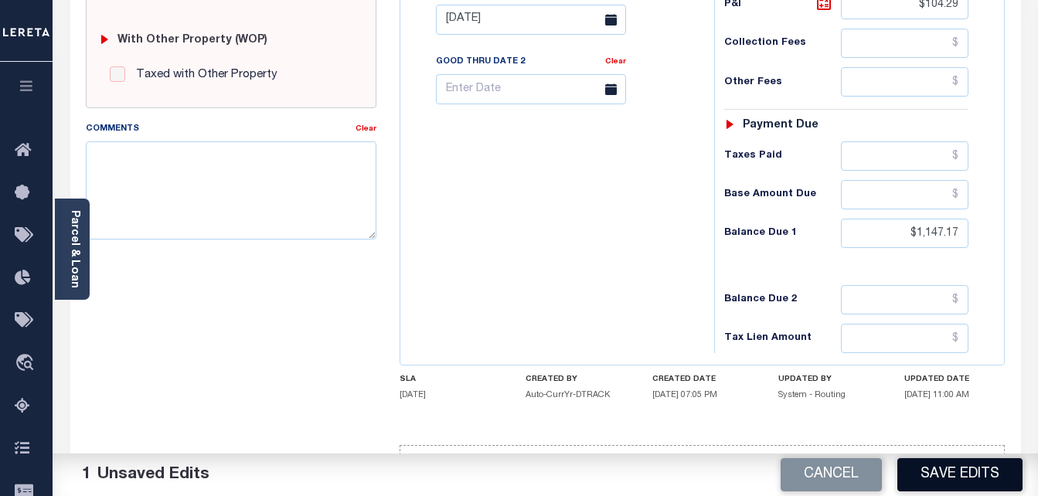
click at [944, 471] on button "Save Edits" at bounding box center [959, 474] width 125 height 33
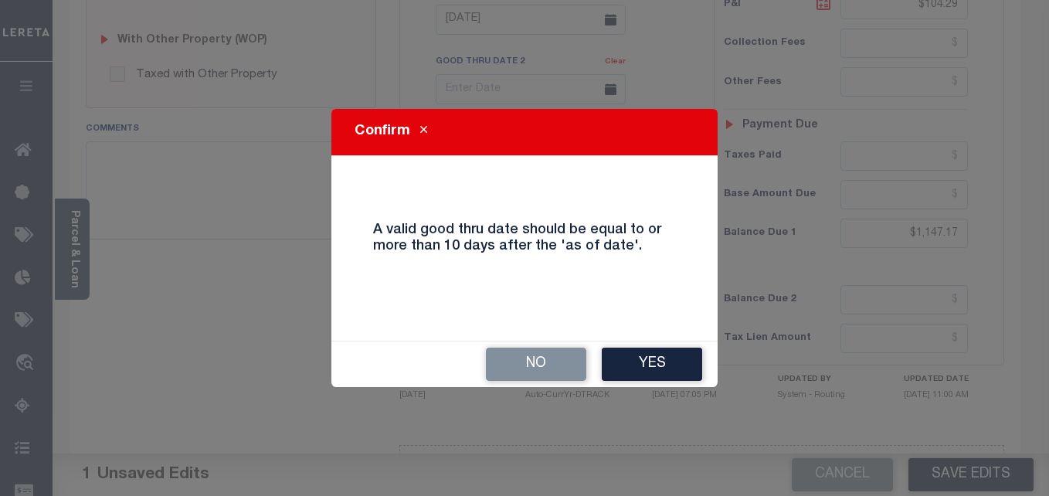
click at [668, 358] on button "Yes" at bounding box center [652, 364] width 100 height 33
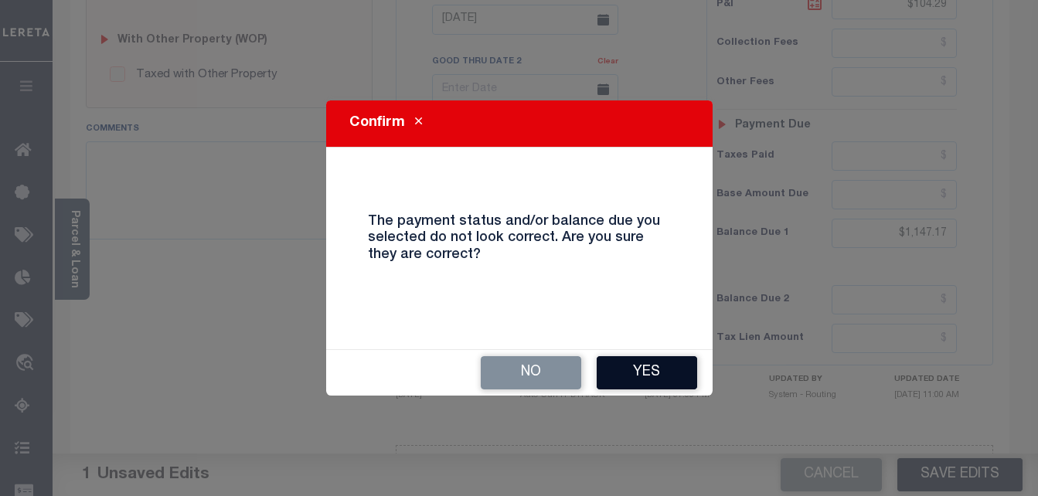
click at [634, 367] on button "Yes" at bounding box center [646, 372] width 100 height 33
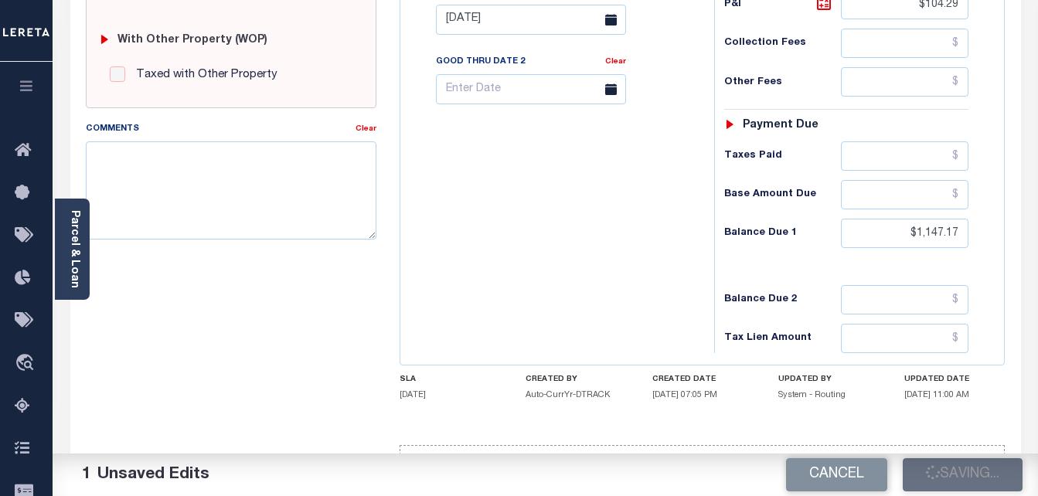
checkbox input "false"
type input "$1,042.88"
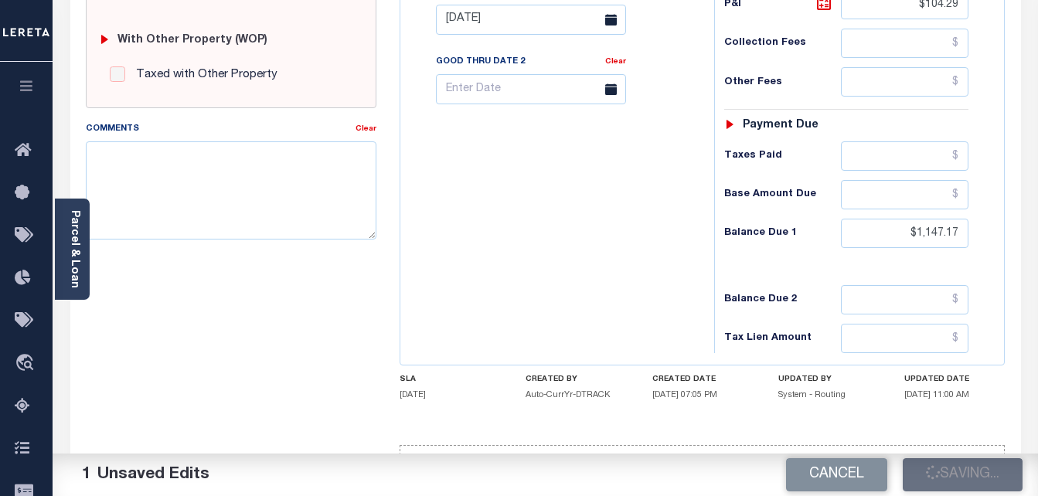
type input "$104.29"
type input "$1,147.17"
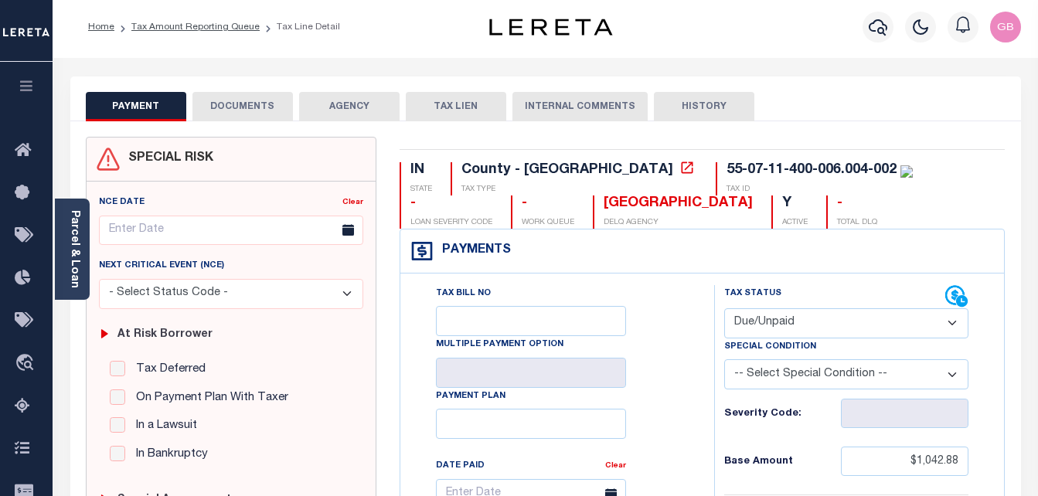
scroll to position [0, 0]
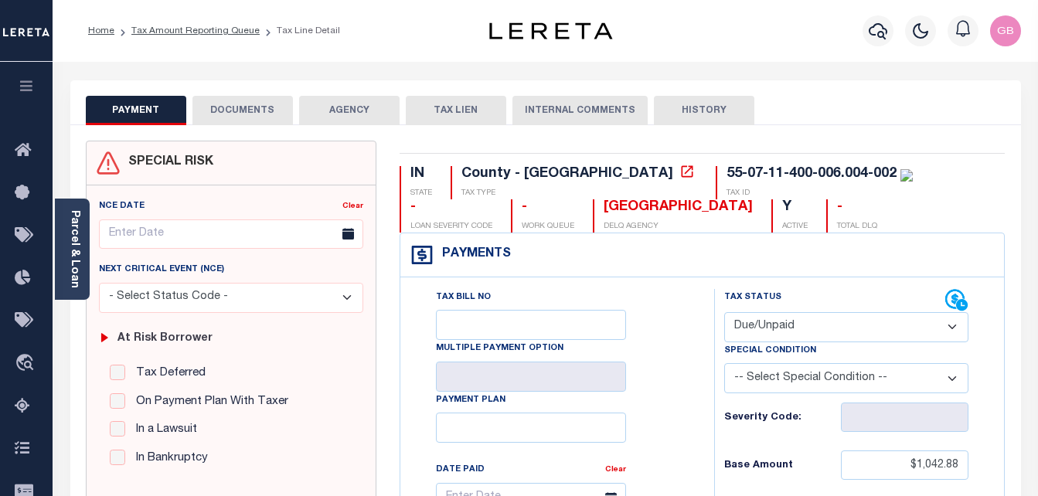
click at [826, 332] on select "- Select Status Code - Open Due/Unpaid Paid Incomplete No Tax Due Internal Refu…" at bounding box center [846, 327] width 245 height 30
click at [204, 30] on link "Tax Amount Reporting Queue" at bounding box center [195, 30] width 128 height 9
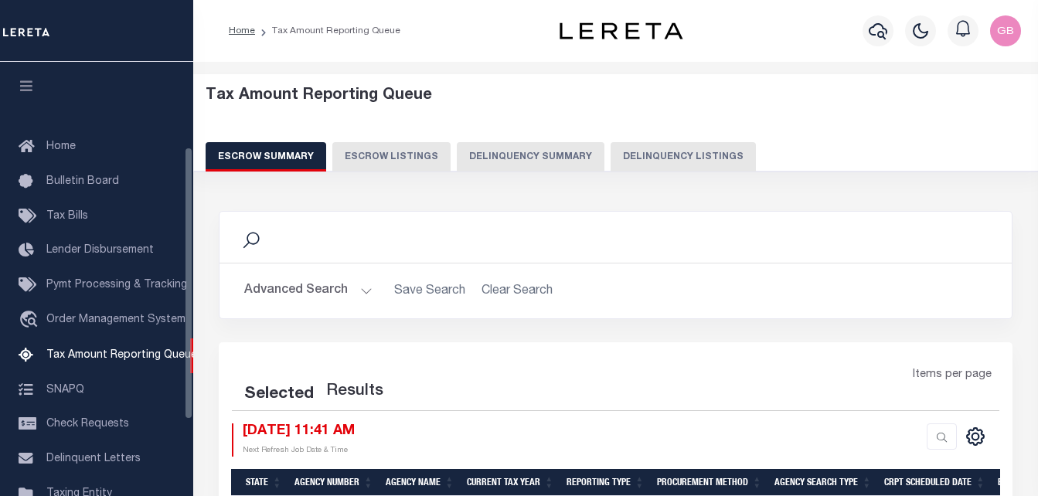
select select "100"
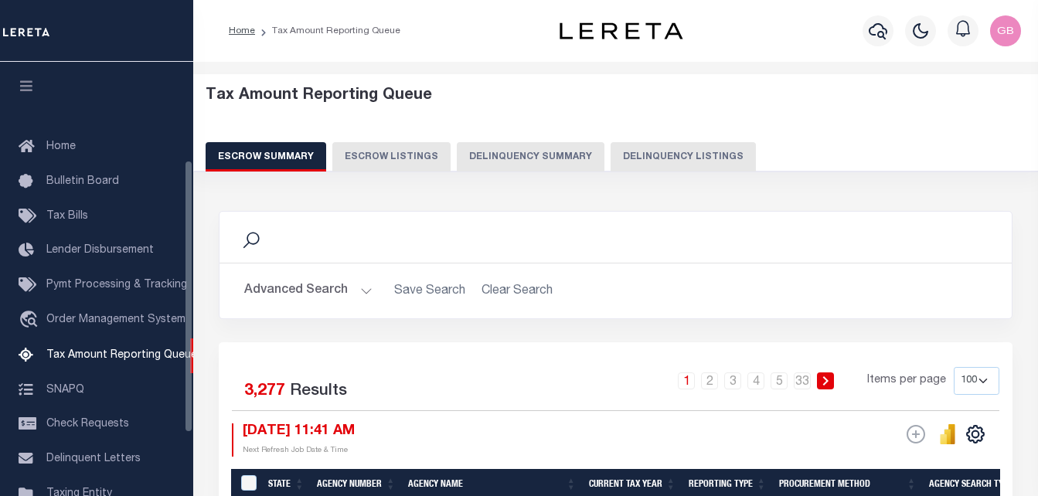
scroll to position [156, 0]
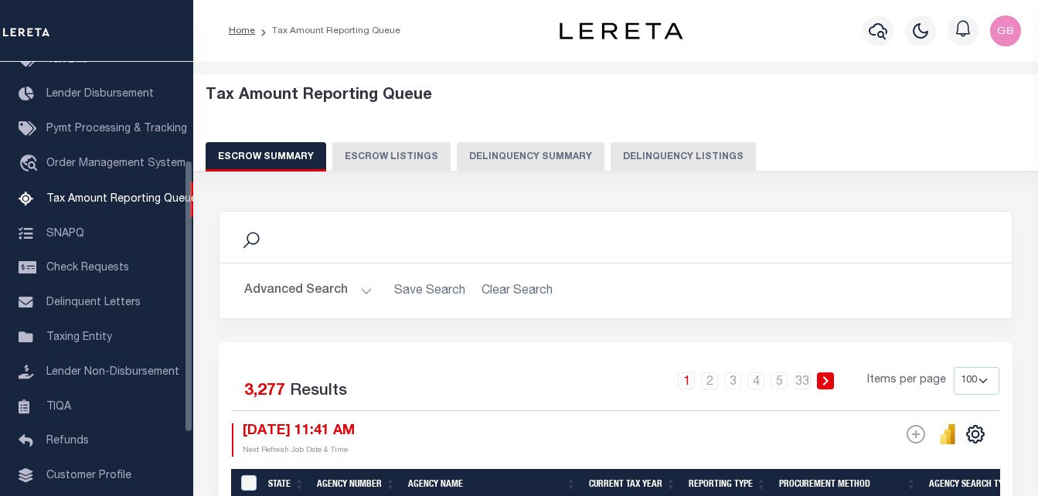
click at [657, 153] on button "Delinquency Listings" at bounding box center [682, 156] width 145 height 29
select select "100"
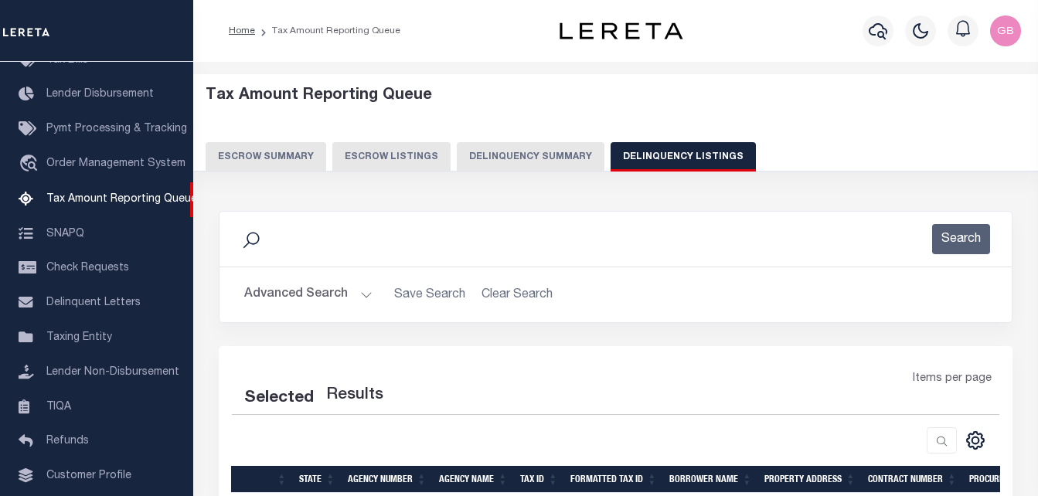
select select "100"
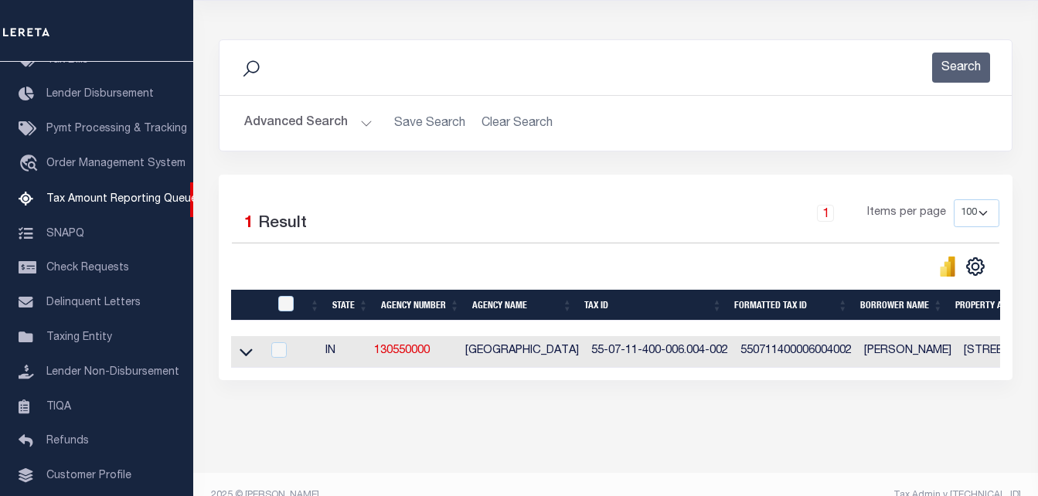
scroll to position [208, 0]
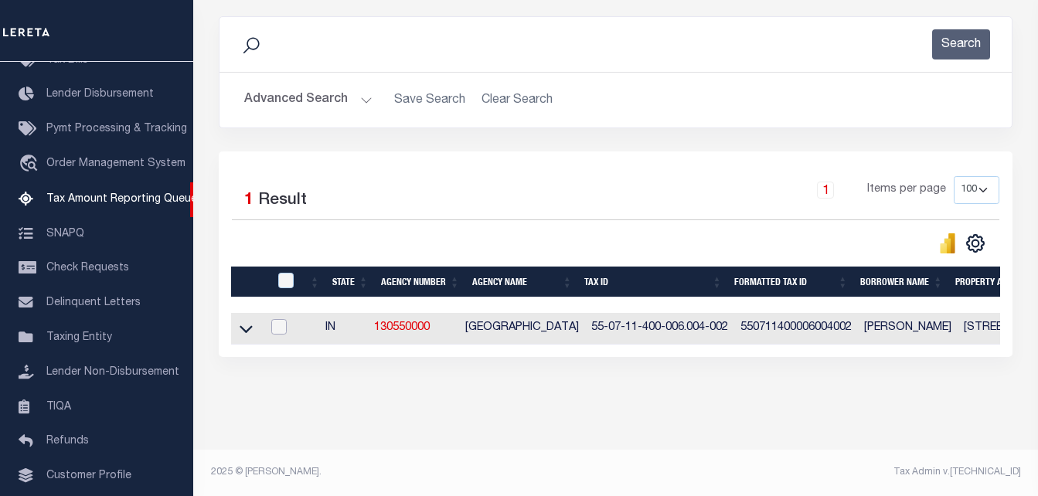
click at [278, 319] on input "checkbox" at bounding box center [278, 326] width 15 height 15
checkbox input "true"
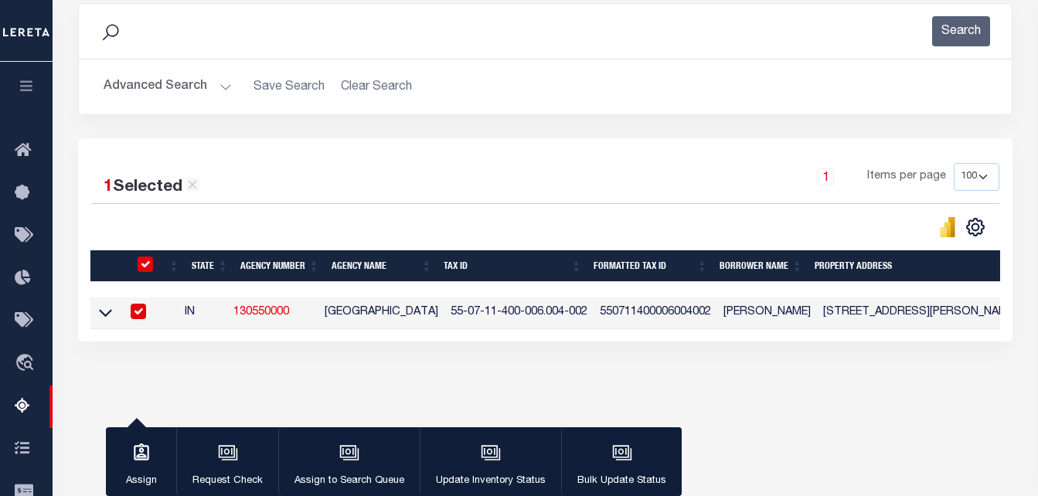
scroll to position [206, 0]
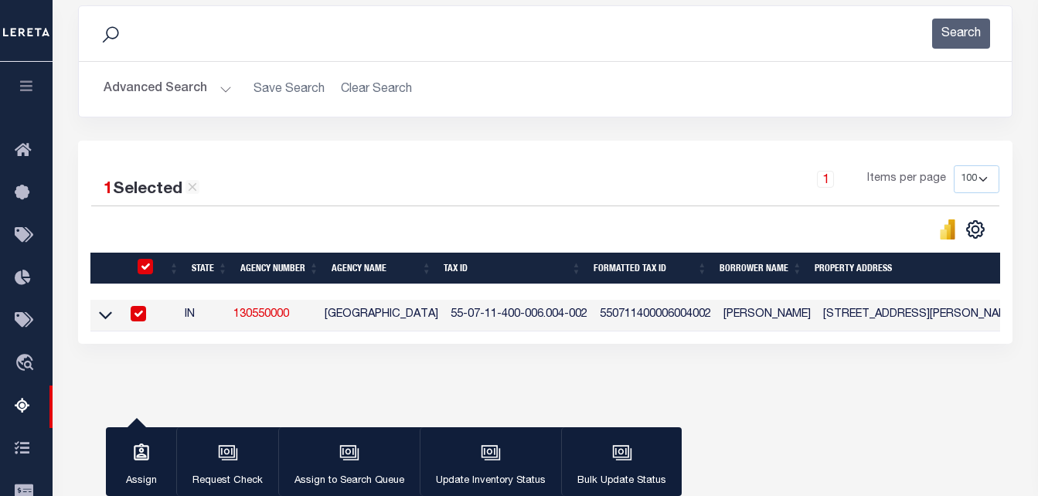
click at [101, 314] on icon at bounding box center [105, 315] width 13 height 16
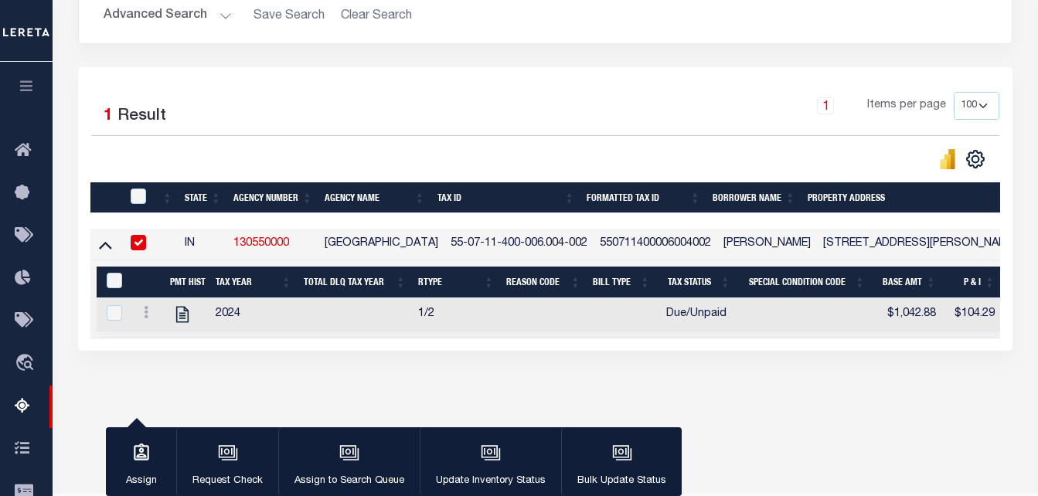
scroll to position [283, 0]
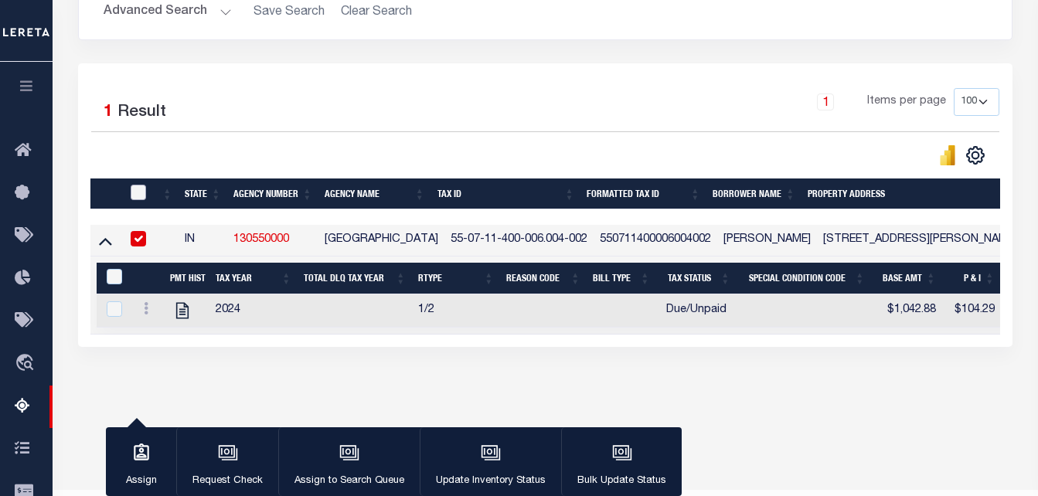
click at [134, 192] on input "checkbox" at bounding box center [138, 192] width 15 height 15
checkbox input "true"
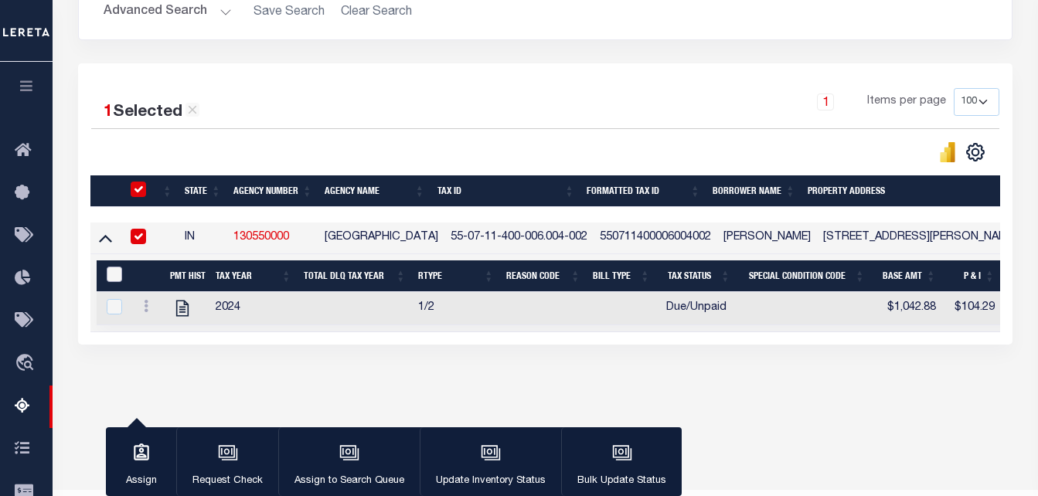
click at [116, 271] on input "&nbsp;" at bounding box center [114, 274] width 15 height 15
checkbox input "true"
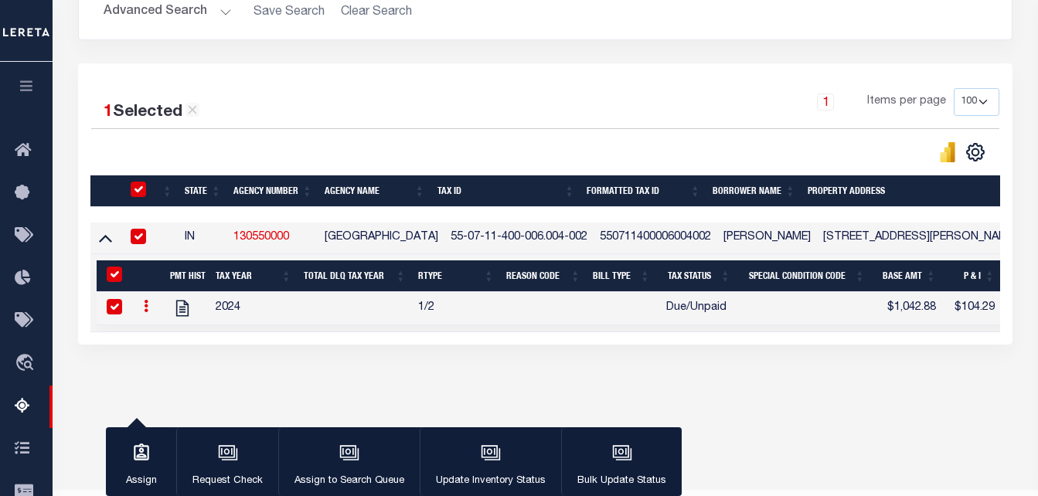
click at [114, 307] on input "checkbox" at bounding box center [114, 306] width 15 height 15
checkbox input "false"
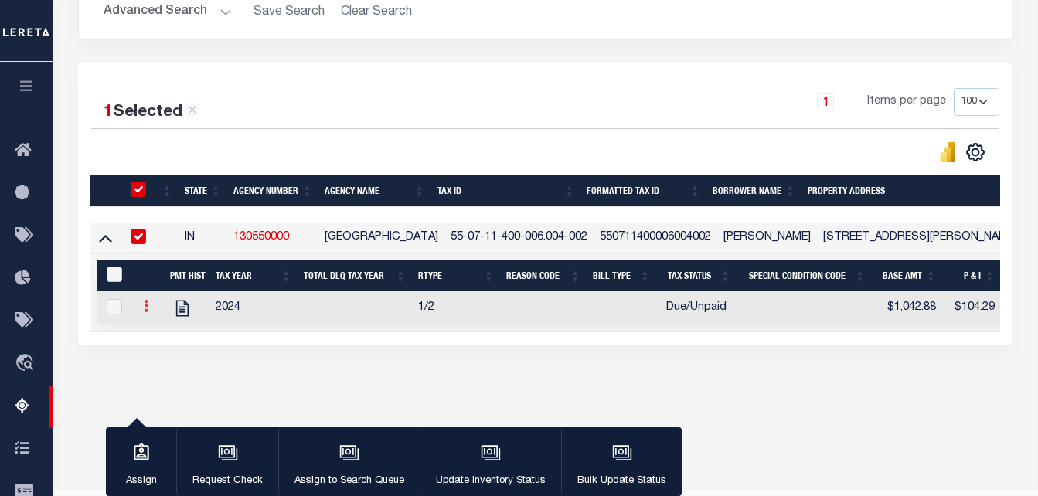
click at [144, 311] on icon at bounding box center [146, 306] width 5 height 12
click at [114, 276] on input "&nbsp;" at bounding box center [114, 274] width 15 height 15
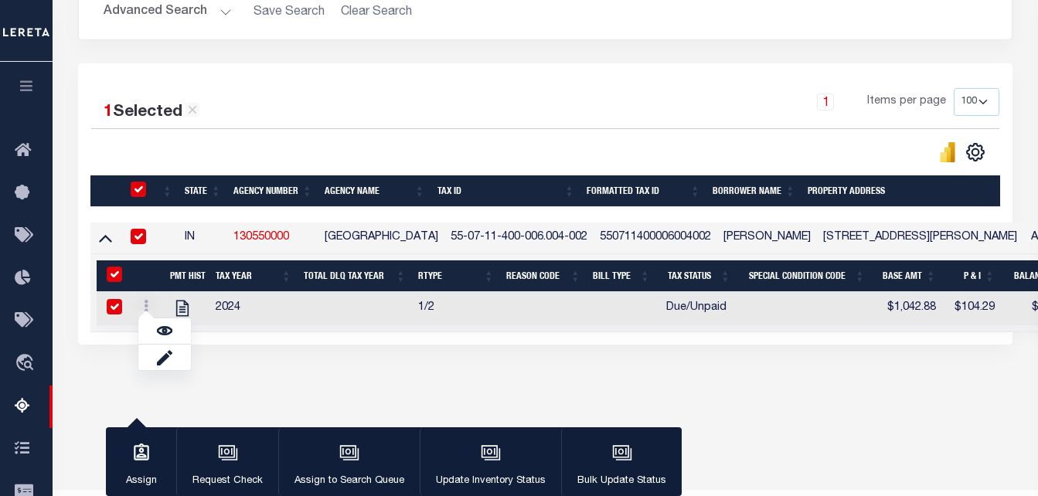
checkbox input "true"
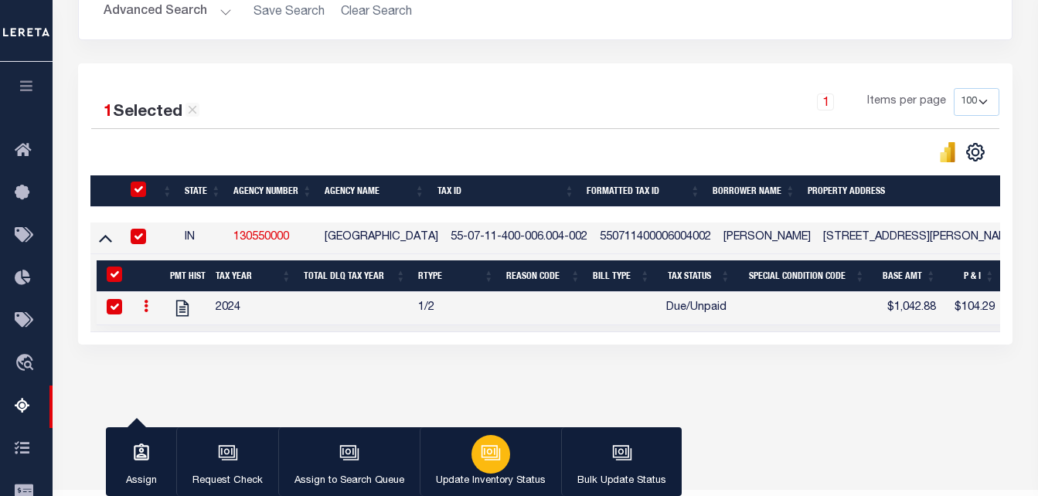
click at [474, 453] on div "button" at bounding box center [490, 454] width 39 height 39
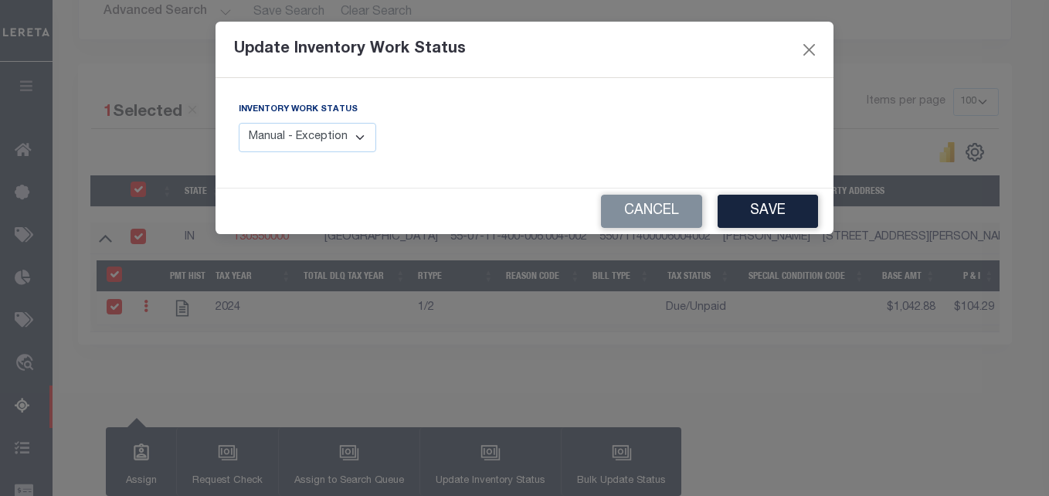
click at [351, 133] on select "Manual - Exception Pended - Awaiting Search Late Add Exception Completed" at bounding box center [308, 138] width 138 height 30
select select "4"
click at [239, 123] on select "Manual - Exception Pended - Awaiting Search Late Add Exception Completed" at bounding box center [308, 138] width 138 height 30
click at [739, 210] on button "Save" at bounding box center [768, 211] width 100 height 33
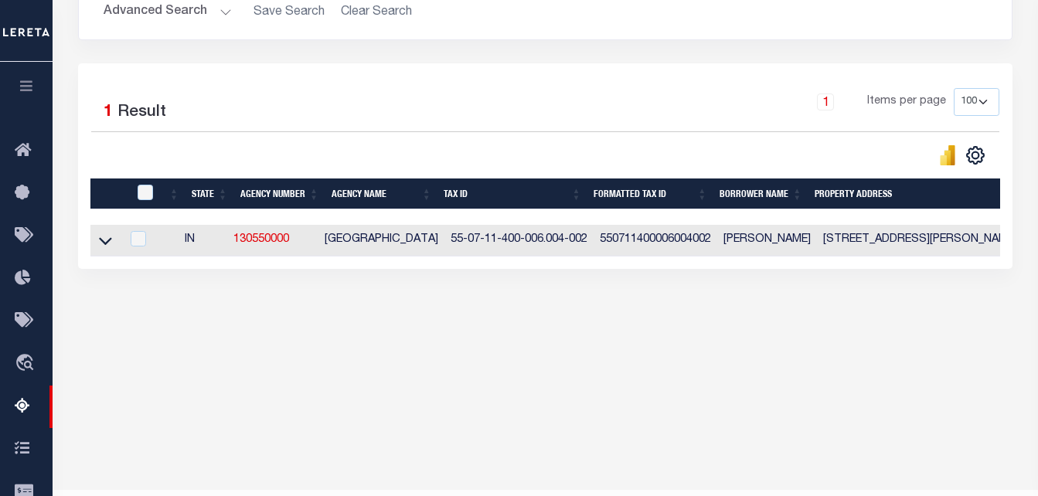
click at [476, 402] on div "Tax Amount Reporting Queue Escrow Summary Escrow Listings" at bounding box center [545, 93] width 985 height 629
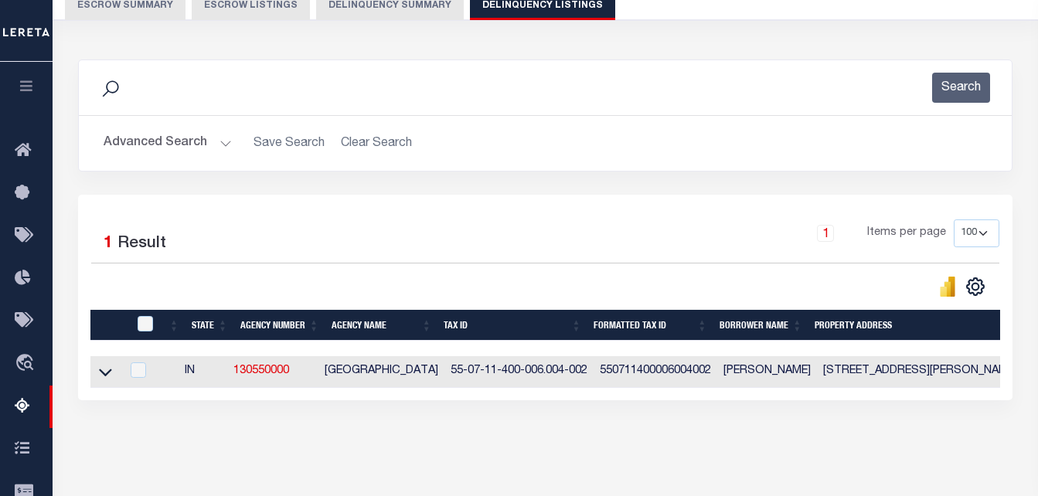
scroll to position [128, 0]
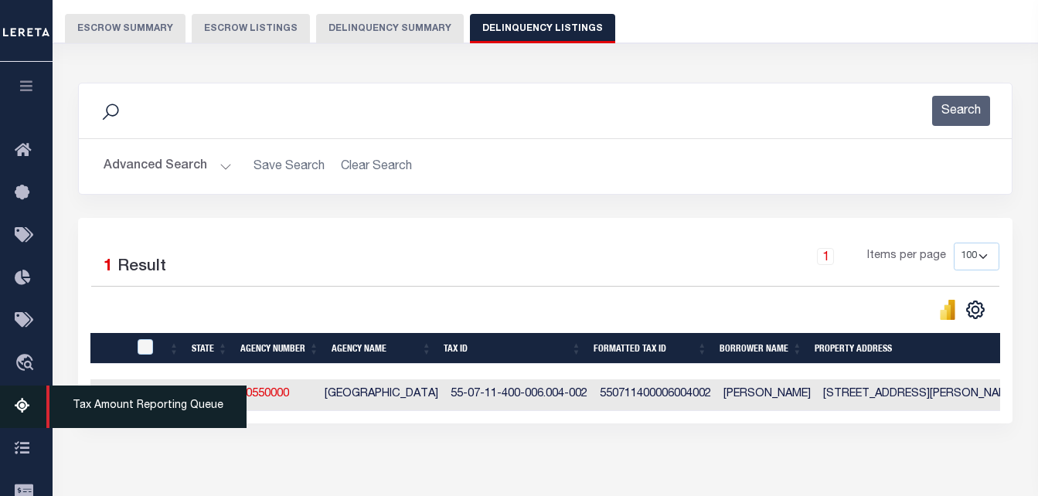
click at [26, 404] on icon at bounding box center [27, 406] width 25 height 19
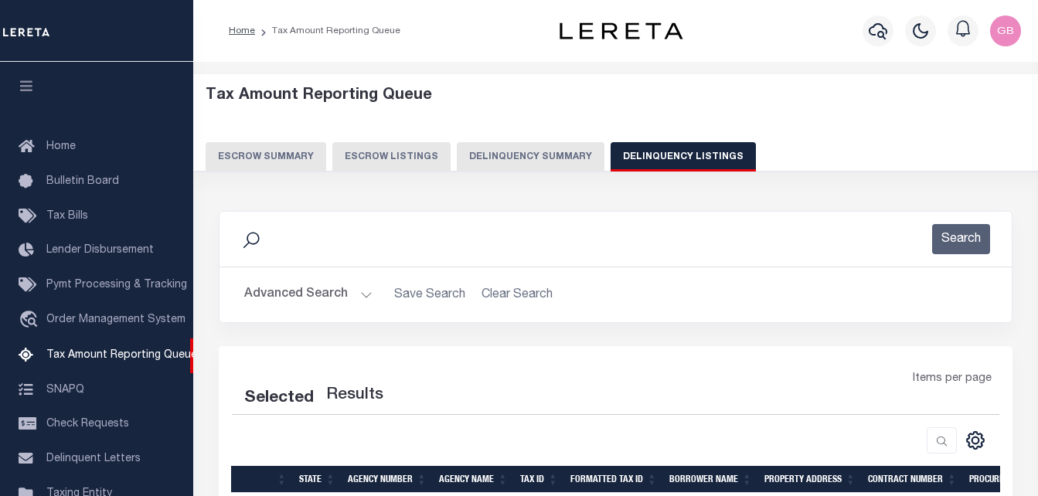
select select
select select "100"
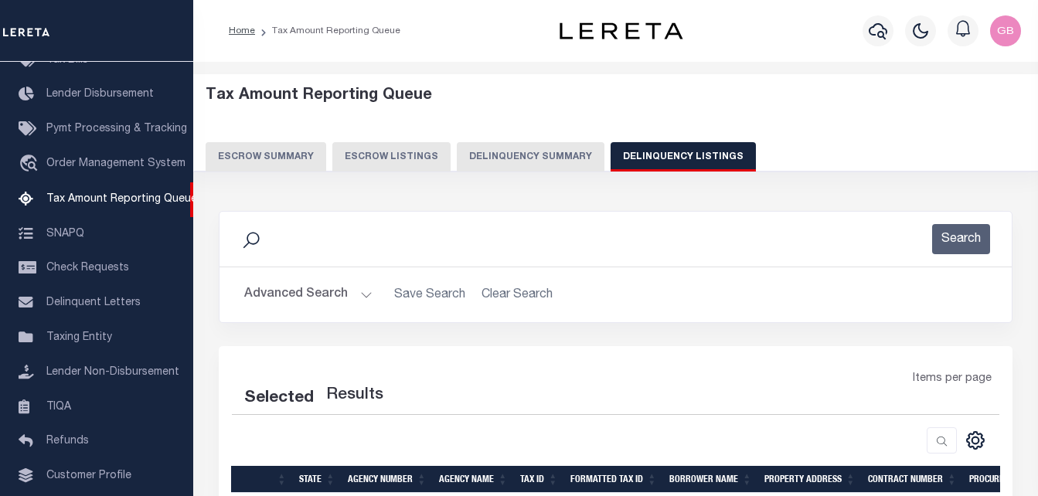
select select "100"
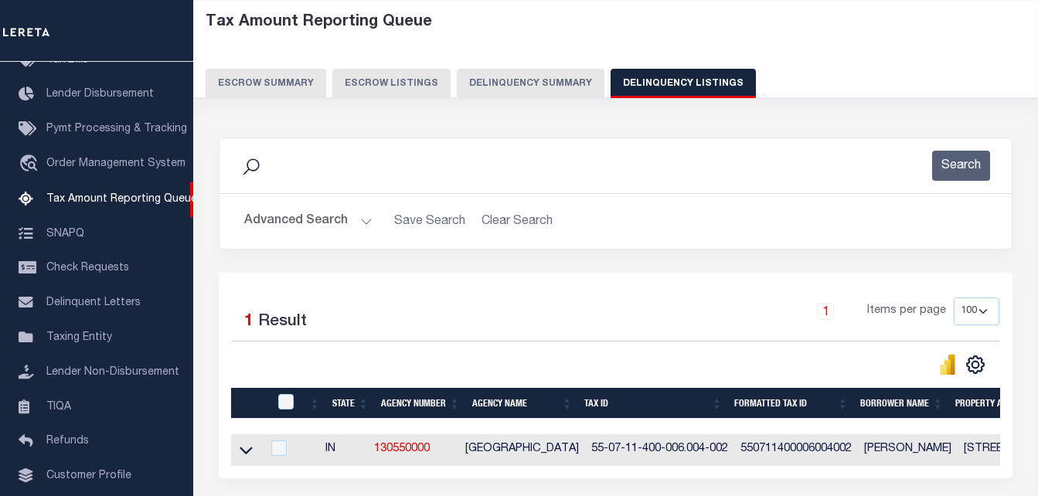
scroll to position [77, 0]
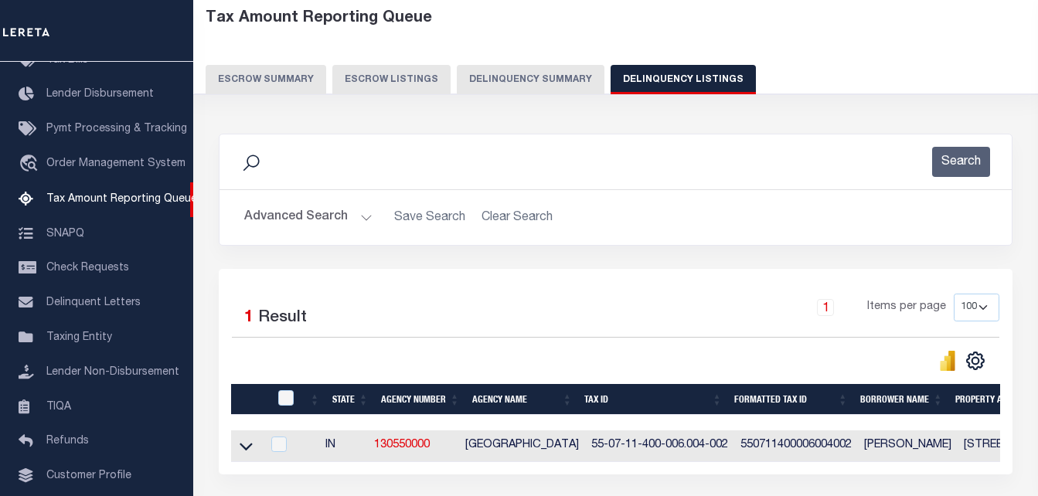
click at [358, 212] on button "Advanced Search" at bounding box center [308, 217] width 128 height 30
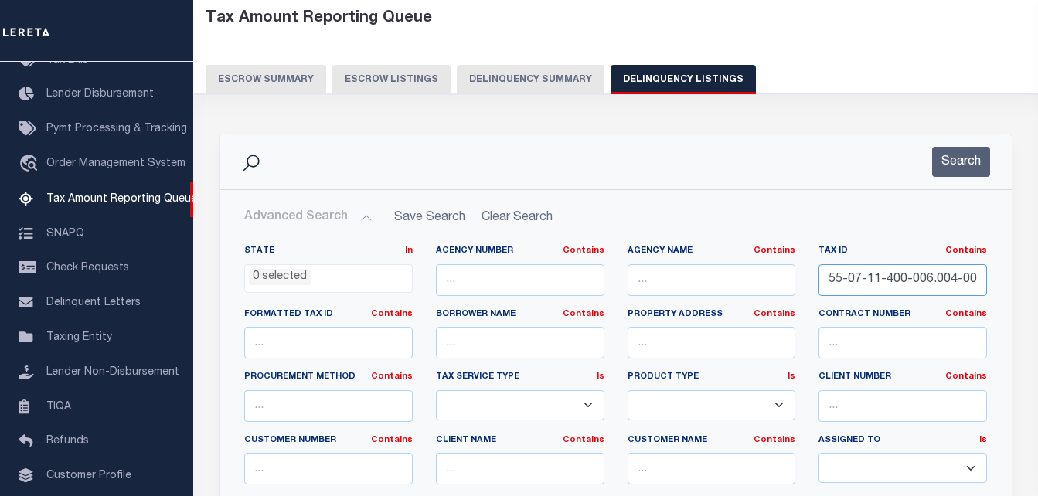
click at [834, 275] on input "55-07-11-400-006.004-002" at bounding box center [902, 280] width 168 height 32
paste input "8-03-380-001.000-010"
type input "55-08-03-380-001.000-010"
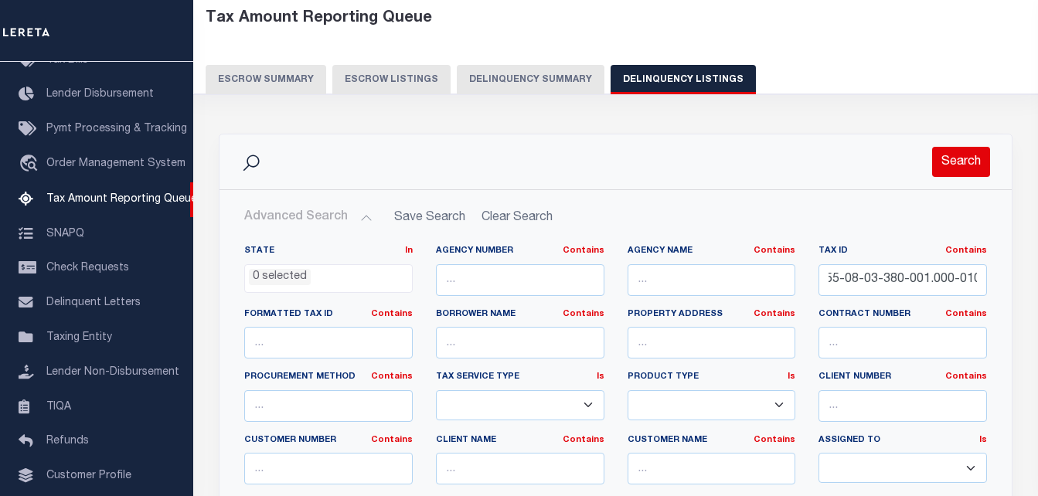
click at [979, 165] on button "Search" at bounding box center [961, 162] width 58 height 30
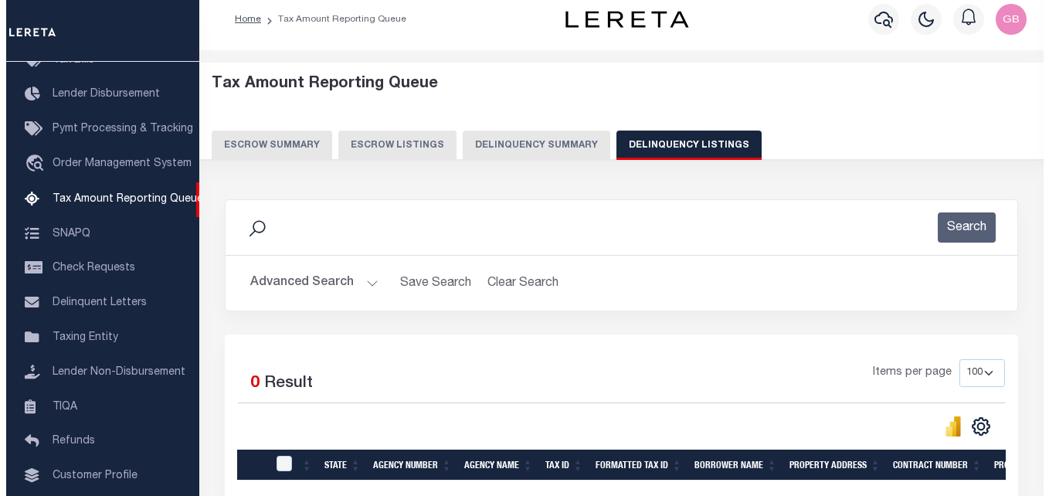
scroll to position [0, 0]
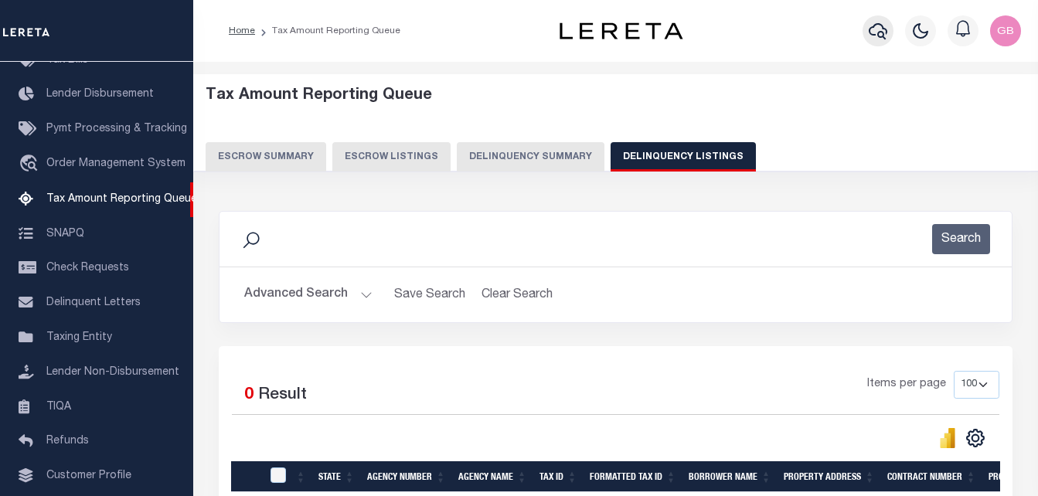
click at [877, 36] on icon "button" at bounding box center [877, 31] width 19 height 16
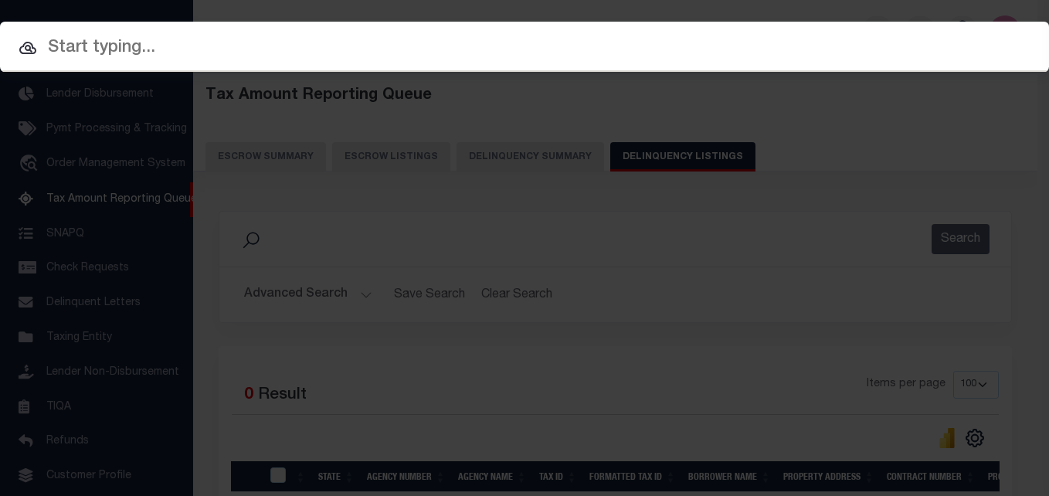
click at [287, 49] on input "text" at bounding box center [524, 48] width 1049 height 27
paste input "55-08-03-380-001.000-010"
type input "55-08-03-380-001.000-010"
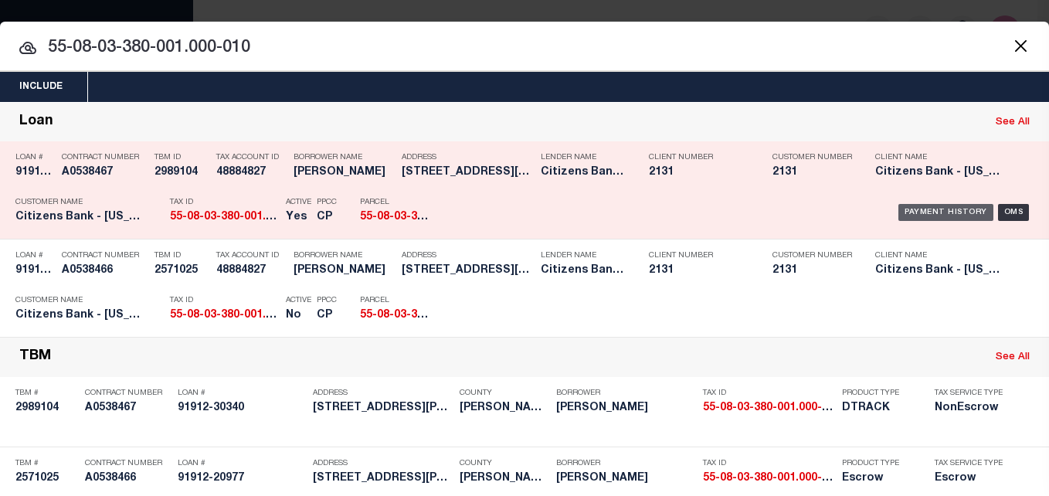
click at [936, 218] on div "Payment History" at bounding box center [945, 212] width 95 height 17
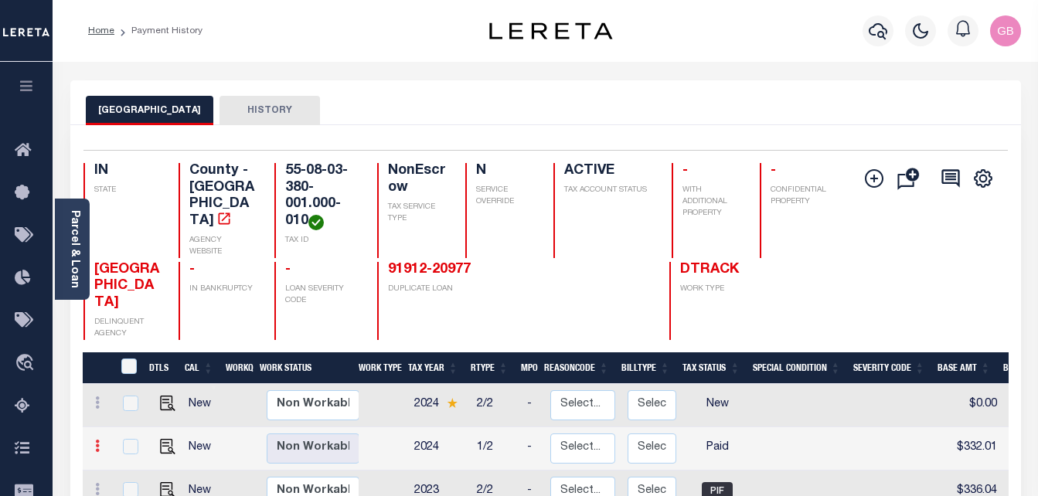
click at [97, 440] on icon at bounding box center [97, 446] width 5 height 12
click at [134, 460] on img at bounding box center [134, 467] width 15 height 15
checkbox input "true"
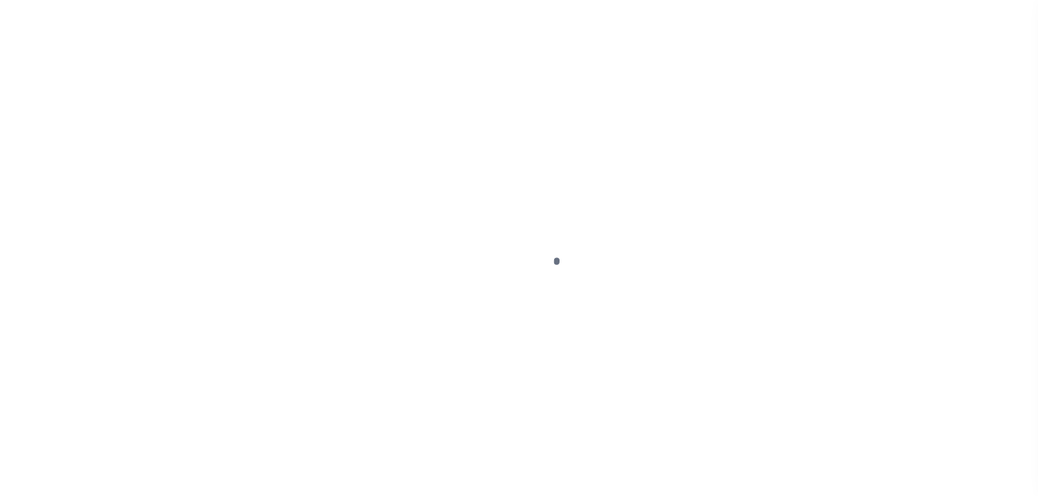
select select "PYD"
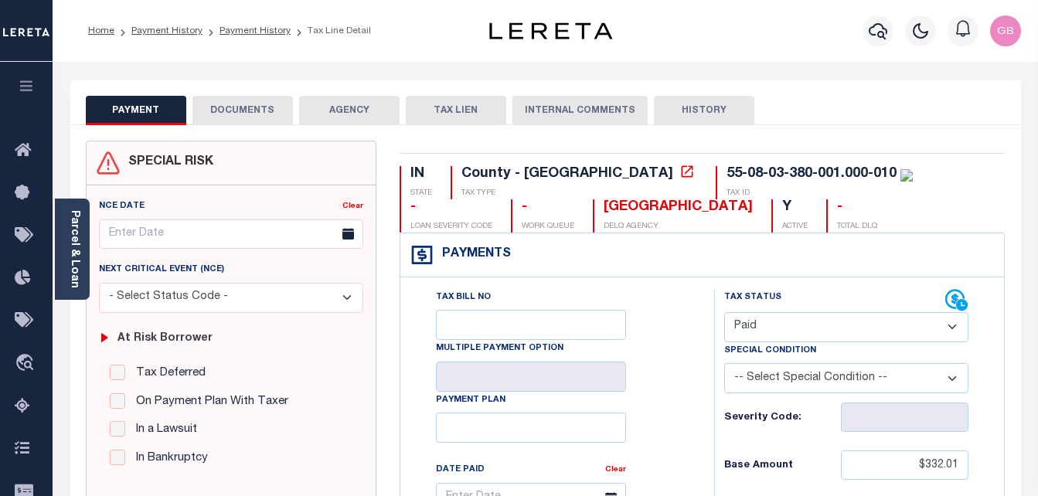
click at [210, 103] on button "DOCUMENTS" at bounding box center [242, 110] width 100 height 29
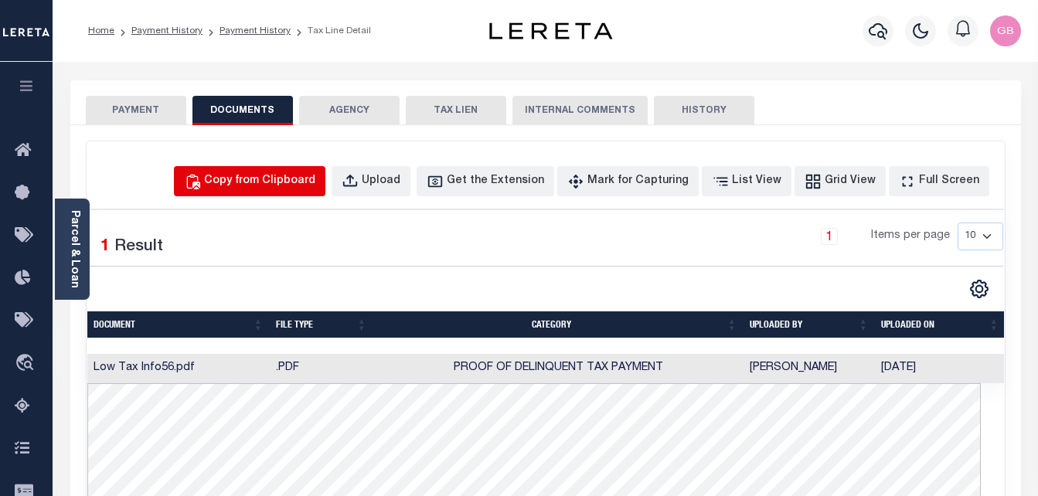
click at [311, 194] on button "Copy from Clipboard" at bounding box center [249, 181] width 151 height 30
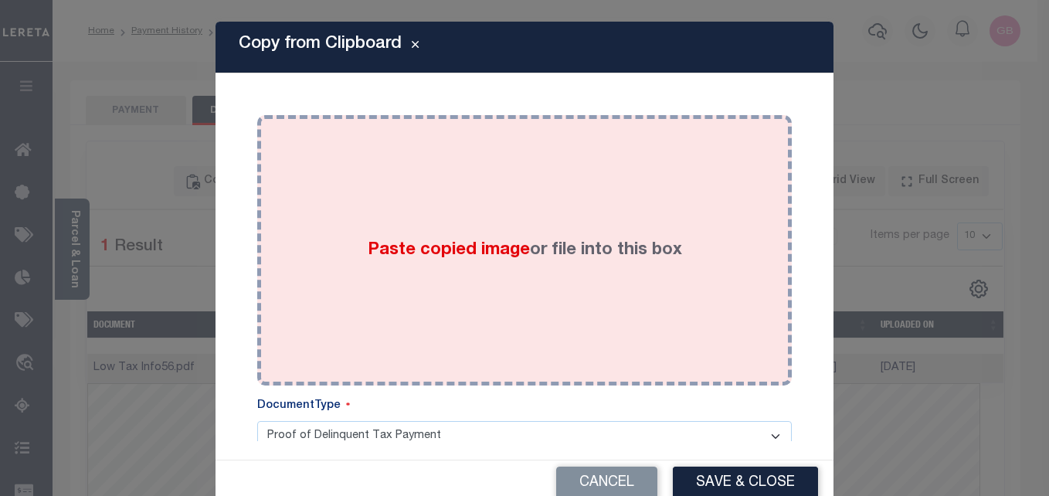
click at [463, 263] on label "Paste copied image or file into this box" at bounding box center [525, 250] width 314 height 25
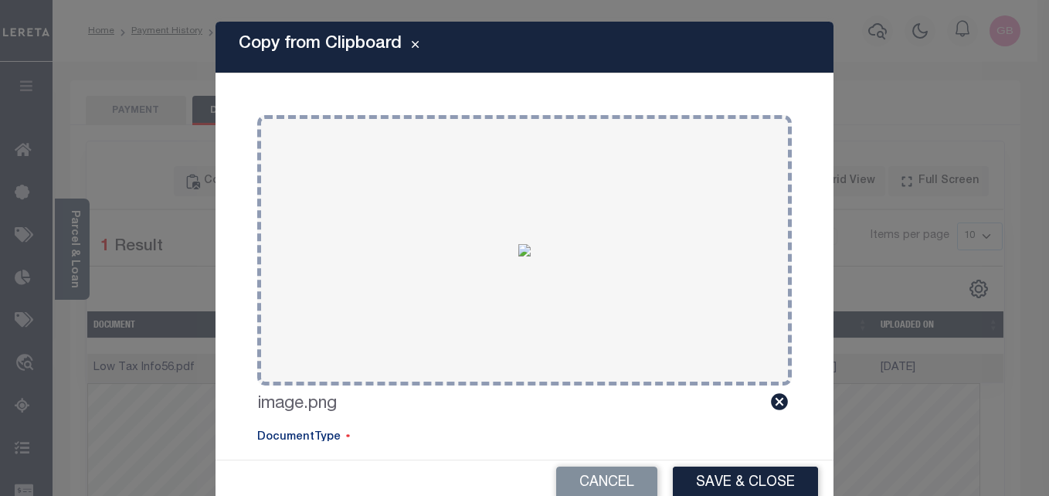
click at [698, 472] on button "Save & Close" at bounding box center [745, 483] width 145 height 33
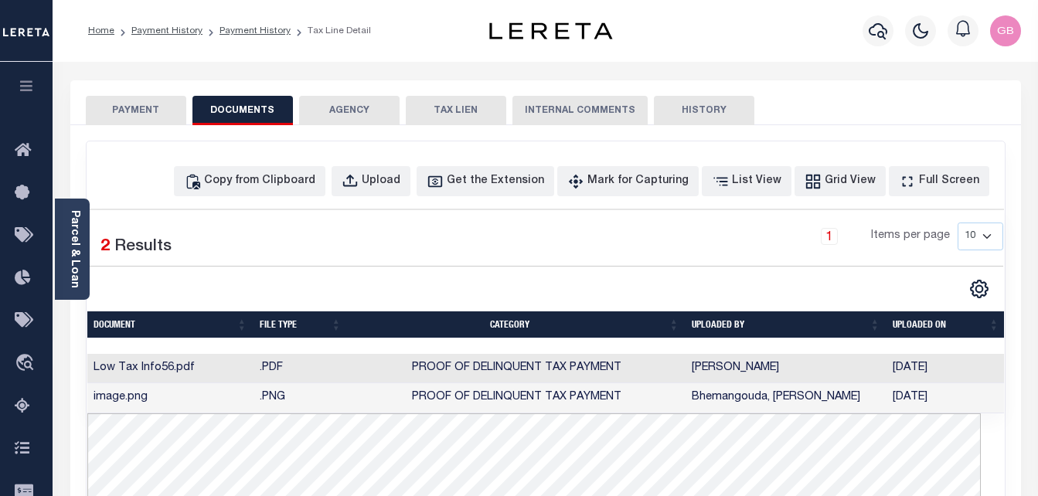
click at [163, 110] on button "PAYMENT" at bounding box center [136, 110] width 100 height 29
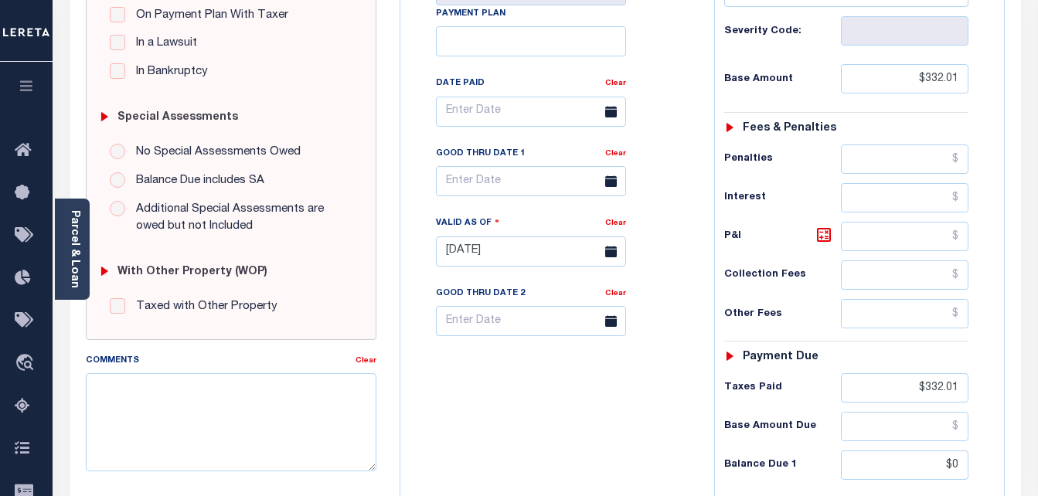
scroll to position [541, 0]
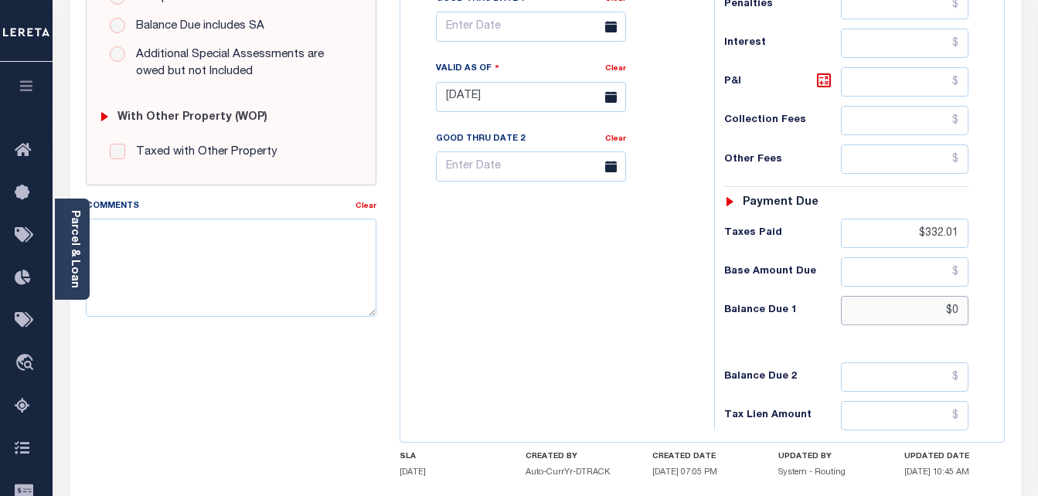
click at [948, 314] on input "$0" at bounding box center [904, 310] width 127 height 29
click at [943, 311] on input "$.00" at bounding box center [904, 310] width 127 height 29
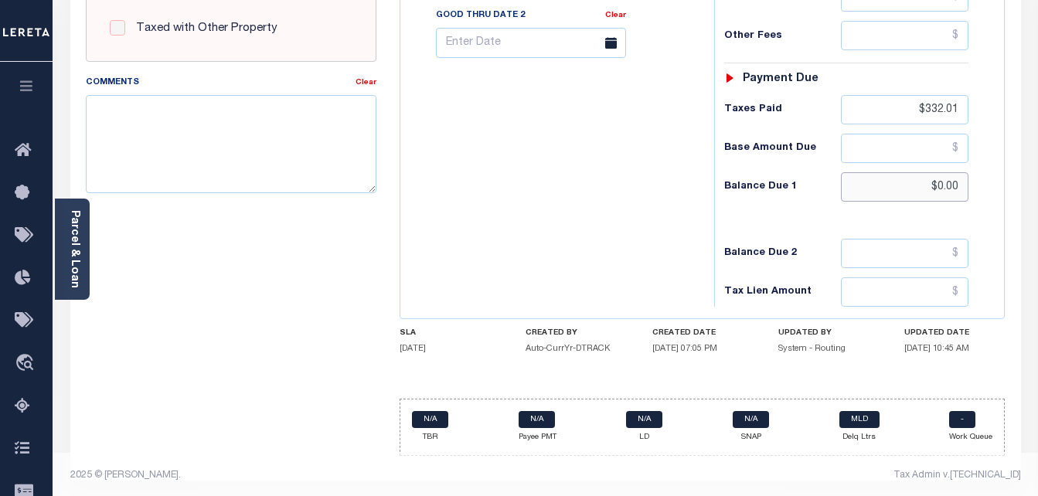
scroll to position [670, 0]
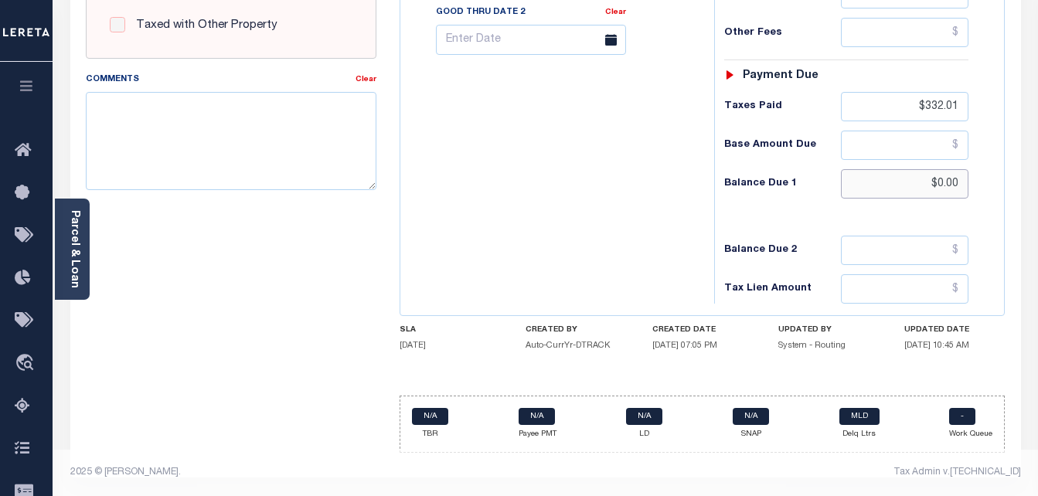
type input "$0.00"
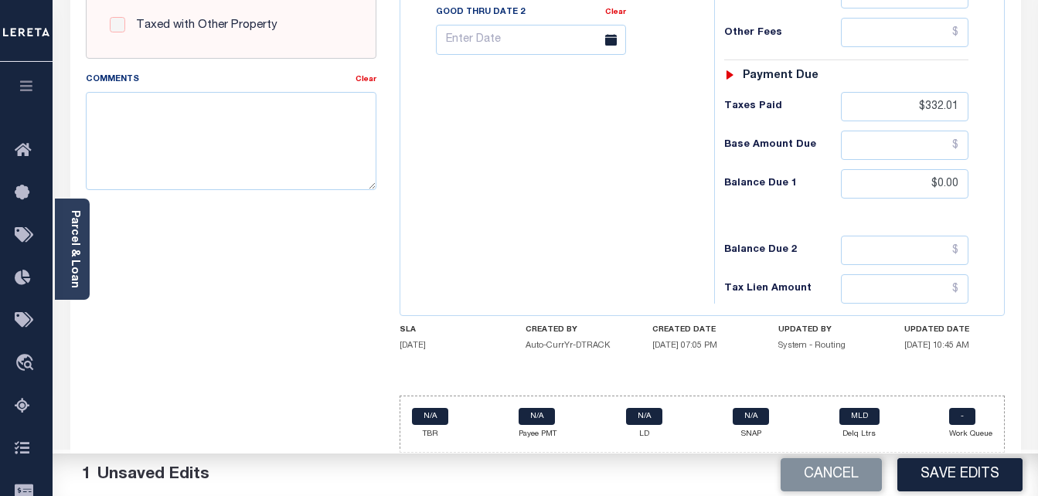
click at [966, 473] on button "Save Edits" at bounding box center [959, 474] width 125 height 33
checkbox input "false"
type input "$332.01"
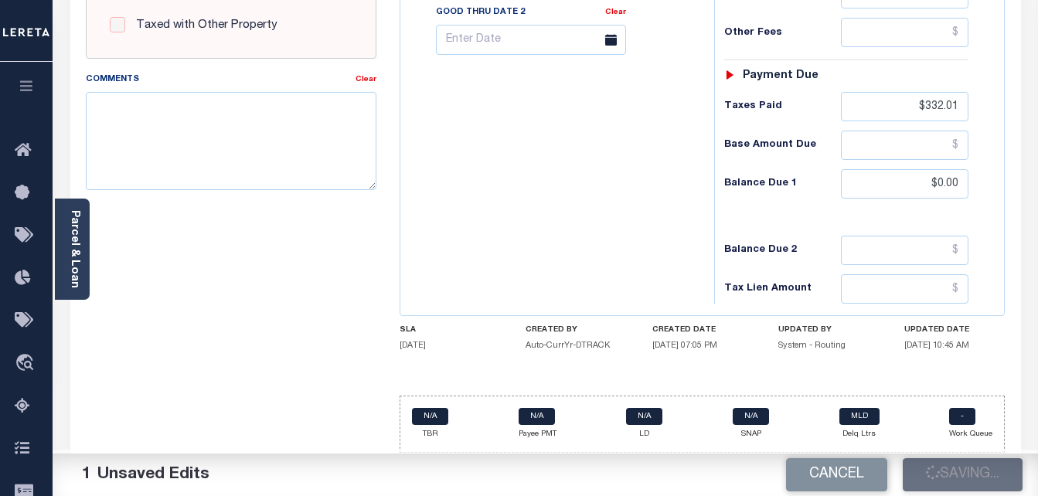
type input "$0"
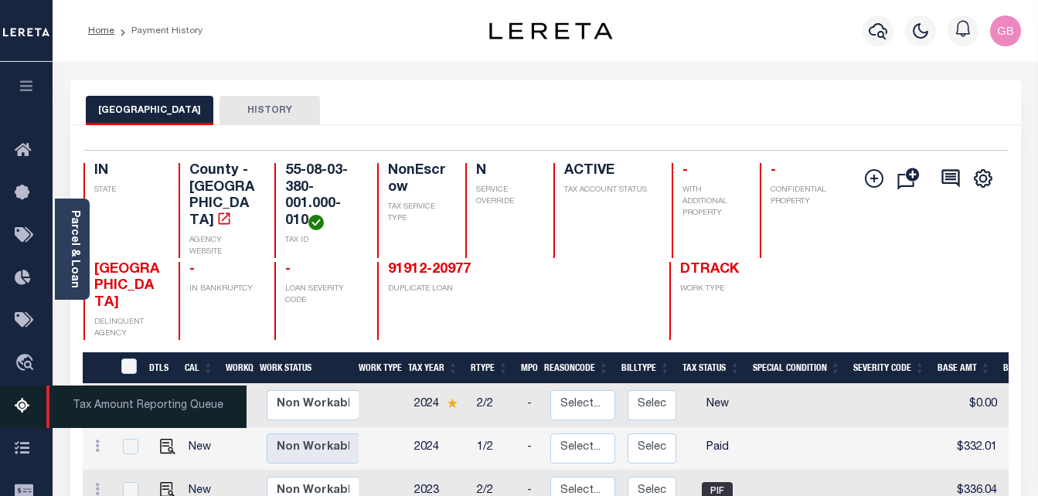
click at [24, 406] on icon at bounding box center [27, 406] width 25 height 19
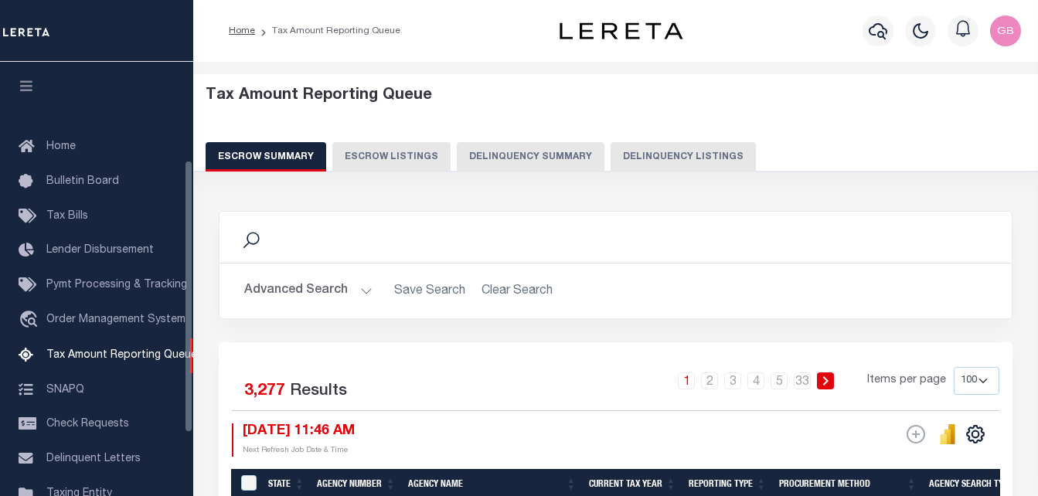
select select "100"
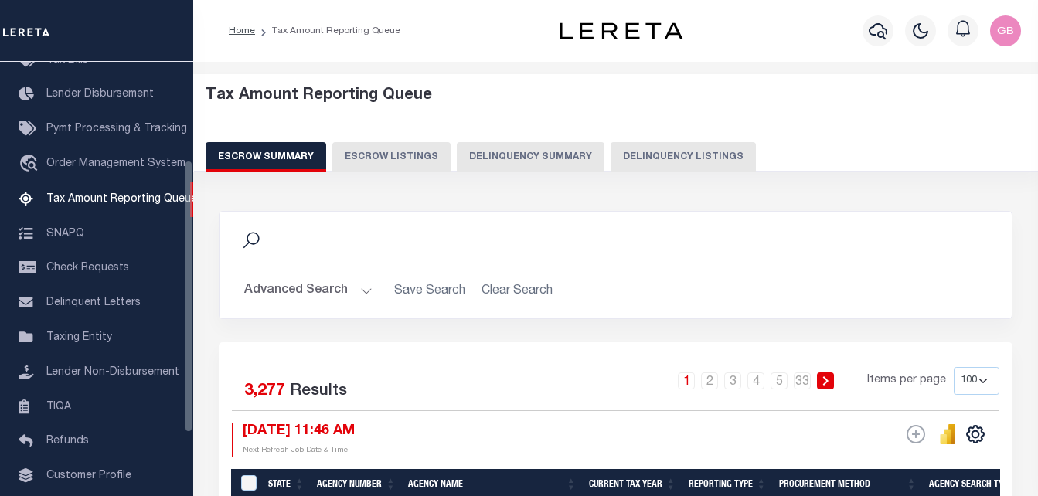
click at [616, 165] on button "Delinquency Listings" at bounding box center [682, 156] width 145 height 29
select select
select select "100"
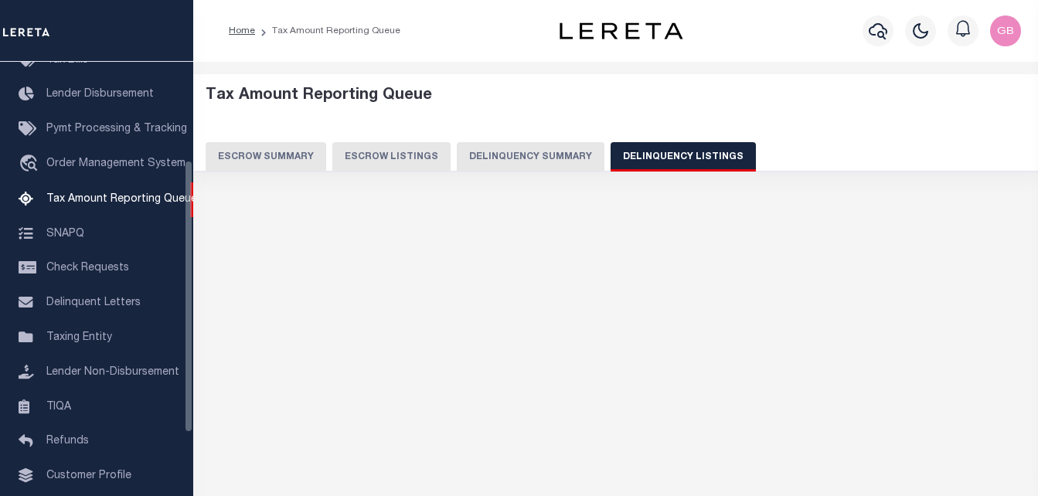
scroll to position [156, 0]
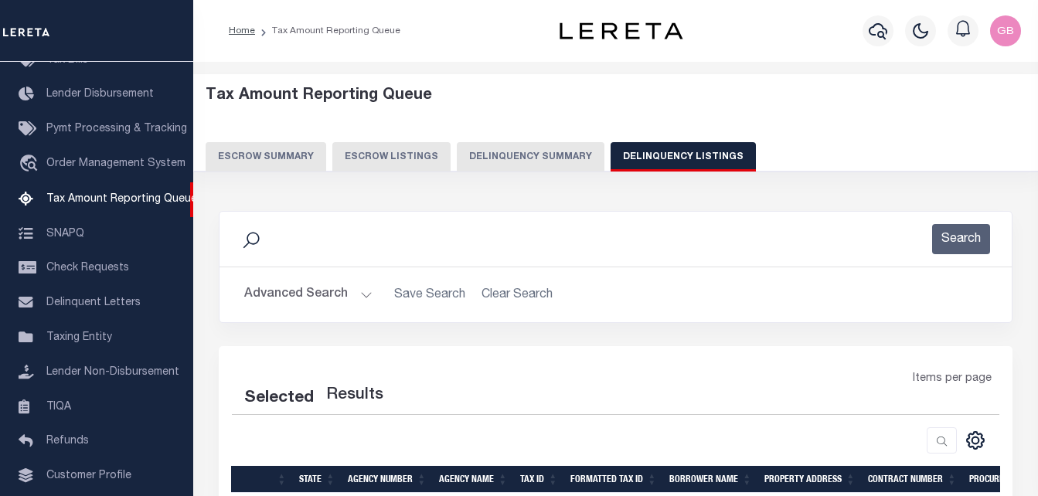
select select "100"
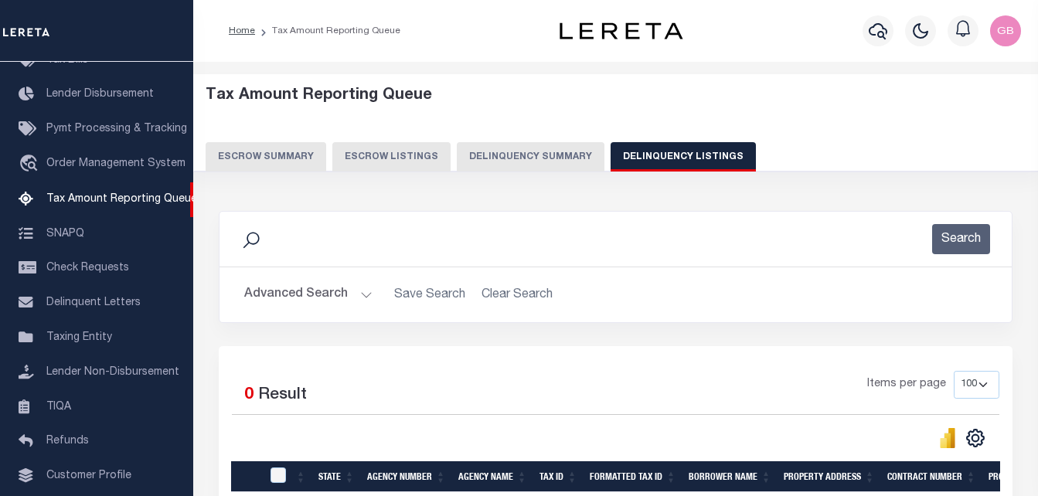
click at [299, 291] on button "Advanced Search" at bounding box center [308, 295] width 128 height 30
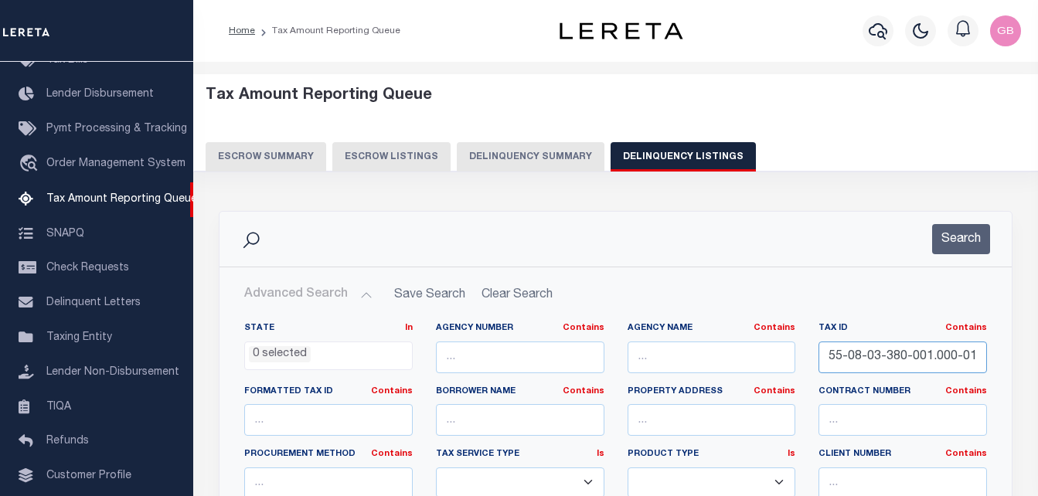
click at [869, 360] on input "55-08-03-380-001.000-010" at bounding box center [902, 357] width 168 height 32
paste input "12-400-004.000-014"
type input "55-08-12-400-004.000-014"
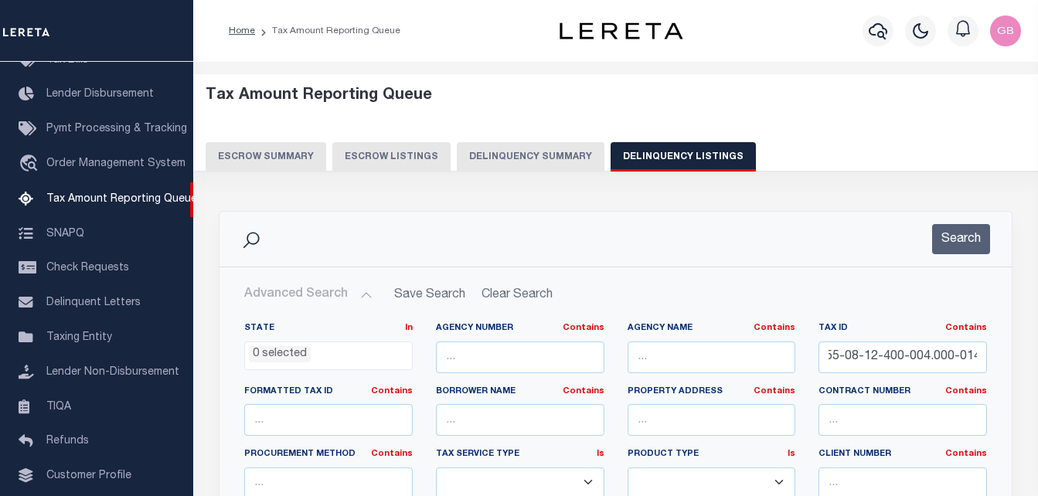
click at [946, 237] on button "Search" at bounding box center [961, 239] width 58 height 30
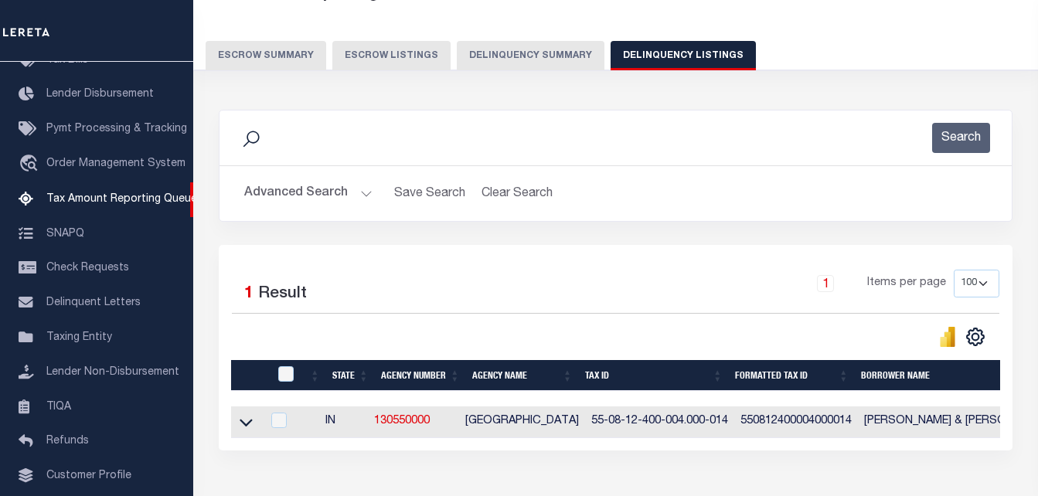
scroll to position [155, 0]
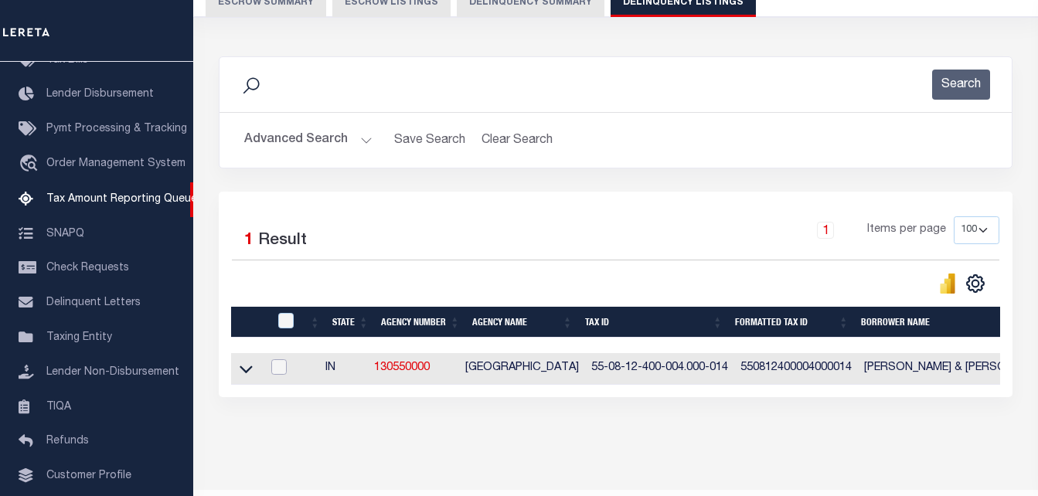
click at [287, 370] on input "checkbox" at bounding box center [278, 366] width 15 height 15
checkbox input "true"
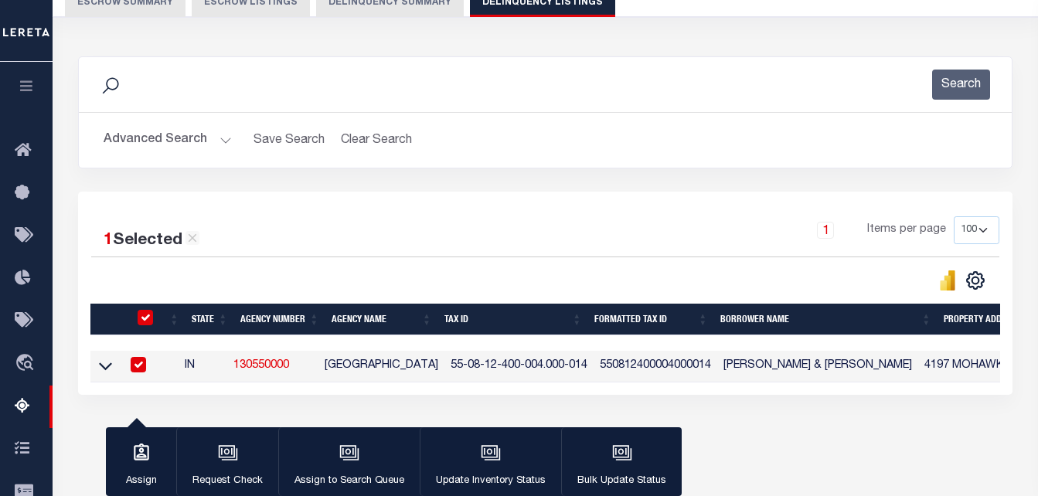
click at [144, 319] on input "checkbox" at bounding box center [145, 317] width 15 height 15
checkbox input "false"
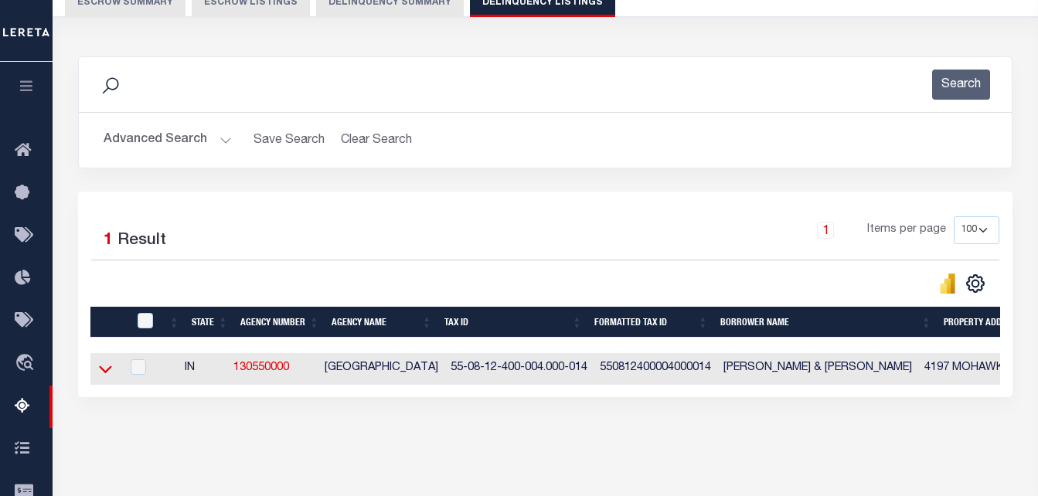
click at [106, 370] on icon at bounding box center [105, 369] width 13 height 16
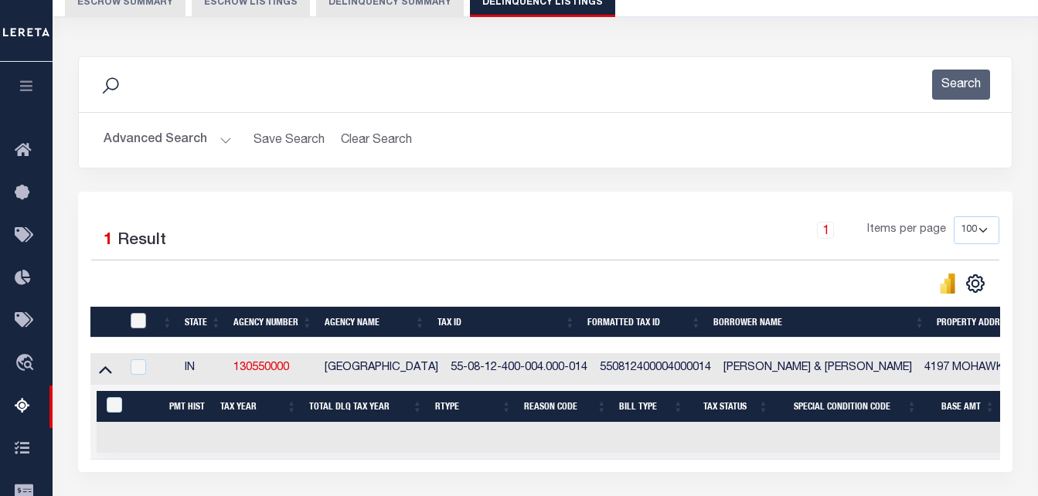
click at [138, 318] on input "checkbox" at bounding box center [138, 320] width 15 height 15
checkbox input "true"
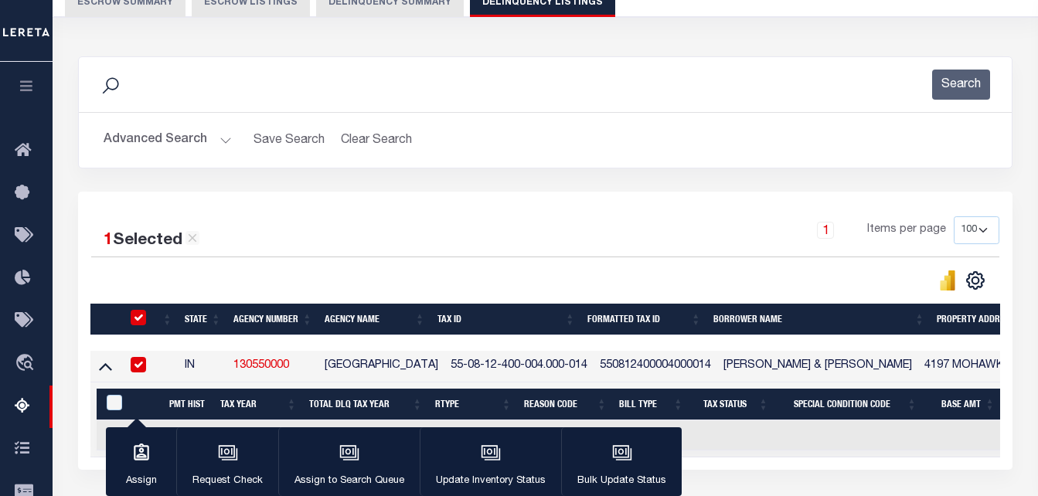
checkbox input "true"
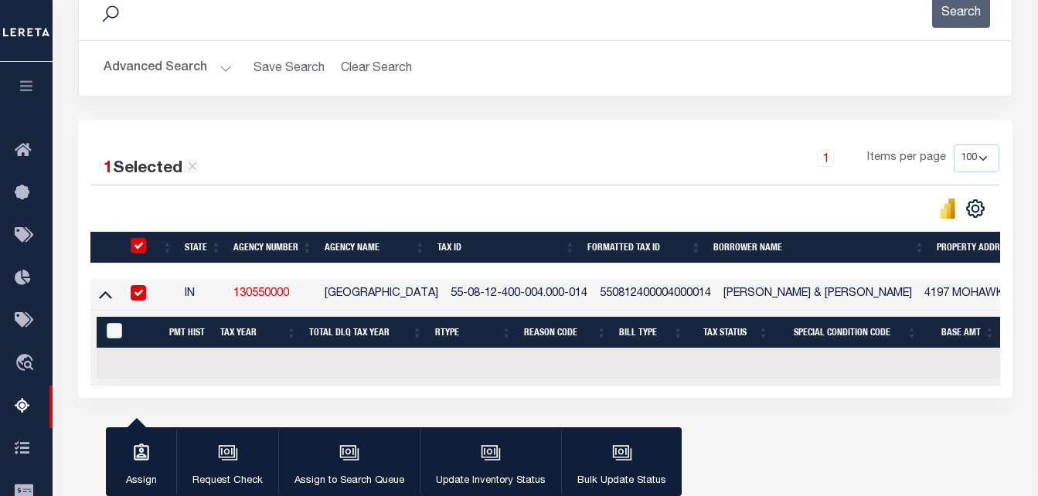
scroll to position [309, 0]
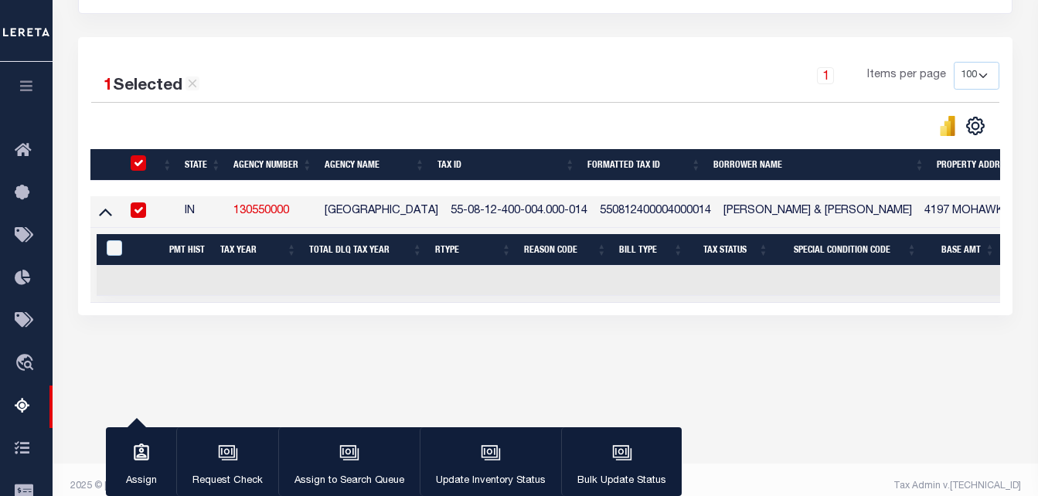
click at [136, 157] on th at bounding box center [137, 165] width 32 height 32
click at [138, 168] on input "checkbox" at bounding box center [138, 162] width 15 height 15
checkbox input "false"
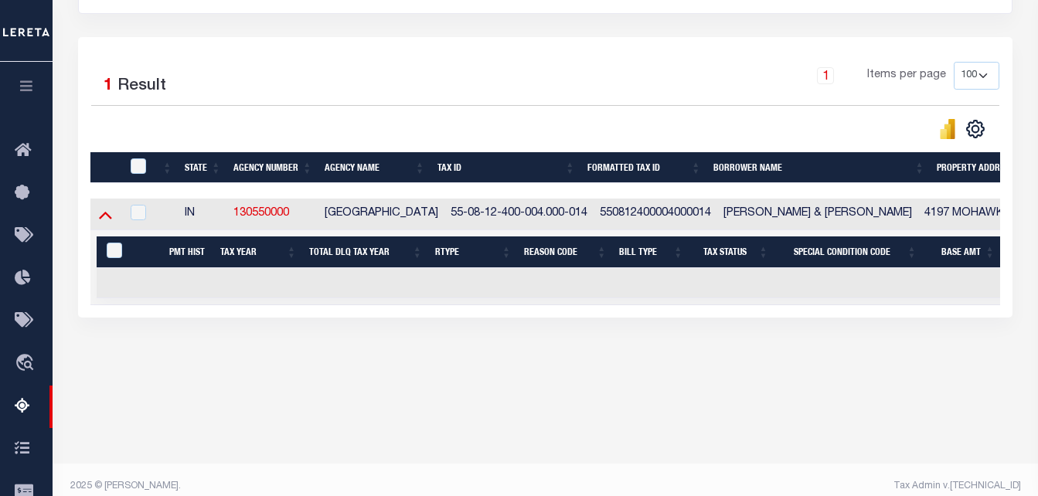
click at [102, 212] on icon at bounding box center [105, 214] width 13 height 16
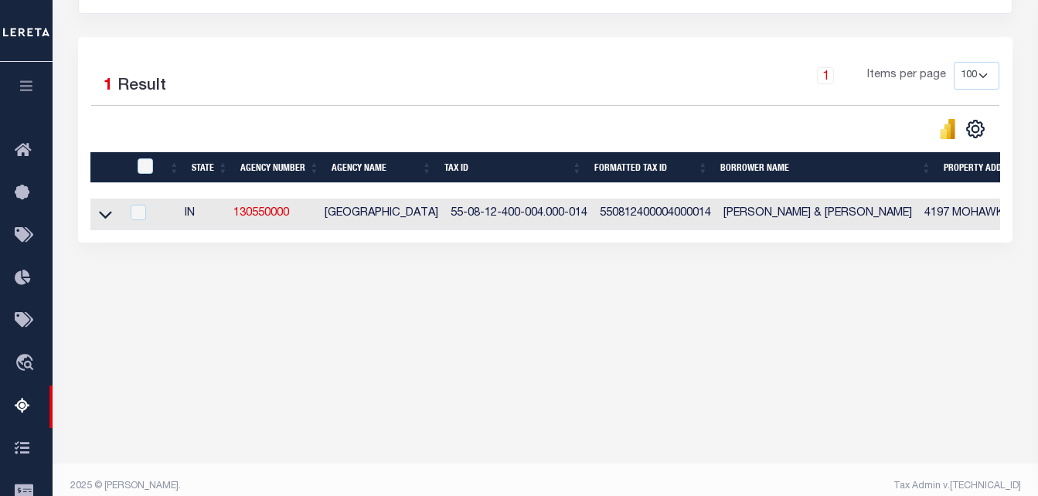
scroll to position [155, 0]
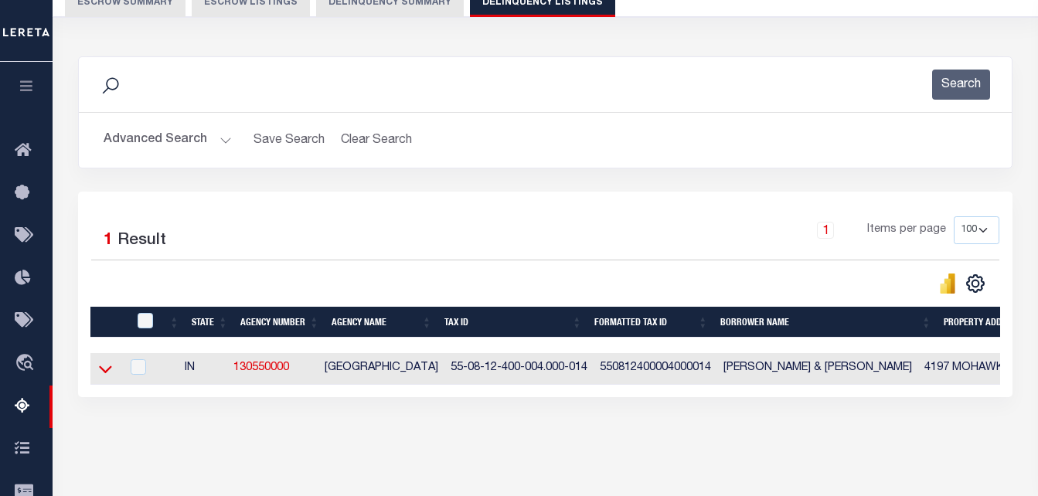
click at [107, 374] on icon at bounding box center [105, 370] width 13 height 8
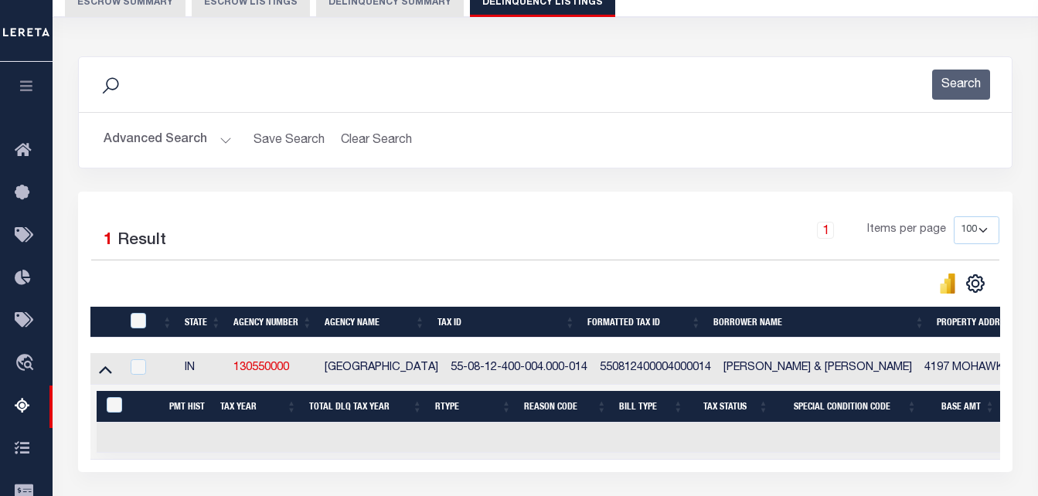
click at [173, 372] on td at bounding box center [165, 369] width 26 height 32
checkbox input "true"
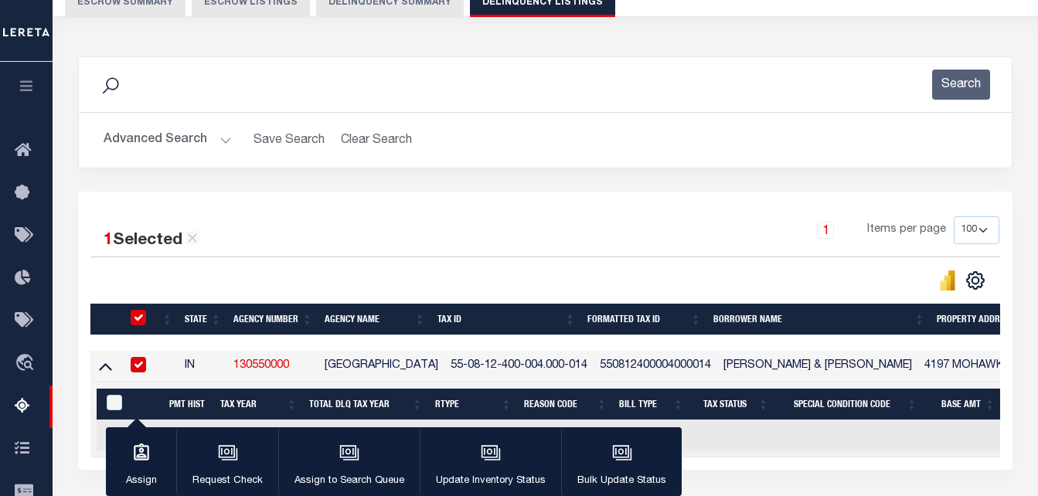
click at [135, 363] on input "checkbox" at bounding box center [138, 364] width 15 height 15
checkbox input "false"
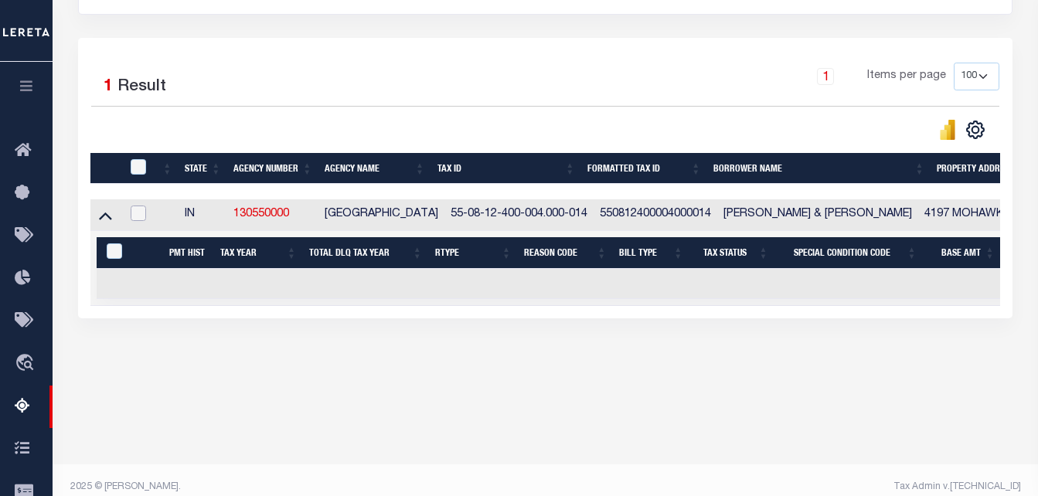
scroll to position [309, 0]
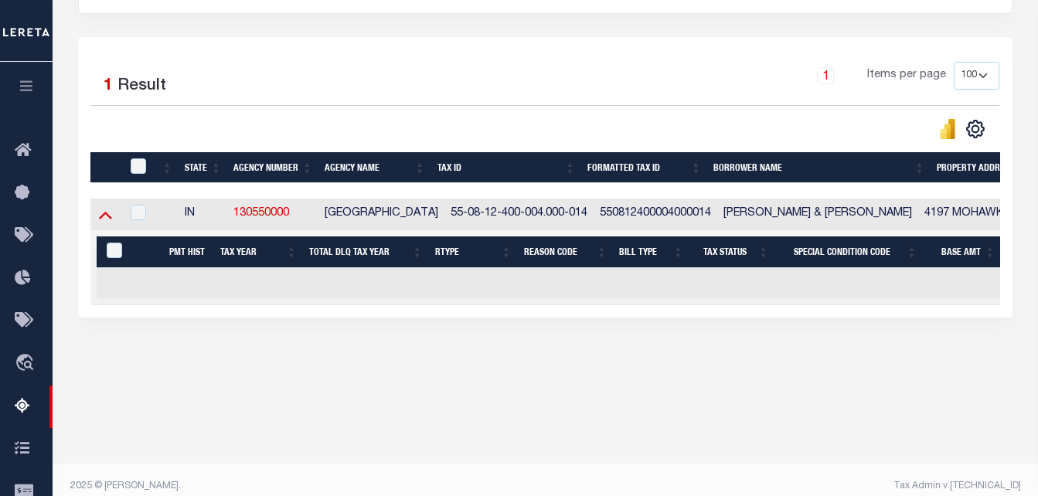
click at [105, 216] on icon at bounding box center [105, 214] width 13 height 16
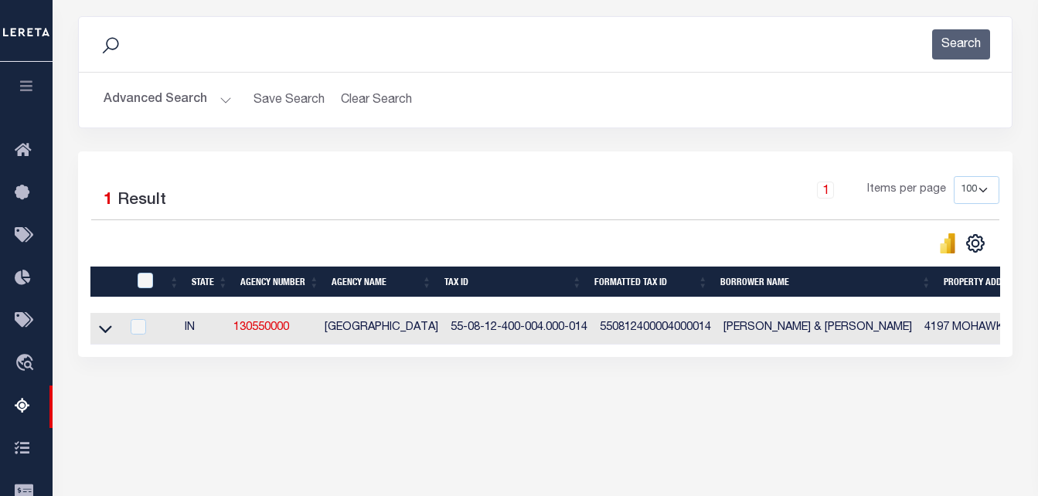
scroll to position [155, 0]
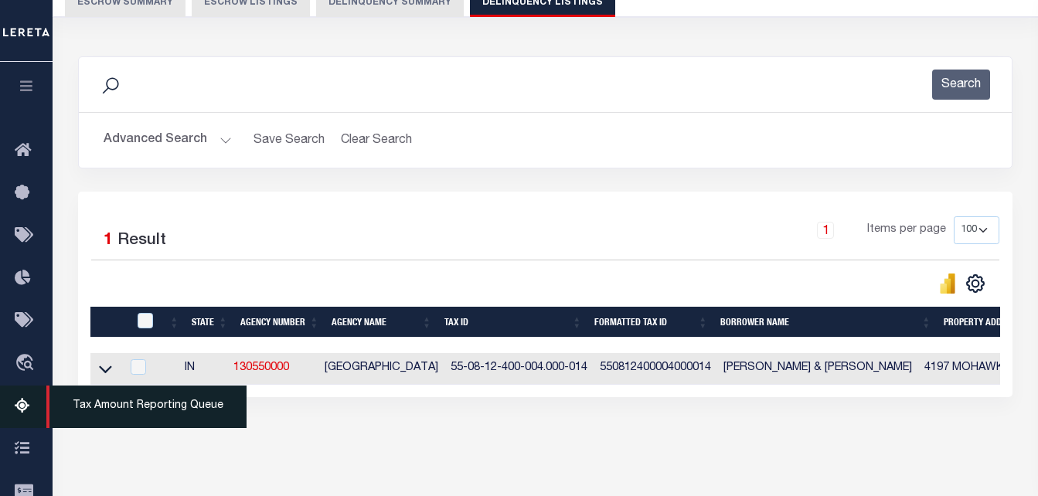
click at [14, 401] on link "Tax Amount Reporting Queue" at bounding box center [26, 407] width 53 height 42
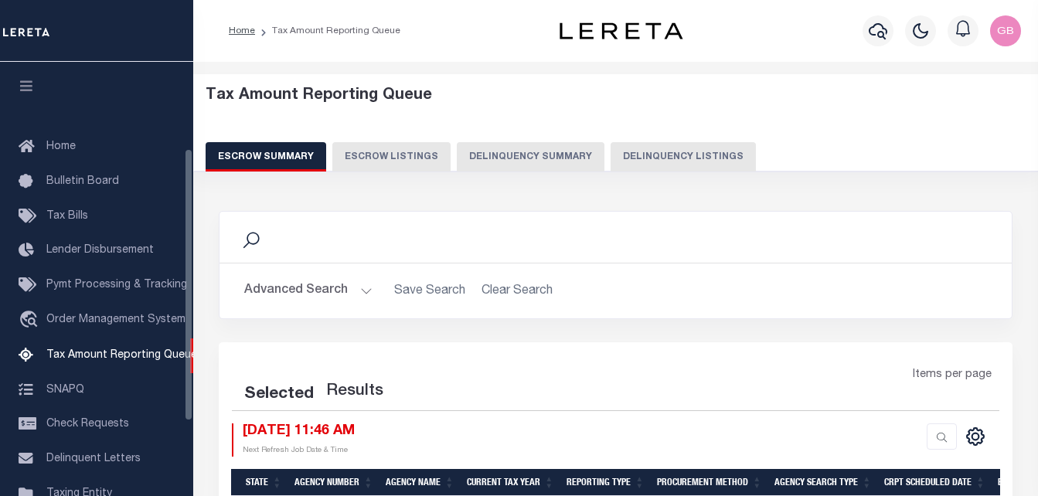
click at [623, 161] on button "Delinquency Listings" at bounding box center [682, 156] width 145 height 29
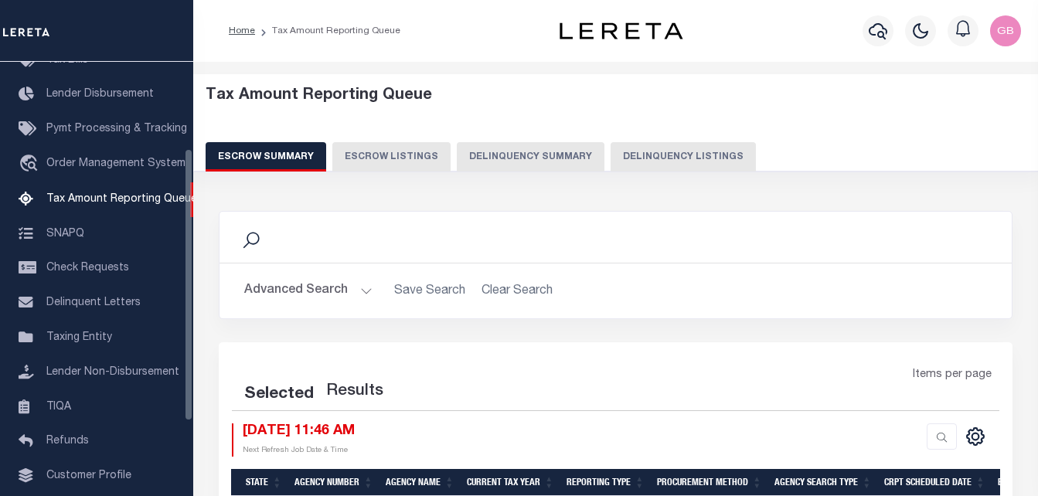
select select "100"
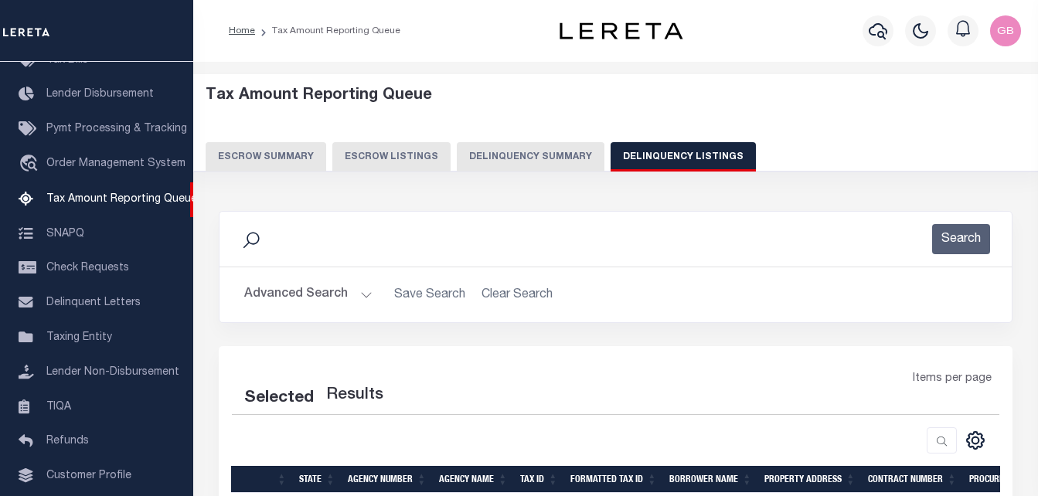
select select "100"
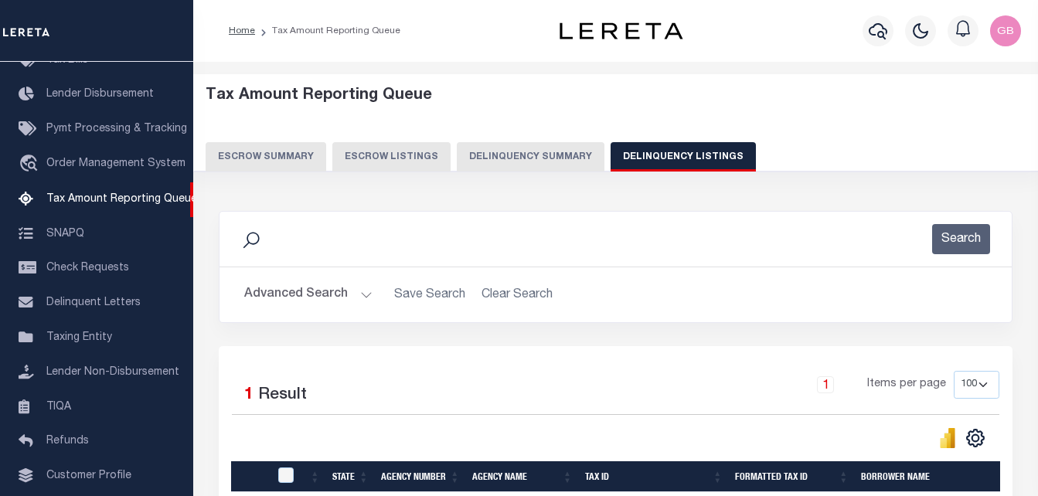
click at [352, 296] on button "Advanced Search" at bounding box center [308, 295] width 128 height 30
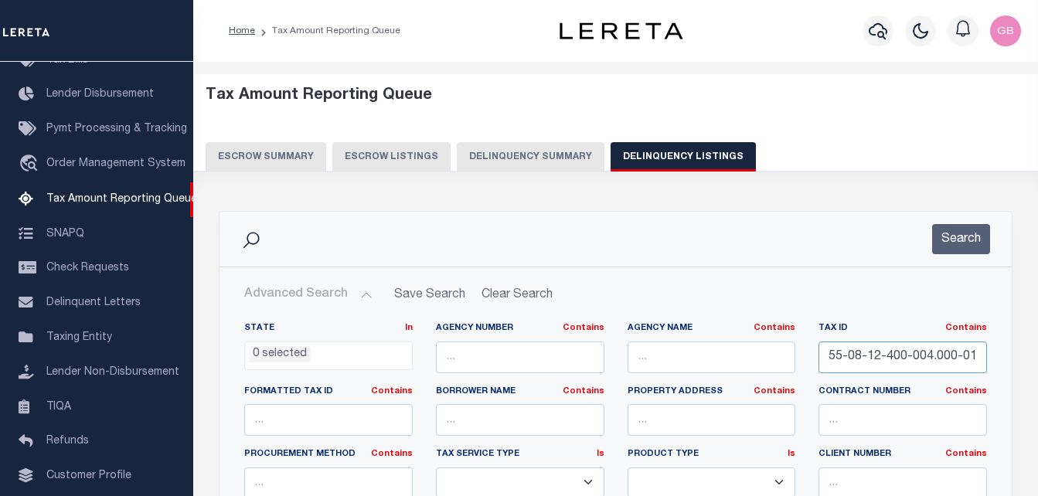
click at [853, 362] on input "55-08-12-400-004.000-014" at bounding box center [902, 357] width 168 height 32
click at [973, 241] on button "Search" at bounding box center [961, 239] width 58 height 30
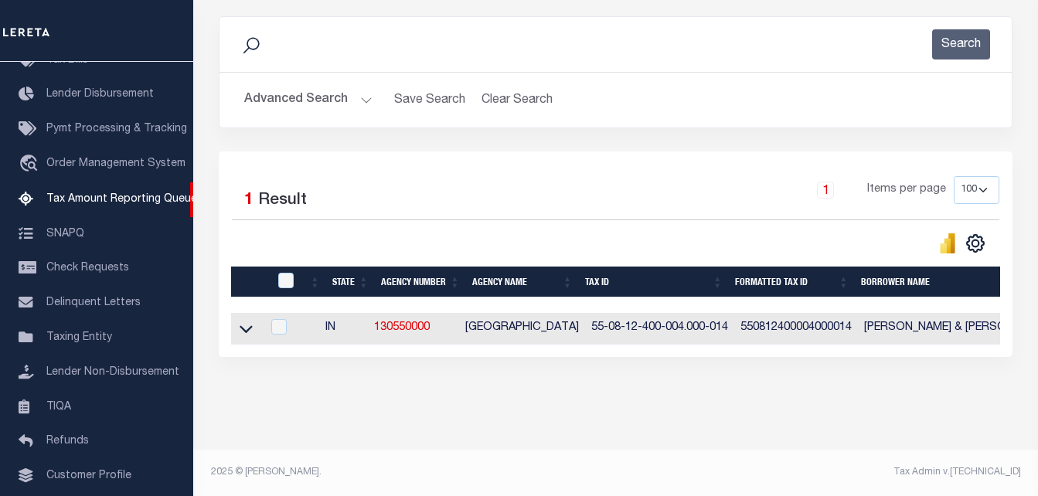
scroll to position [208, 0]
click at [249, 326] on icon at bounding box center [245, 330] width 13 height 8
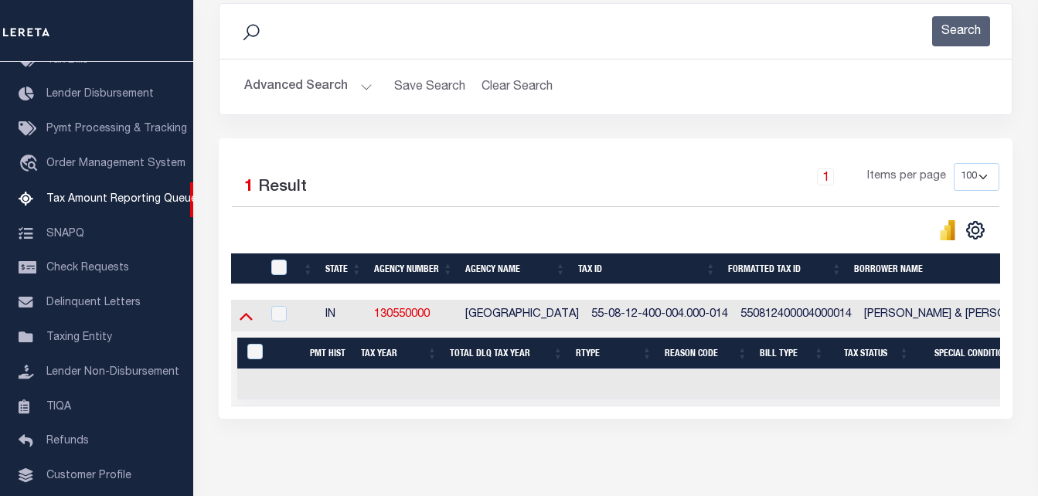
click at [250, 321] on icon at bounding box center [245, 315] width 13 height 16
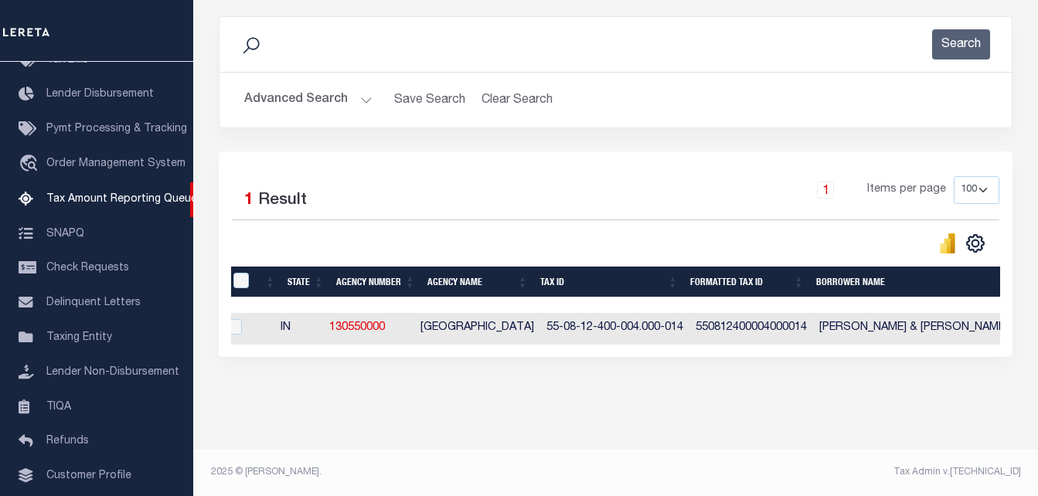
scroll to position [0, 0]
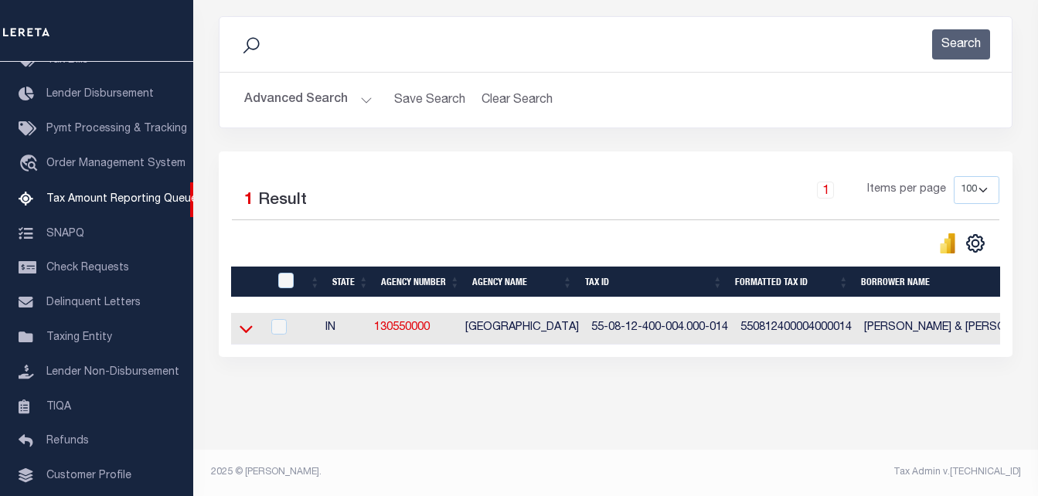
click at [241, 321] on icon at bounding box center [245, 329] width 13 height 16
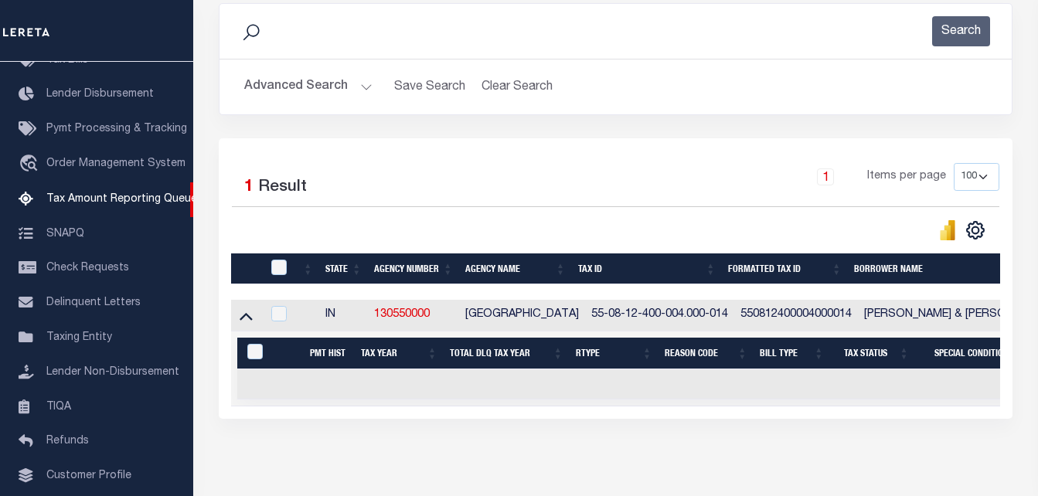
click at [615, 317] on td "55-08-12-400-004.000-014" at bounding box center [659, 316] width 149 height 32
checkbox input "false"
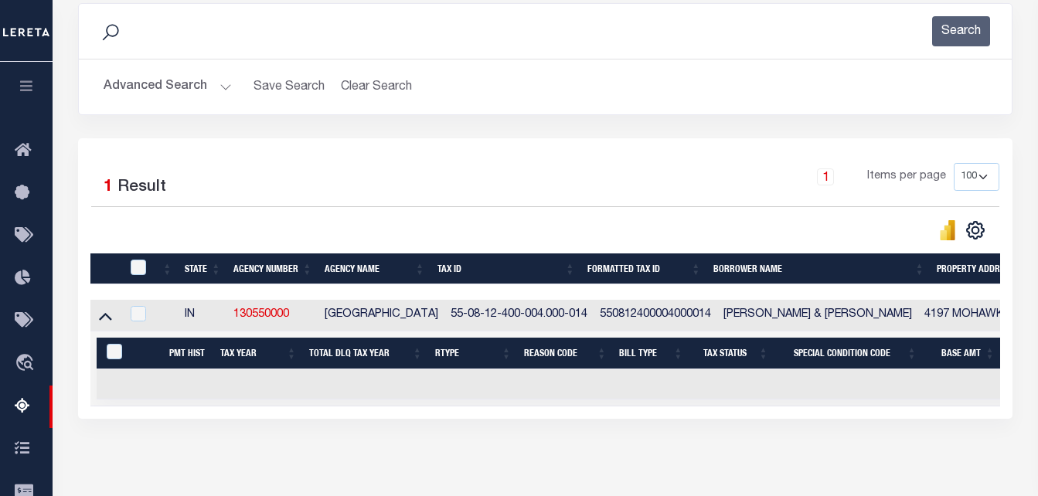
click at [593, 317] on td "55-08-12-400-004.000-014" at bounding box center [518, 316] width 149 height 32
checkbox input "true"
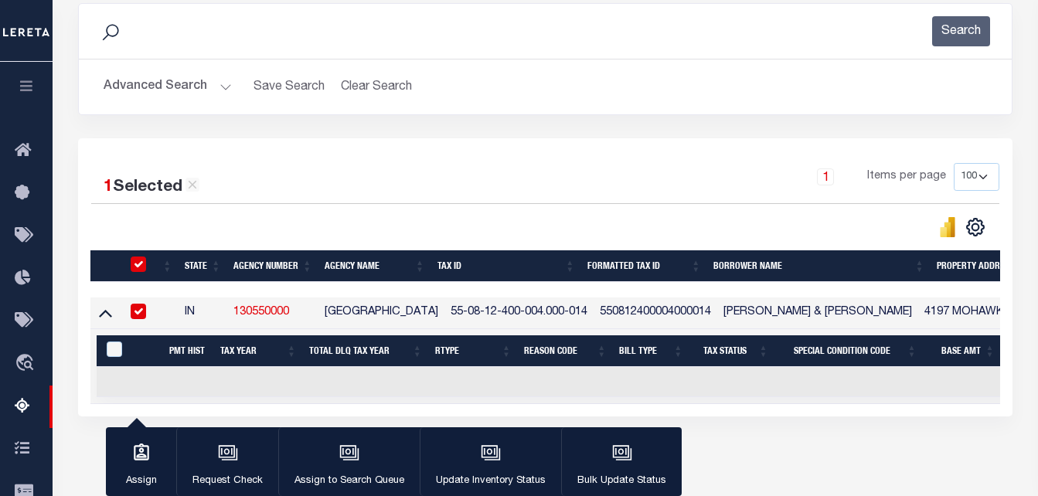
click at [615, 317] on td "550812400004000014" at bounding box center [655, 313] width 124 height 32
checkbox input "false"
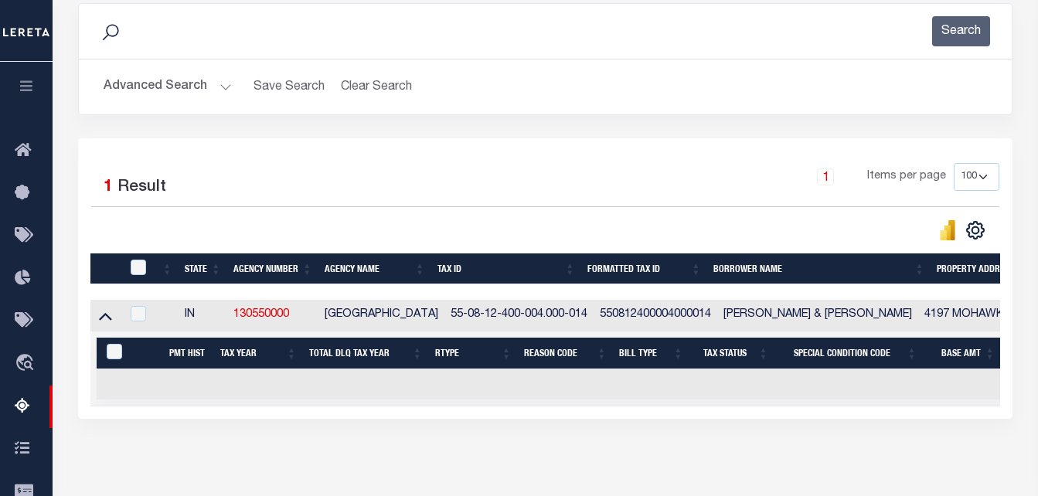
click at [560, 317] on td "55-08-12-400-004.000-014" at bounding box center [518, 316] width 149 height 32
checkbox input "true"
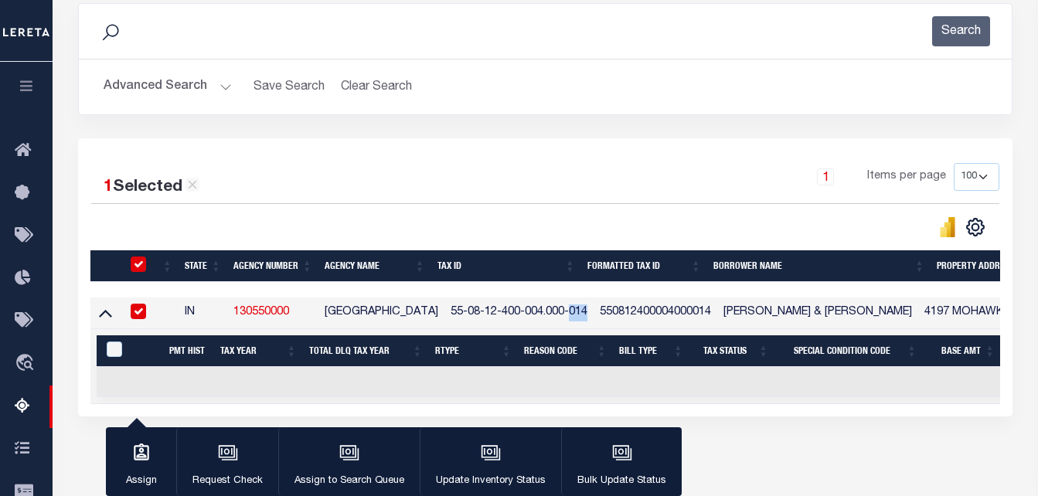
click at [560, 317] on td "55-08-12-400-004.000-014" at bounding box center [518, 313] width 149 height 32
checkbox input "false"
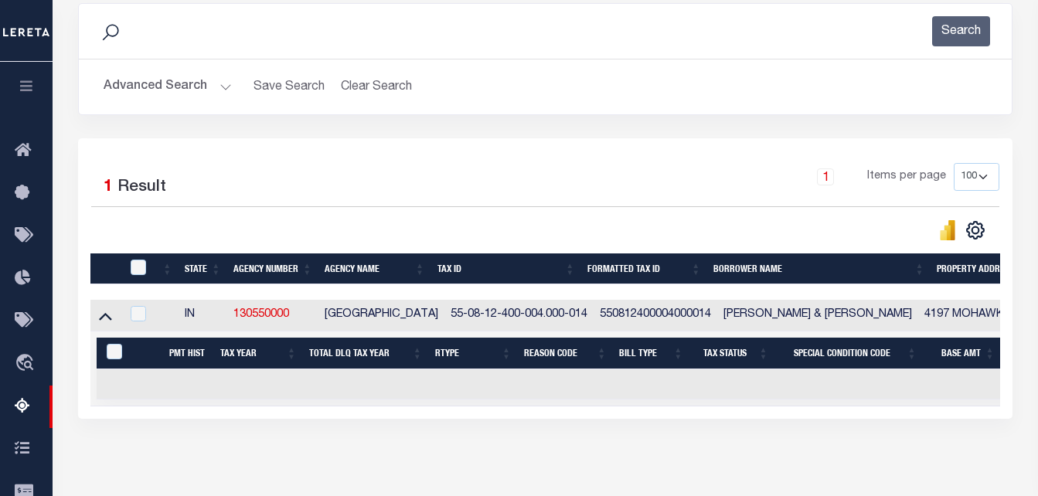
click at [553, 318] on td "55-08-12-400-004.000-014" at bounding box center [518, 316] width 149 height 32
checkbox input "true"
click at [553, 318] on td "55-08-12-400-004.000-014" at bounding box center [518, 316] width 149 height 32
checkbox input "false"
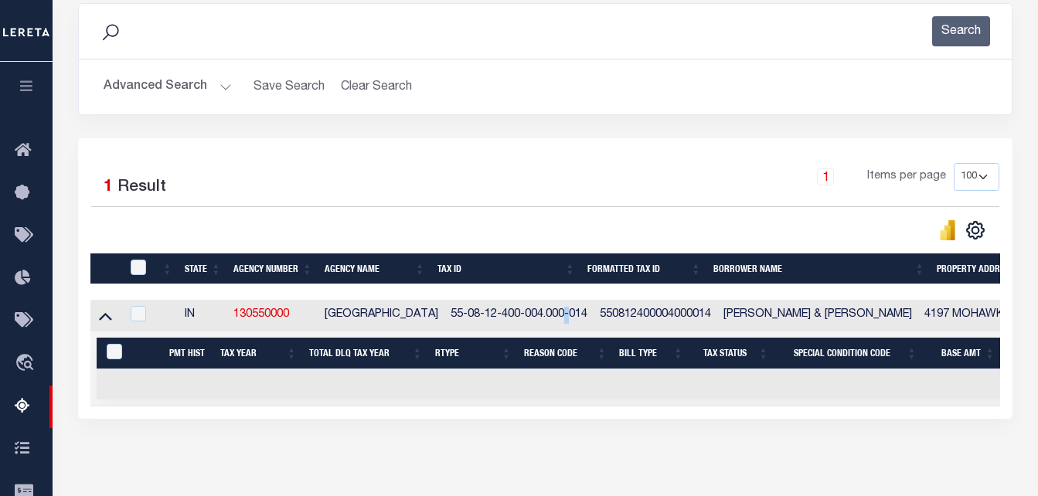
checkbox input "false"
click at [553, 318] on td "55-08-12-400-004.000-014" at bounding box center [518, 316] width 149 height 32
checkbox input "true"
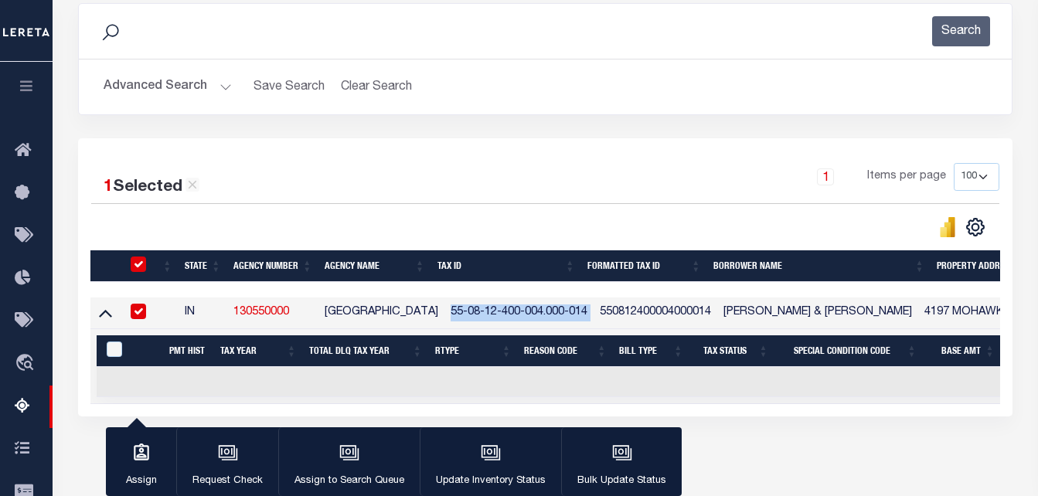
click at [553, 318] on td "55-08-12-400-004.000-014" at bounding box center [518, 313] width 149 height 32
checkbox input "false"
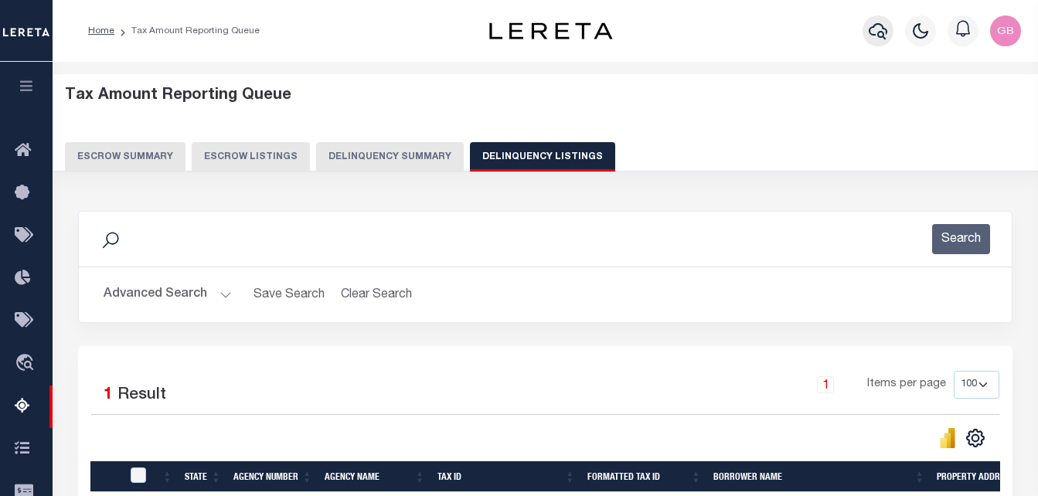
click at [878, 36] on icon "button" at bounding box center [877, 31] width 19 height 16
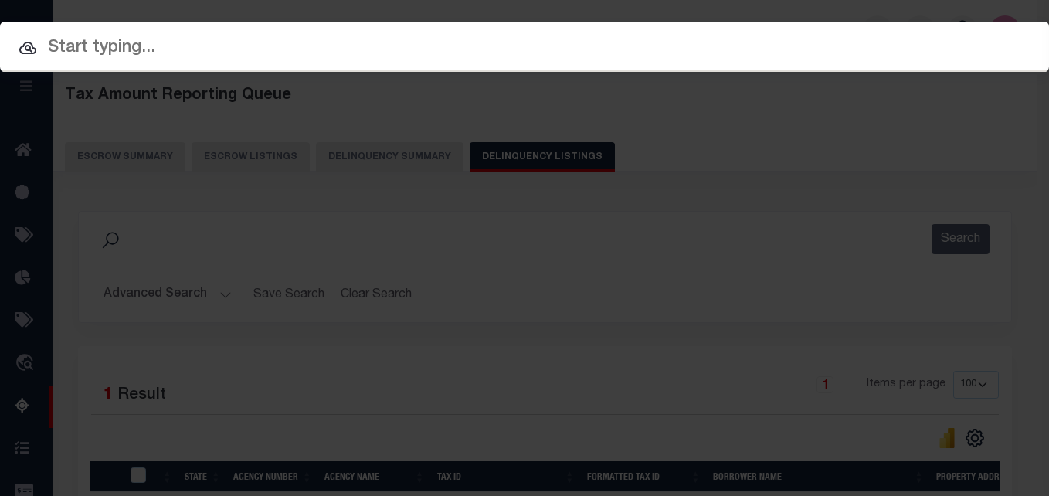
click at [566, 39] on input "text" at bounding box center [524, 48] width 1049 height 27
paste input "55-08-12-400-004.000-014"
type input "55-08-12-400-004.000-014"
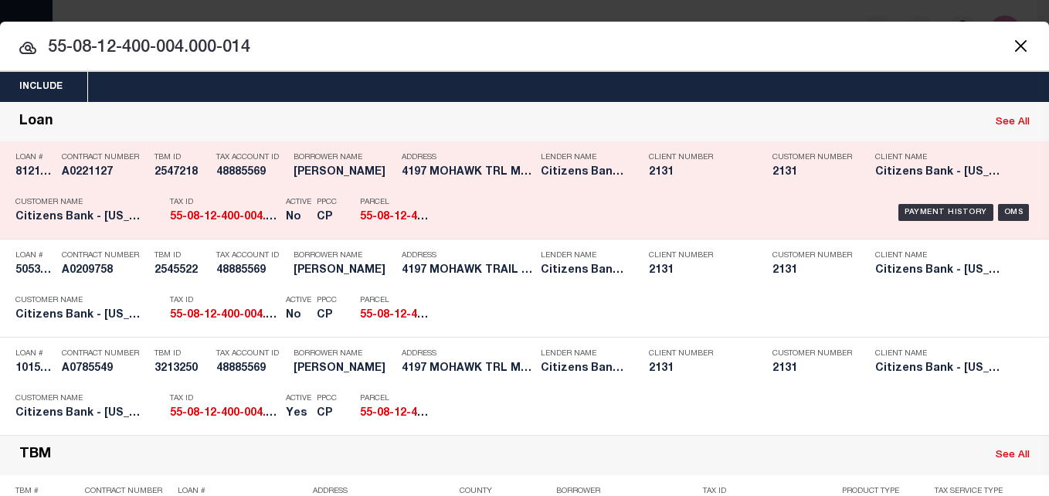
scroll to position [77, 0]
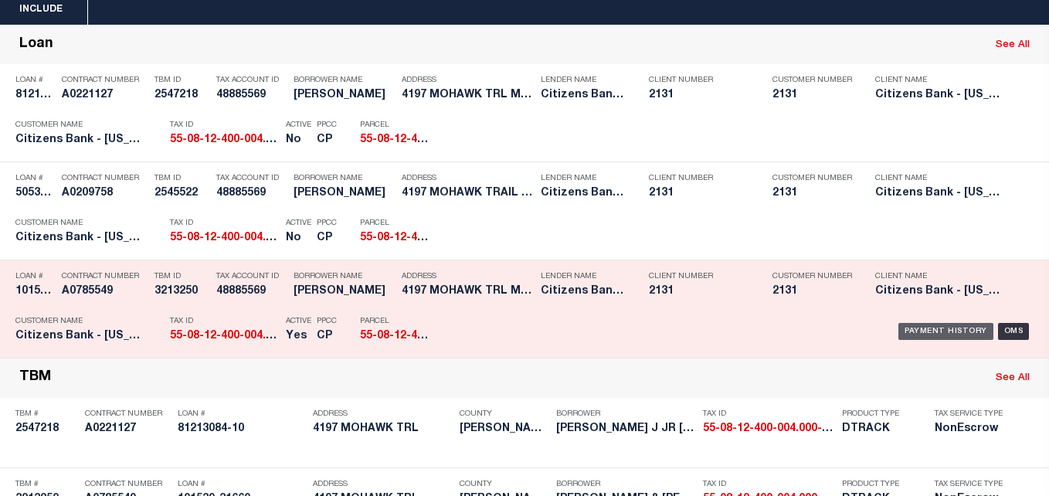
click at [910, 330] on div "Payment History" at bounding box center [945, 331] width 95 height 17
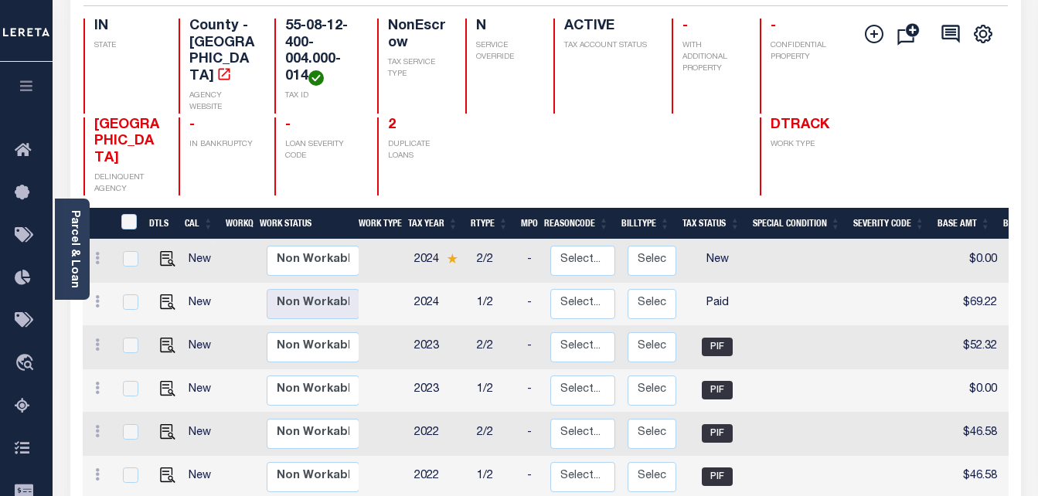
scroll to position [155, 0]
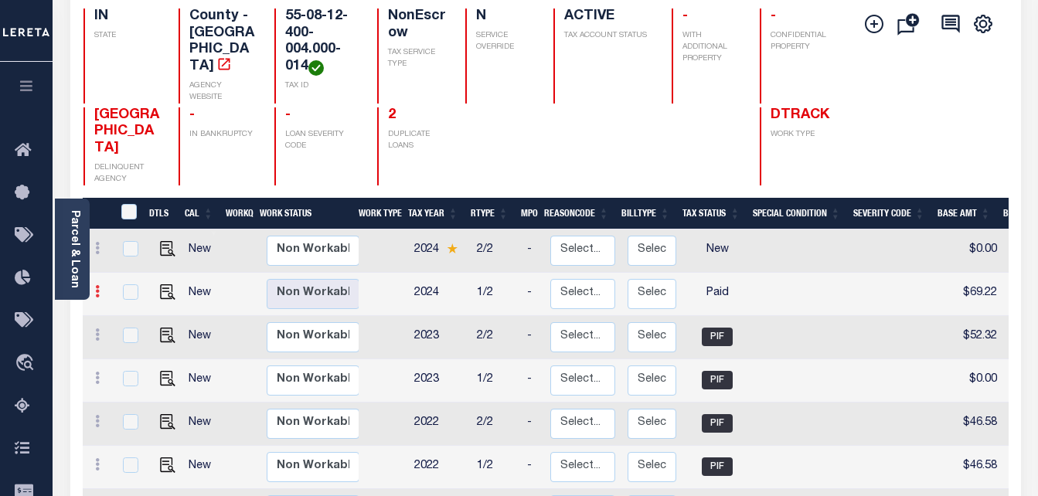
click at [98, 285] on icon at bounding box center [97, 291] width 5 height 12
click at [127, 311] on img at bounding box center [134, 318] width 15 height 15
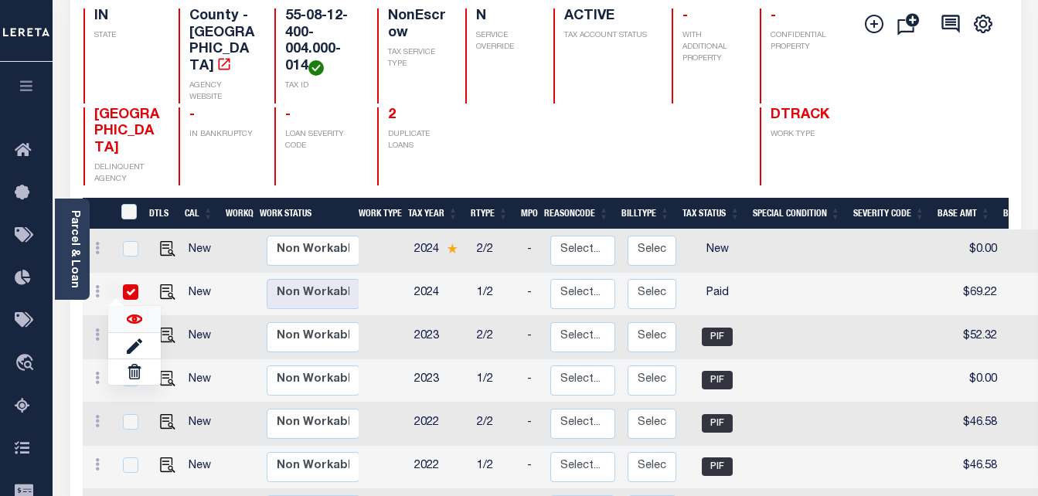
checkbox input "true"
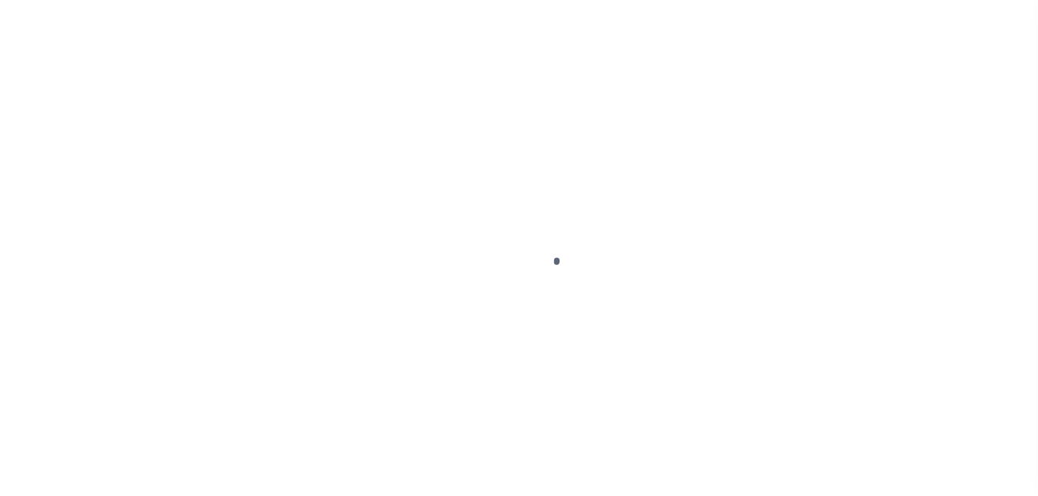
select select "PYD"
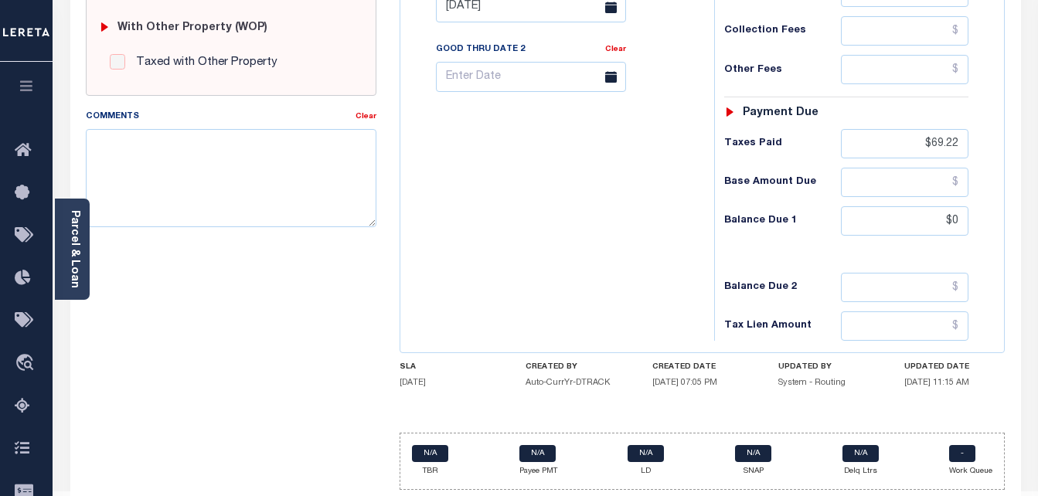
scroll to position [674, 0]
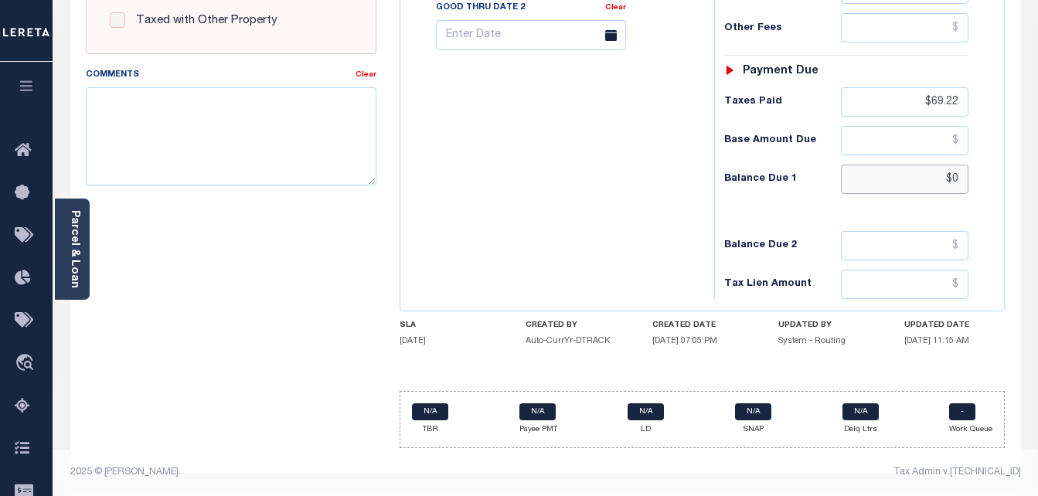
click at [949, 182] on input "$0" at bounding box center [904, 179] width 127 height 29
type input "$0.00"
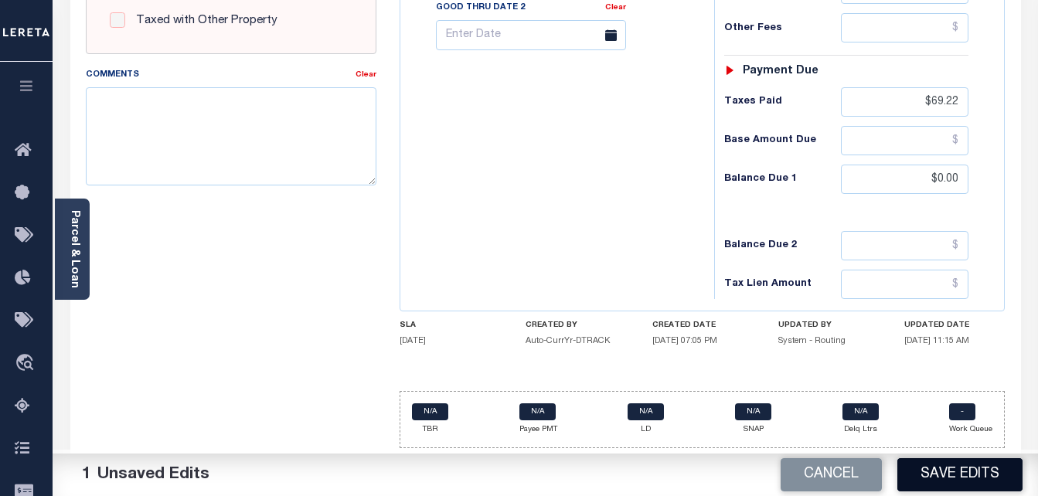
click at [961, 479] on button "Save Edits" at bounding box center [959, 474] width 125 height 33
checkbox input "false"
type input "$69.22"
type input "$0"
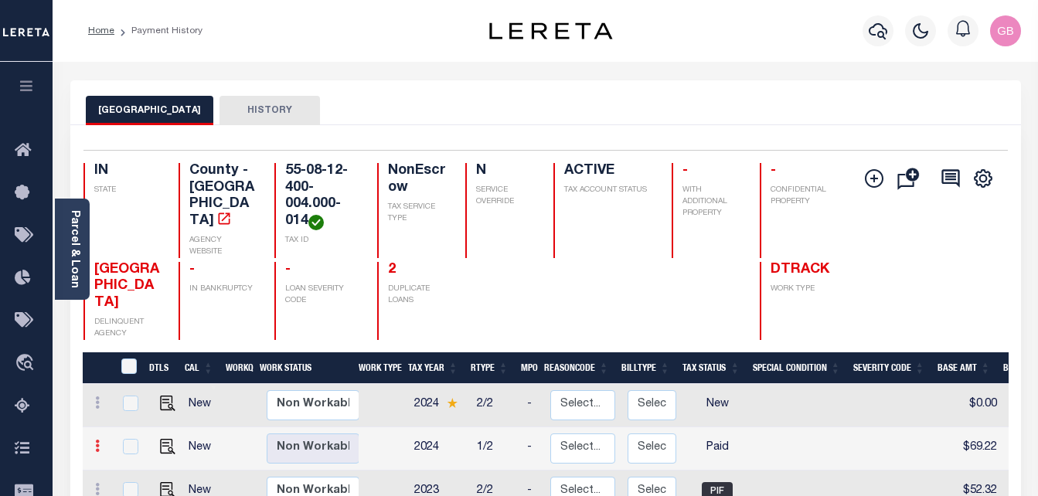
click at [100, 442] on link at bounding box center [97, 448] width 17 height 12
click at [125, 455] on link at bounding box center [134, 467] width 53 height 25
checkbox input "true"
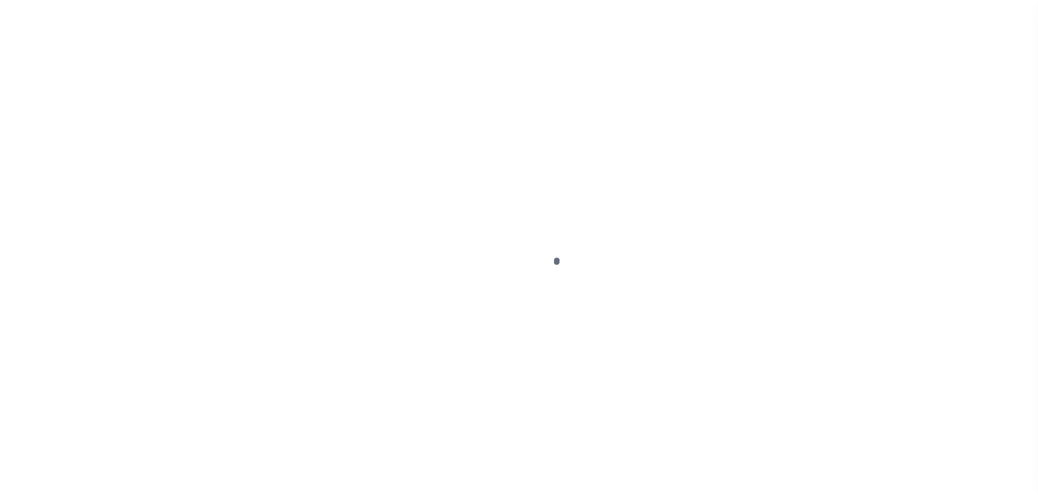
select select "PYD"
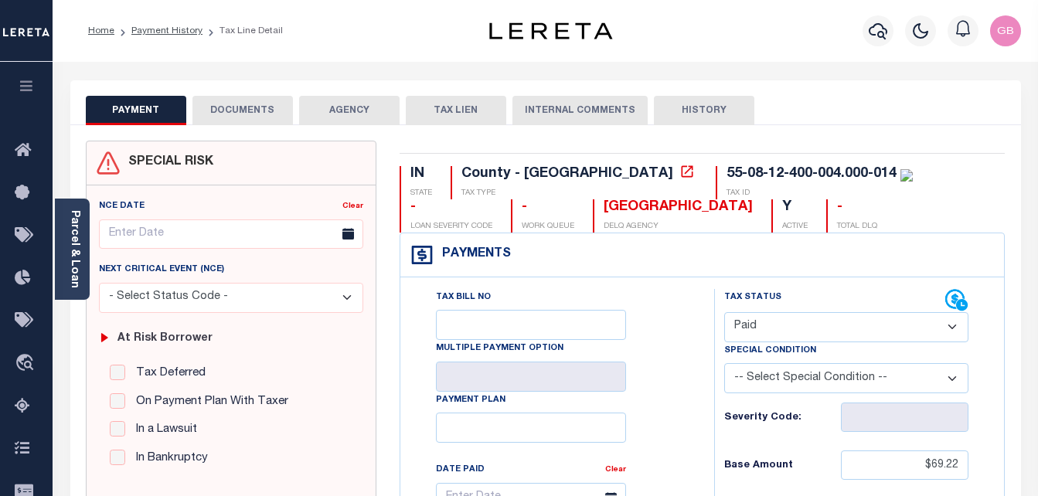
click at [263, 121] on button "DOCUMENTS" at bounding box center [242, 110] width 100 height 29
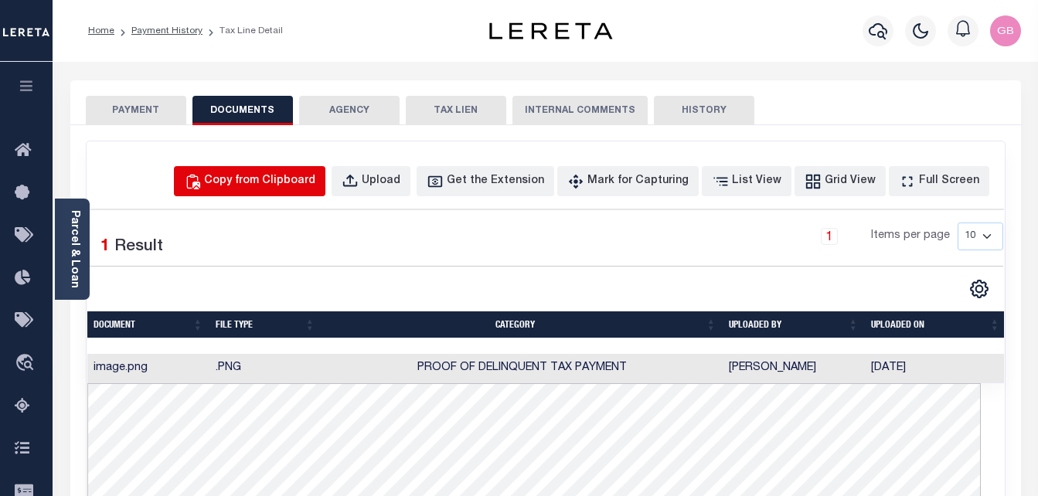
click at [315, 190] on button "Copy from Clipboard" at bounding box center [249, 181] width 151 height 30
select select "POP"
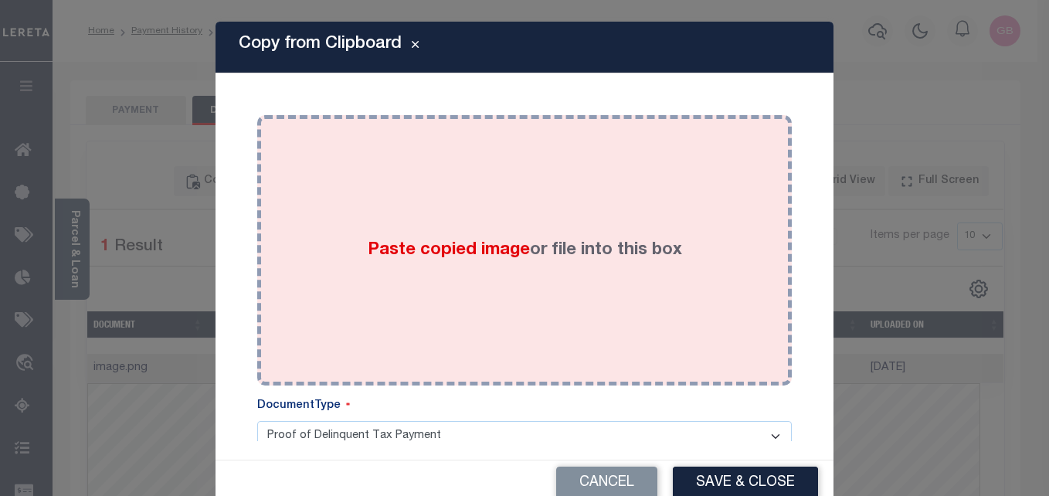
click at [481, 221] on div "Paste copied image or file into this box" at bounding box center [524, 250] width 511 height 247
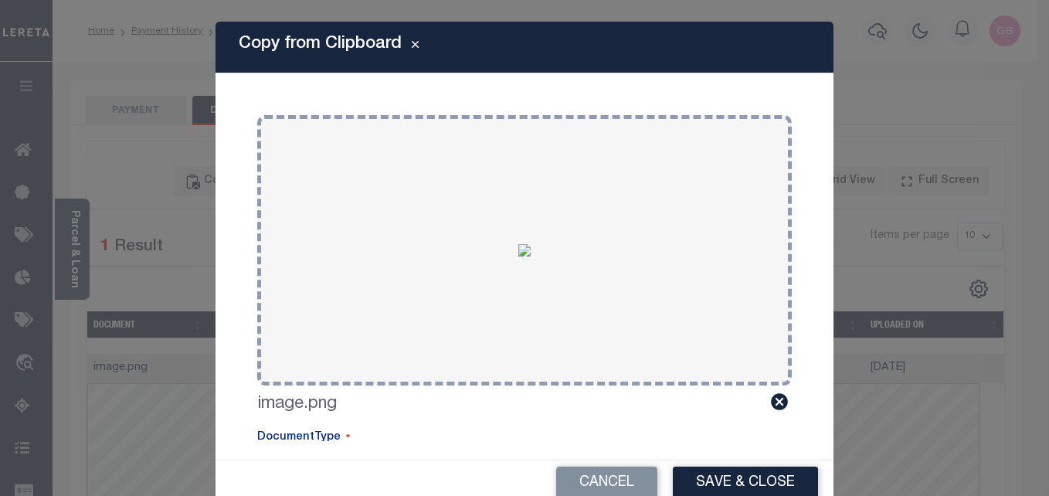
click at [707, 484] on button "Save & Close" at bounding box center [745, 483] width 145 height 33
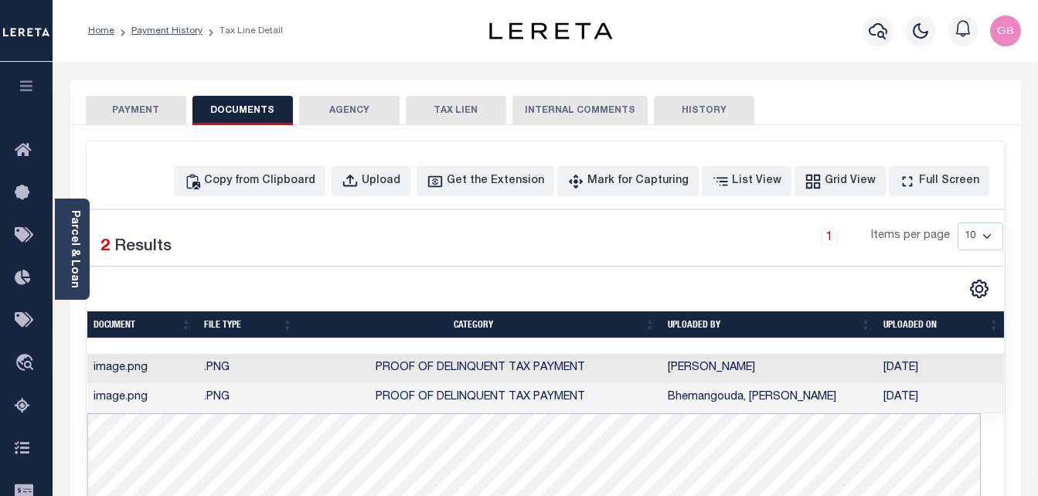
click at [138, 103] on button "PAYMENT" at bounding box center [136, 110] width 100 height 29
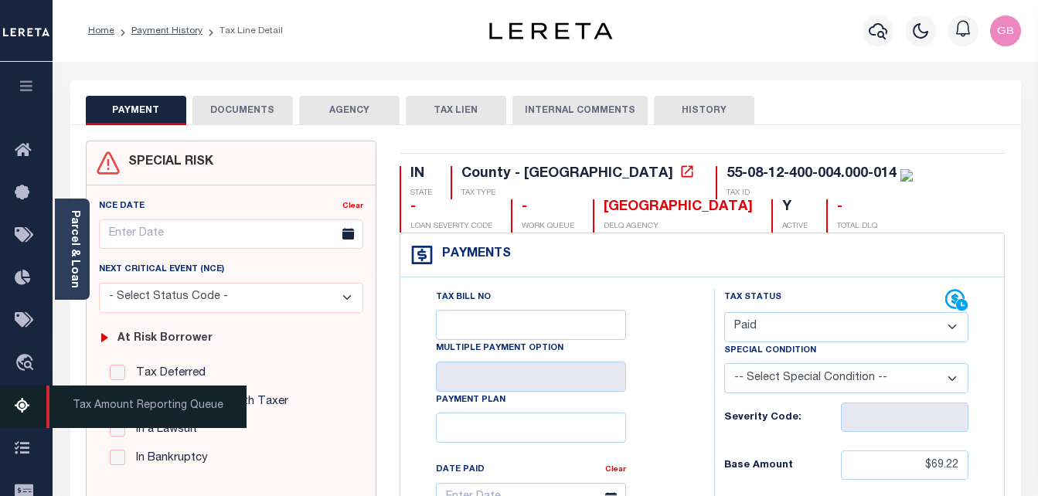
click at [28, 413] on icon at bounding box center [27, 406] width 25 height 19
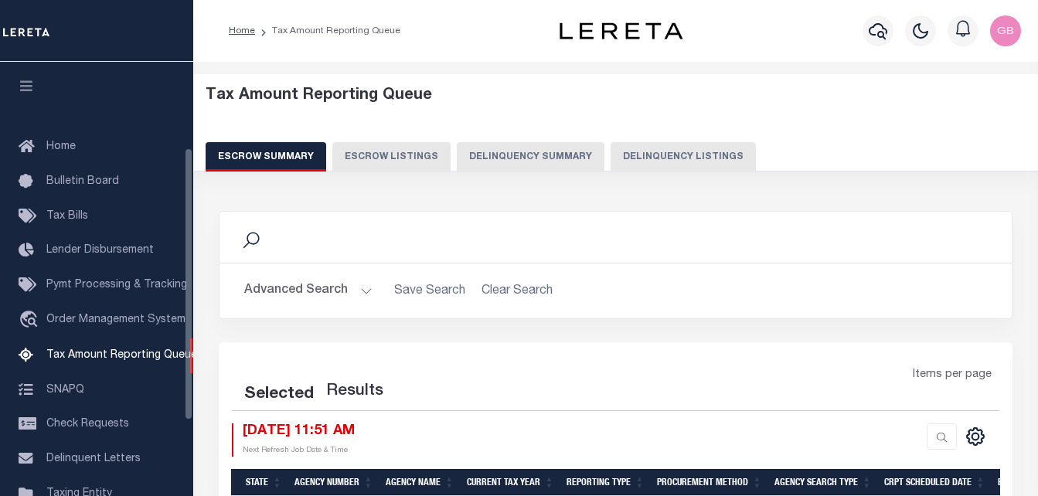
click at [554, 153] on button "Delinquency Summary" at bounding box center [531, 156] width 148 height 29
click at [643, 154] on button "Delinquency Listings" at bounding box center [682, 156] width 145 height 29
select select "100"
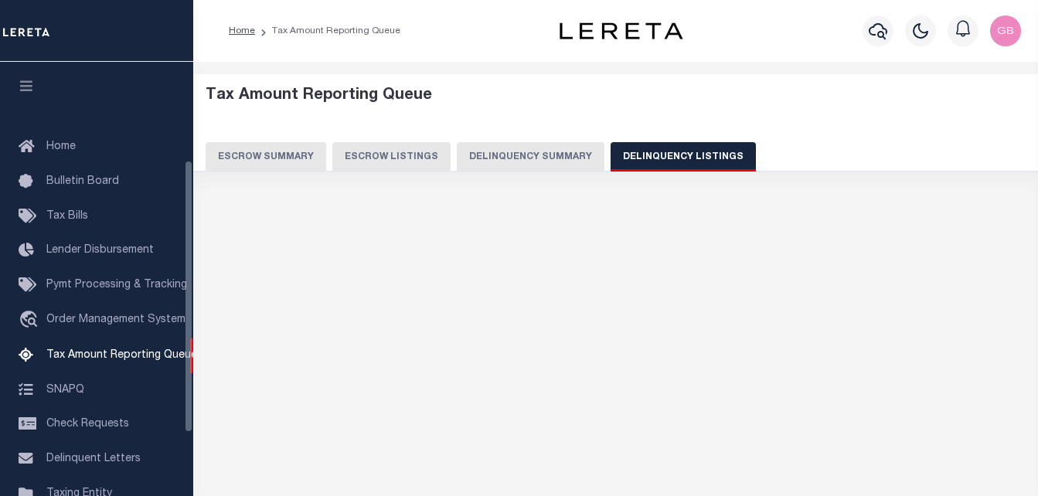
scroll to position [156, 0]
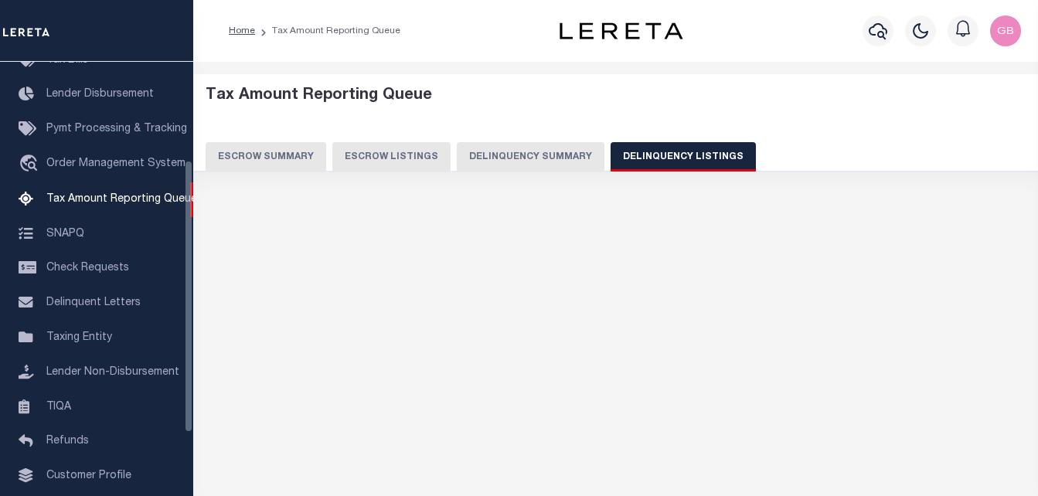
select select "100"
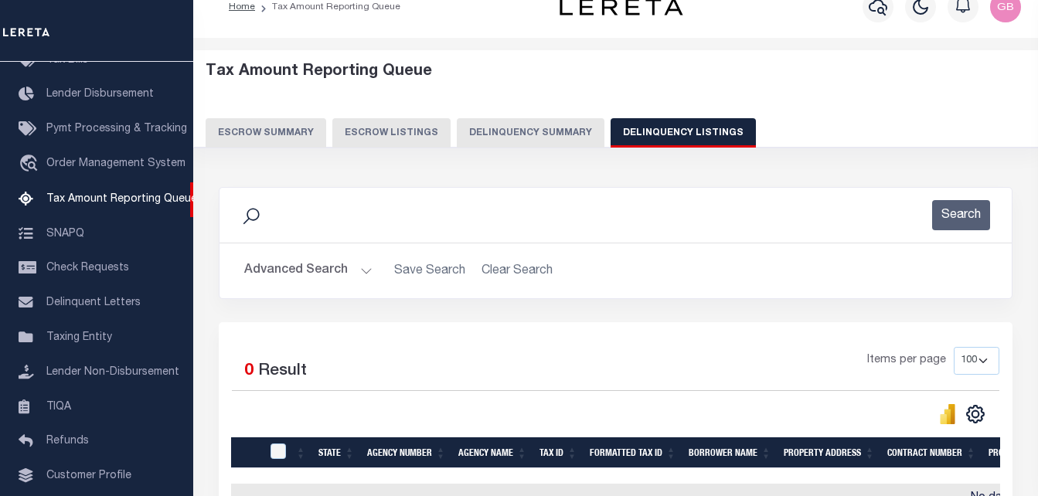
scroll to position [77, 0]
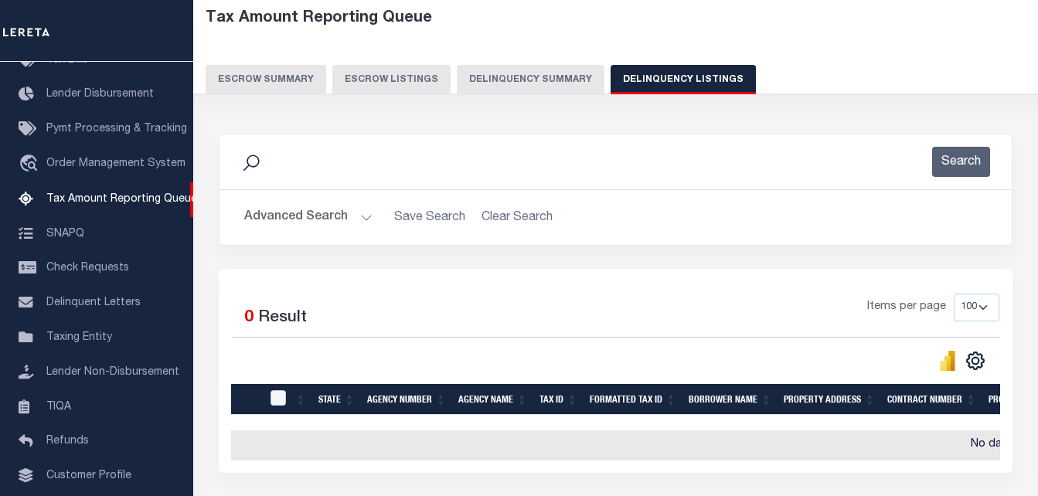
click at [335, 226] on button "Advanced Search" at bounding box center [308, 217] width 128 height 30
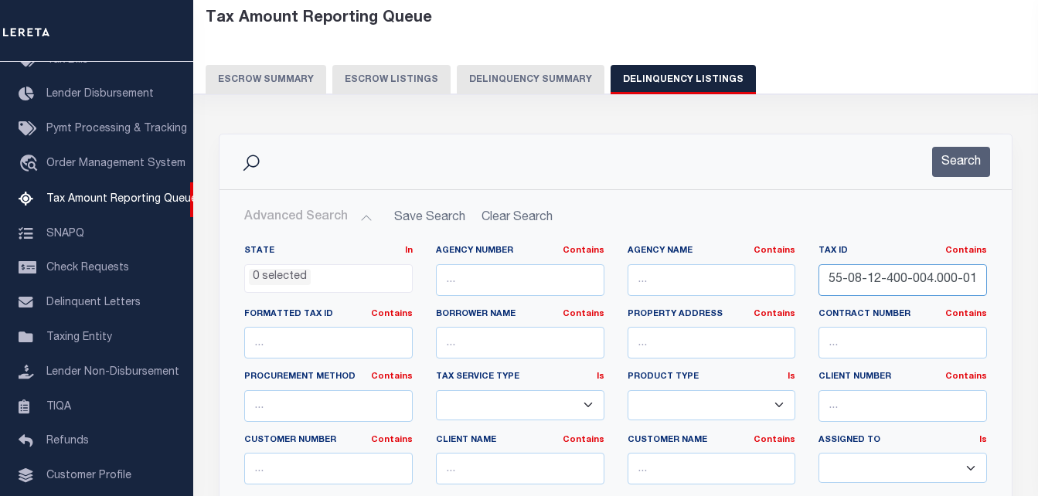
click at [919, 280] on input "55-08-12-400-004.000-014" at bounding box center [902, 280] width 168 height 32
paste input "31-100-009.000-018"
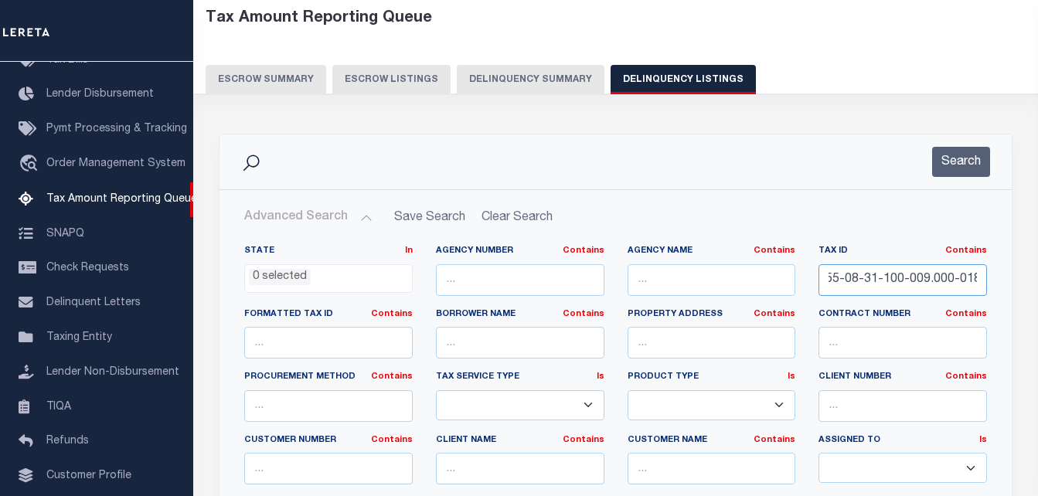
type input "55-08-31-100-009.000-018"
click at [960, 164] on button "Search" at bounding box center [961, 162] width 58 height 30
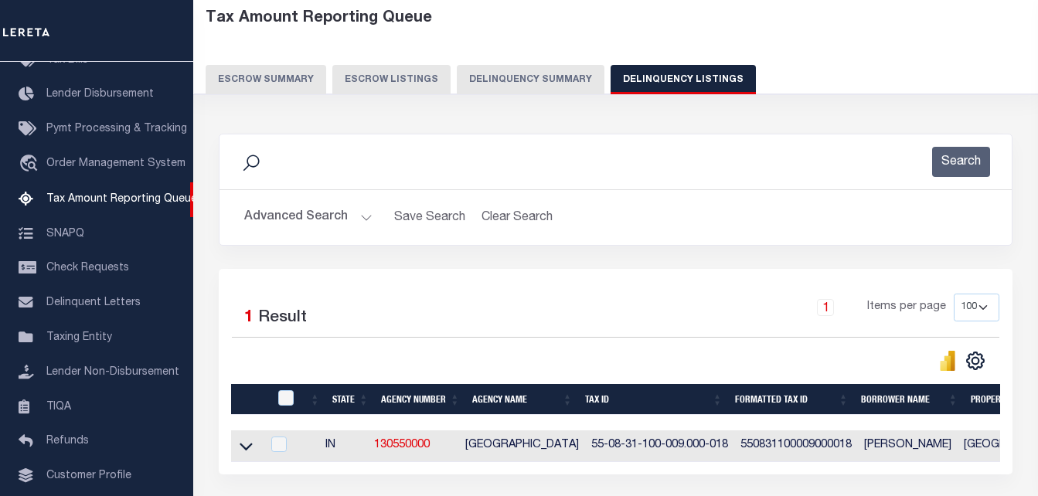
scroll to position [208, 0]
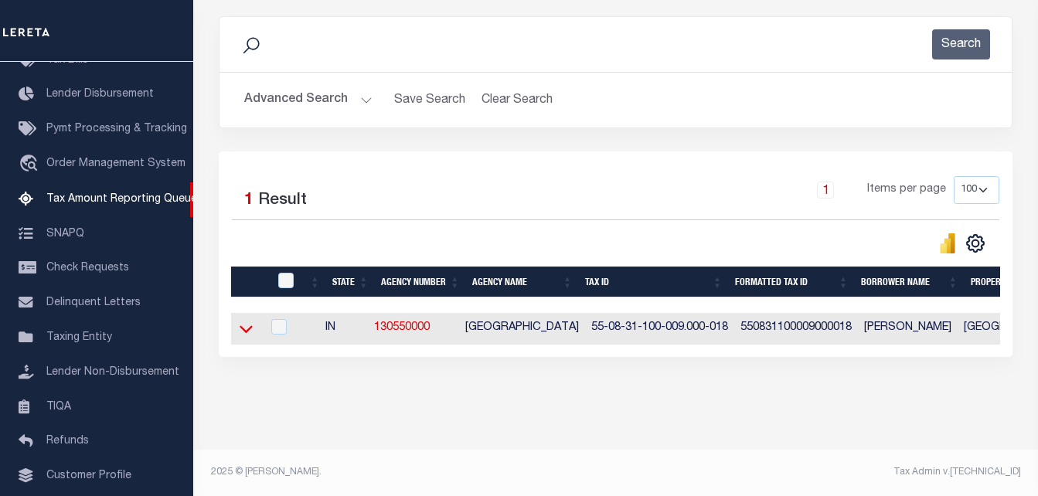
click at [243, 321] on icon at bounding box center [245, 329] width 13 height 16
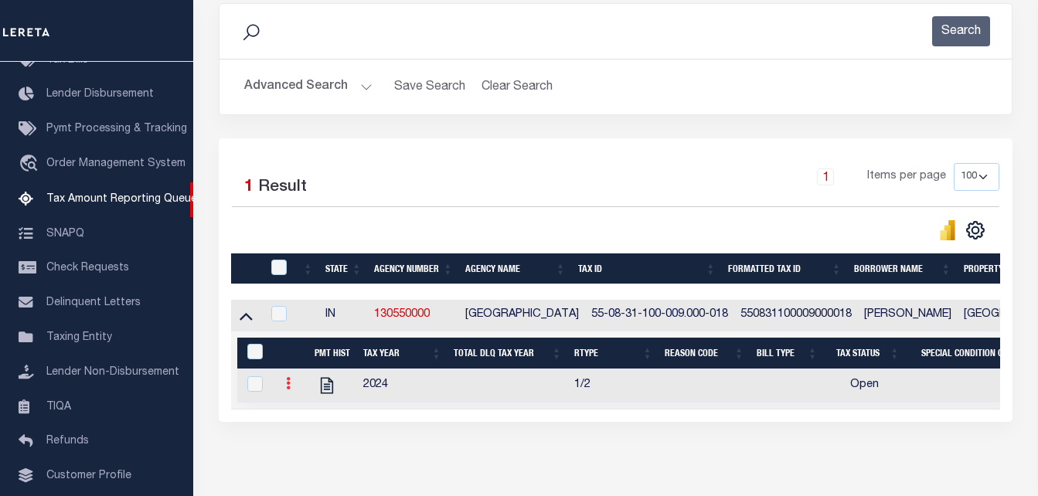
click at [284, 385] on link at bounding box center [288, 385] width 17 height 12
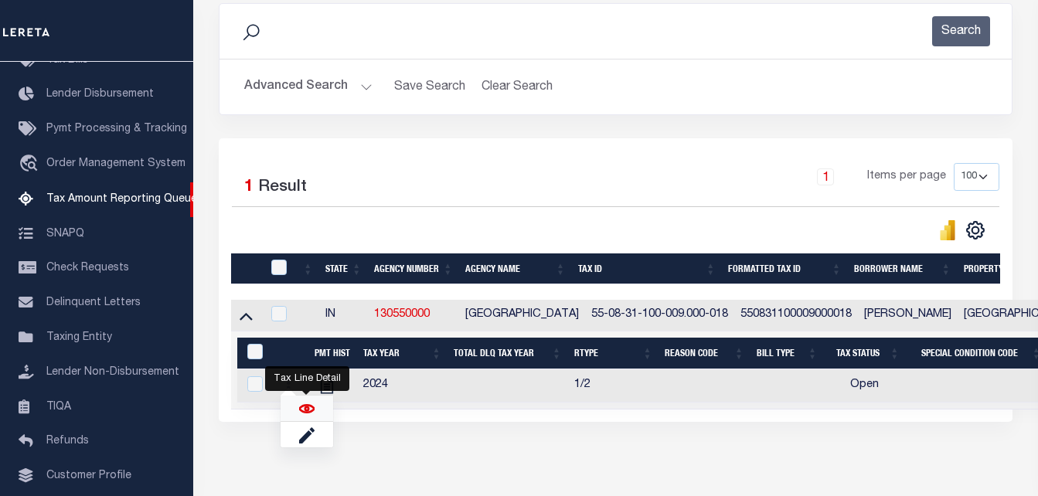
click at [311, 413] on img "" at bounding box center [306, 408] width 15 height 15
checkbox input "true"
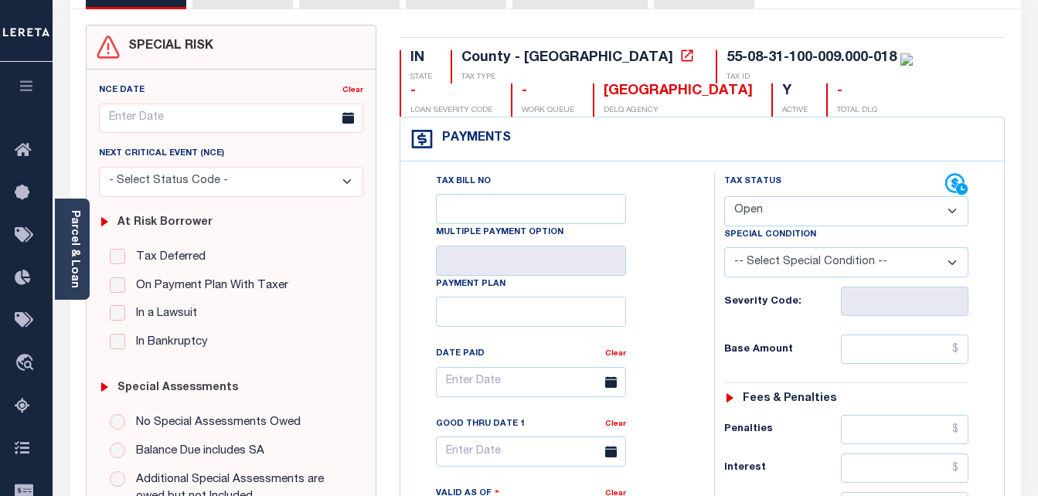
scroll to position [155, 0]
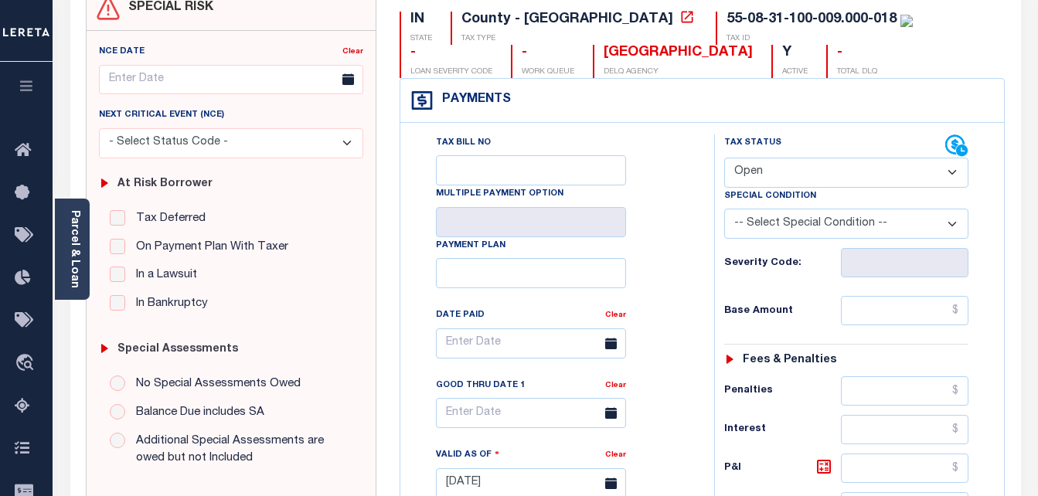
click at [807, 177] on select "- Select Status Code - Open Due/Unpaid Paid Incomplete No Tax Due Internal Refu…" at bounding box center [846, 173] width 245 height 30
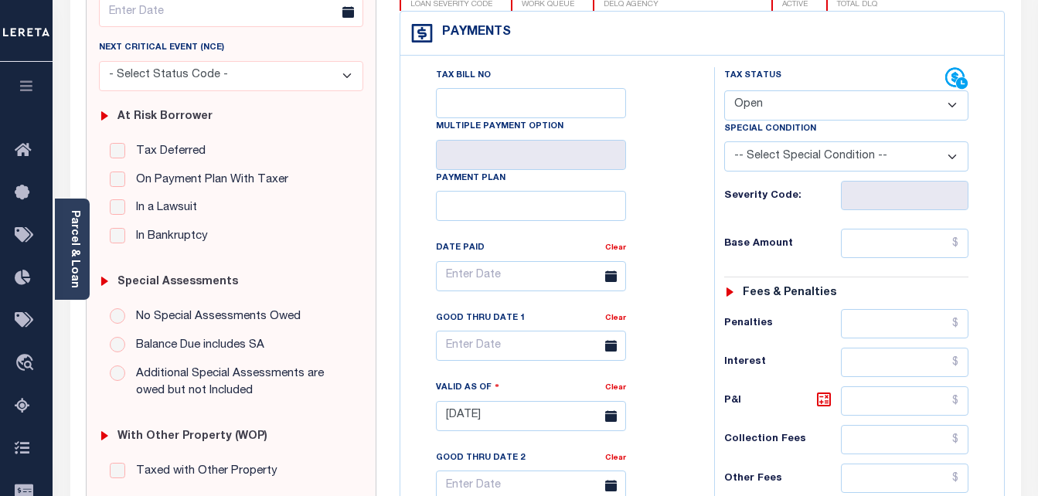
scroll to position [232, 0]
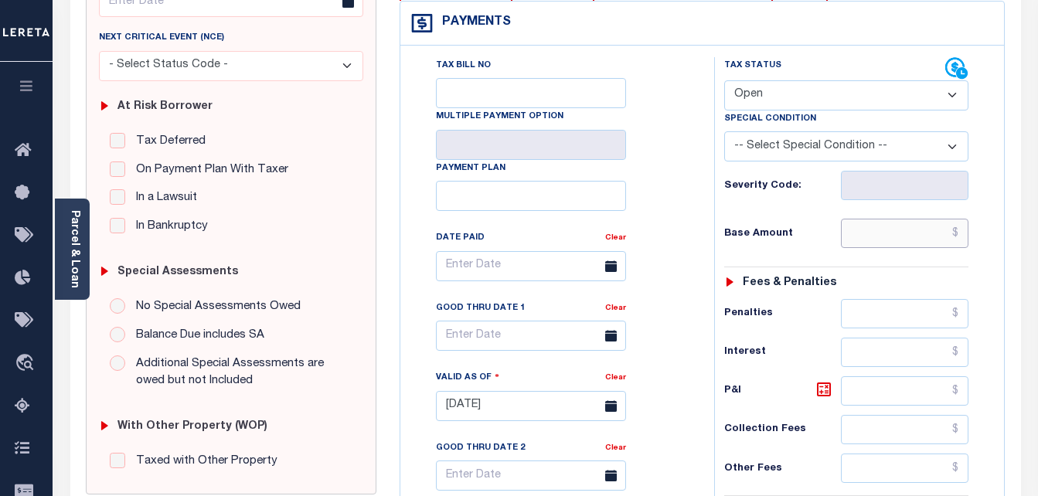
click at [926, 236] on input "text" at bounding box center [904, 233] width 127 height 29
click at [881, 100] on select "- Select Status Code - Open Due/Unpaid Paid Incomplete No Tax Due Internal Refu…" at bounding box center [846, 95] width 245 height 30
select select "PYD"
click at [724, 81] on select "- Select Status Code - Open Due/Unpaid Paid Incomplete No Tax Due Internal Refu…" at bounding box center [846, 95] width 245 height 30
type input "[DATE]"
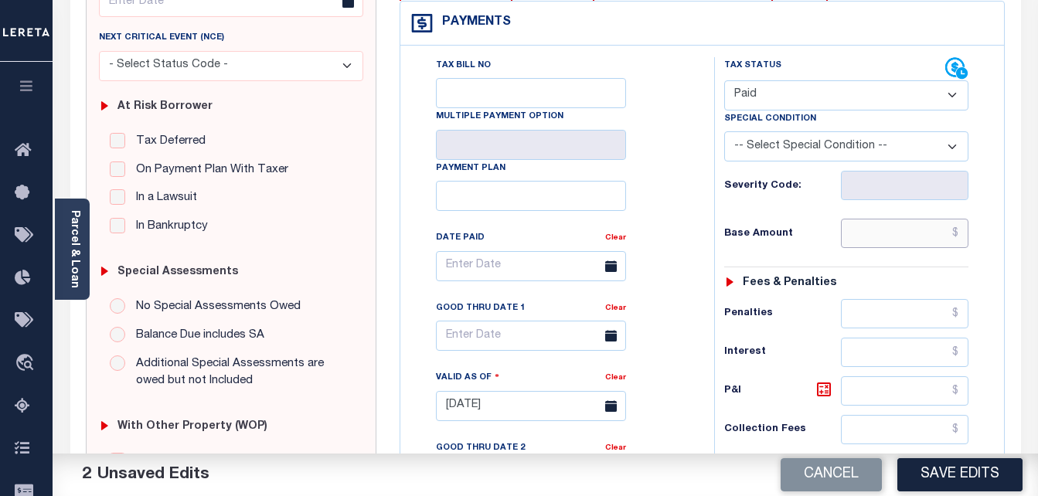
click at [905, 233] on input "text" at bounding box center [904, 233] width 127 height 29
paste input "594.44"
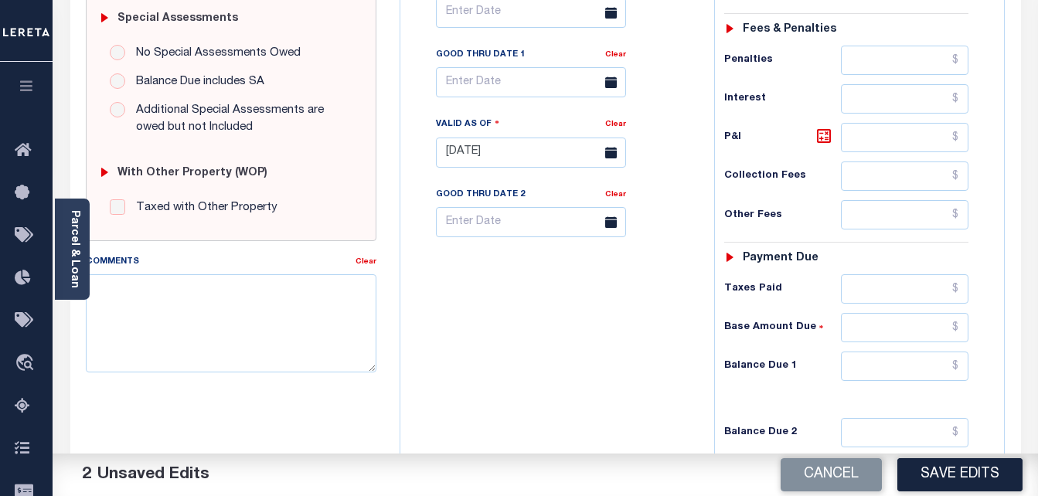
scroll to position [618, 0]
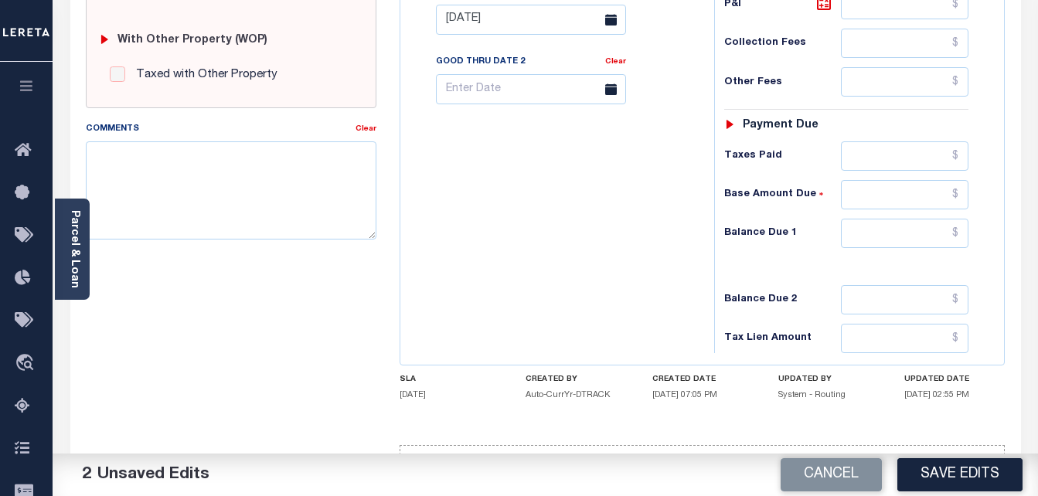
type input "$594.44"
click at [898, 163] on input "text" at bounding box center [904, 155] width 127 height 29
click at [913, 231] on input "text" at bounding box center [904, 233] width 127 height 29
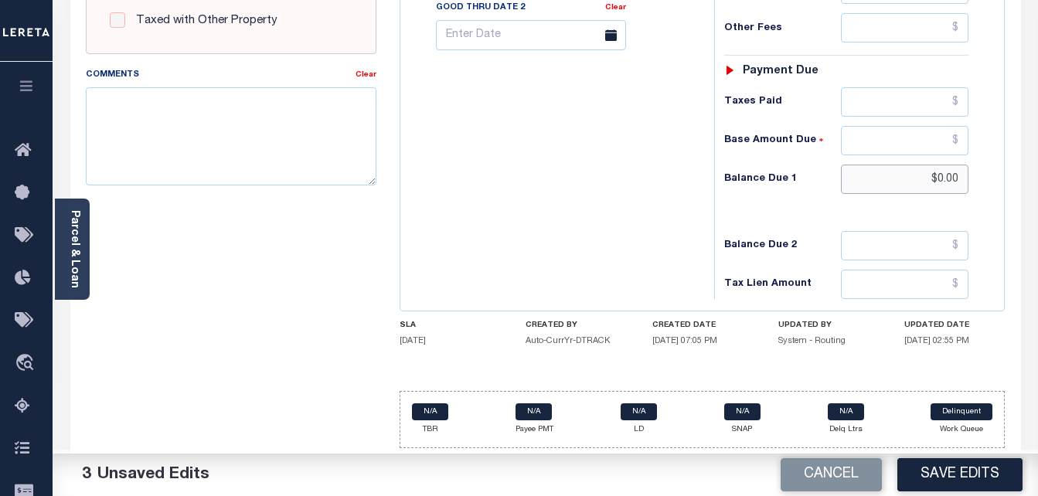
scroll to position [674, 0]
type input "$0.00"
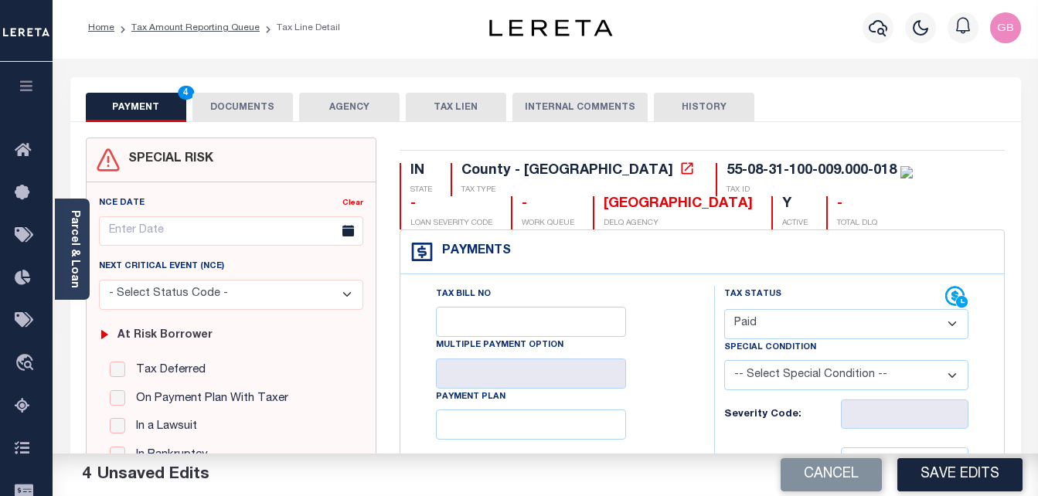
scroll to position [0, 0]
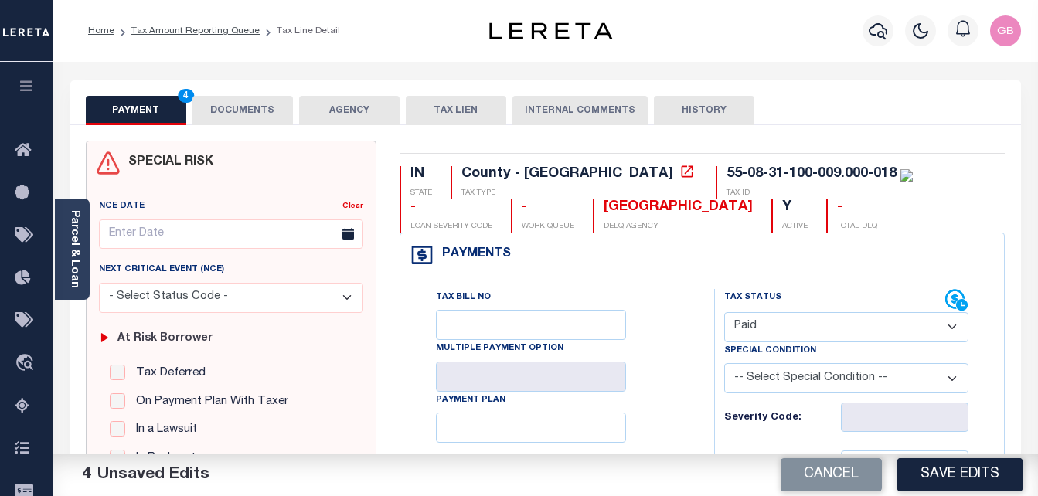
click at [250, 51] on div "Home Tax Amount Reporting Queue Tax Line Detail" at bounding box center [545, 31] width 985 height 62
click at [251, 110] on button "DOCUMENTS" at bounding box center [242, 110] width 100 height 29
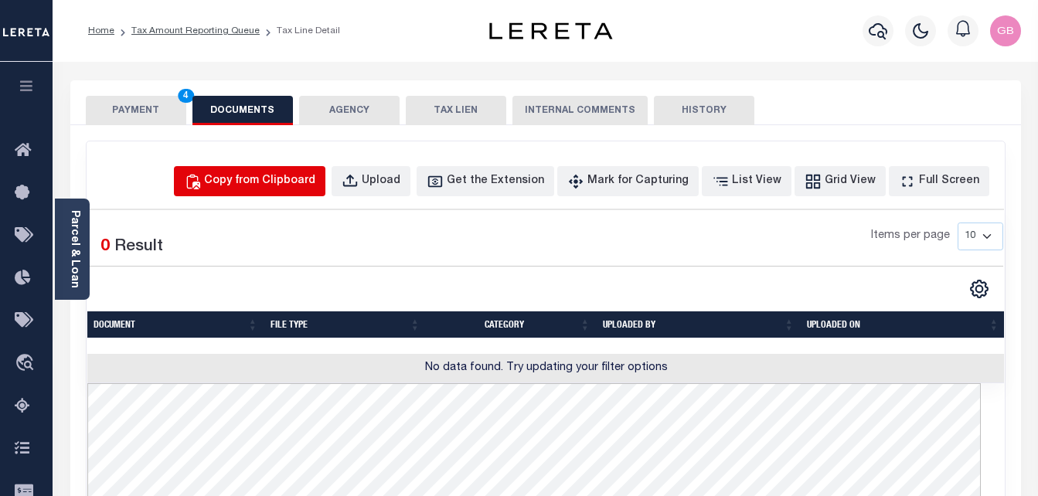
click at [311, 187] on div "Copy from Clipboard" at bounding box center [259, 181] width 111 height 17
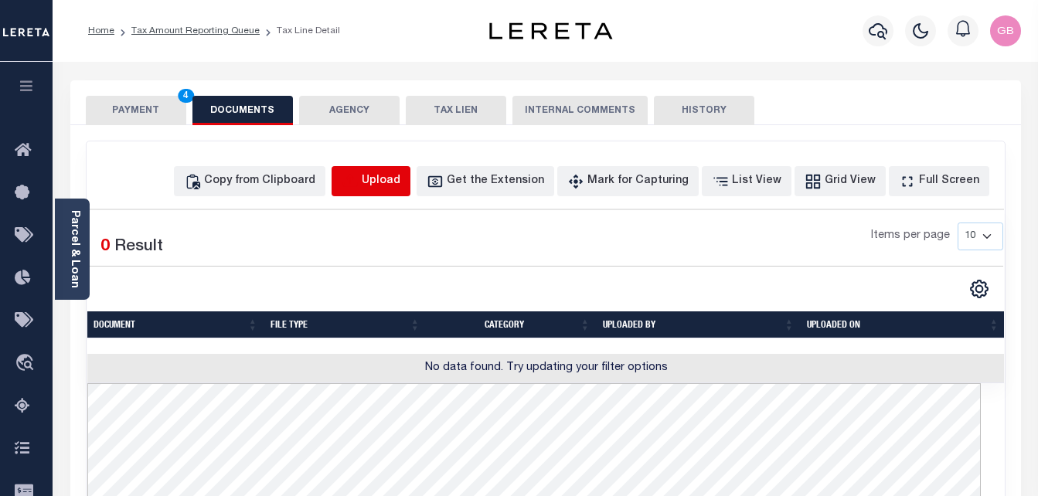
click at [358, 178] on icon "button" at bounding box center [349, 181] width 17 height 17
select select "POP"
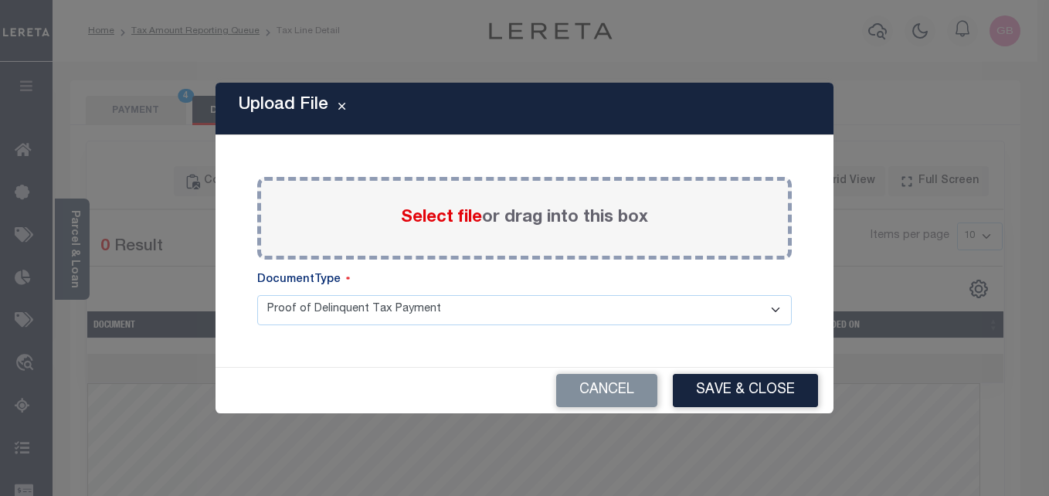
click at [446, 211] on span "Select file" at bounding box center [441, 217] width 81 height 17
click at [0, 0] on input "Select file or drag into this box" at bounding box center [0, 0] width 0 height 0
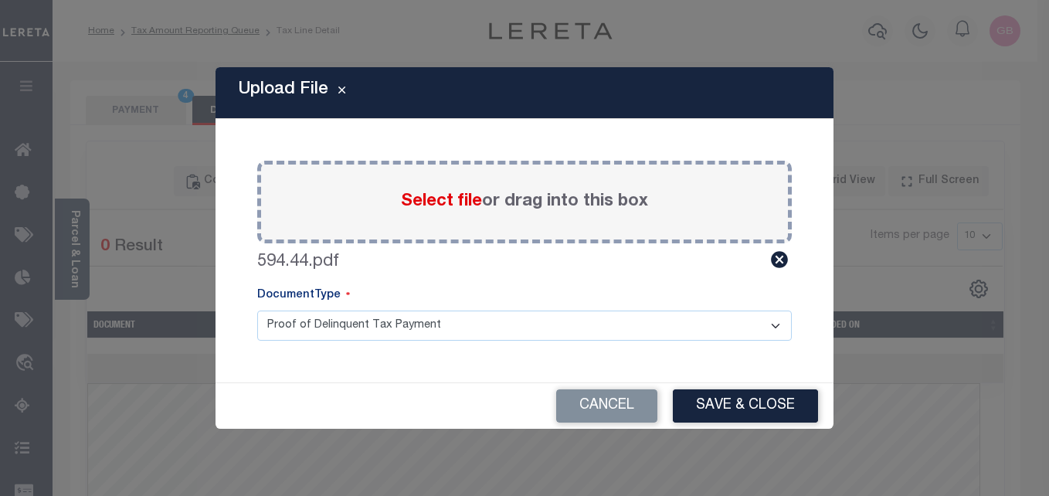
click at [167, 64] on div "Upload File Paste copied image or file into this box Select file or drag into t…" at bounding box center [524, 248] width 1049 height 496
click at [716, 410] on button "Save & Close" at bounding box center [745, 405] width 145 height 33
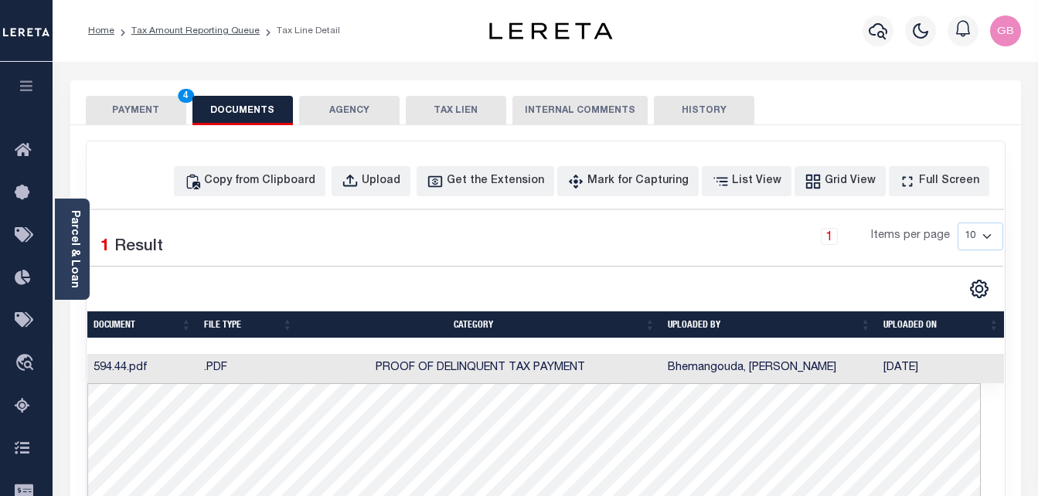
click at [144, 120] on button "PAYMENT 4" at bounding box center [136, 110] width 100 height 29
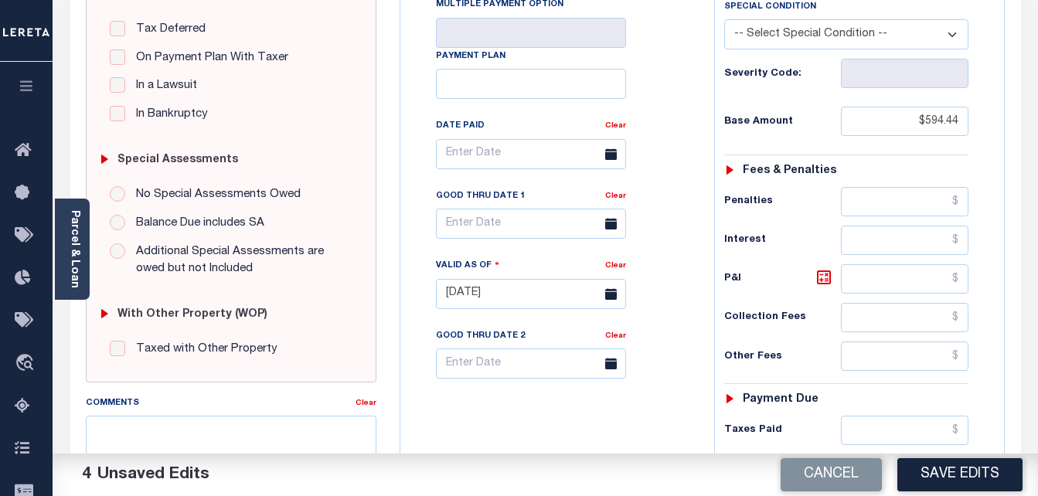
scroll to position [386, 0]
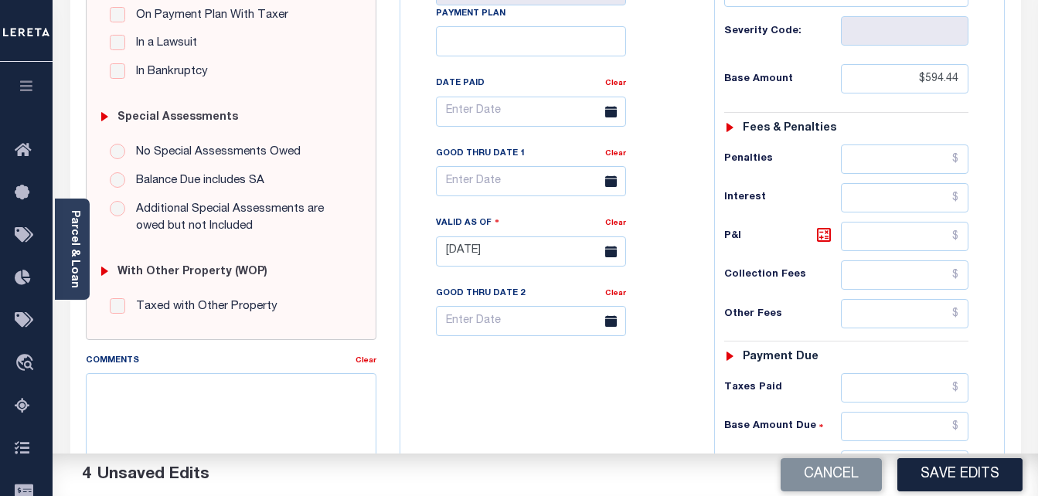
click at [904, 135] on div "Fees & Penalties" at bounding box center [846, 128] width 245 height 13
click at [935, 484] on button "Save Edits" at bounding box center [959, 474] width 125 height 33
checkbox input "false"
type input "$594.44"
type input "$0"
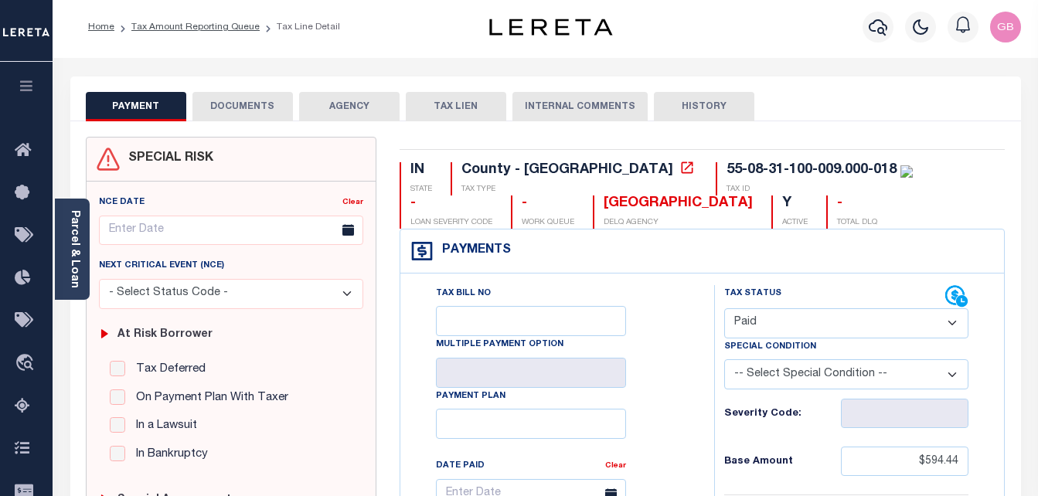
scroll to position [0, 0]
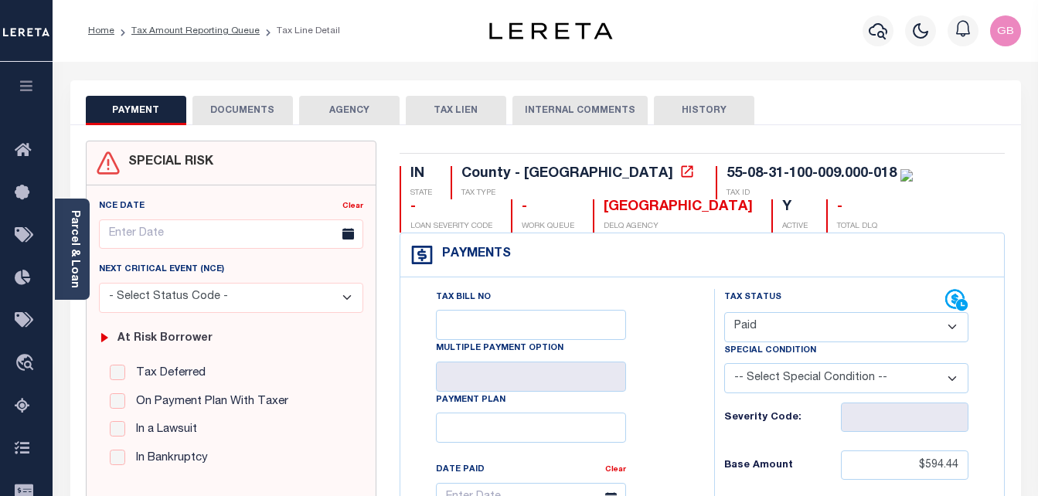
click at [182, 25] on li "Tax Amount Reporting Queue" at bounding box center [186, 31] width 145 height 14
click at [185, 31] on link "Tax Amount Reporting Queue" at bounding box center [195, 30] width 128 height 9
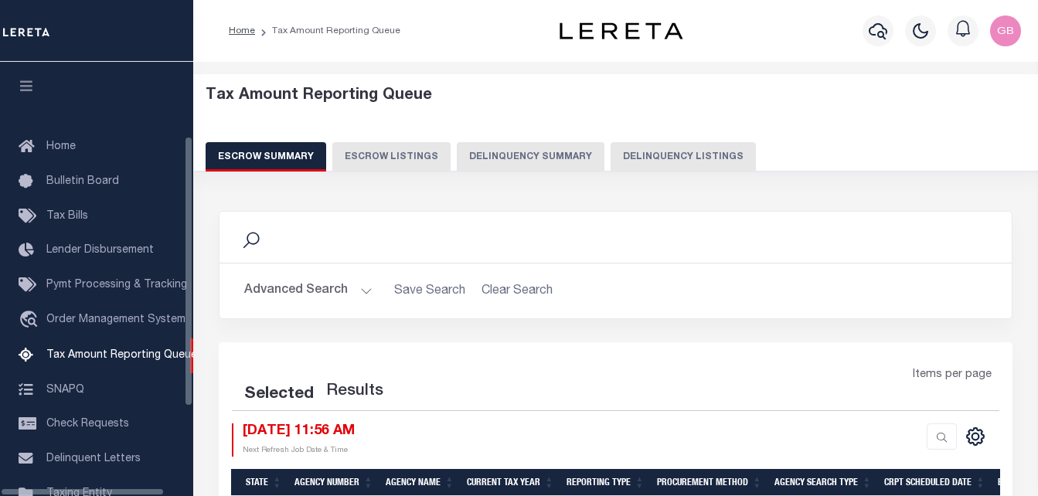
select select "100"
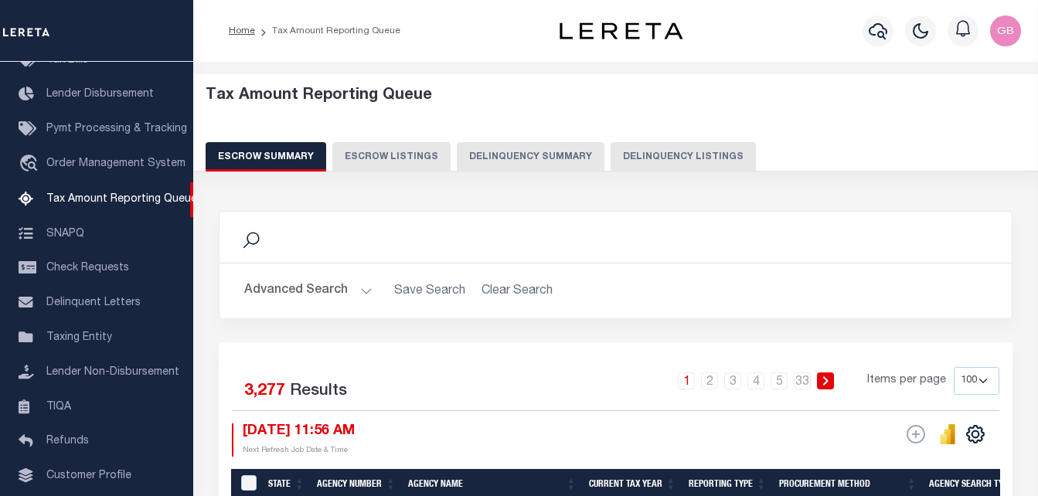
click at [660, 155] on button "Delinquency Listings" at bounding box center [682, 156] width 145 height 29
select select "100"
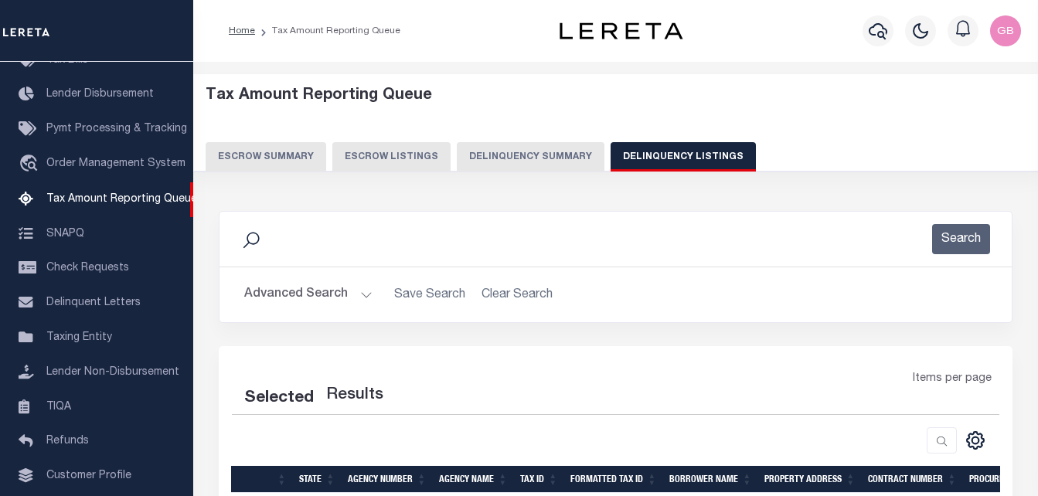
select select "100"
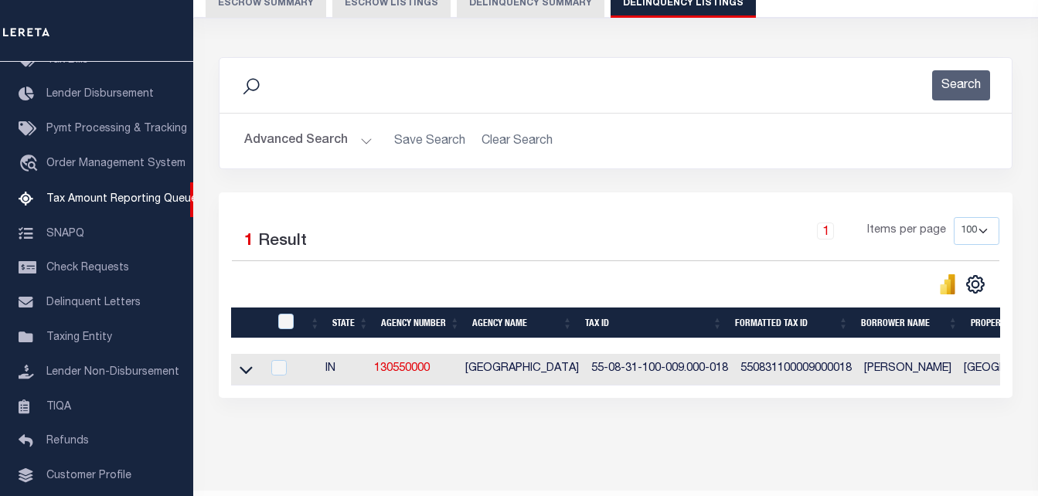
scroll to position [155, 0]
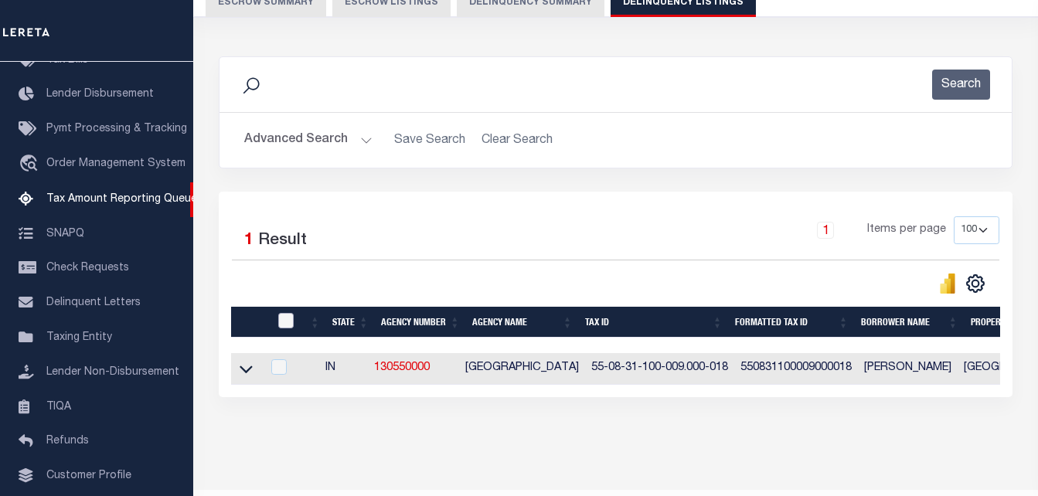
click at [291, 326] on input "checkbox" at bounding box center [285, 320] width 15 height 15
checkbox input "true"
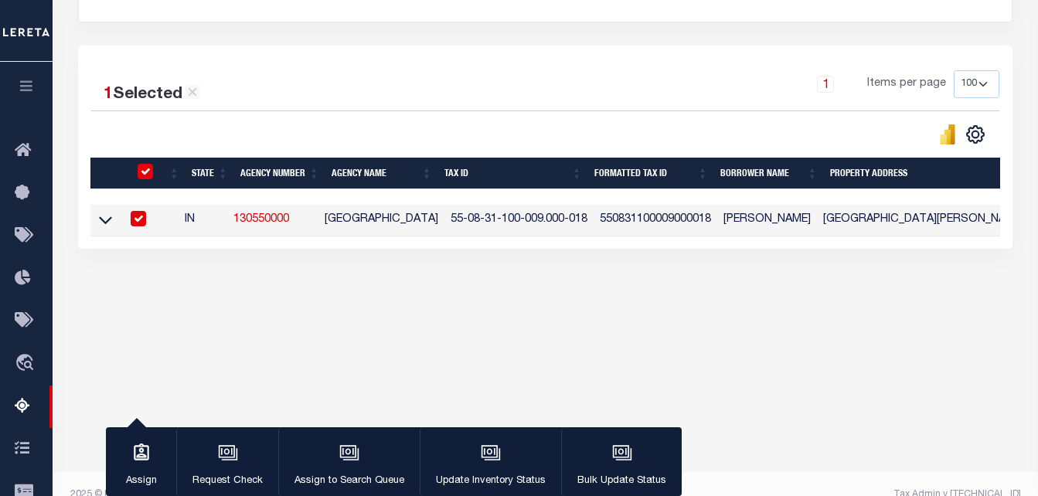
scroll to position [309, 0]
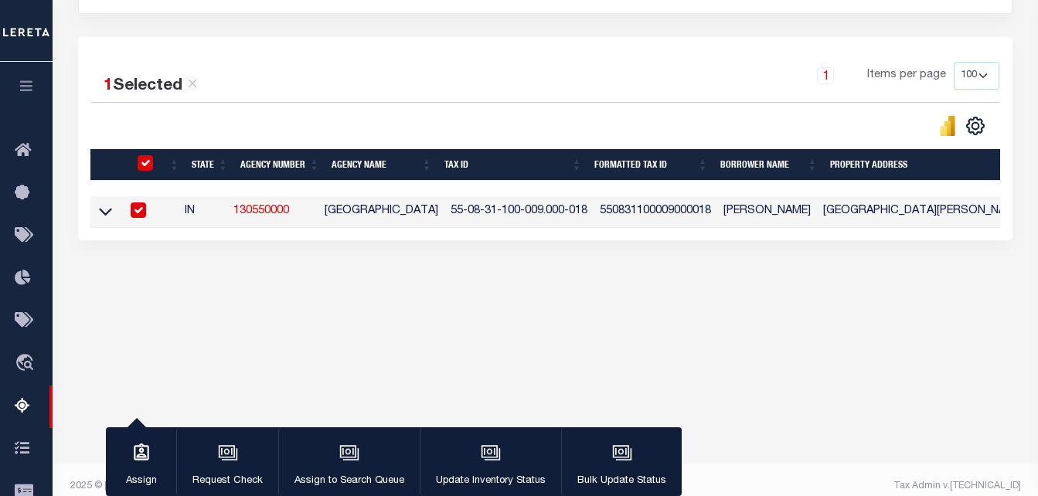
click at [112, 212] on link at bounding box center [106, 211] width 18 height 11
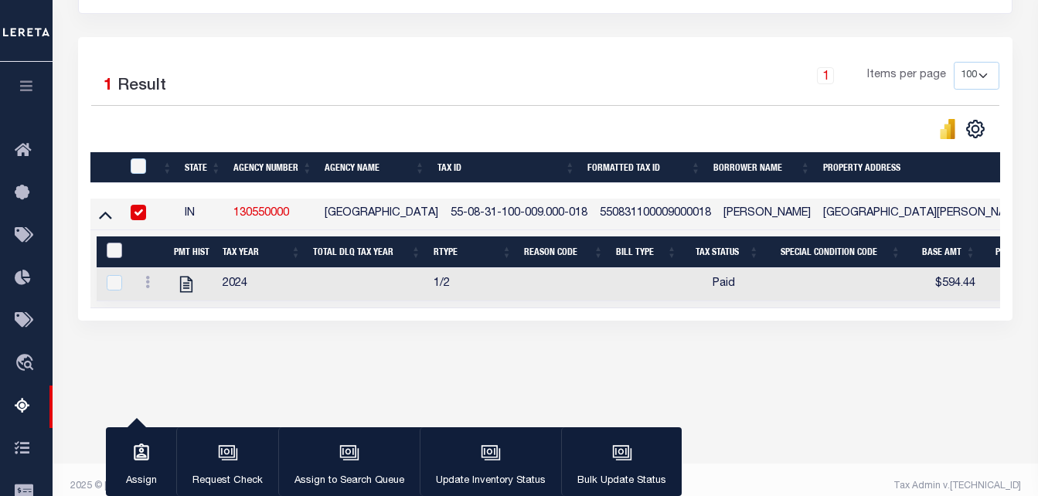
click at [113, 256] on input "&nbsp;" at bounding box center [114, 250] width 15 height 15
checkbox input "true"
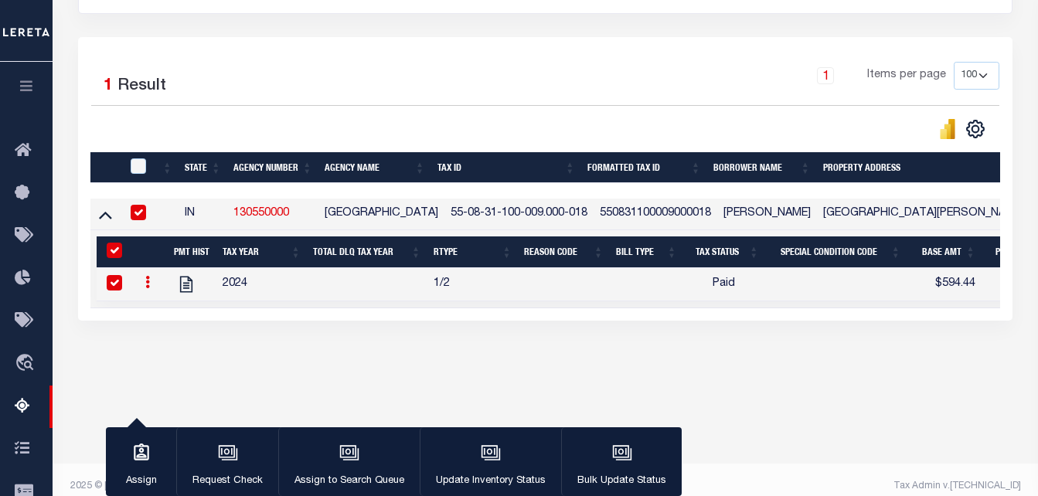
click at [148, 287] on icon at bounding box center [147, 282] width 5 height 12
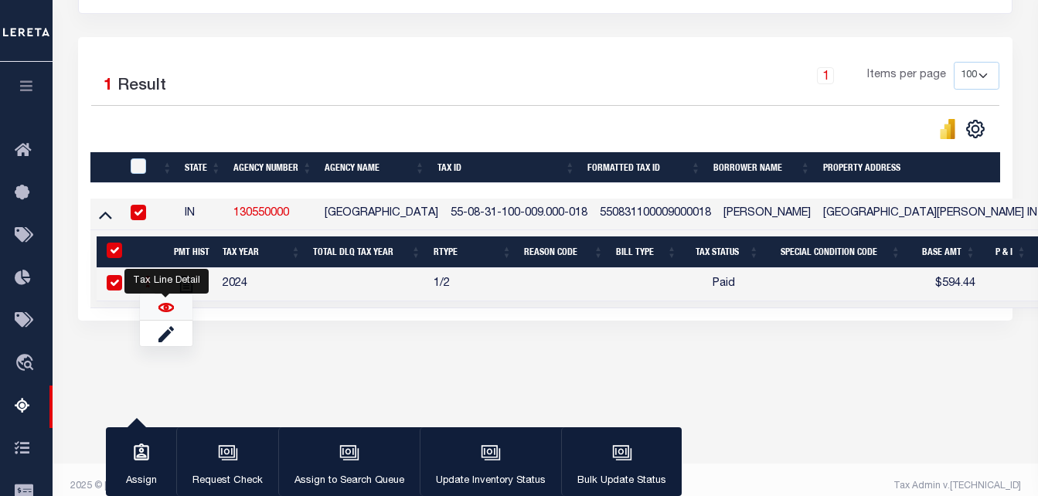
click at [168, 307] on img "" at bounding box center [165, 307] width 15 height 15
checkbox input "false"
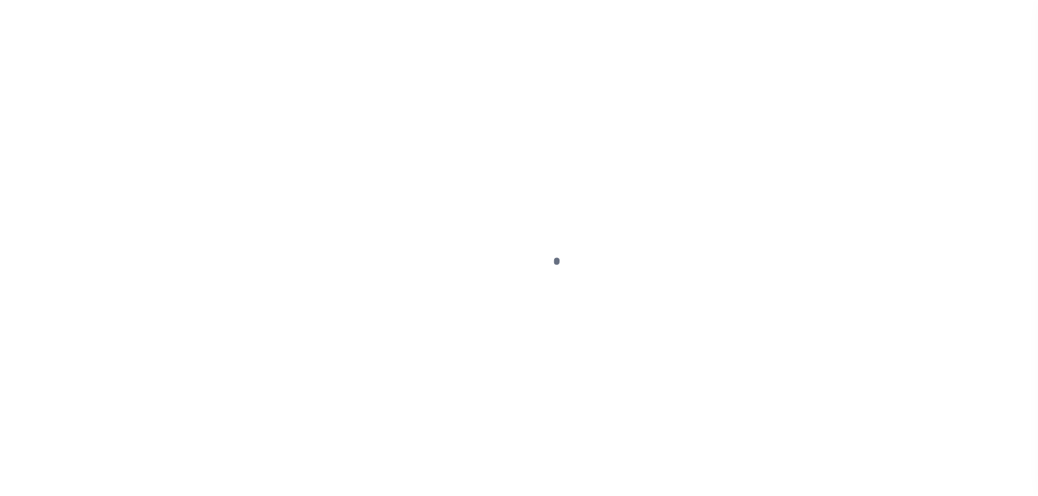
select select "PYD"
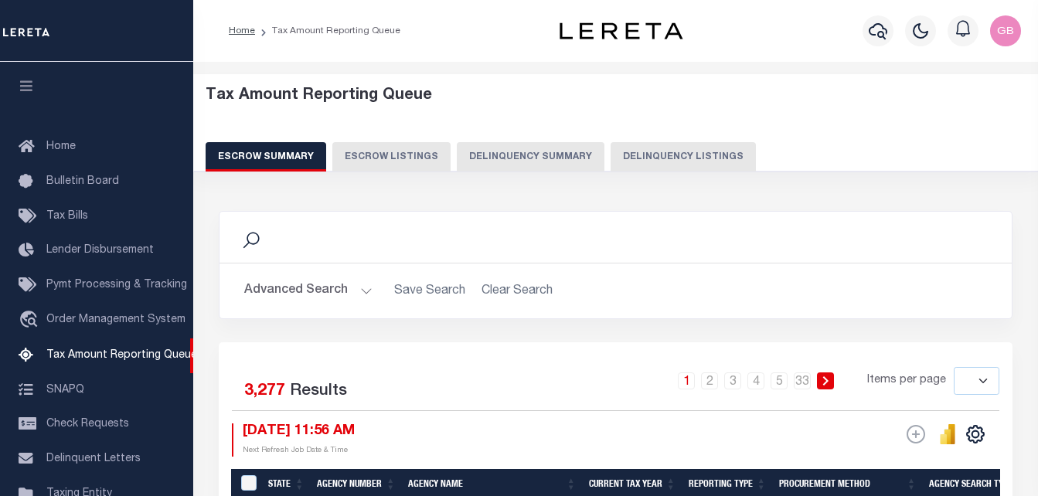
select select
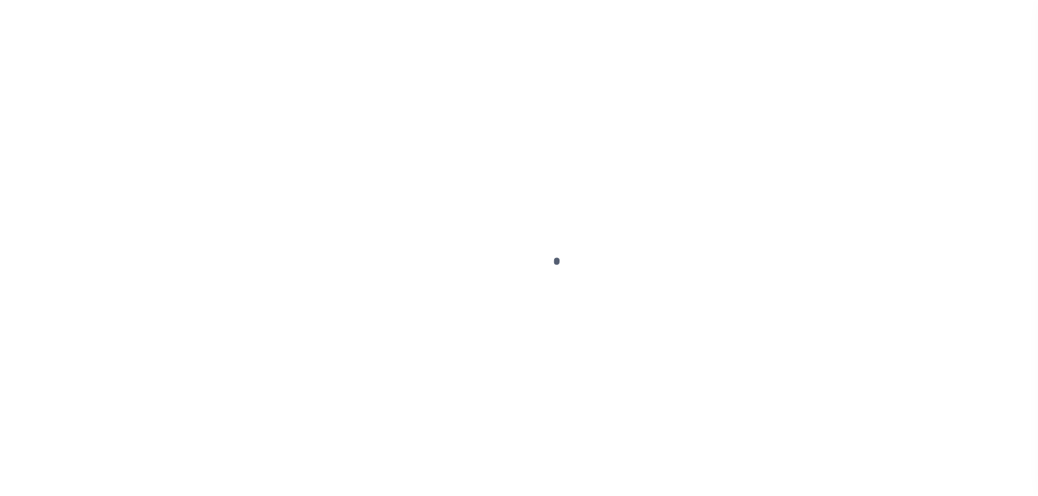
select select "PYD"
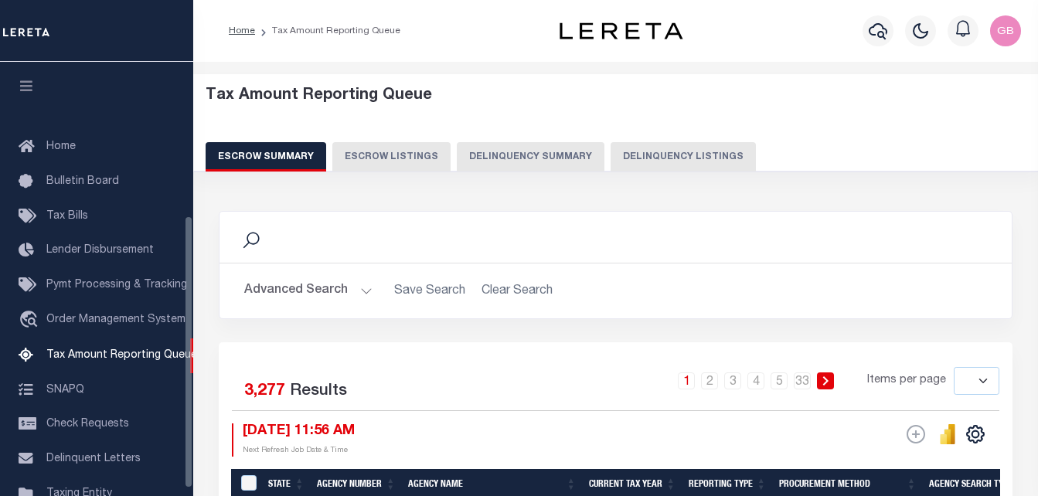
select select
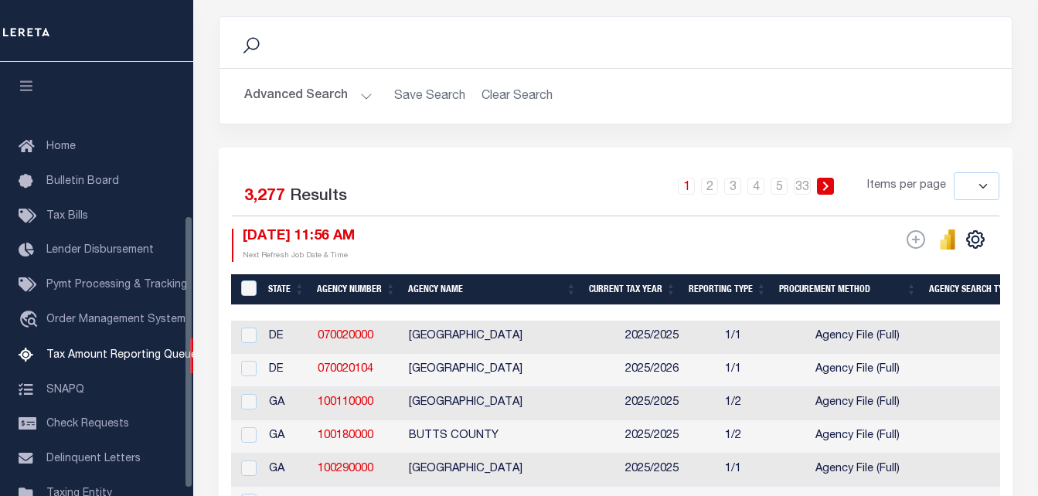
scroll to position [245, 0]
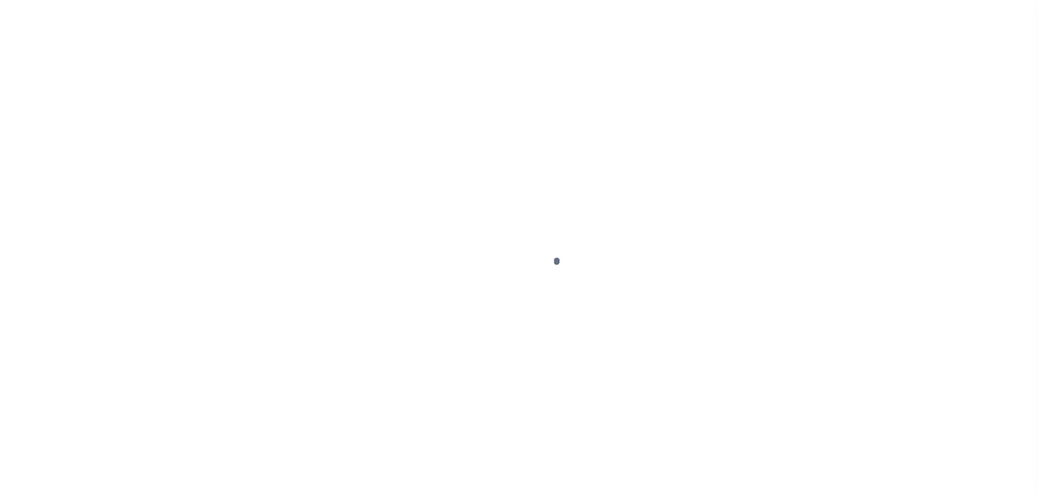
select select "PYD"
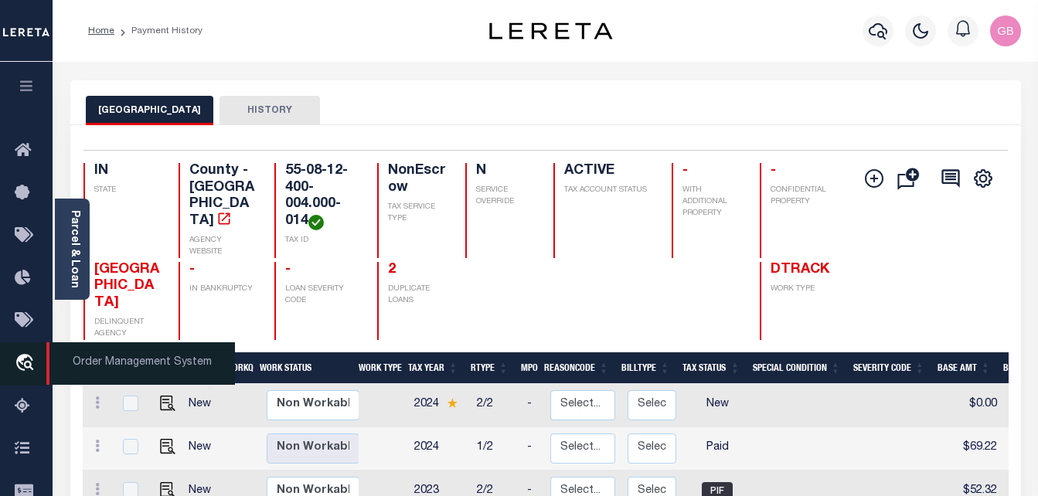
drag, startPoint x: 26, startPoint y: 406, endPoint x: 27, endPoint y: 384, distance: 21.6
click at [26, 406] on icon at bounding box center [27, 406] width 25 height 19
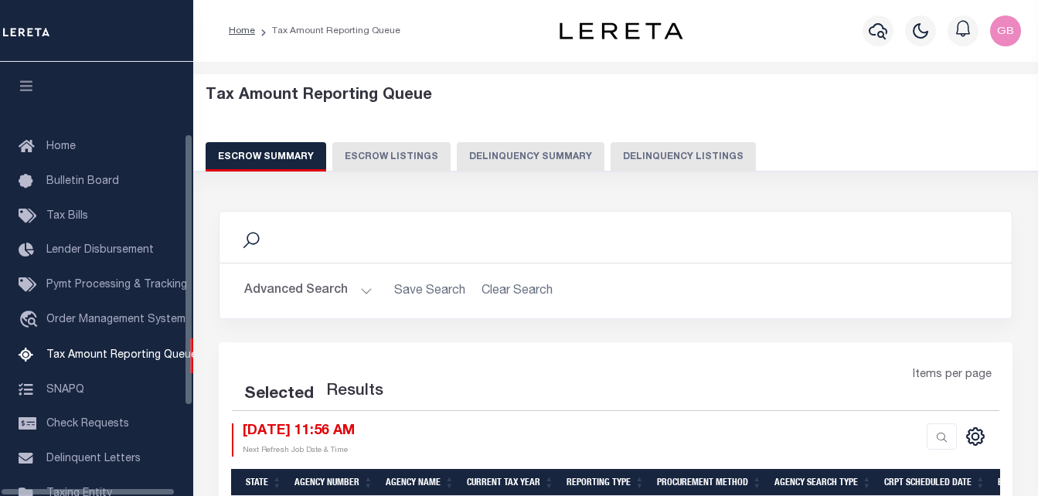
select select "100"
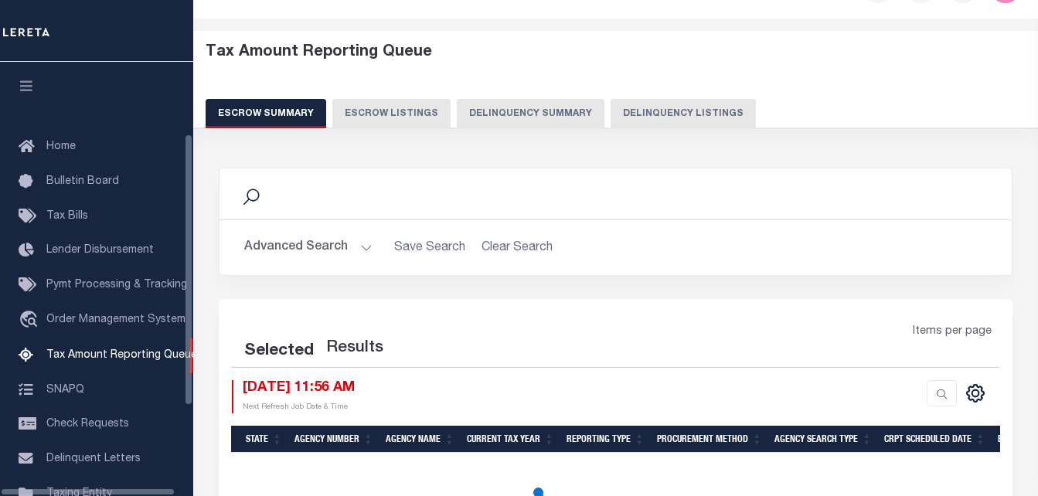
scroll to position [156, 0]
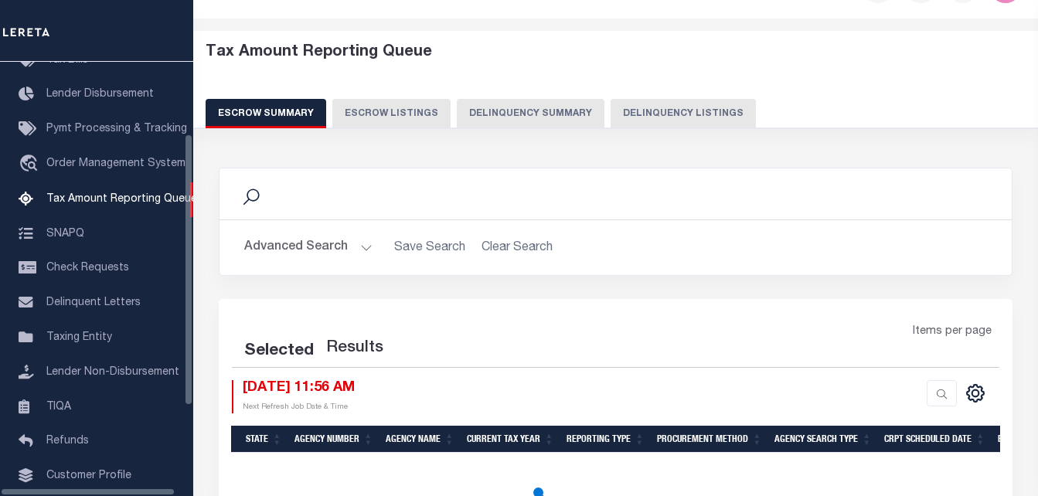
select select "100"
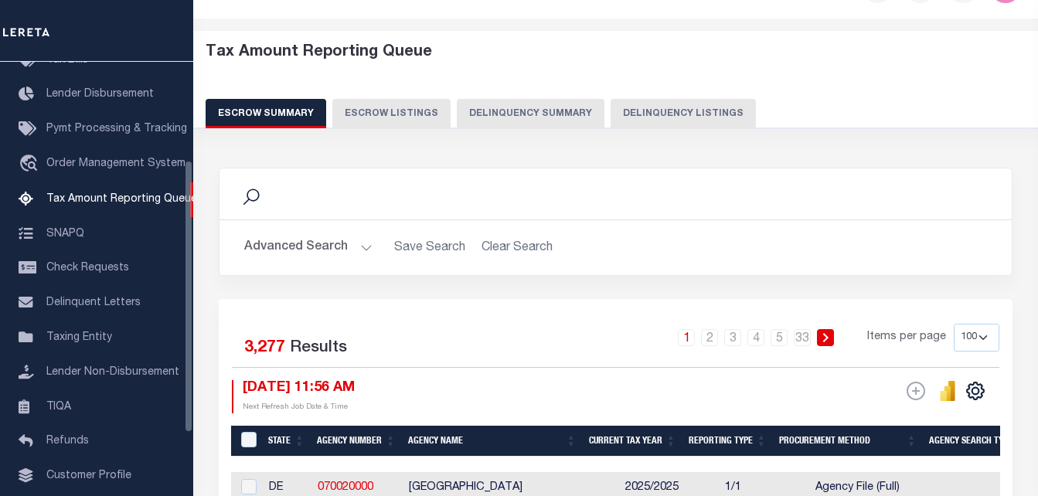
scroll to position [155, 0]
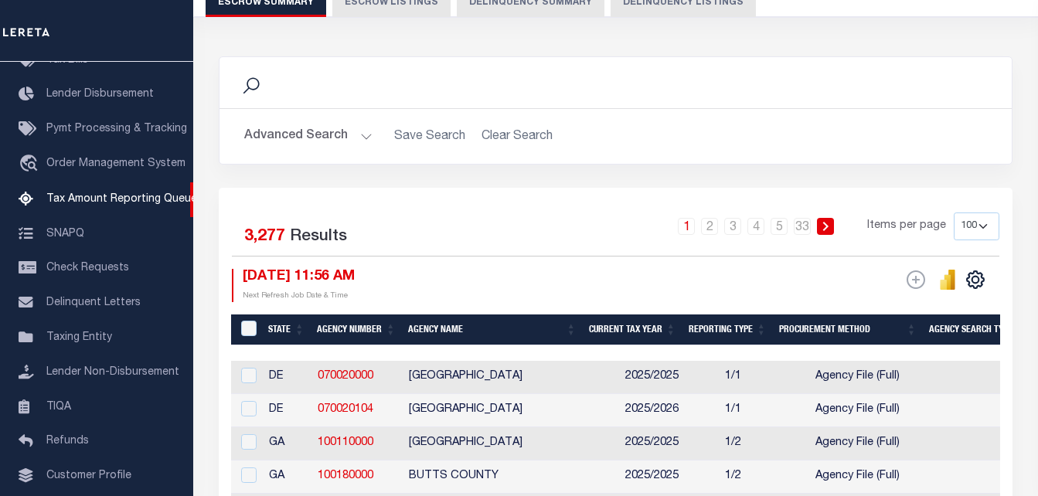
click at [692, 10] on button "Delinquency Listings" at bounding box center [682, 2] width 145 height 29
select select "100"
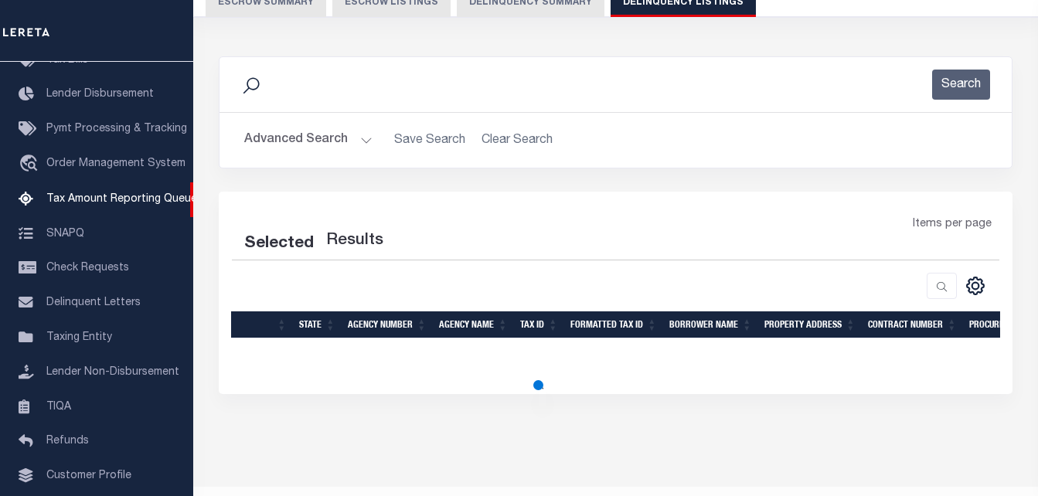
select select "100"
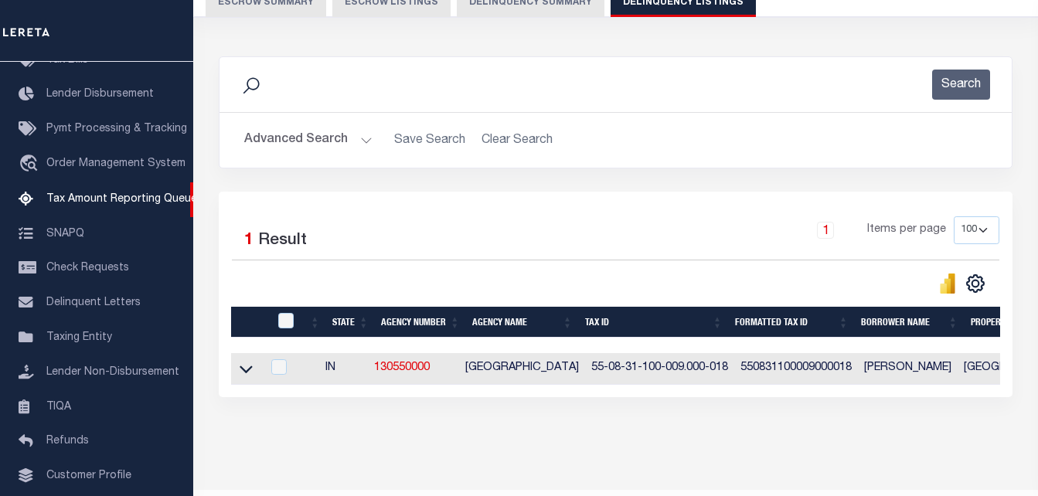
click at [321, 148] on button "Advanced Search" at bounding box center [308, 140] width 128 height 30
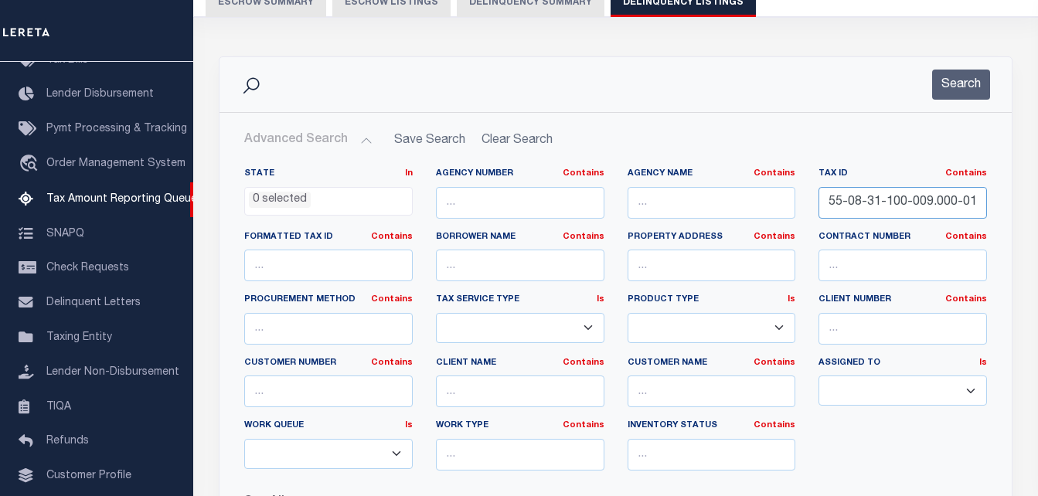
click at [886, 202] on input "55-08-31-100-009.000-018" at bounding box center [902, 203] width 168 height 32
click at [970, 89] on button "Search" at bounding box center [961, 85] width 58 height 30
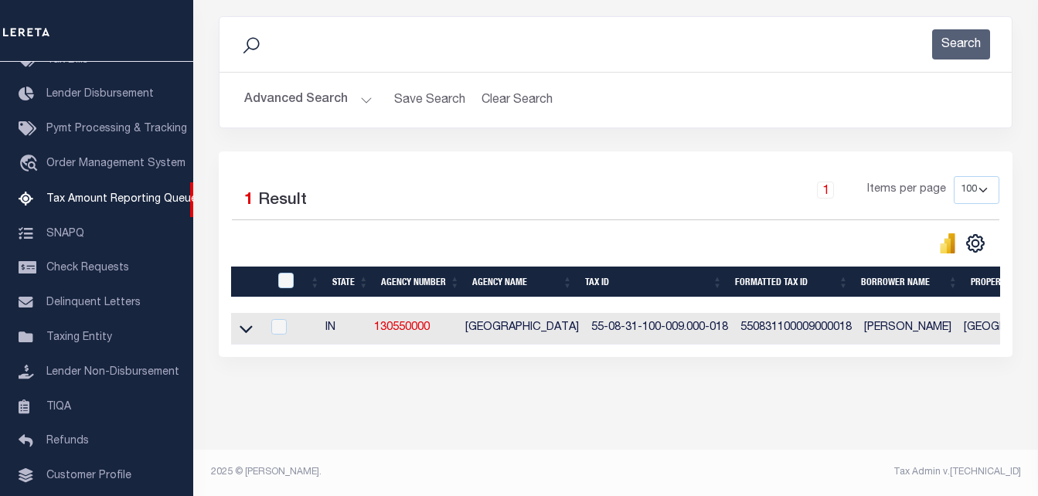
scroll to position [208, 0]
click at [246, 321] on icon at bounding box center [245, 329] width 13 height 16
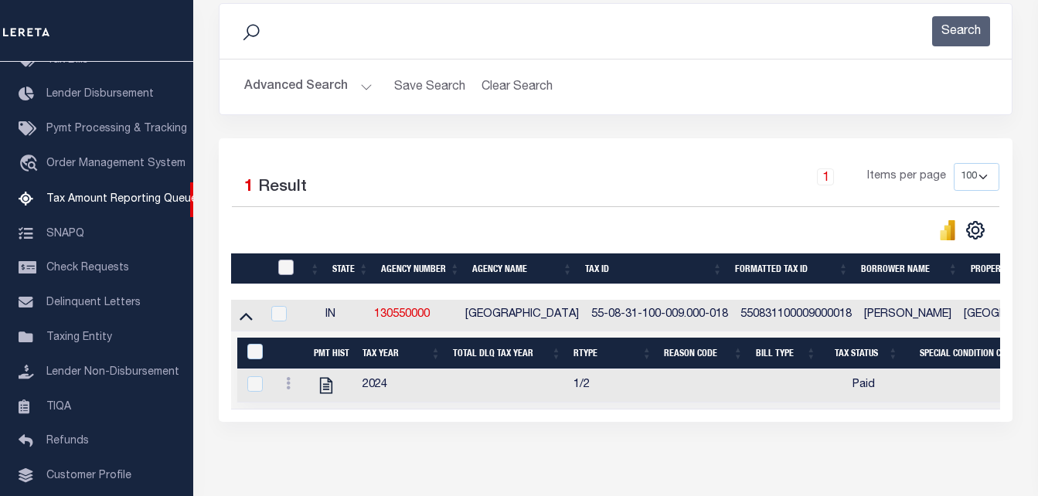
click at [287, 263] on input "checkbox" at bounding box center [285, 267] width 15 height 15
checkbox input "true"
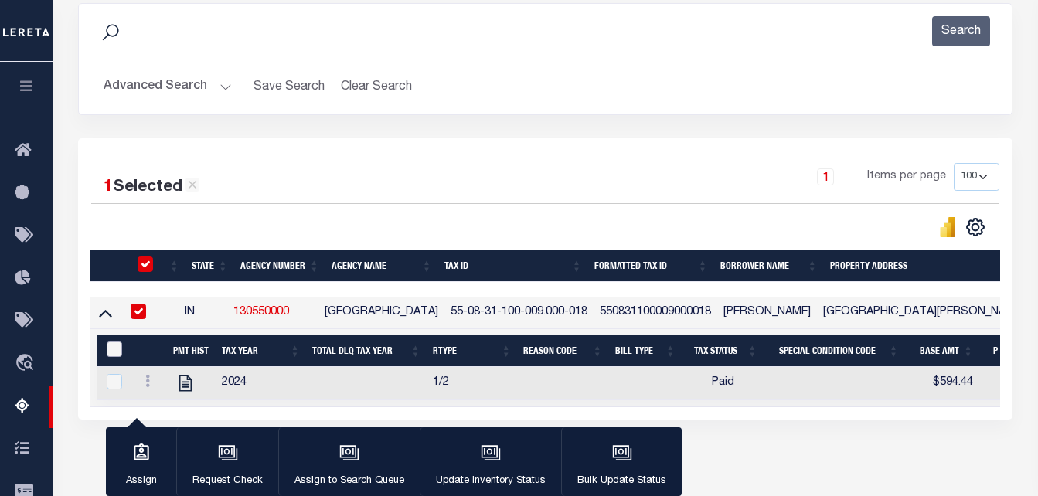
click at [121, 346] on input "&nbsp;" at bounding box center [114, 348] width 15 height 15
checkbox input "true"
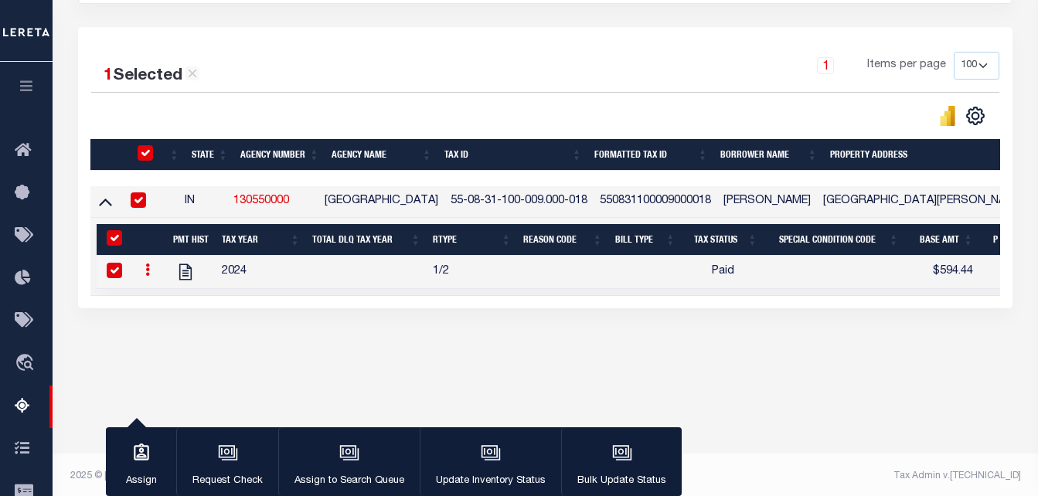
scroll to position [323, 0]
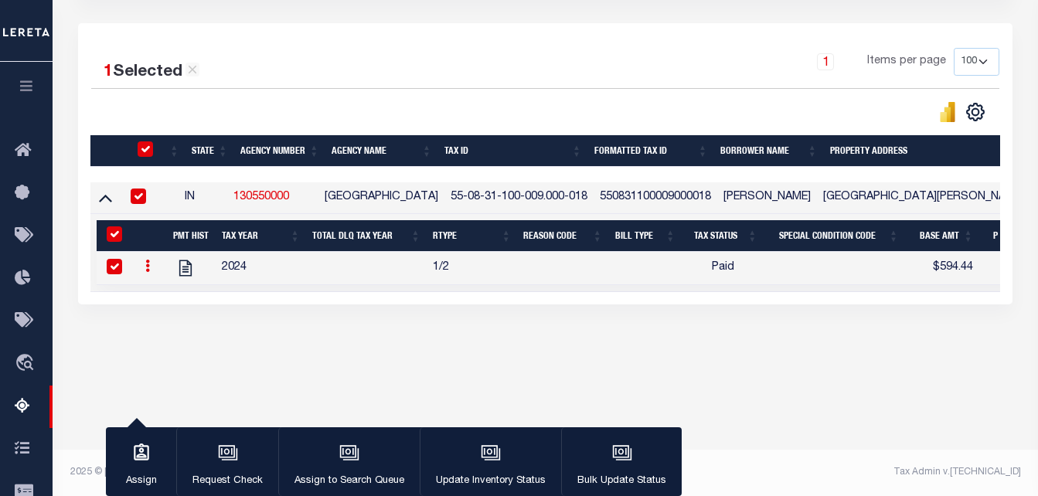
click at [148, 269] on icon at bounding box center [147, 266] width 5 height 12
click at [491, 460] on icon "button" at bounding box center [491, 454] width 15 height 12
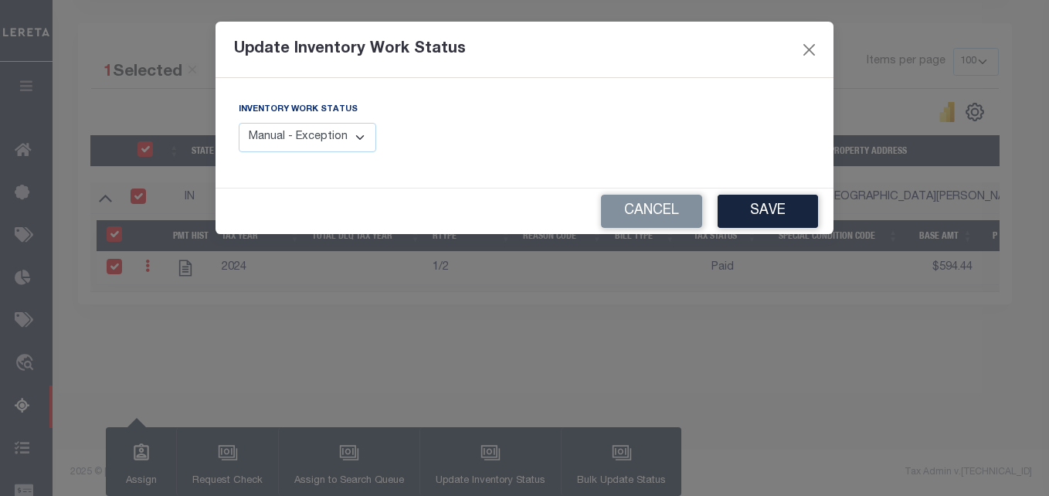
click at [314, 148] on select "Manual - Exception Pended - Awaiting Search Late Add Exception Completed" at bounding box center [308, 138] width 138 height 30
select select "4"
click at [239, 123] on select "Manual - Exception Pended - Awaiting Search Late Add Exception Completed" at bounding box center [308, 138] width 138 height 30
drag, startPoint x: 765, startPoint y: 209, endPoint x: 781, endPoint y: 230, distance: 26.4
click at [771, 219] on button "Save" at bounding box center [768, 211] width 100 height 33
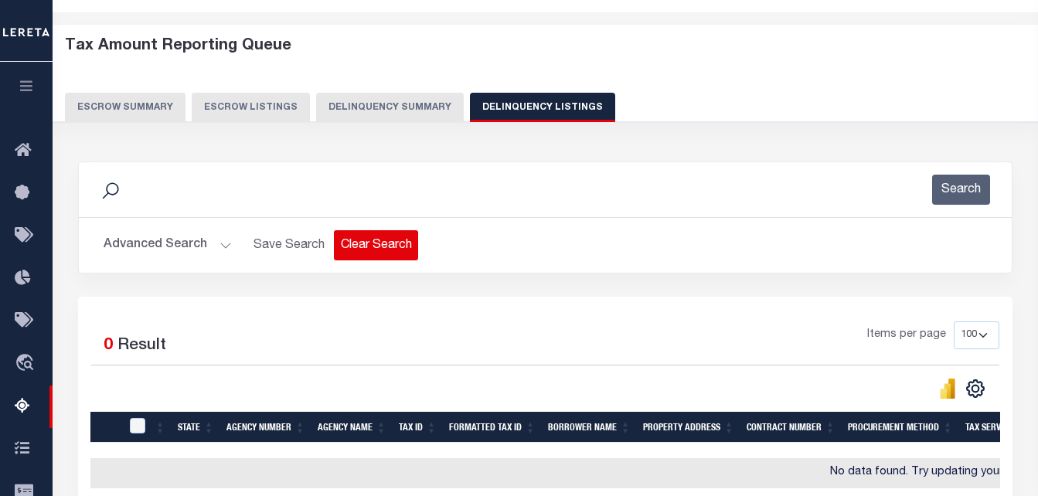
scroll to position [0, 0]
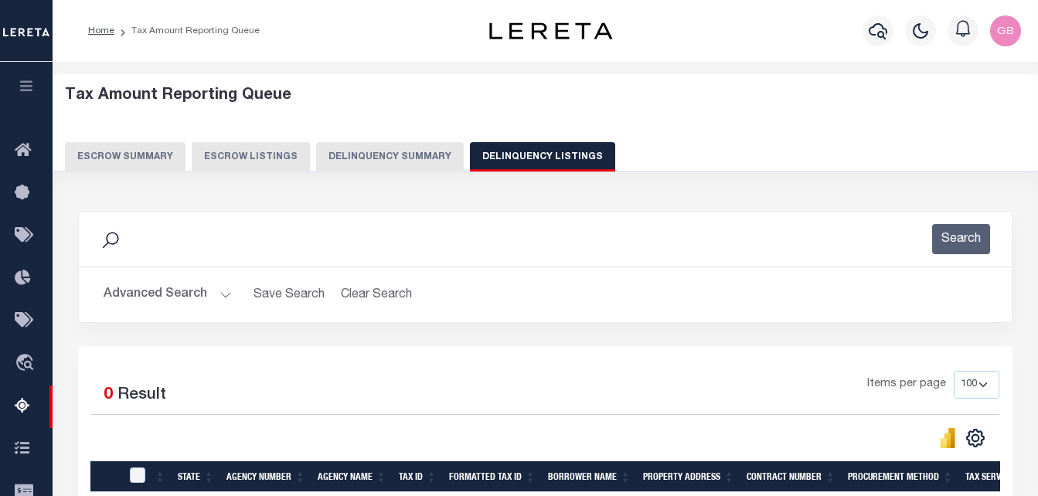
click at [131, 290] on button "Advanced Search" at bounding box center [168, 295] width 128 height 30
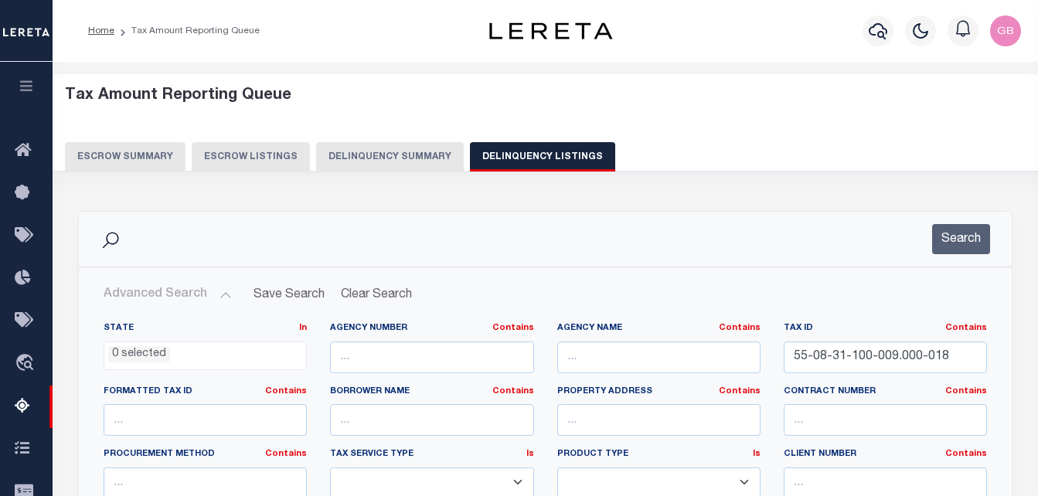
click at [860, 375] on div "Tax ID Contains Contains Is 55-08-31-100-009.000-018" at bounding box center [885, 353] width 226 height 63
click at [860, 371] on input "55-08-31-100-009.000-018" at bounding box center [884, 357] width 203 height 32
